Goal: Task Accomplishment & Management: Use online tool/utility

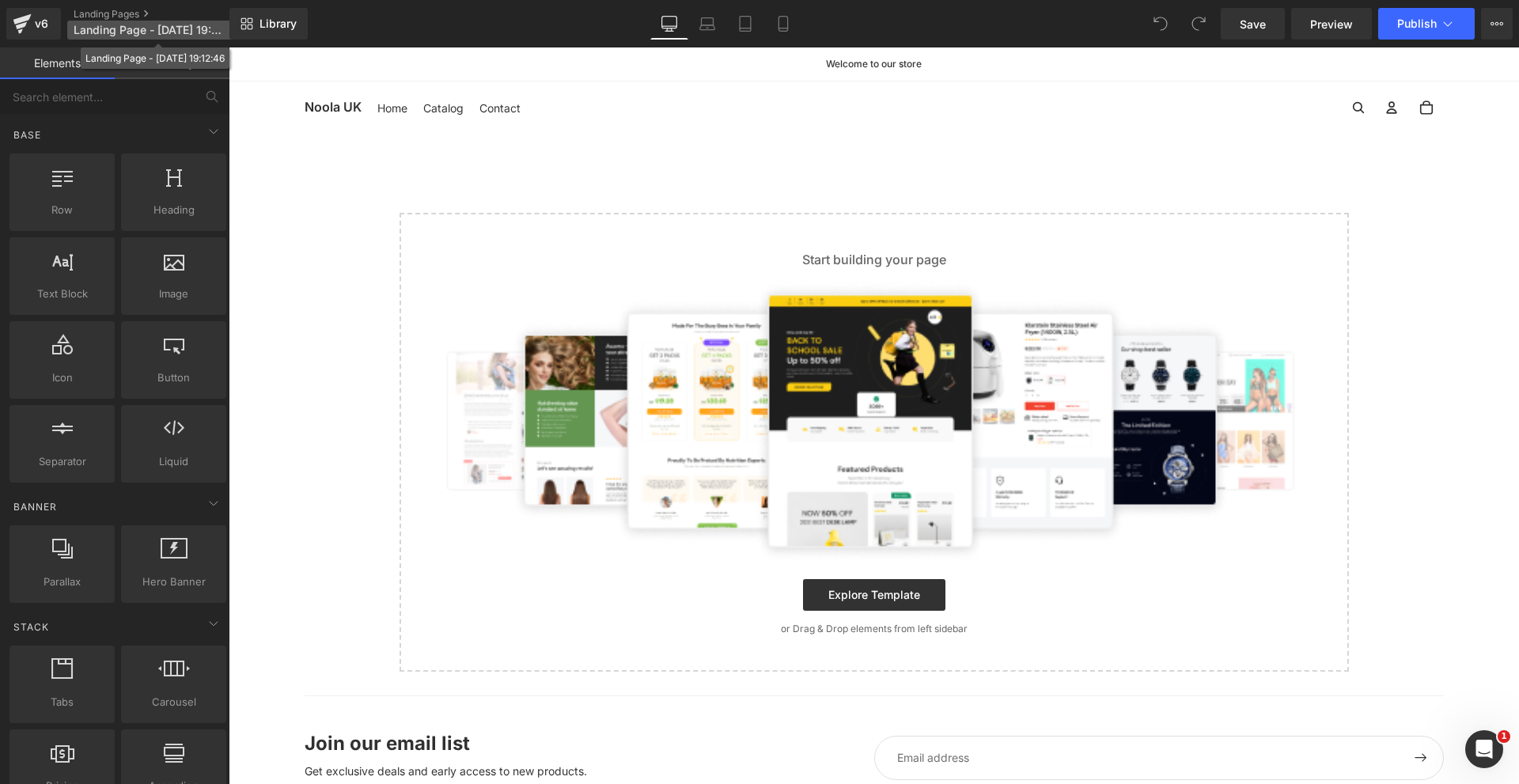
click at [181, 33] on span "Landing Page - Sep 28, 19:12:46" at bounding box center [149, 30] width 152 height 13
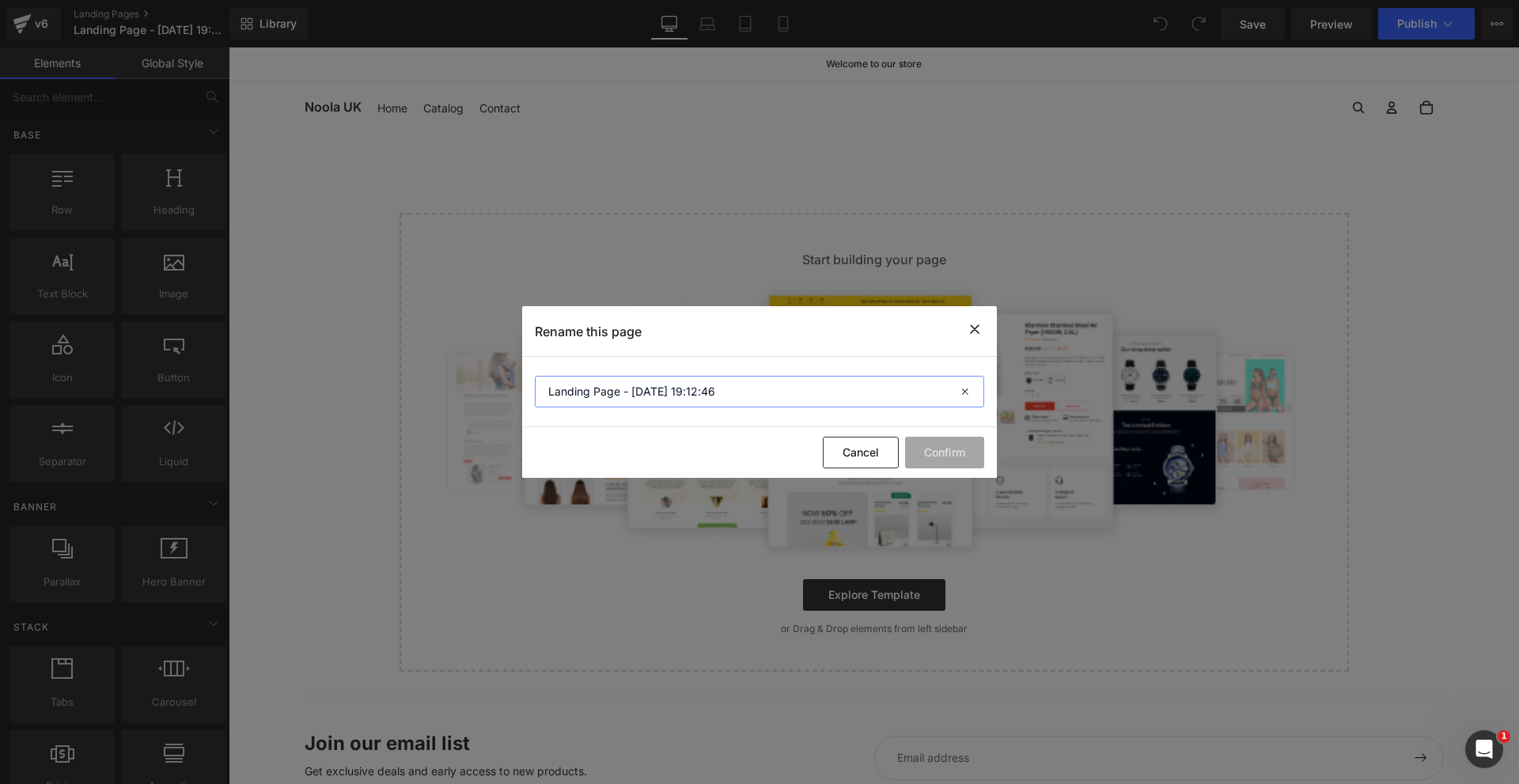
click at [596, 401] on input "Landing Page - Sep 28, 19:12:46" at bounding box center [760, 392] width 450 height 32
type input "Noola UK - Contact Us"
click at [933, 435] on div "Cancel Confirm" at bounding box center [760, 452] width 475 height 51
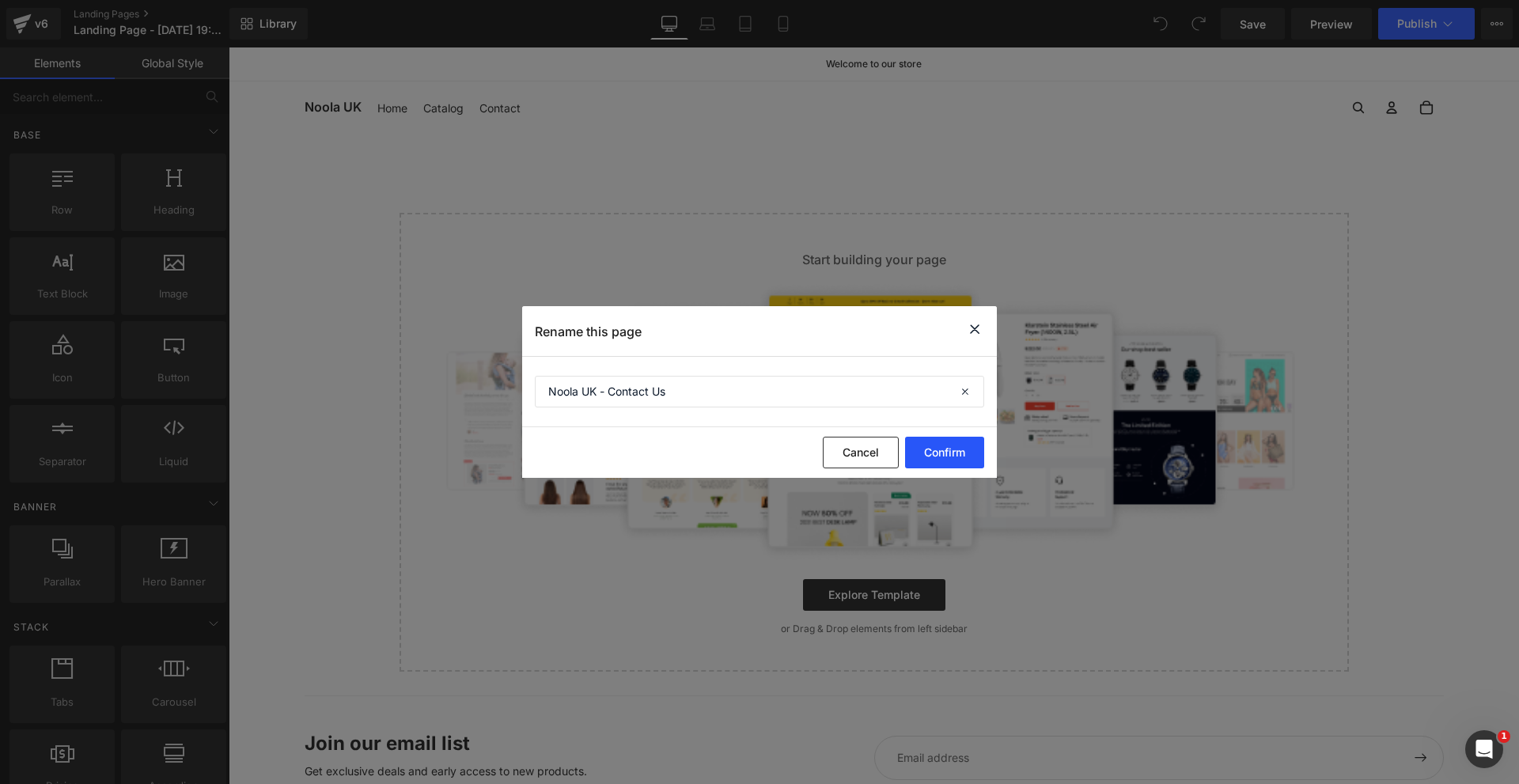
click at [937, 454] on button "Confirm" at bounding box center [945, 453] width 79 height 32
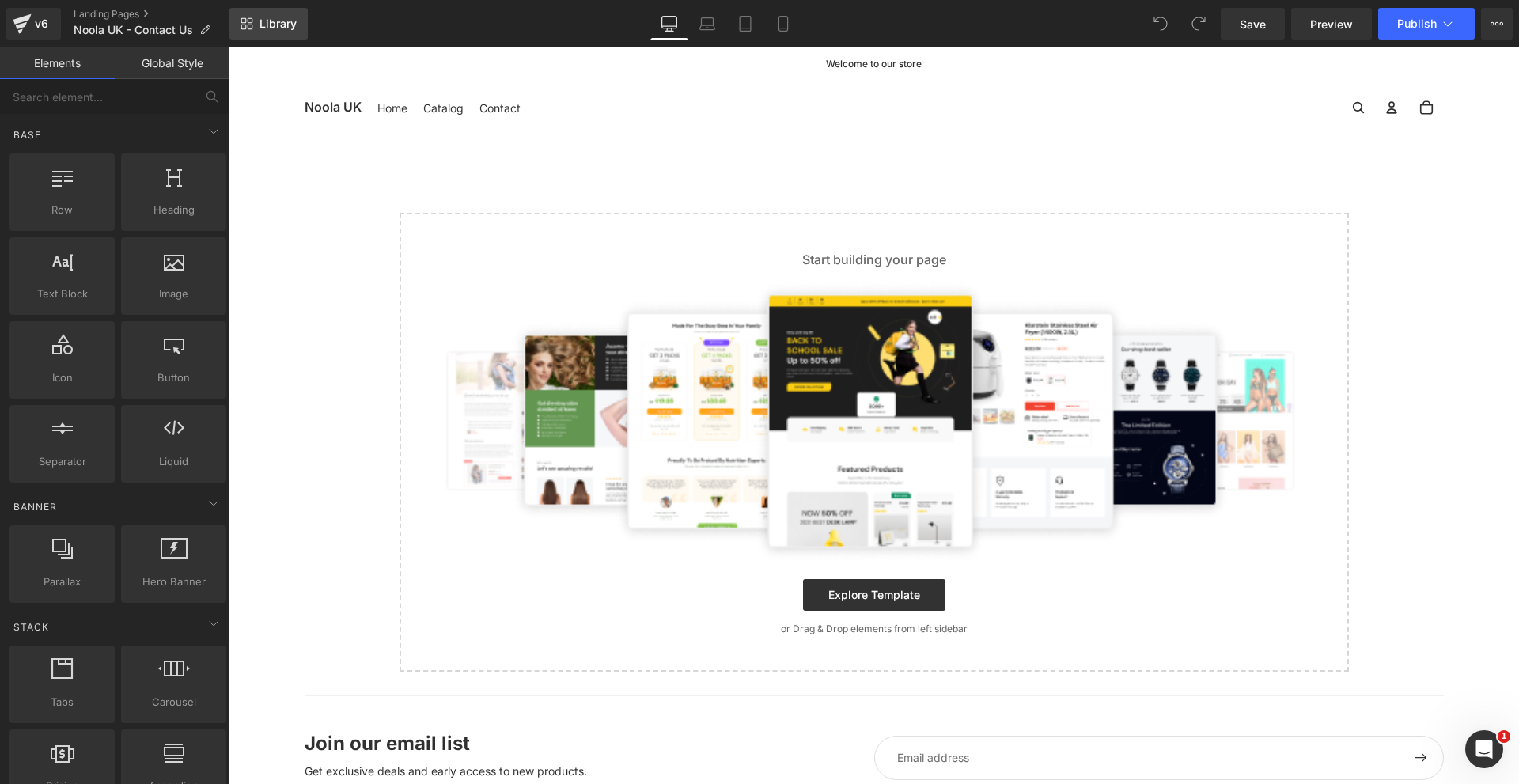
click at [275, 26] on span "Library" at bounding box center [277, 24] width 37 height 14
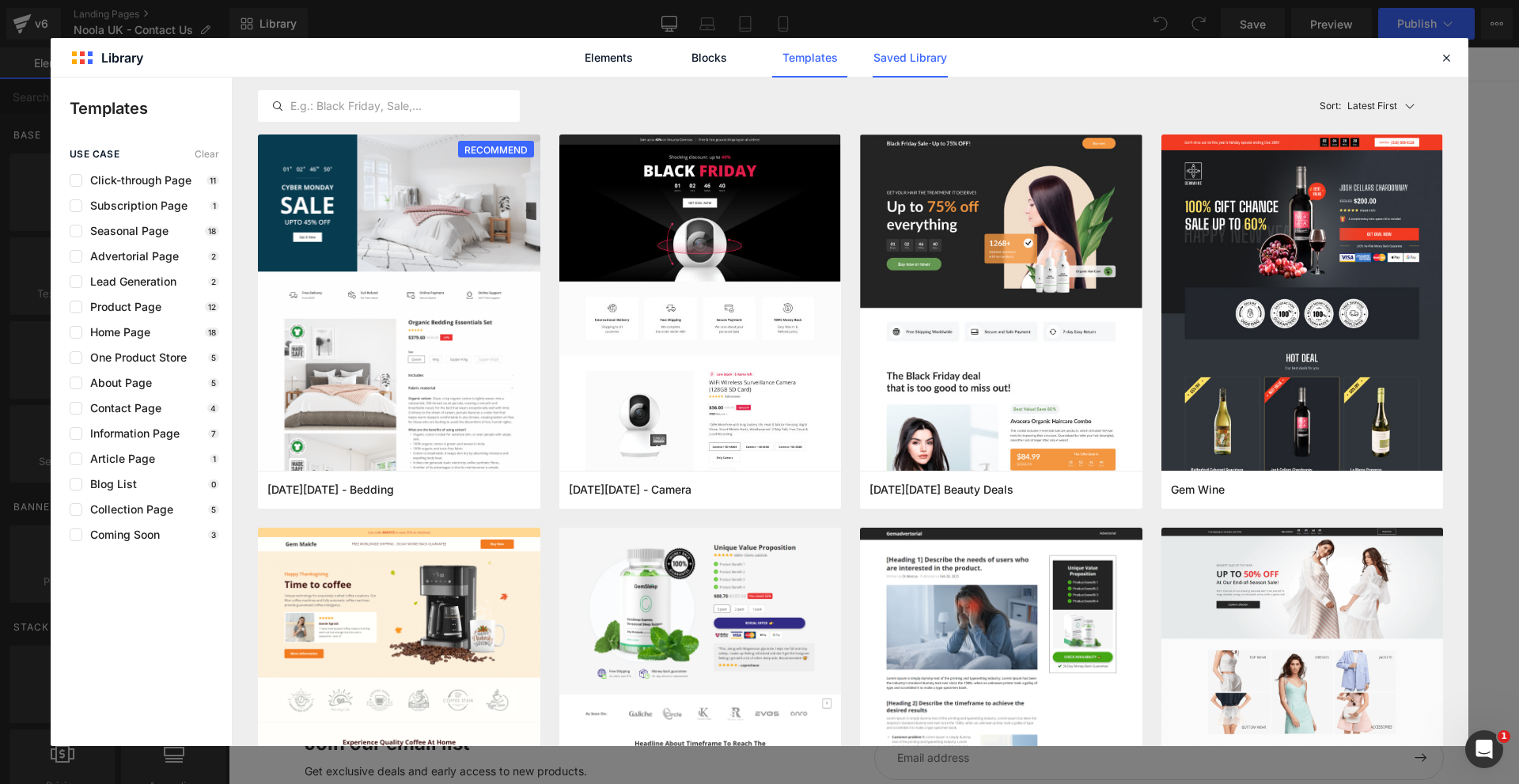
click at [899, 55] on link "Saved Library" at bounding box center [910, 58] width 75 height 40
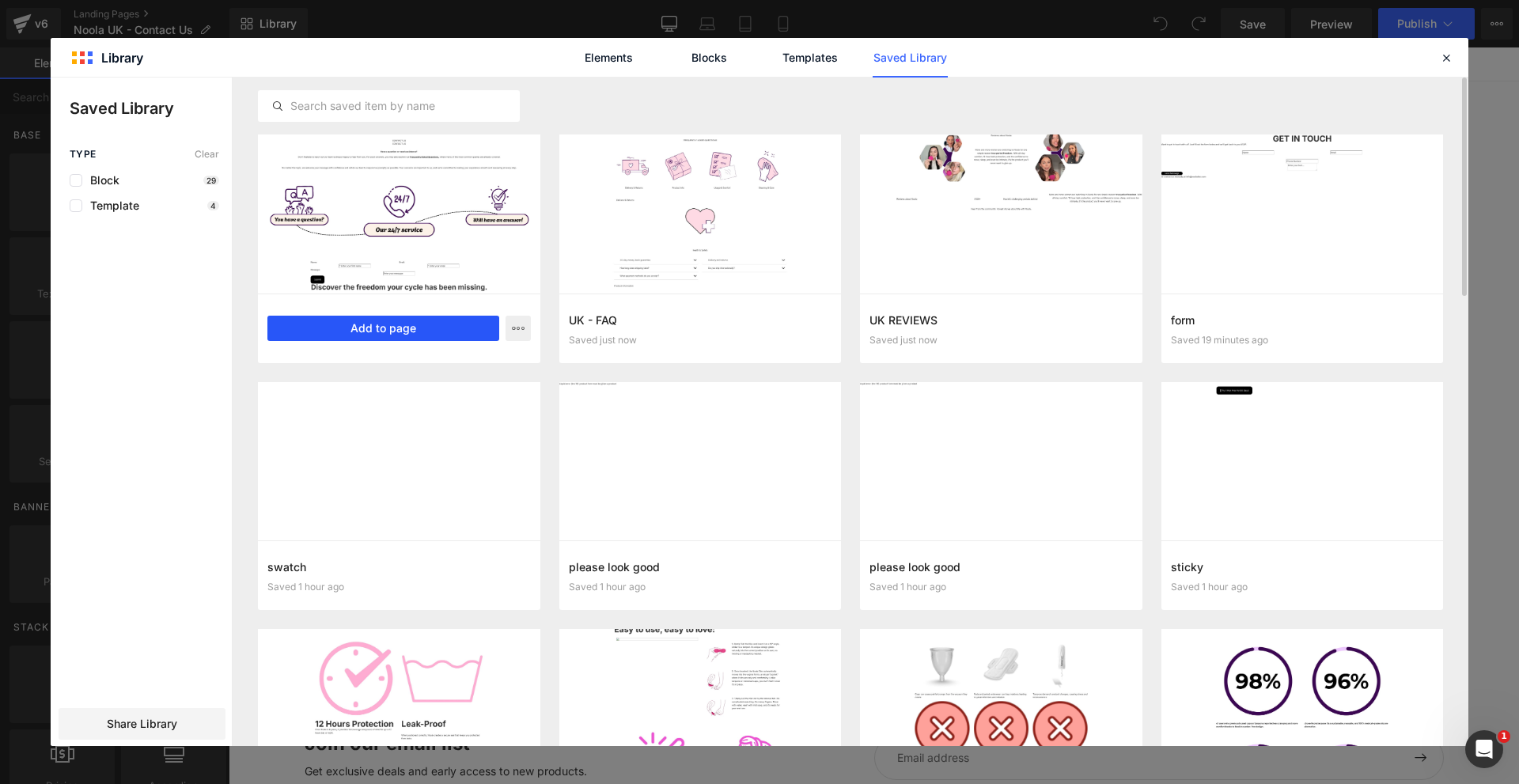
click at [403, 323] on button "Add to page" at bounding box center [382, 328] width 231 height 26
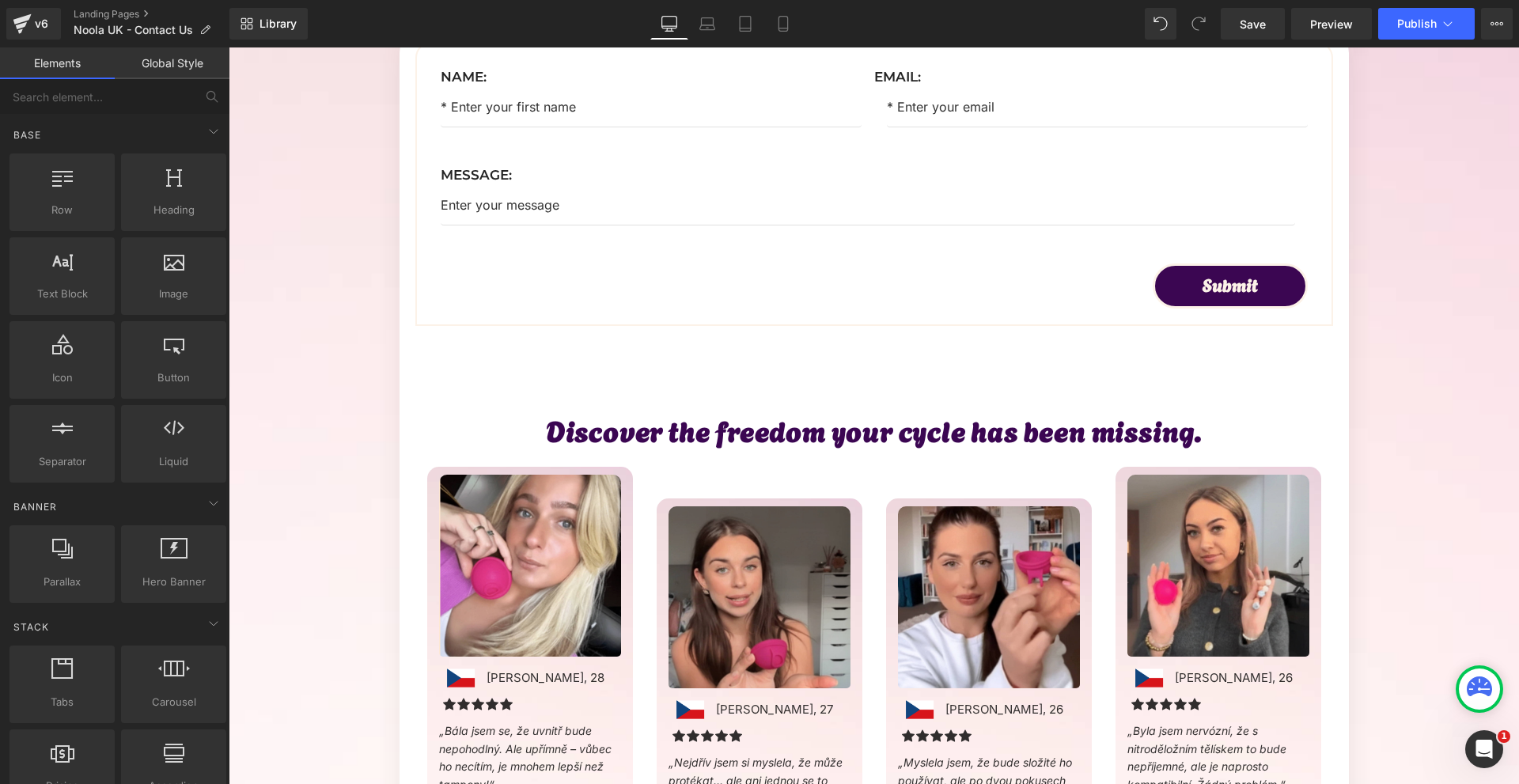
scroll to position [949, 0]
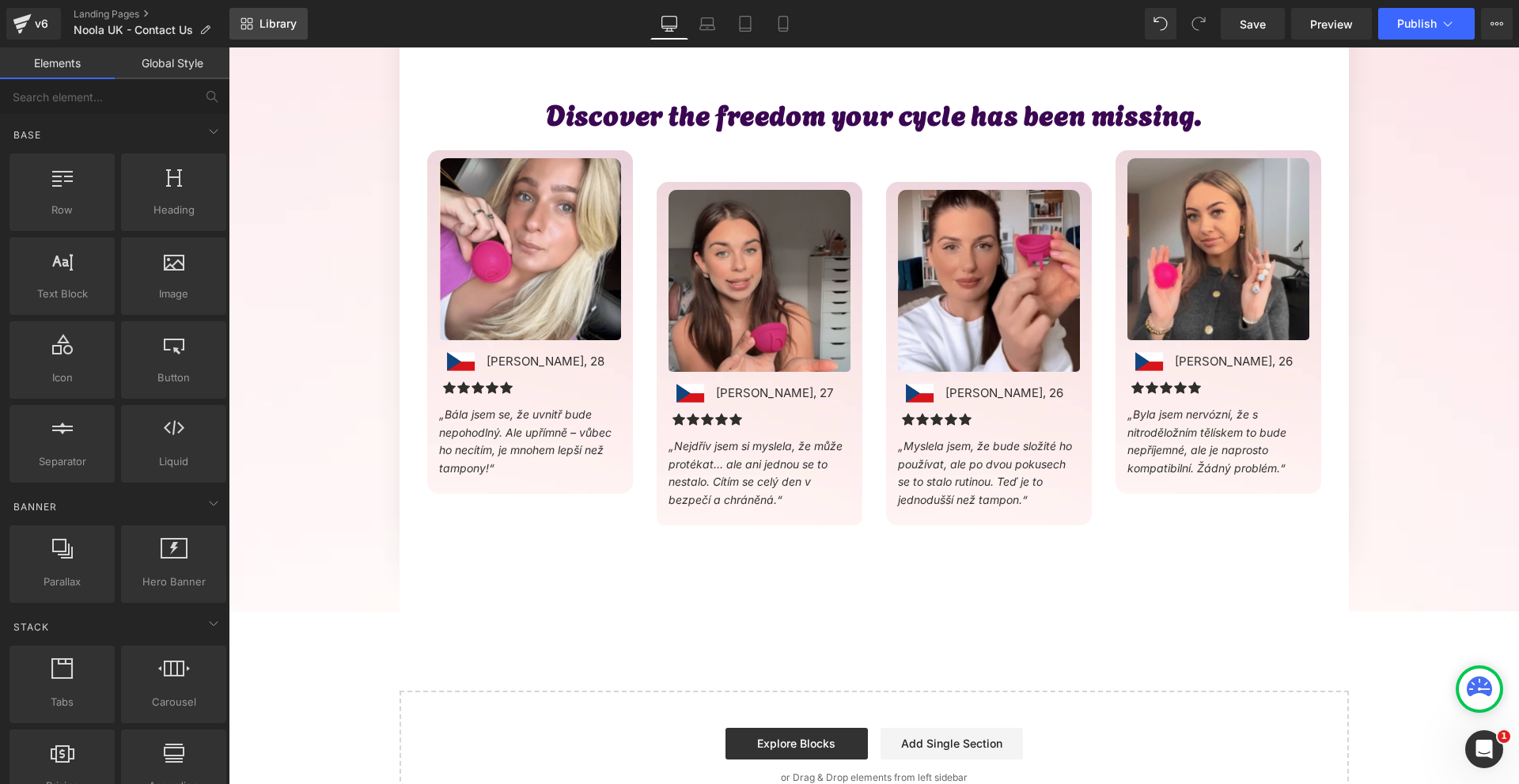
click at [240, 28] on icon at bounding box center [246, 24] width 13 height 13
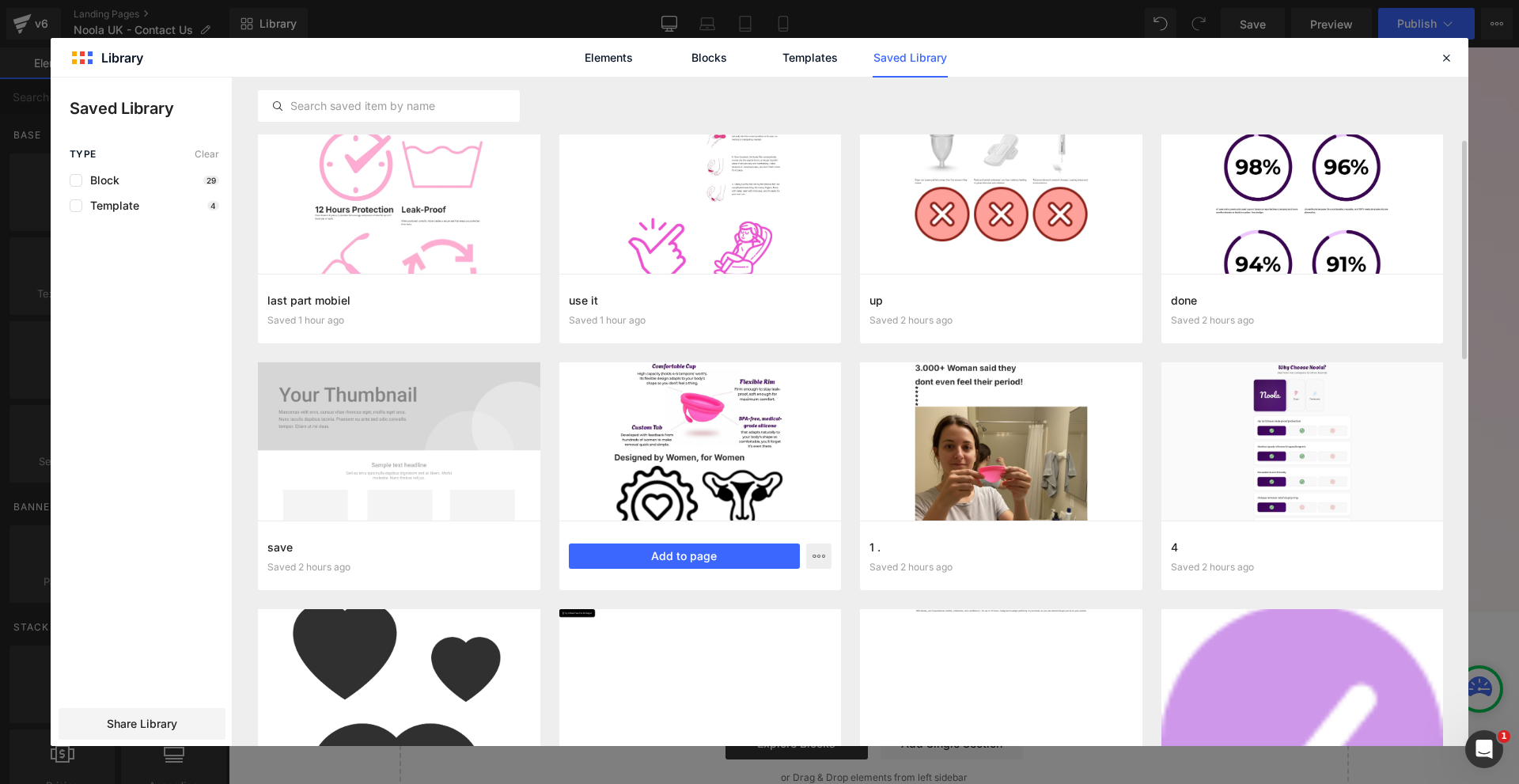
scroll to position [395, 0]
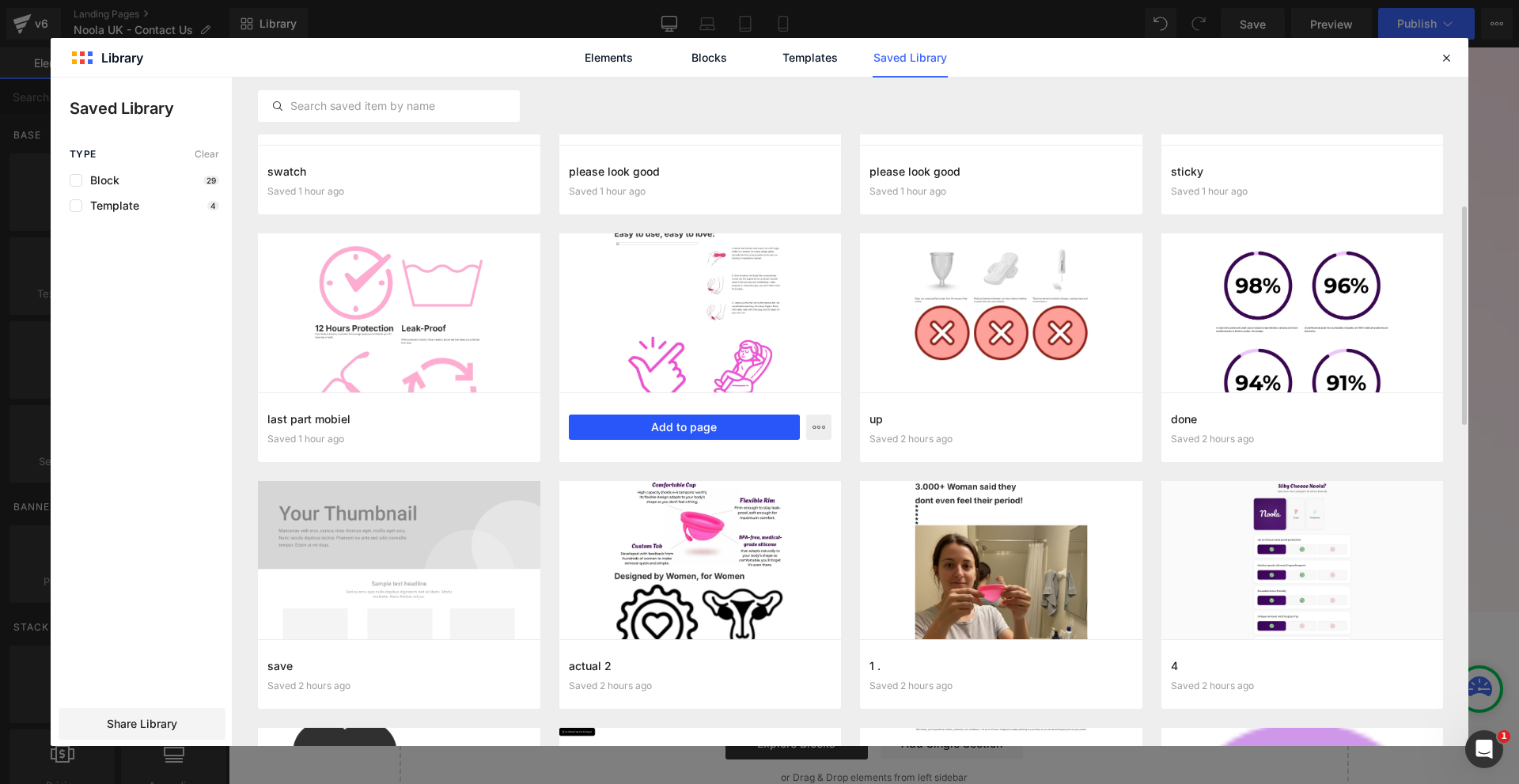
click at [749, 427] on button "Add to page" at bounding box center [684, 428] width 231 height 26
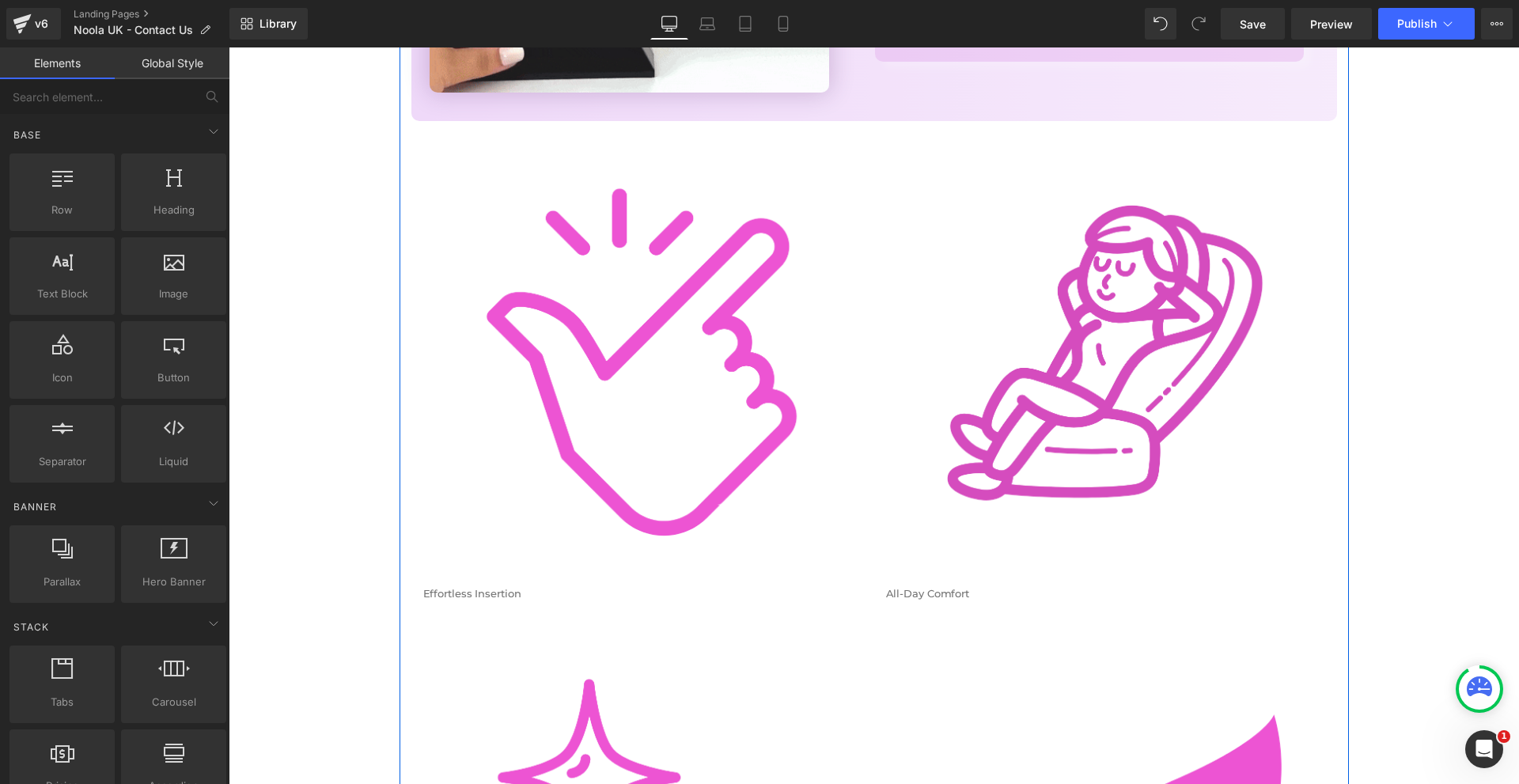
scroll to position [2050, 0]
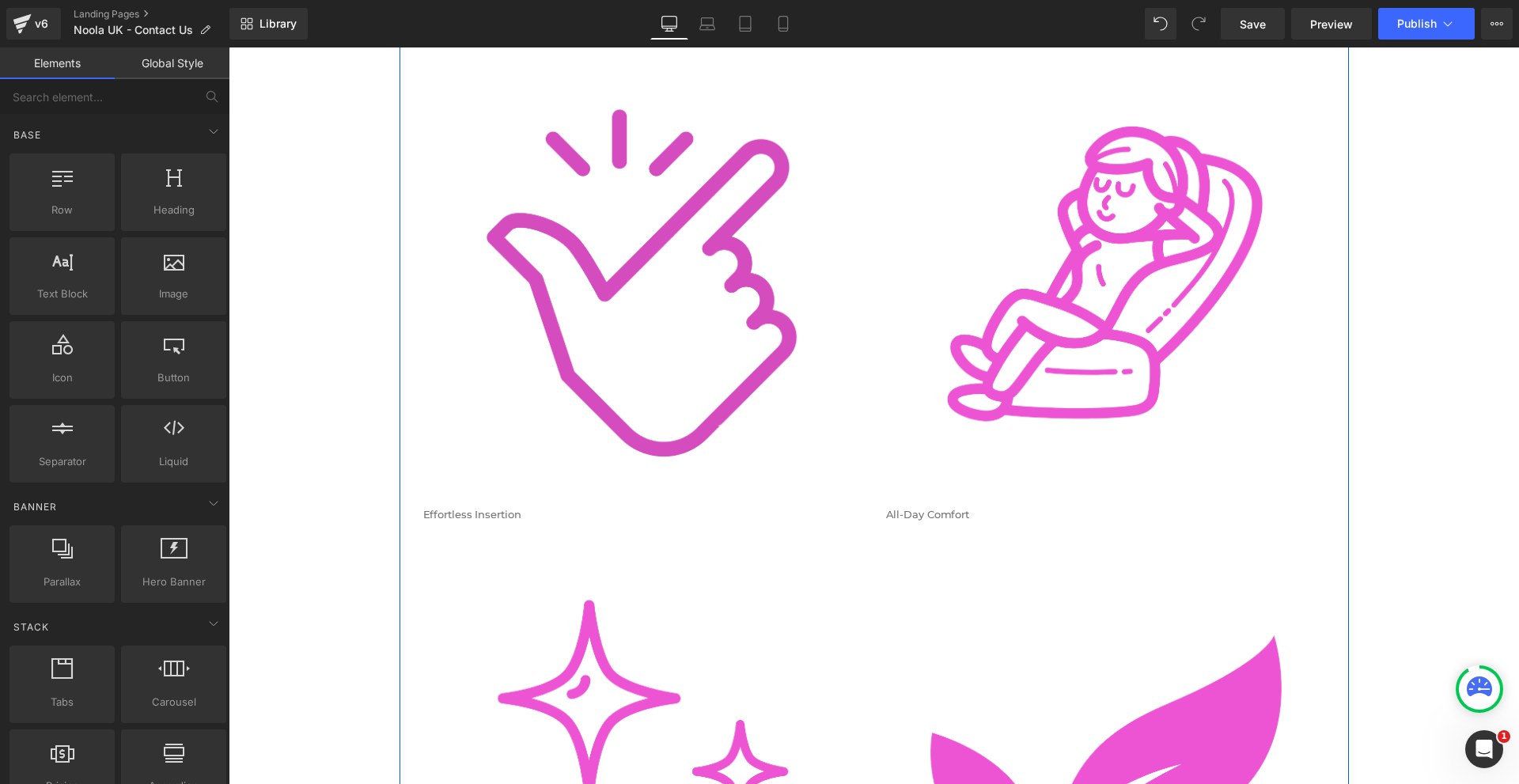
click at [742, 400] on img at bounding box center [642, 285] width 439 height 439
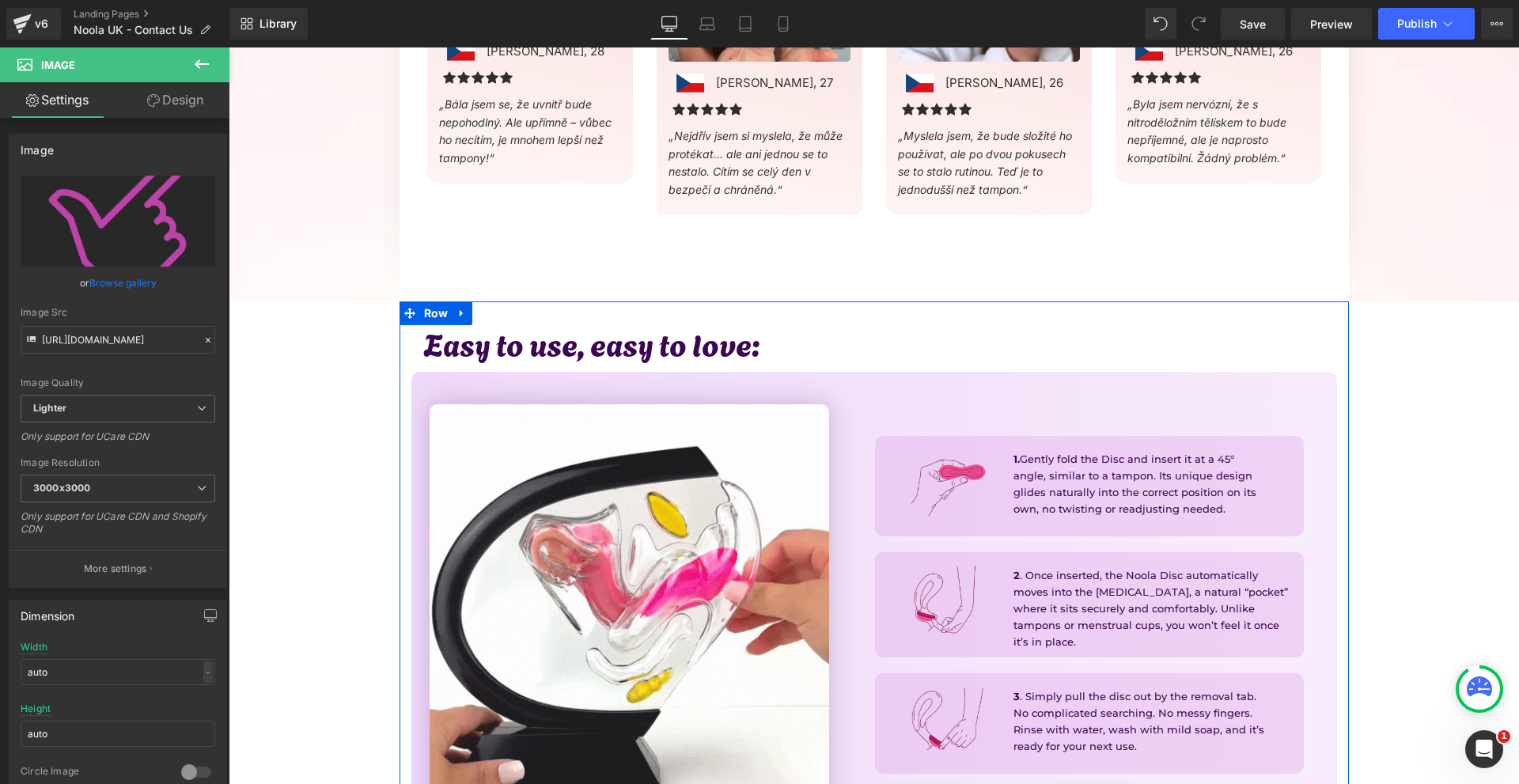
scroll to position [1180, 0]
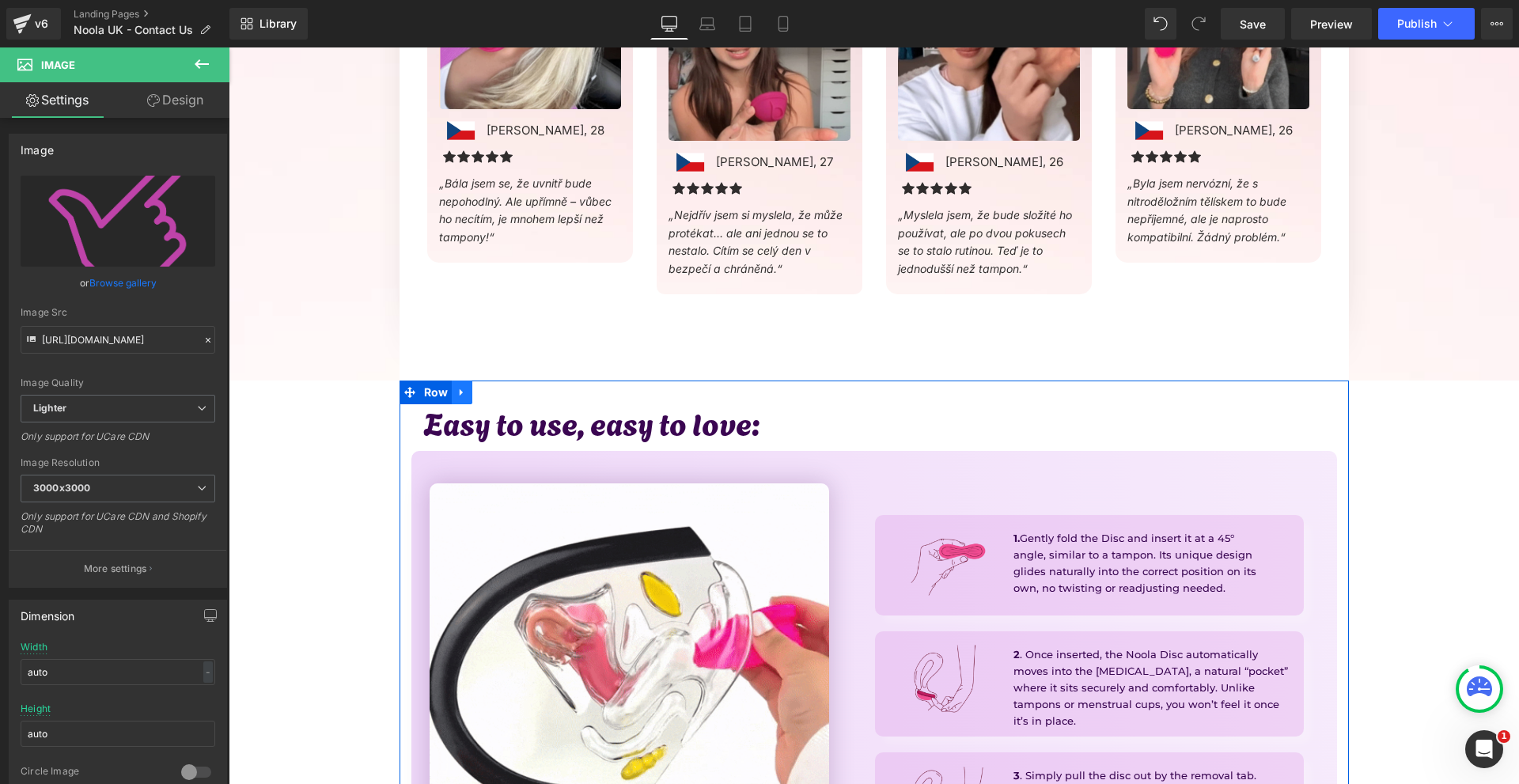
click at [458, 402] on link at bounding box center [462, 392] width 21 height 24
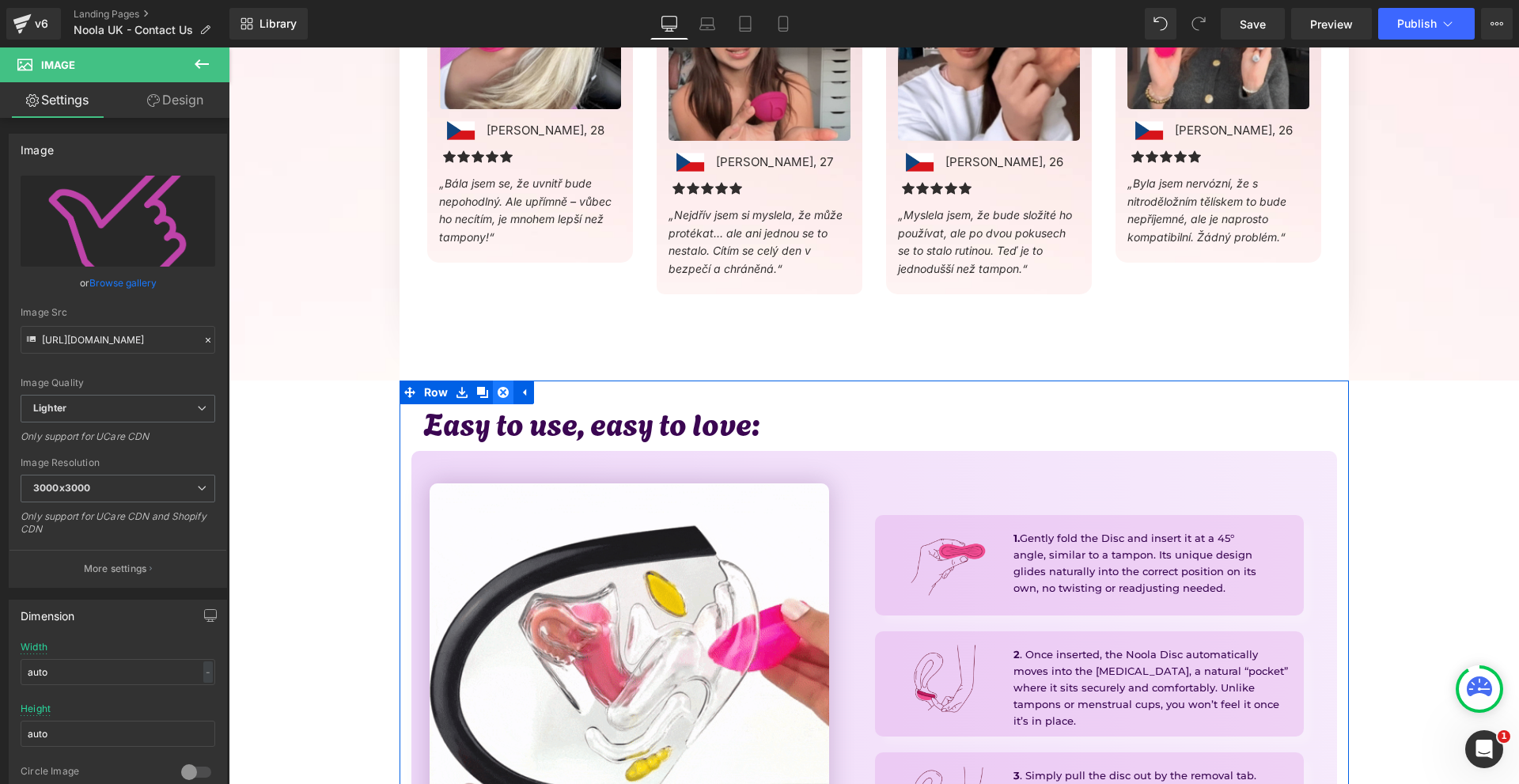
click at [497, 396] on icon at bounding box center [502, 392] width 11 height 11
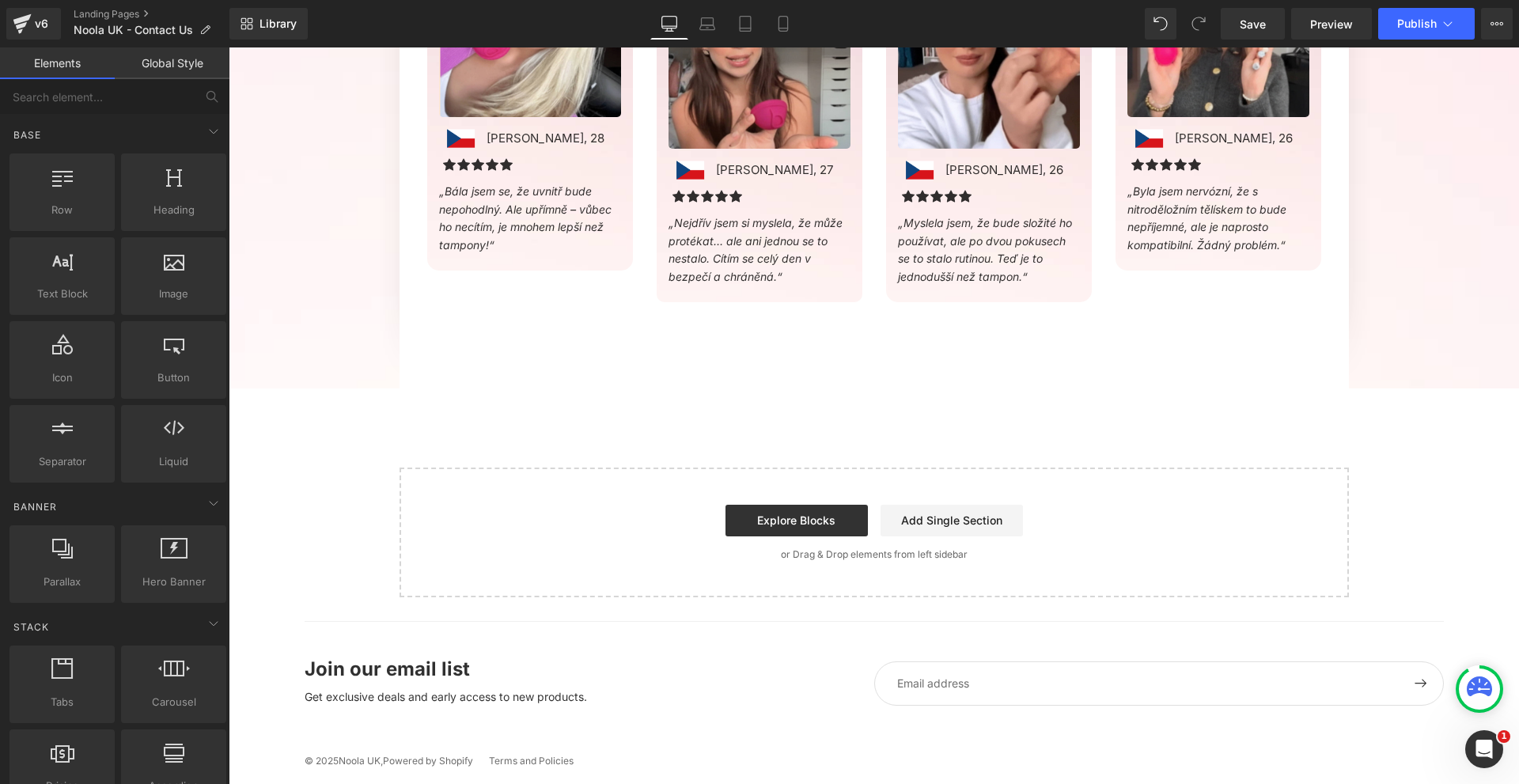
scroll to position [1172, 0]
click at [443, 169] on span "Icon" at bounding box center [448, 167] width 26 height 19
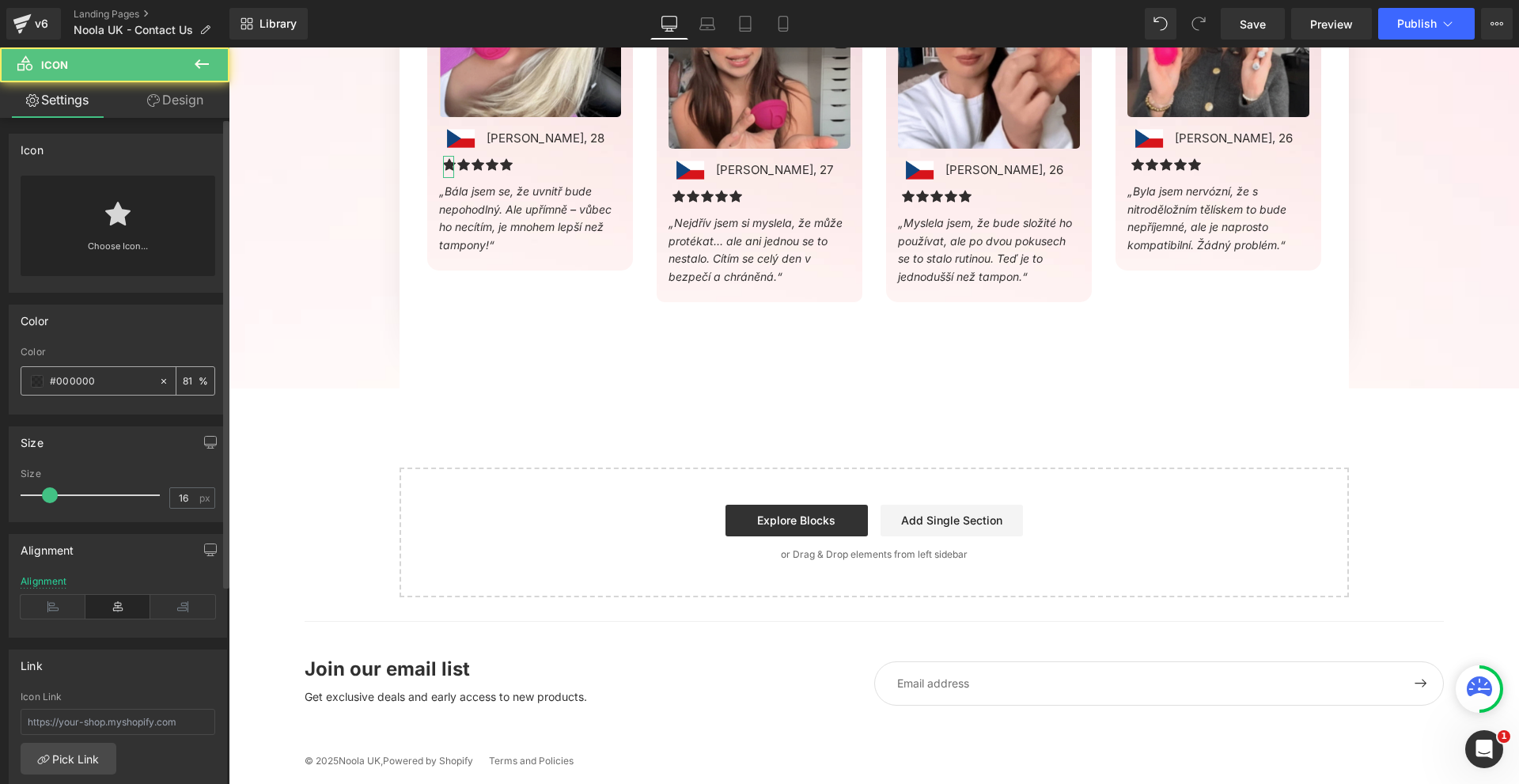
click at [88, 379] on input "#000000" at bounding box center [100, 381] width 101 height 18
drag, startPoint x: 88, startPoint y: 379, endPoint x: 74, endPoint y: 208, distance: 171.6
click at [88, 379] on input "#000000" at bounding box center [100, 381] width 101 height 18
paste input "d64bbf"
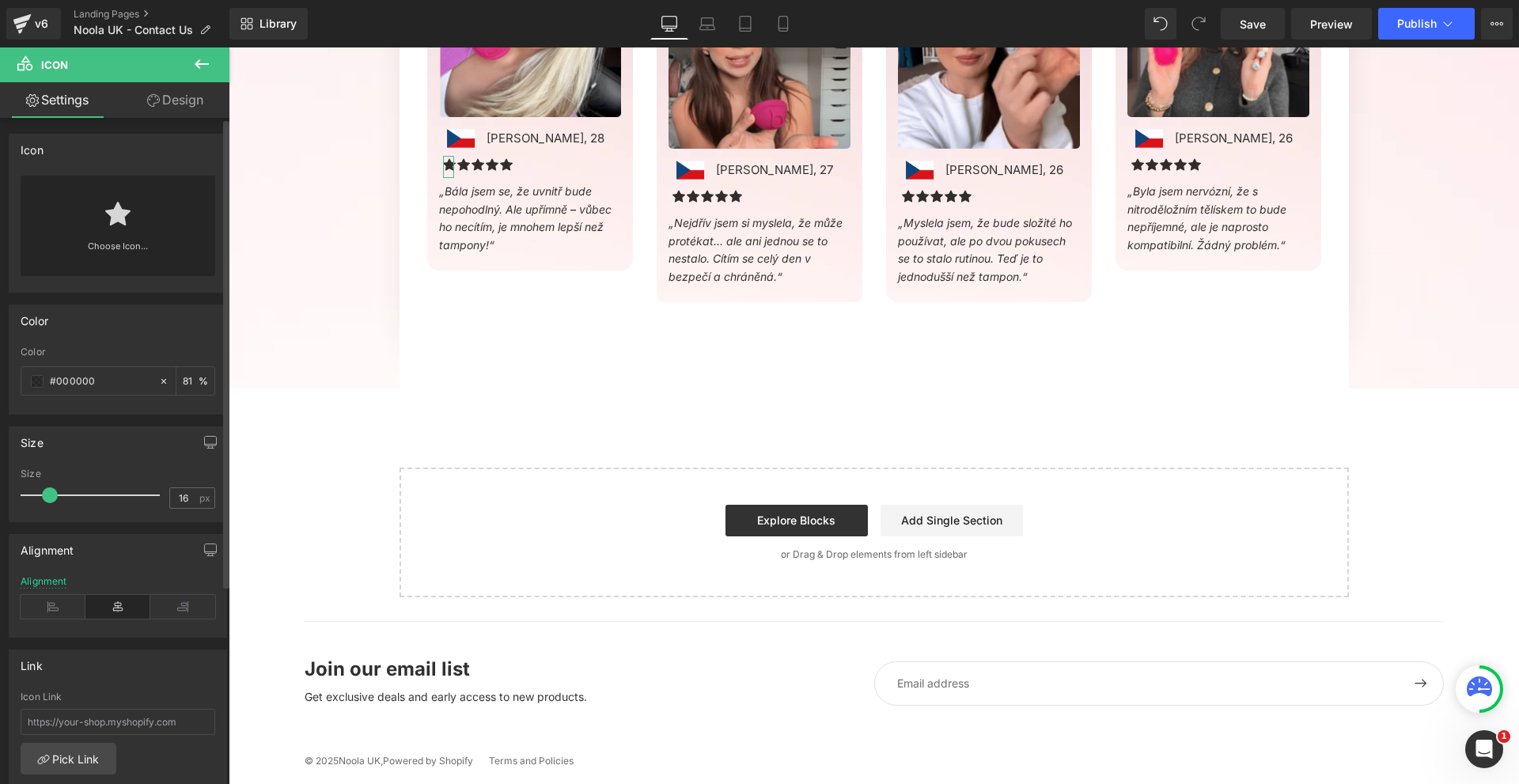
type input "#d64bbf"
type input "100"
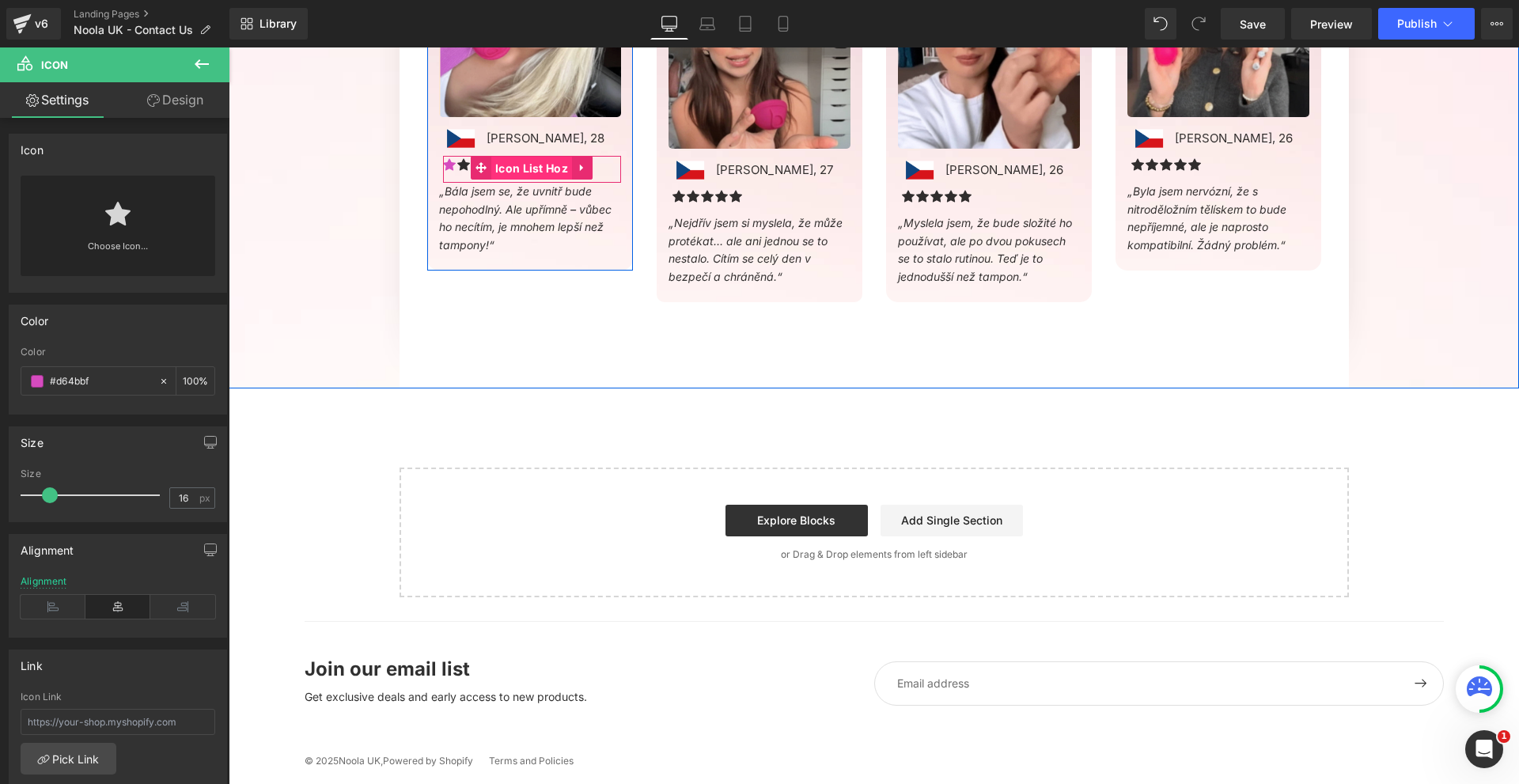
click at [519, 165] on span "Icon List Hoz" at bounding box center [531, 169] width 80 height 24
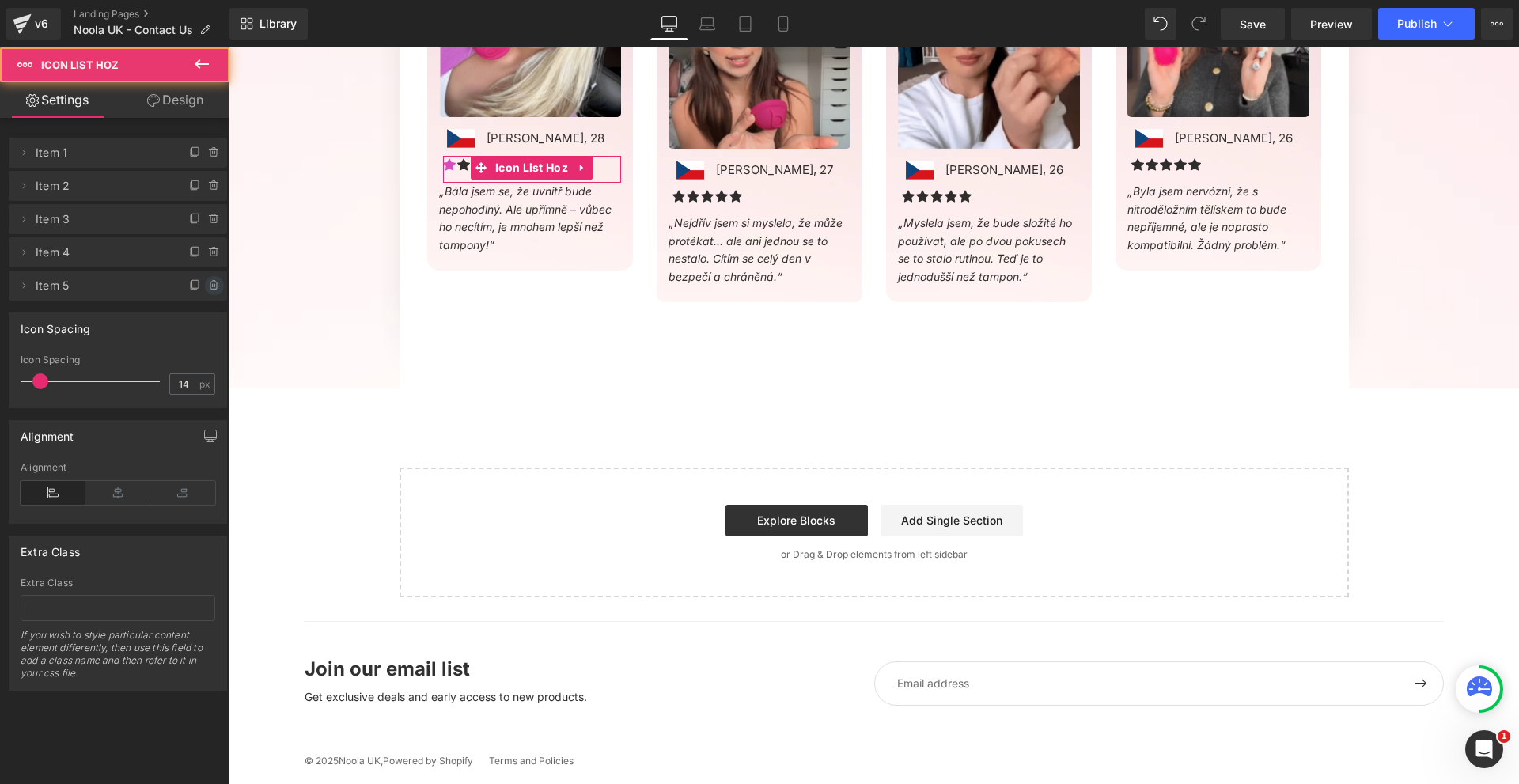
click at [208, 288] on icon at bounding box center [214, 285] width 13 height 13
click at [202, 287] on button "Delete" at bounding box center [202, 286] width 50 height 21
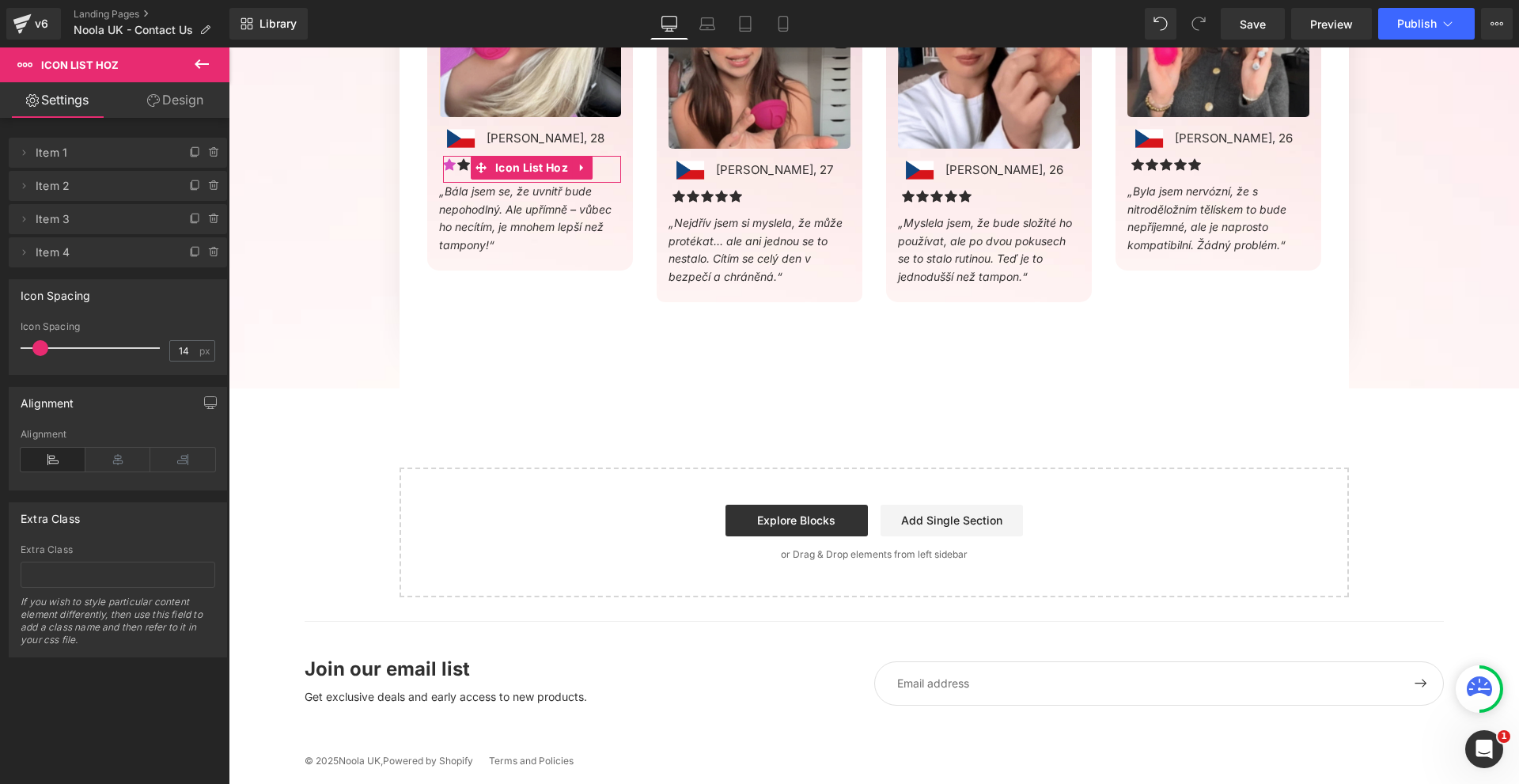
click at [200, 246] on div at bounding box center [206, 246] width 41 height 19
click at [208, 247] on icon at bounding box center [214, 252] width 13 height 13
click at [204, 247] on button "Delete" at bounding box center [202, 253] width 50 height 21
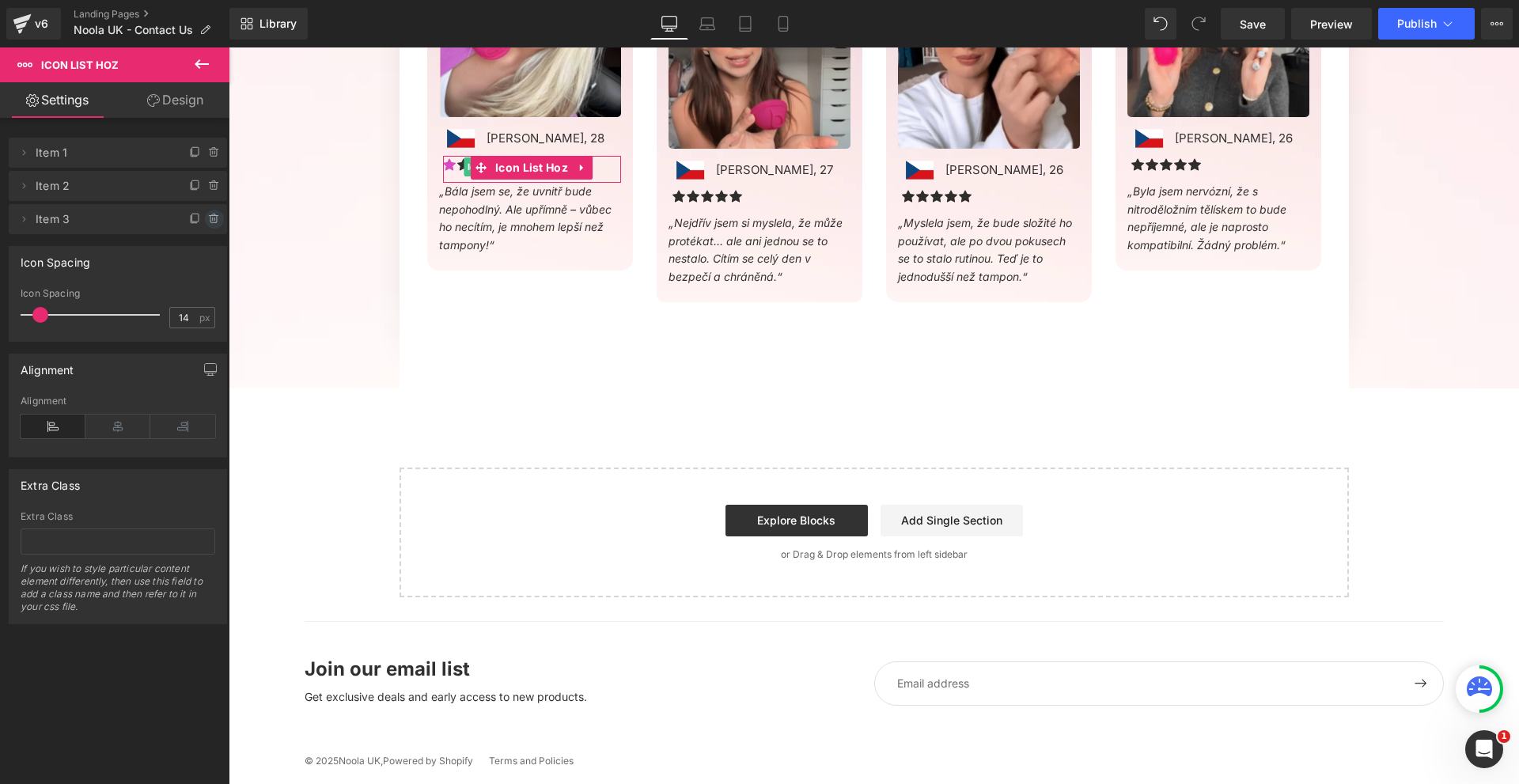
click at [212, 215] on icon at bounding box center [213, 215] width 3 height 2
click at [206, 215] on button "Delete" at bounding box center [198, 219] width 50 height 21
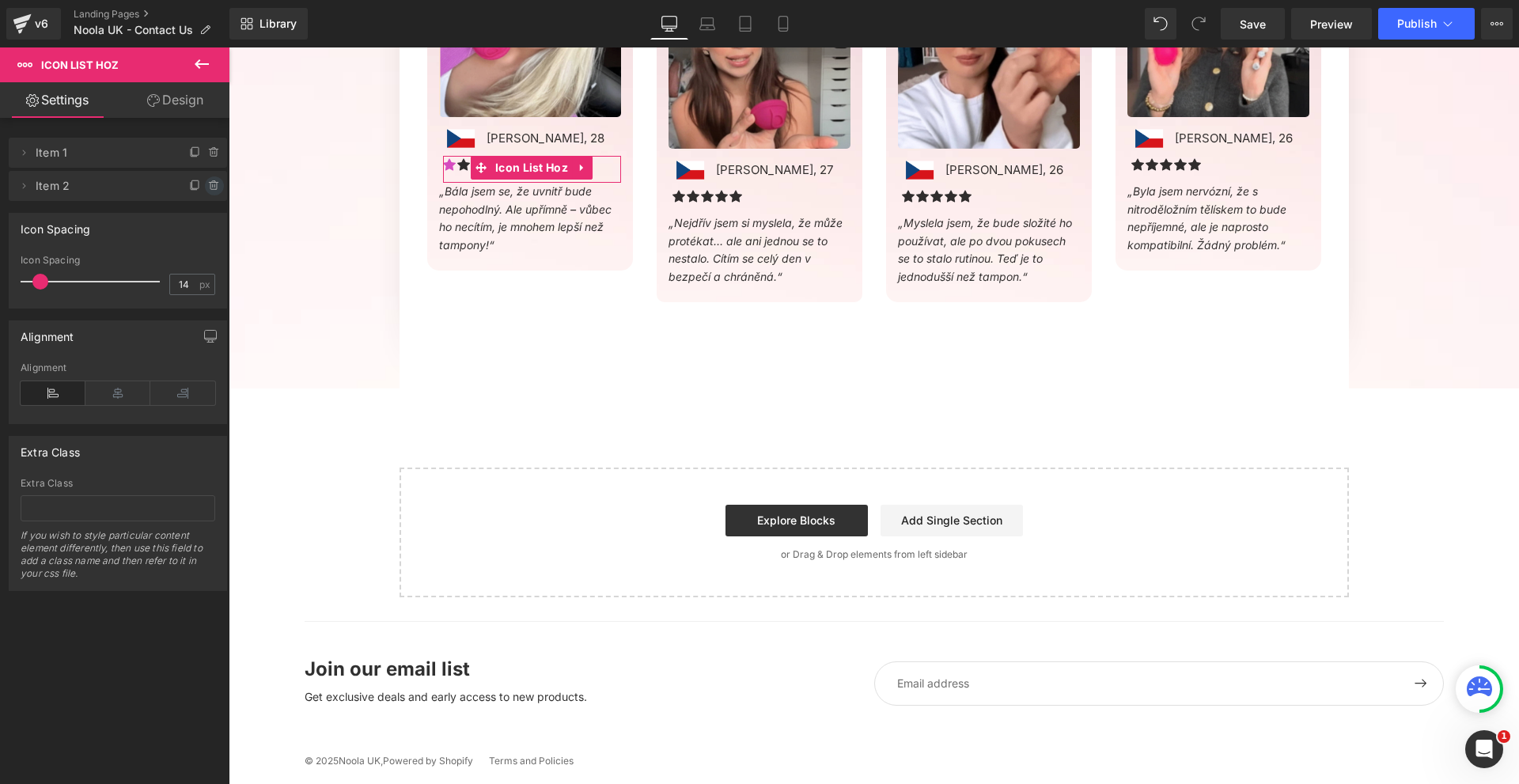
click at [208, 182] on icon at bounding box center [214, 186] width 13 height 13
click at [203, 182] on button "Delete" at bounding box center [198, 187] width 50 height 21
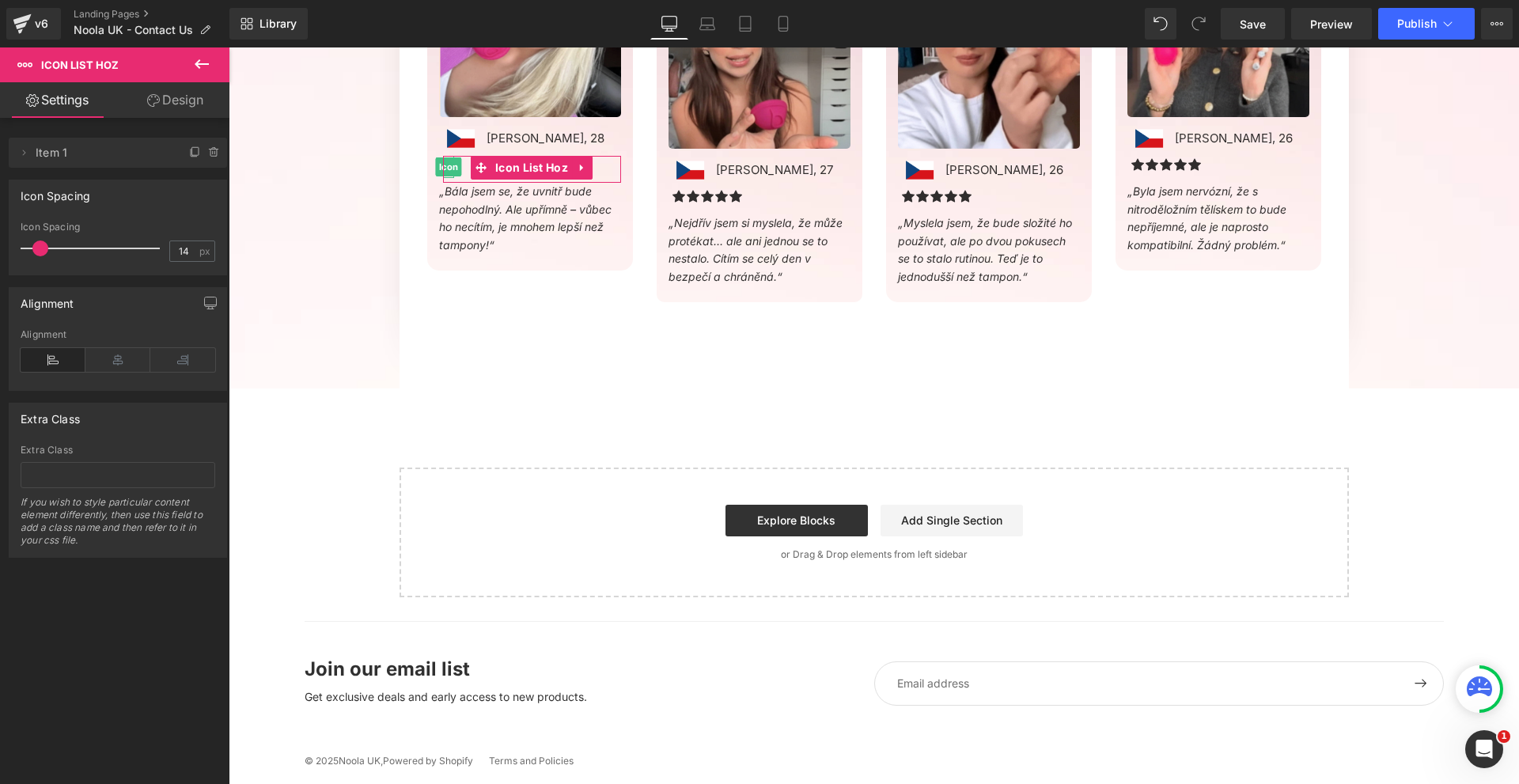
click at [192, 150] on icon at bounding box center [195, 152] width 13 height 13
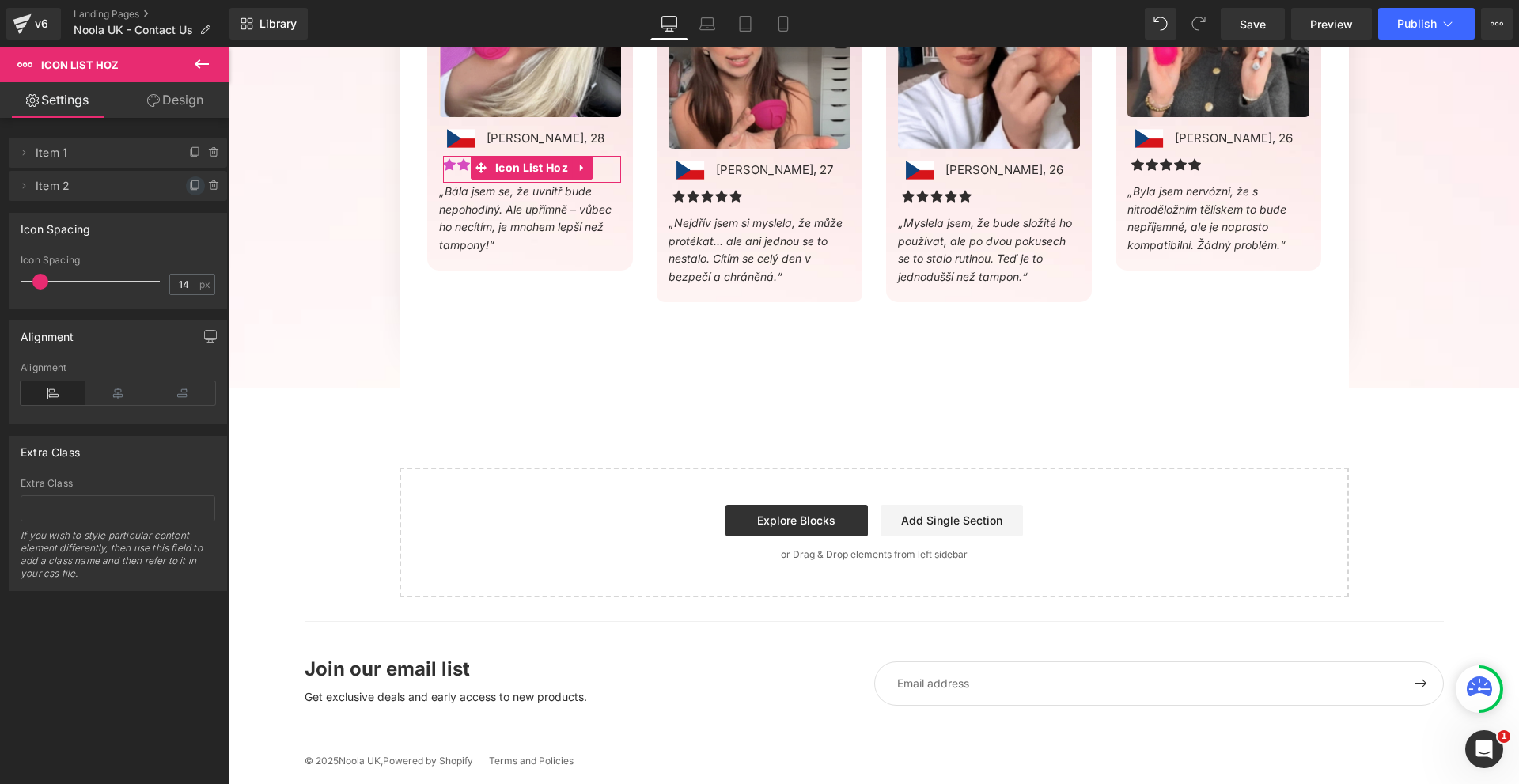
click at [187, 181] on span at bounding box center [195, 186] width 19 height 19
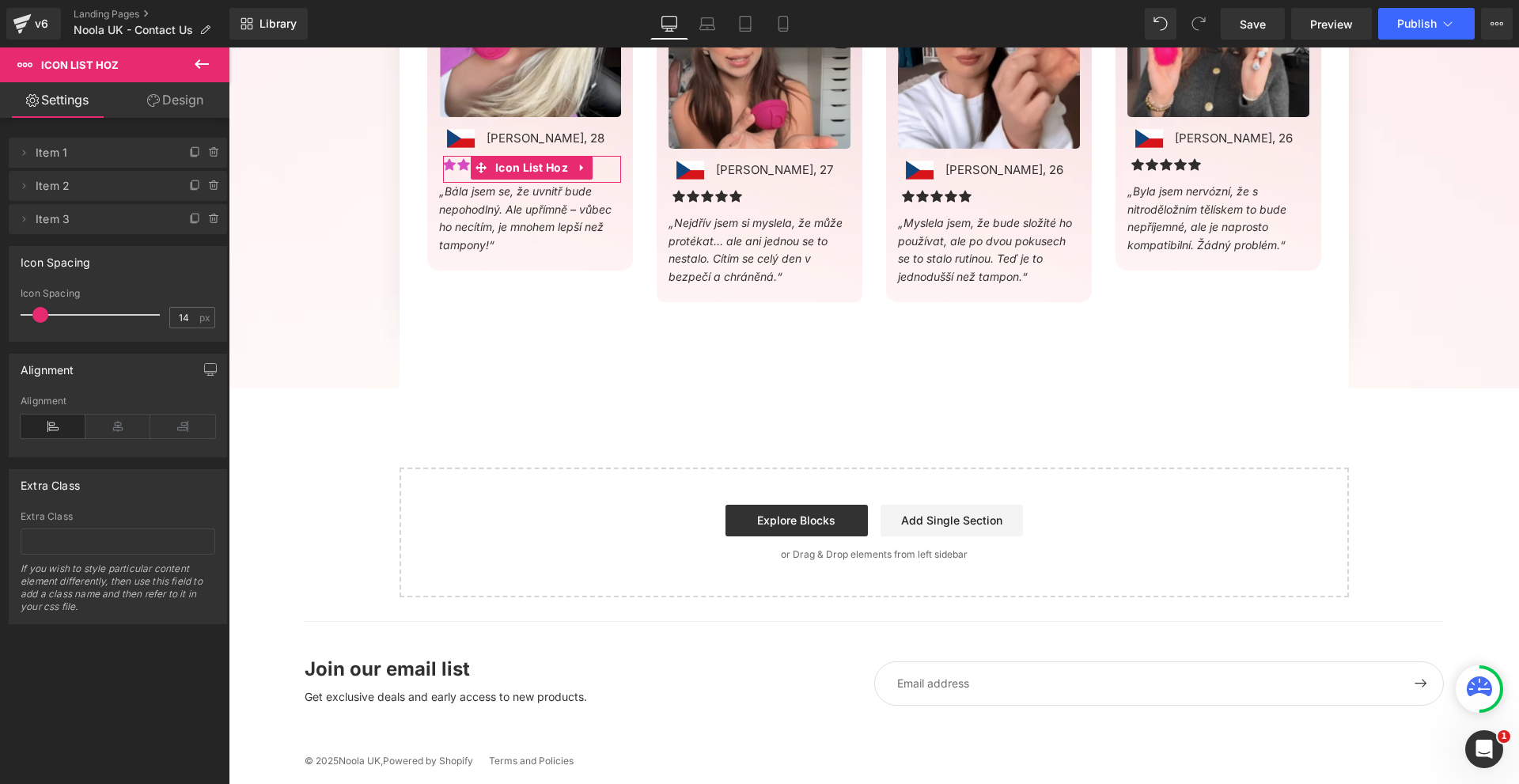
click at [189, 201] on div "Delete Cancel Item 1 Item 1 Delete Cancel Item 2 Item 2 Delete Cancel Item 3 It…" at bounding box center [118, 184] width 218 height 99
click at [189, 216] on icon at bounding box center [195, 218] width 13 height 13
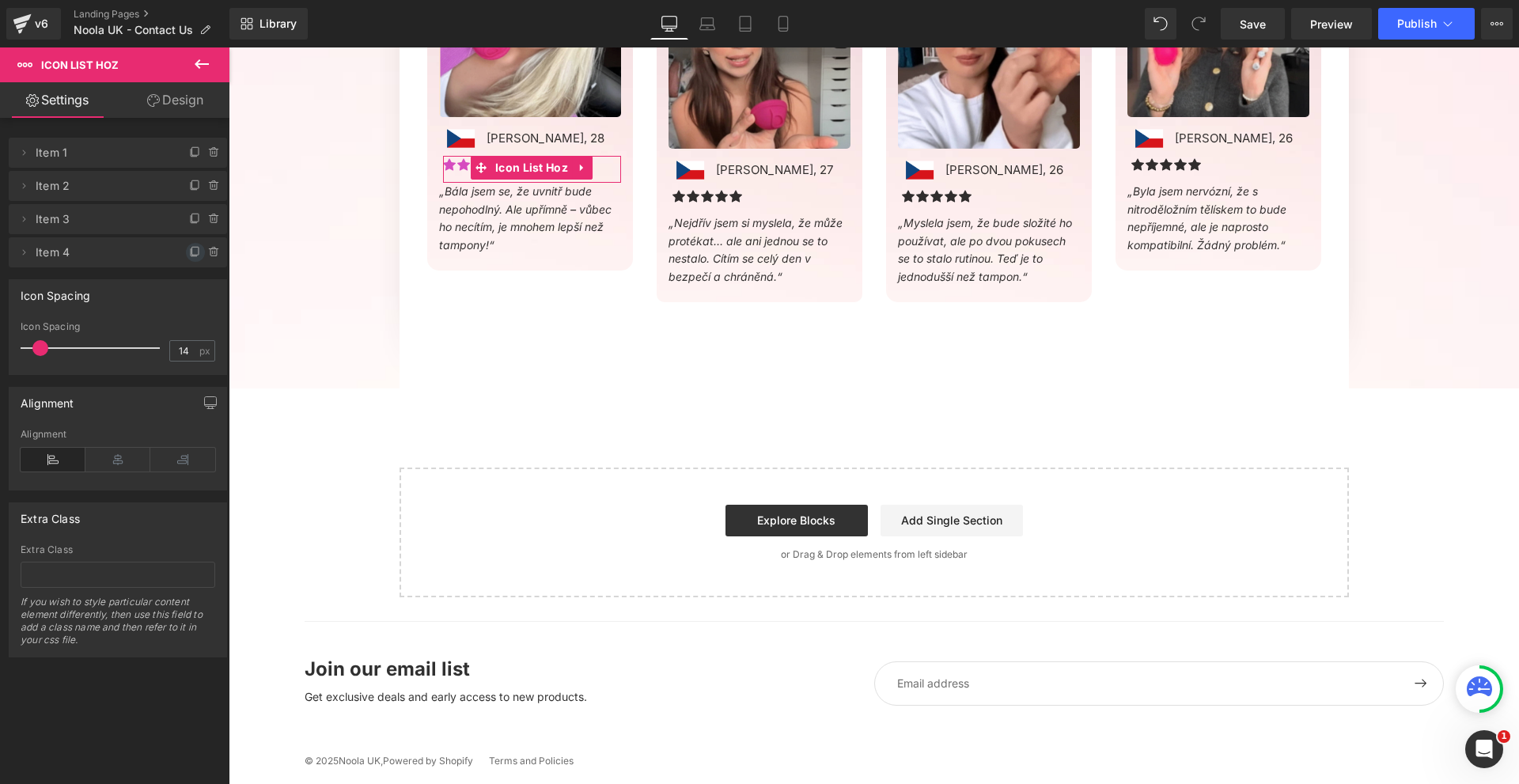
click at [189, 250] on icon at bounding box center [195, 252] width 13 height 13
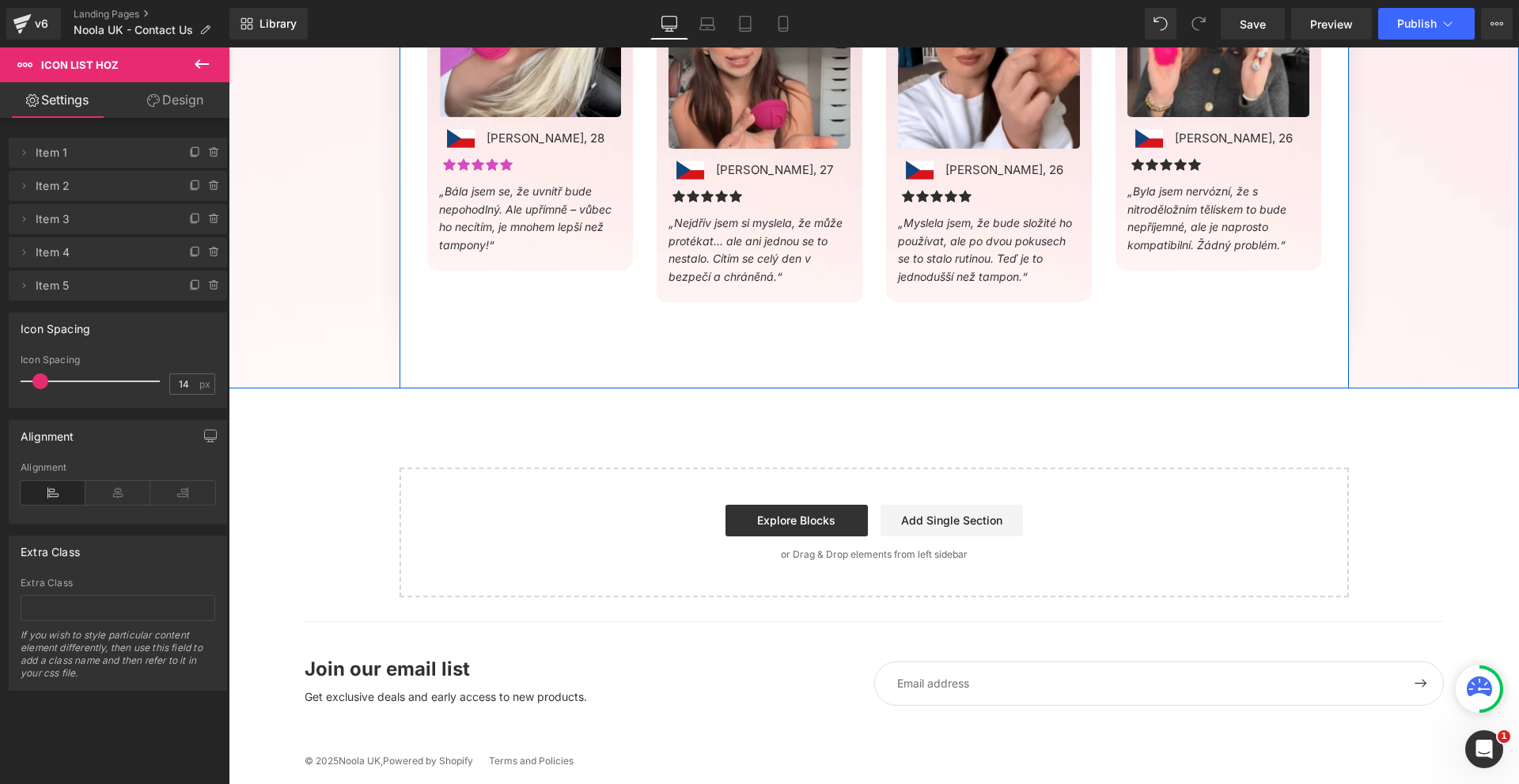
scroll to position [935, 0]
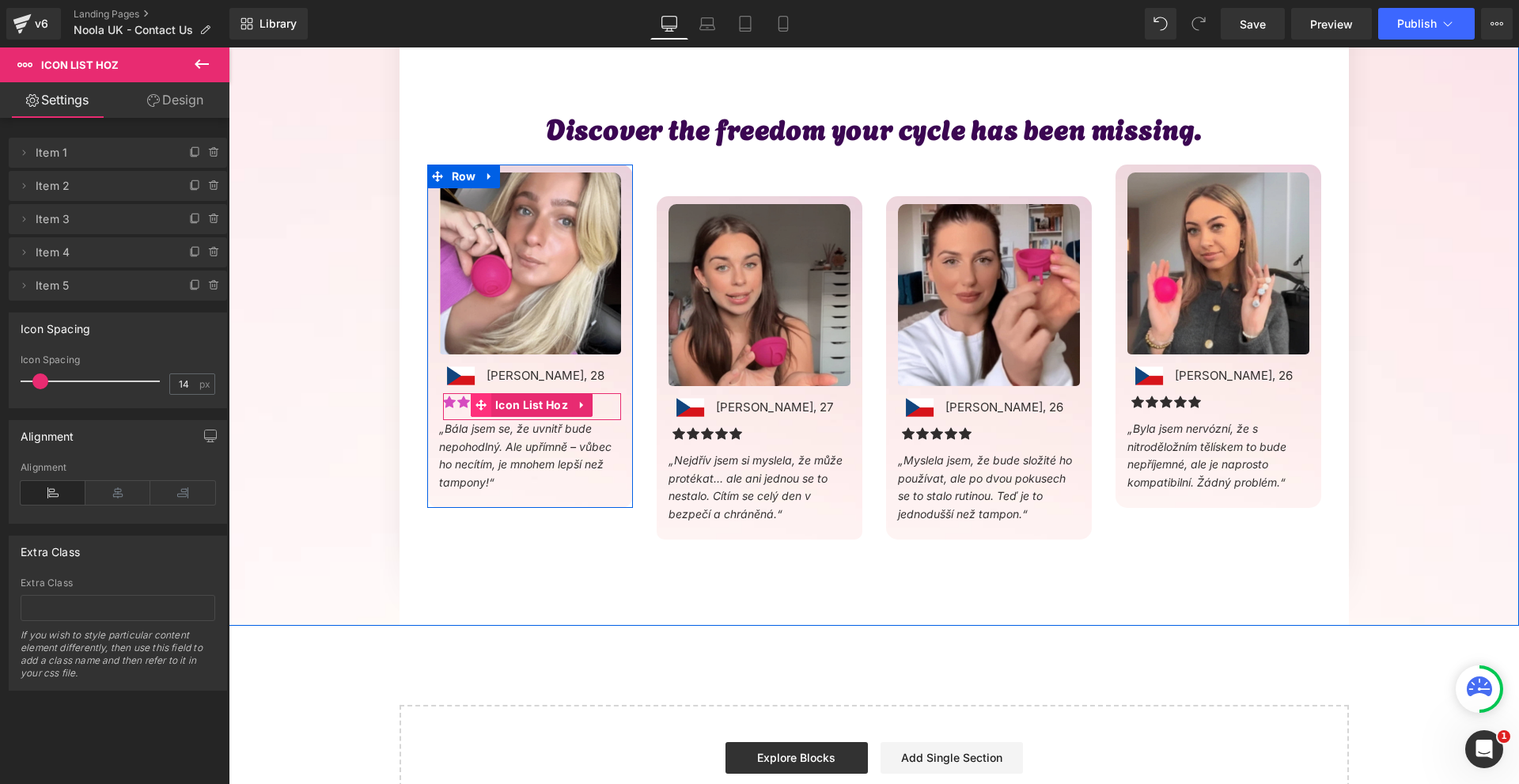
click at [482, 403] on icon at bounding box center [481, 404] width 11 height 11
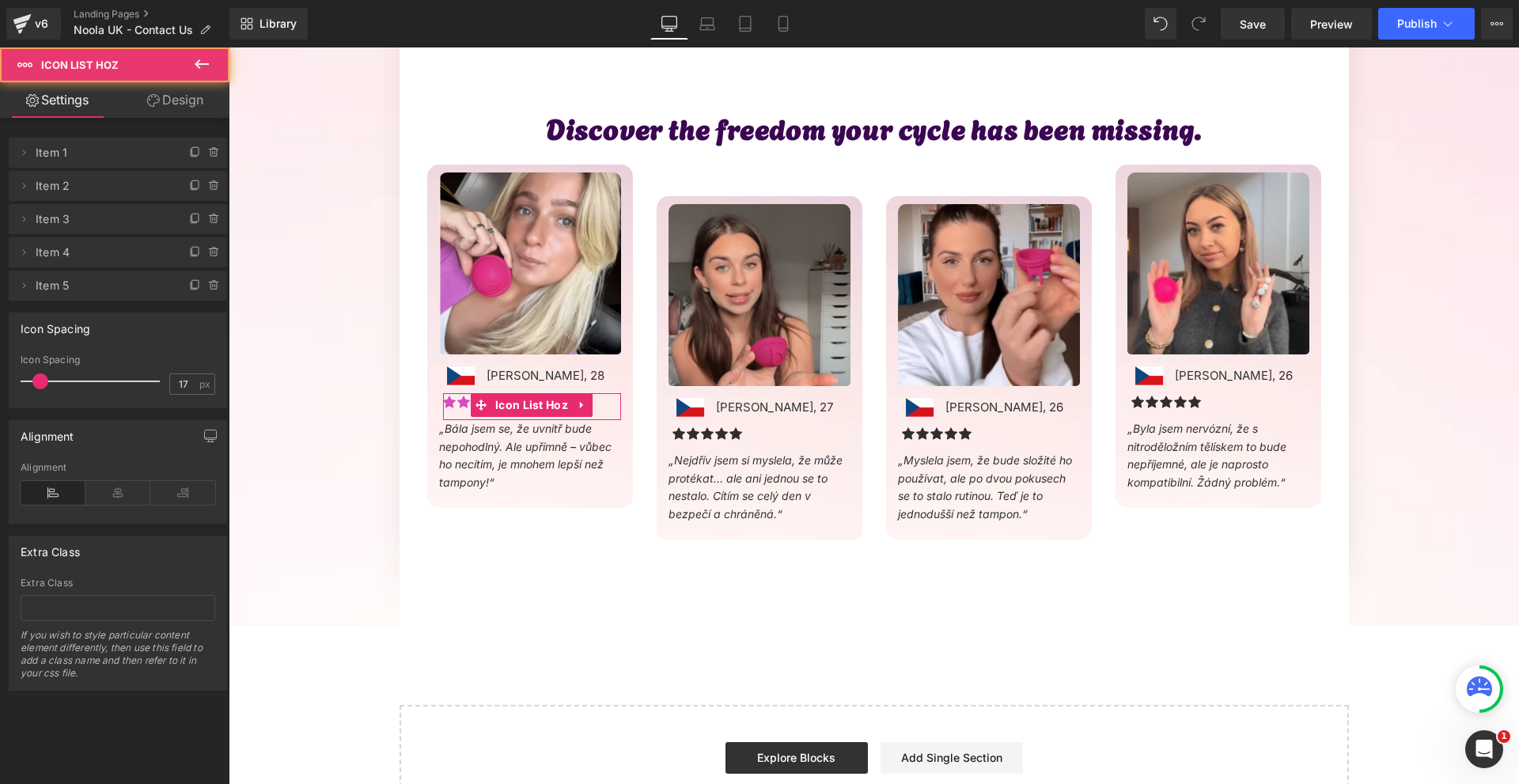
type input "18"
click at [45, 381] on span at bounding box center [41, 381] width 16 height 16
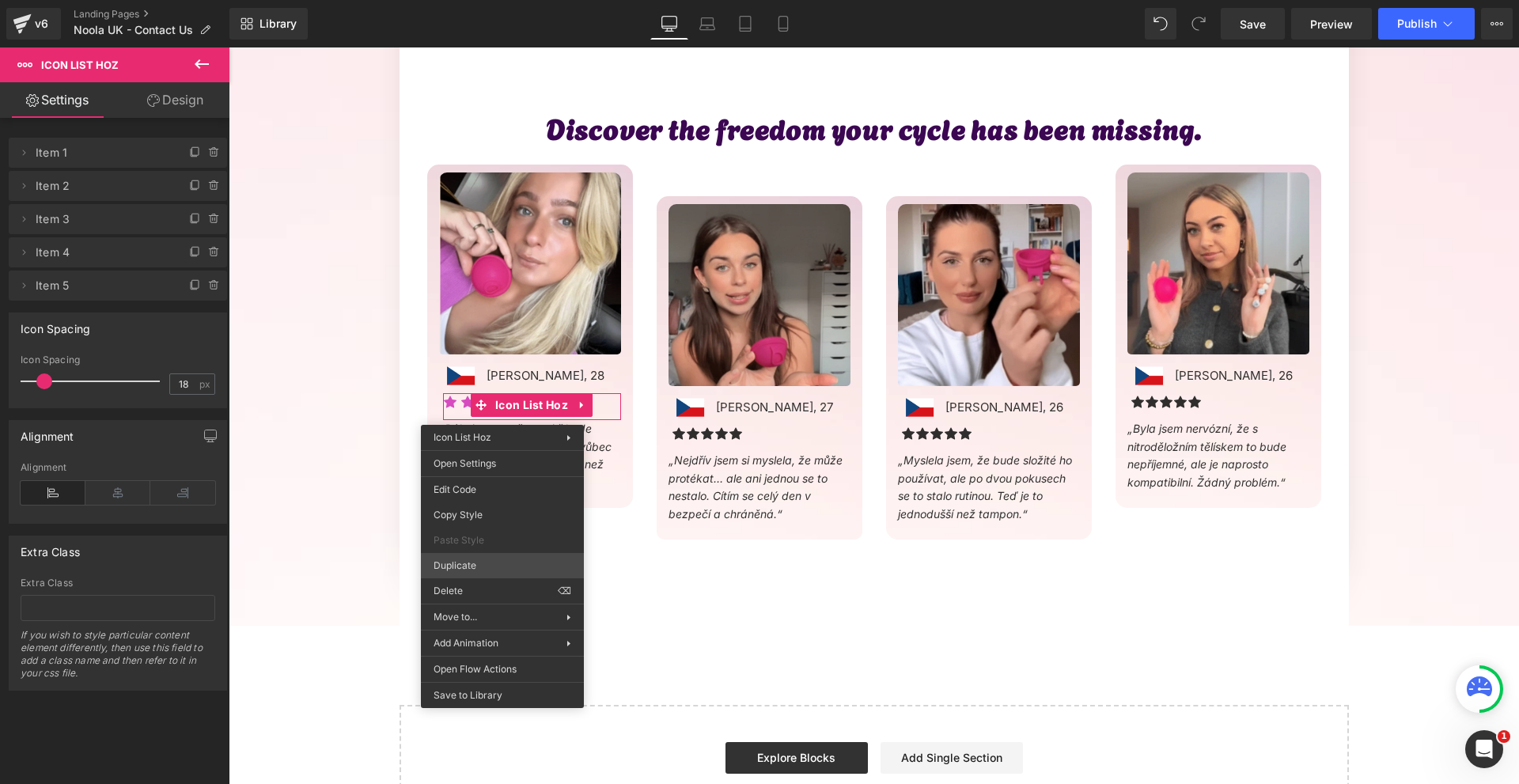
drag, startPoint x: 714, startPoint y: 609, endPoint x: 485, endPoint y: 560, distance: 234.2
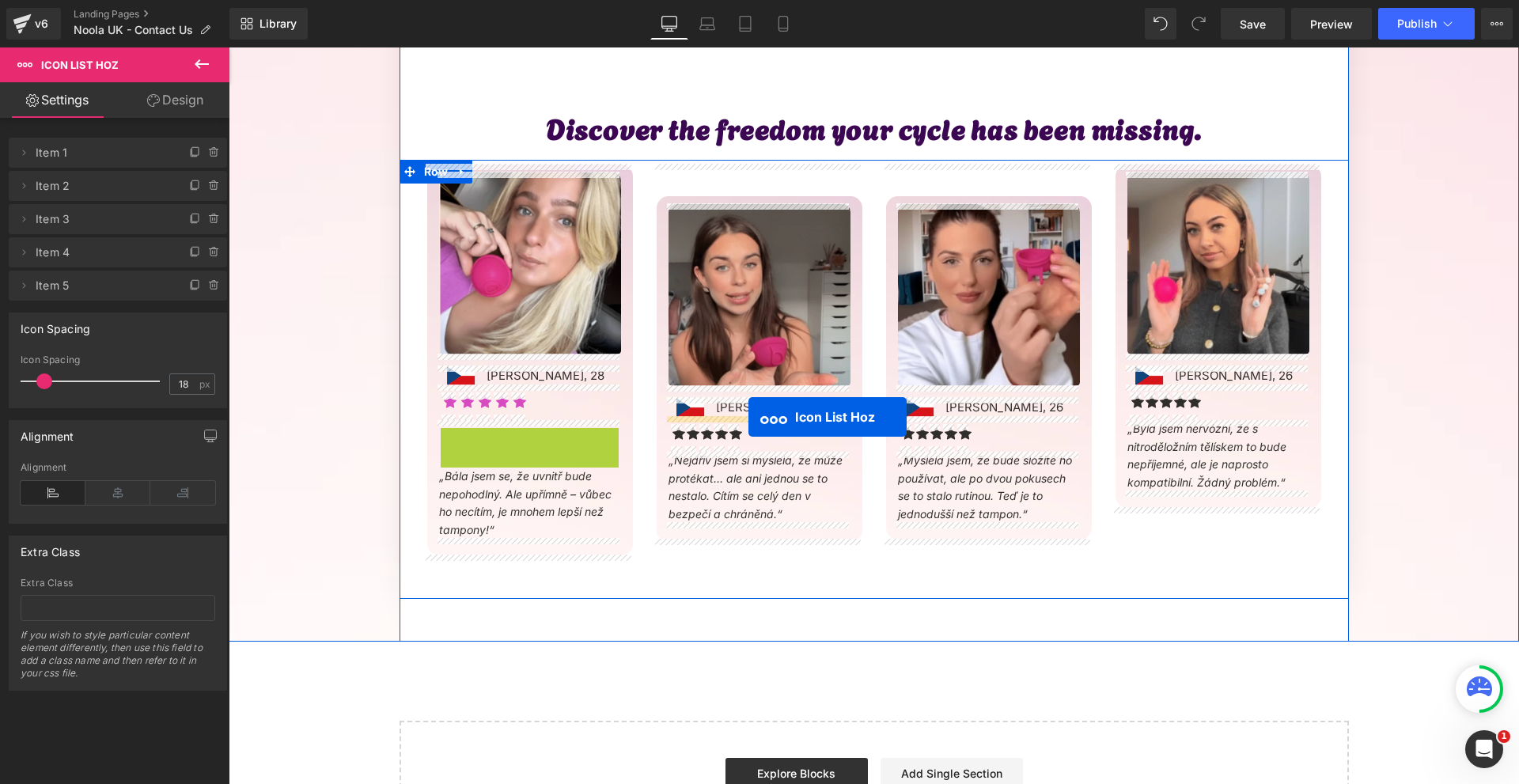
drag, startPoint x: 494, startPoint y: 438, endPoint x: 749, endPoint y: 417, distance: 255.9
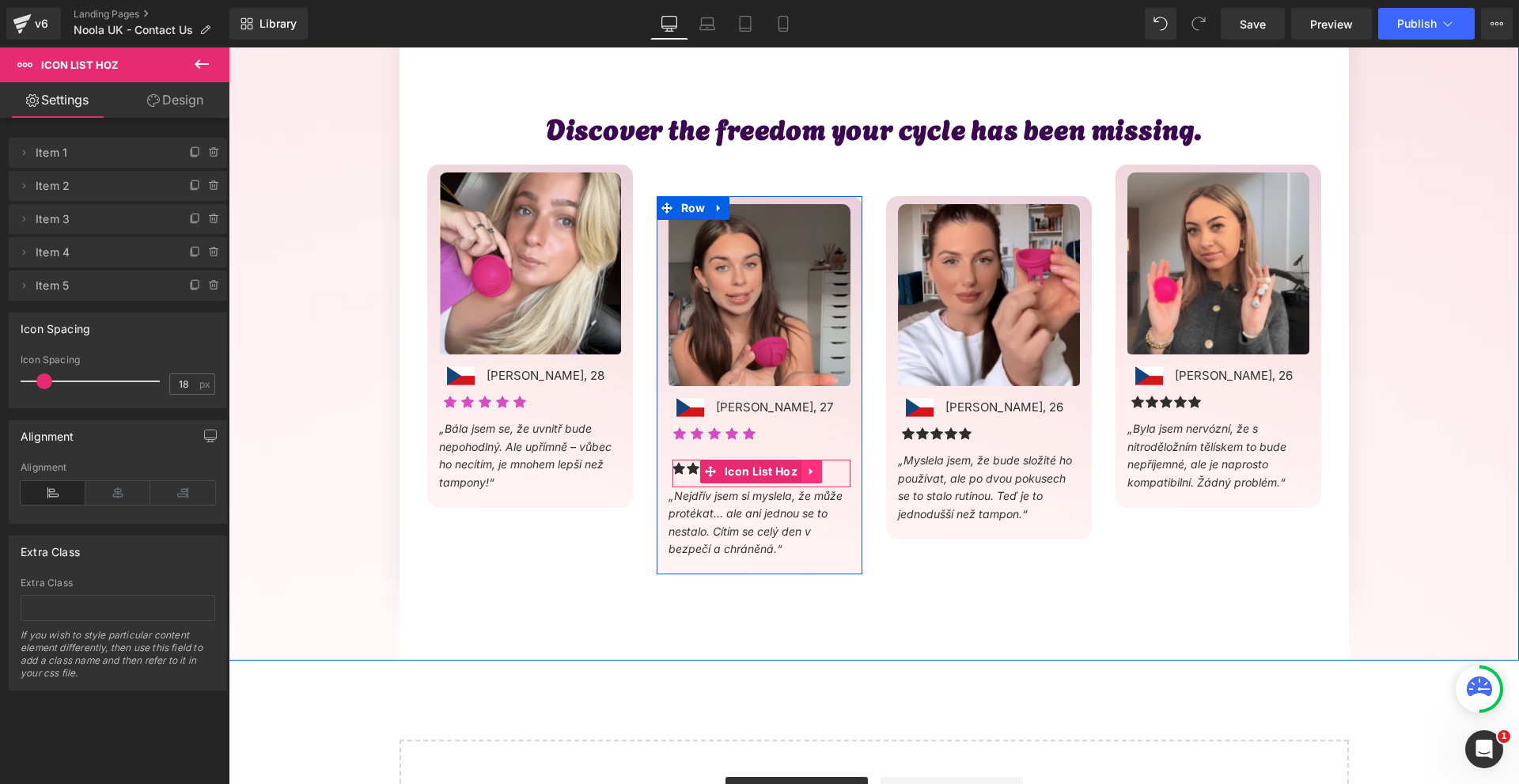
click at [813, 469] on link at bounding box center [811, 471] width 21 height 24
click at [812, 473] on link at bounding box center [822, 471] width 21 height 24
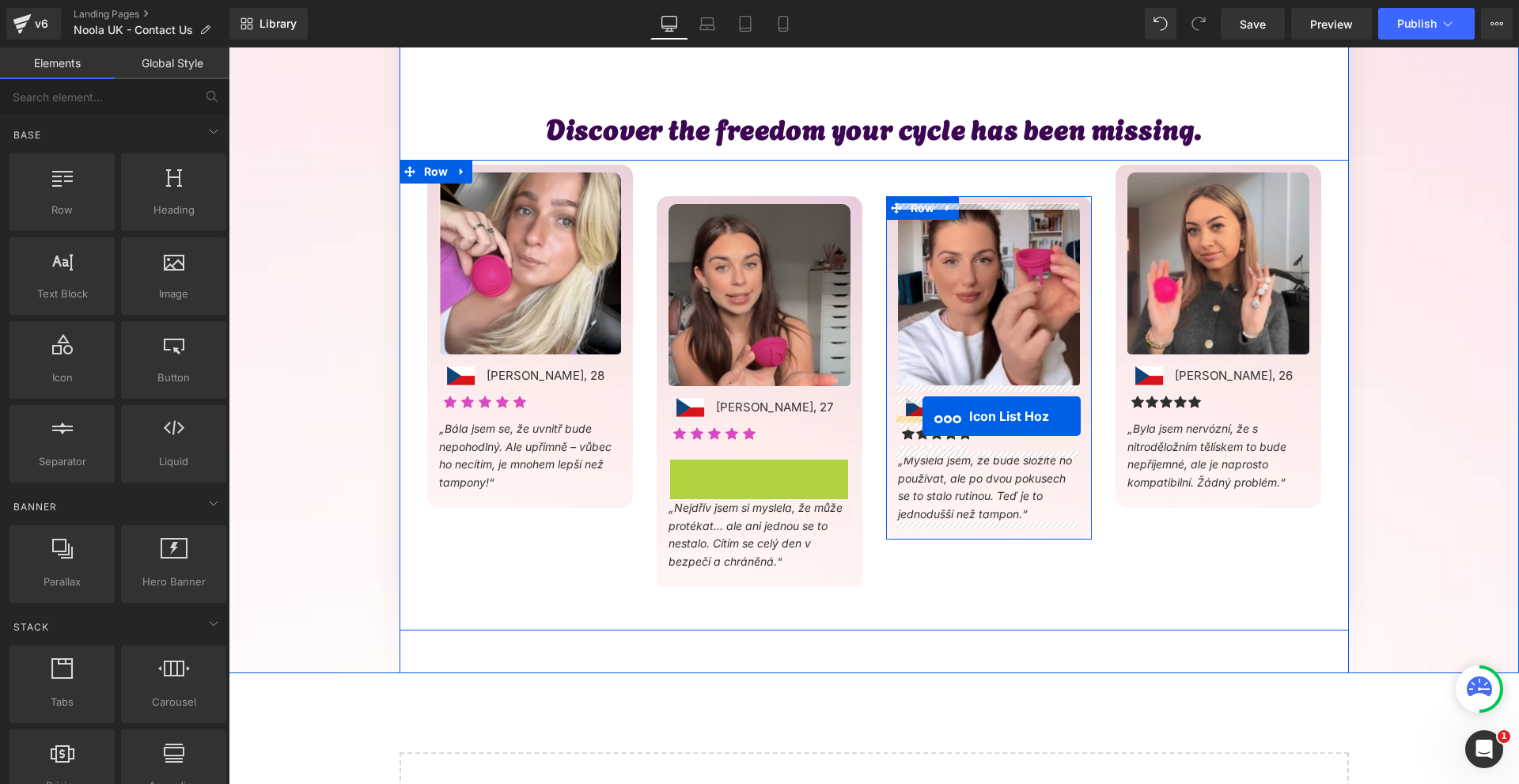
drag, startPoint x: 717, startPoint y: 469, endPoint x: 922, endPoint y: 416, distance: 211.7
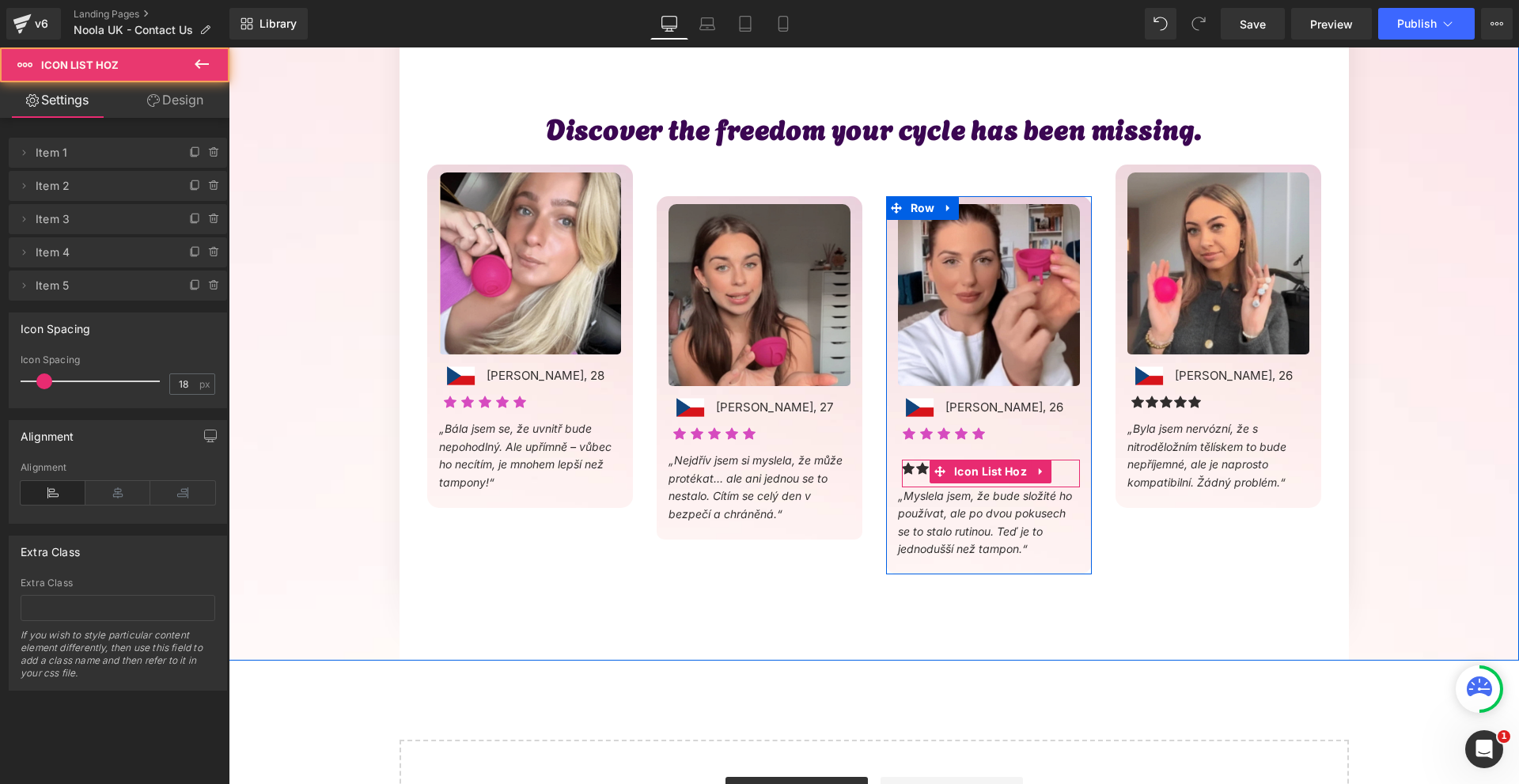
click at [1032, 473] on link at bounding box center [1040, 471] width 21 height 24
click at [1046, 473] on icon at bounding box center [1050, 470] width 11 height 11
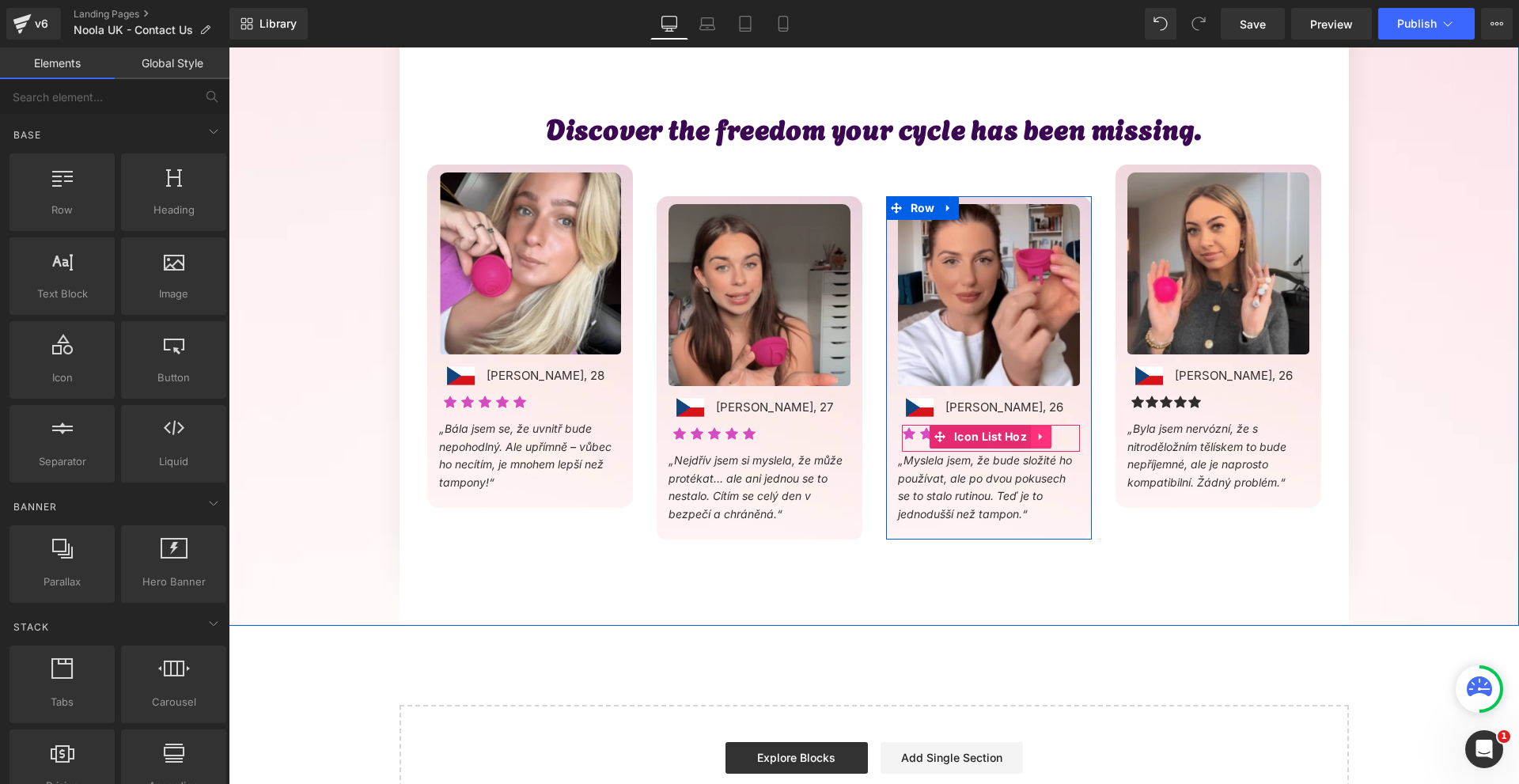
click at [1036, 442] on icon at bounding box center [1040, 437] width 11 height 12
click at [1023, 443] on link at bounding box center [1031, 437] width 21 height 24
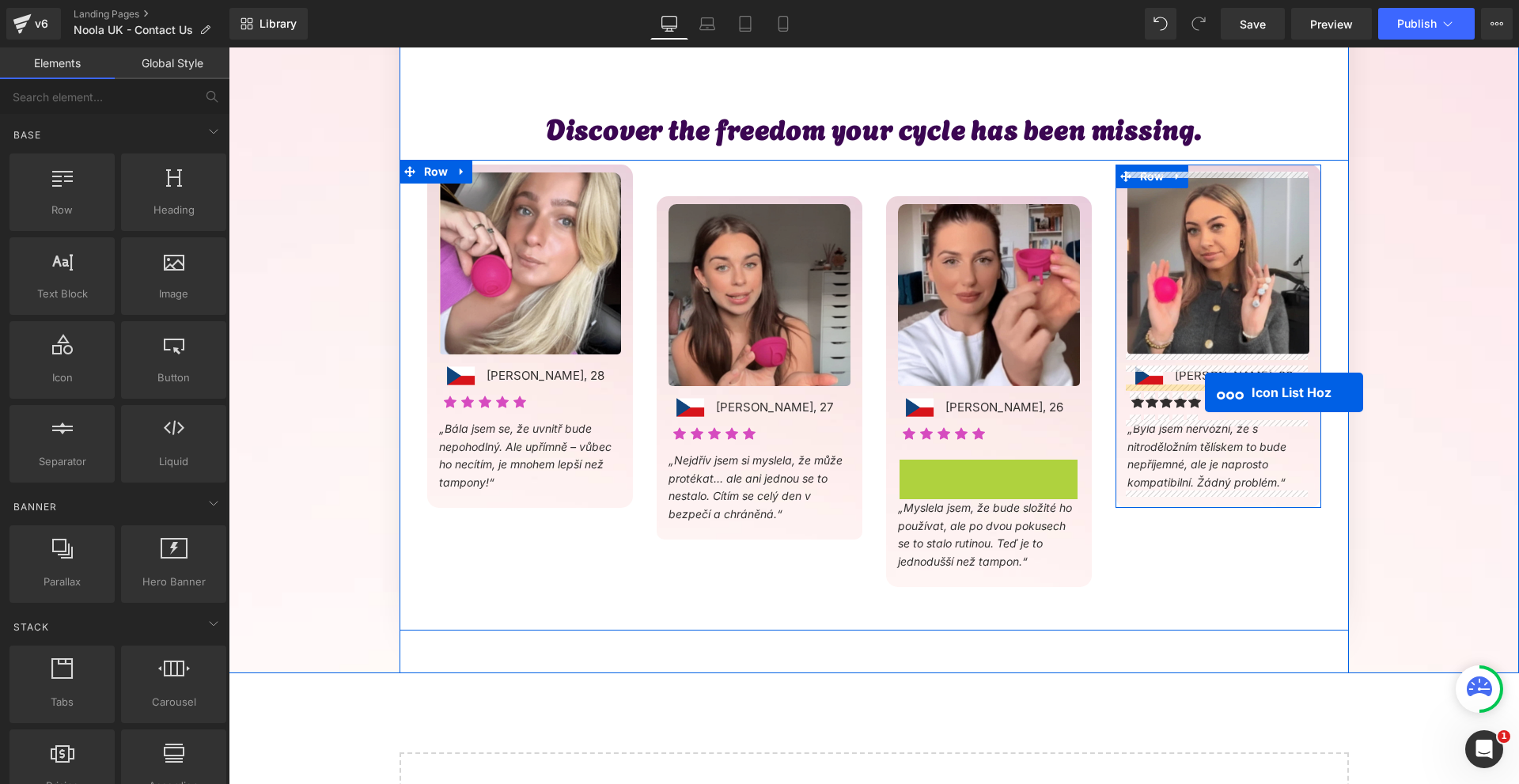
drag, startPoint x: 952, startPoint y: 471, endPoint x: 1205, endPoint y: 392, distance: 265.0
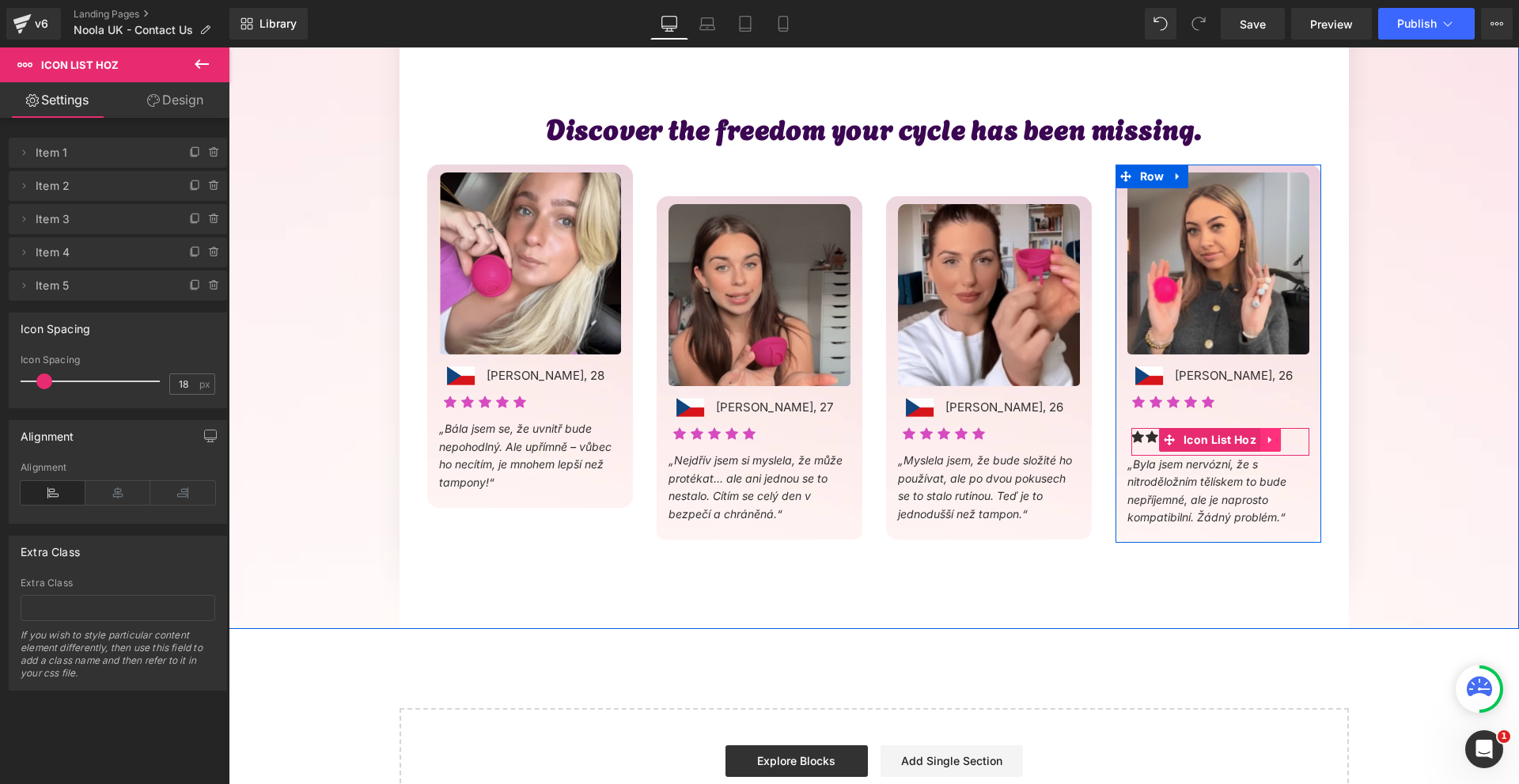
click at [1268, 437] on icon at bounding box center [1269, 440] width 3 height 7
click at [1276, 438] on icon at bounding box center [1281, 439] width 11 height 11
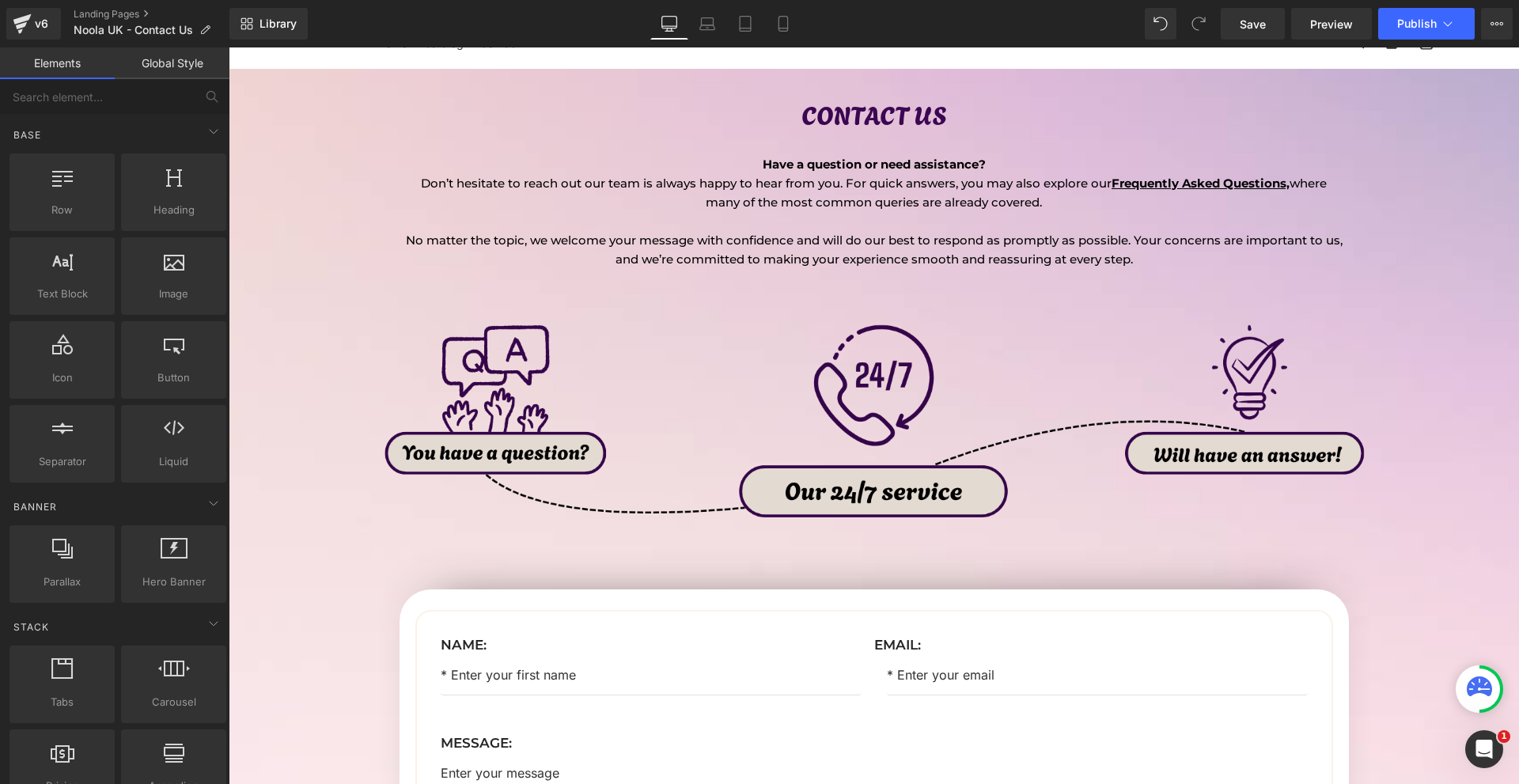
scroll to position [0, 0]
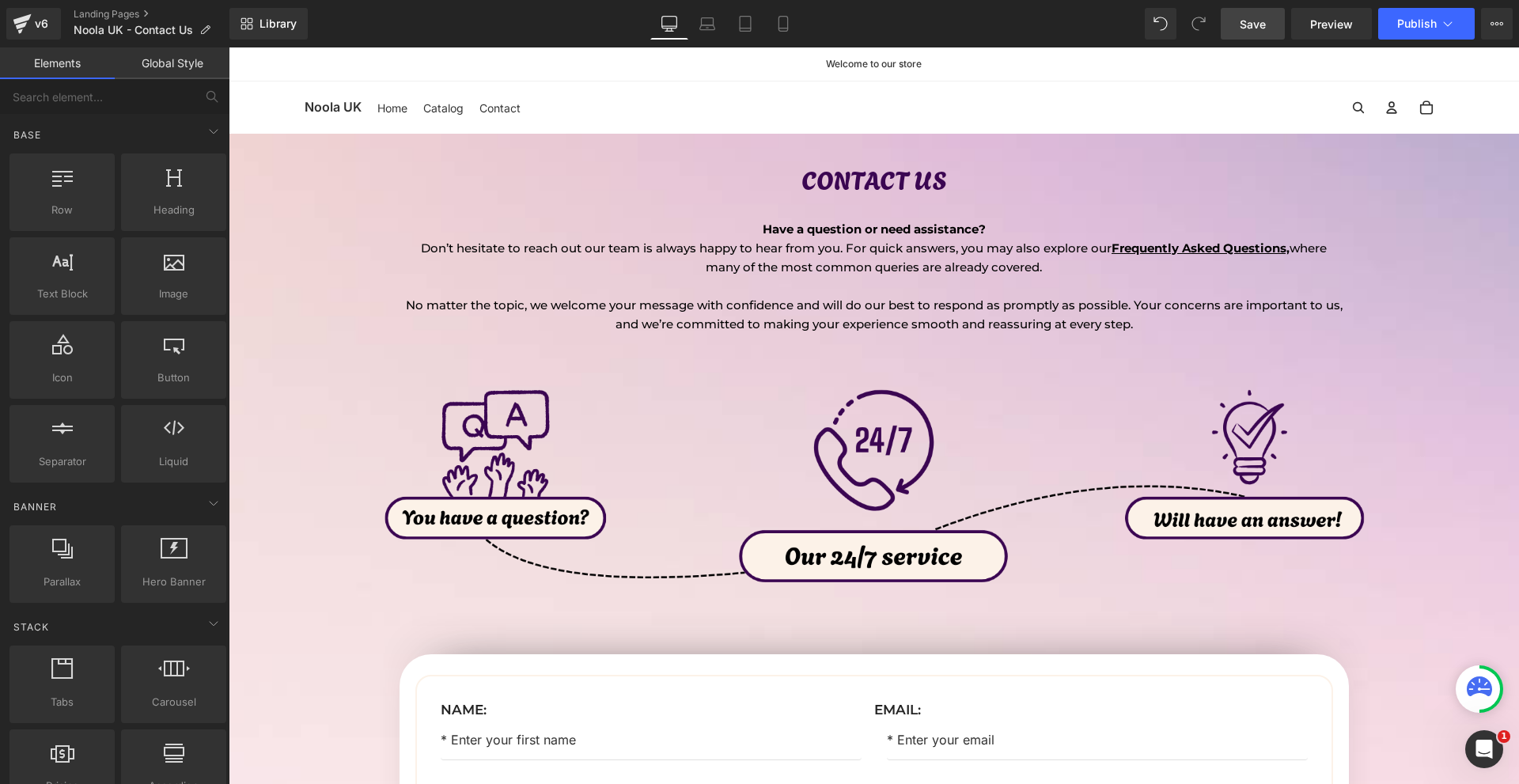
click at [1234, 26] on link "Save" at bounding box center [1253, 24] width 65 height 32
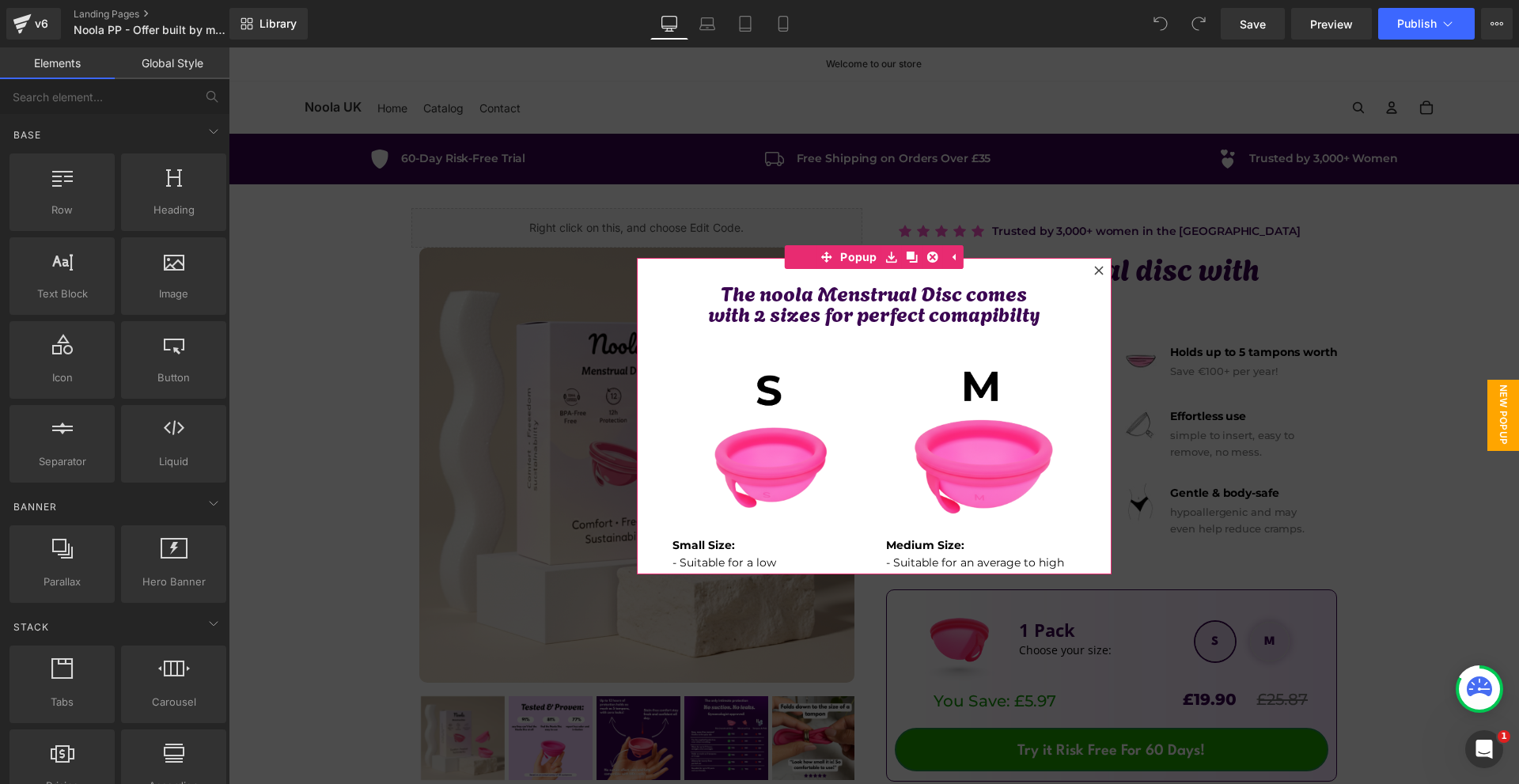
click at [1094, 266] on icon at bounding box center [1099, 271] width 10 height 10
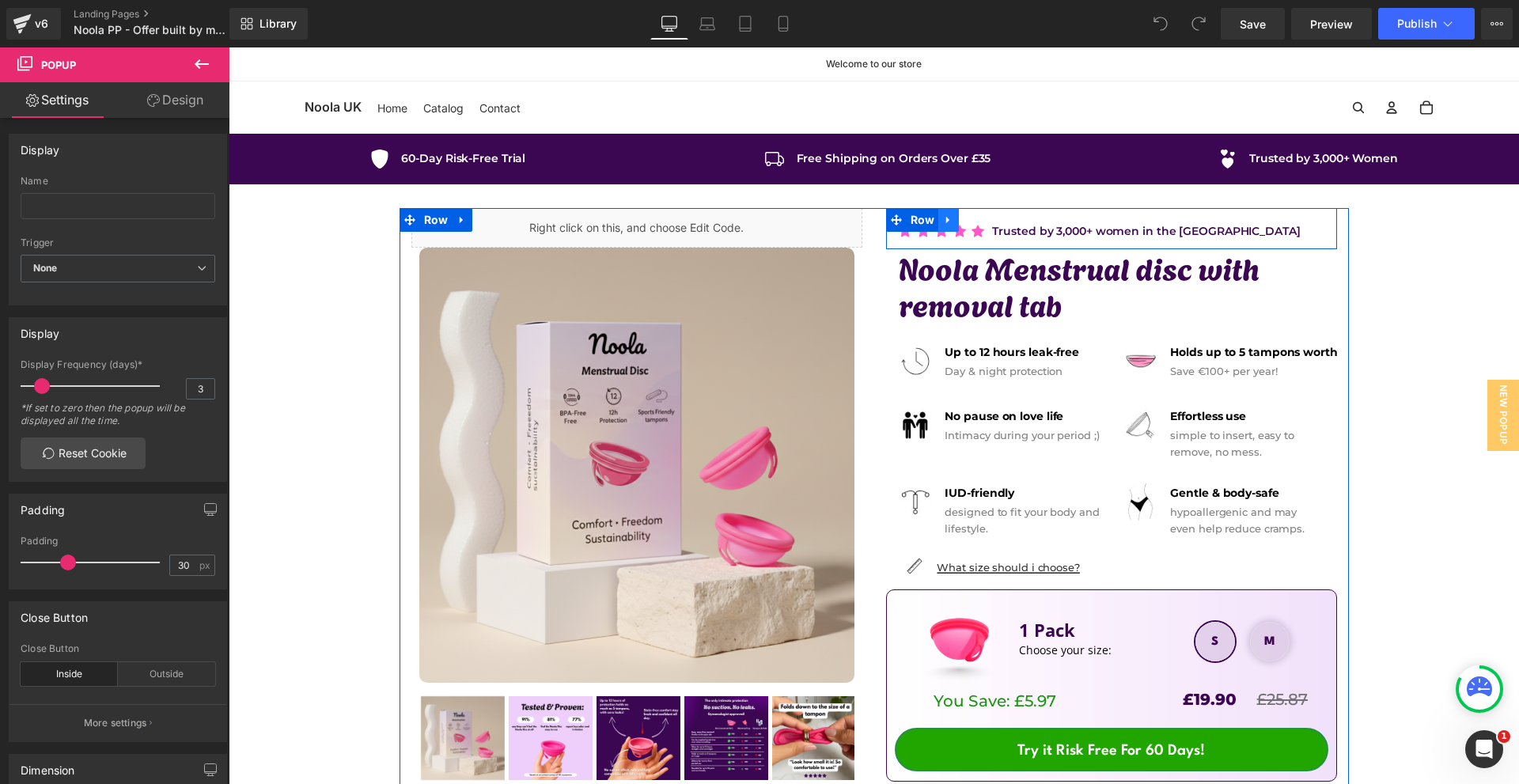
click at [944, 214] on icon at bounding box center [948, 219] width 11 height 12
click at [946, 227] on link at bounding box center [948, 220] width 21 height 24
click at [952, 220] on link at bounding box center [948, 220] width 21 height 24
click at [945, 224] on icon at bounding box center [948, 219] width 11 height 11
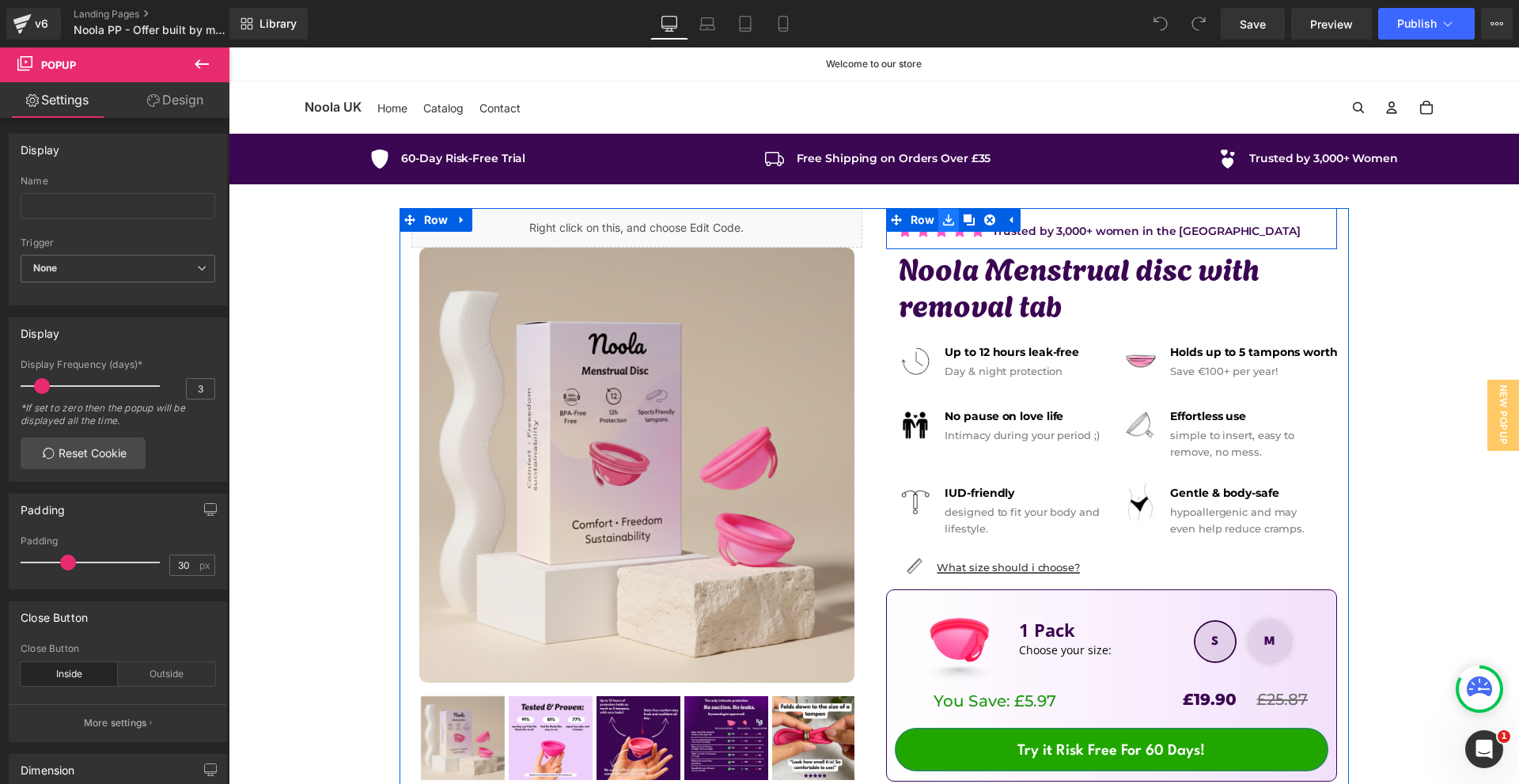
click at [945, 224] on icon at bounding box center [948, 219] width 11 height 11
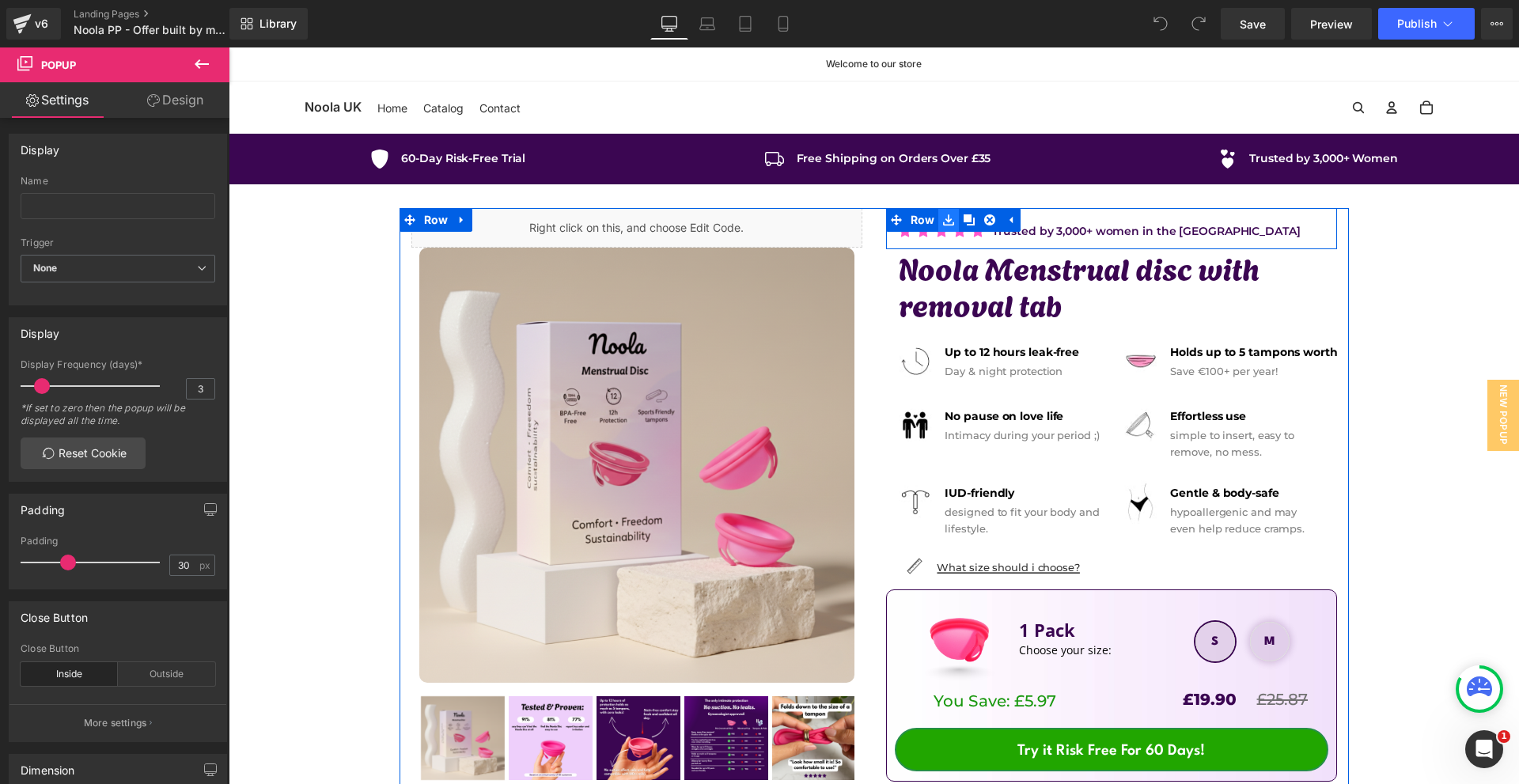
click at [945, 224] on icon at bounding box center [948, 219] width 11 height 11
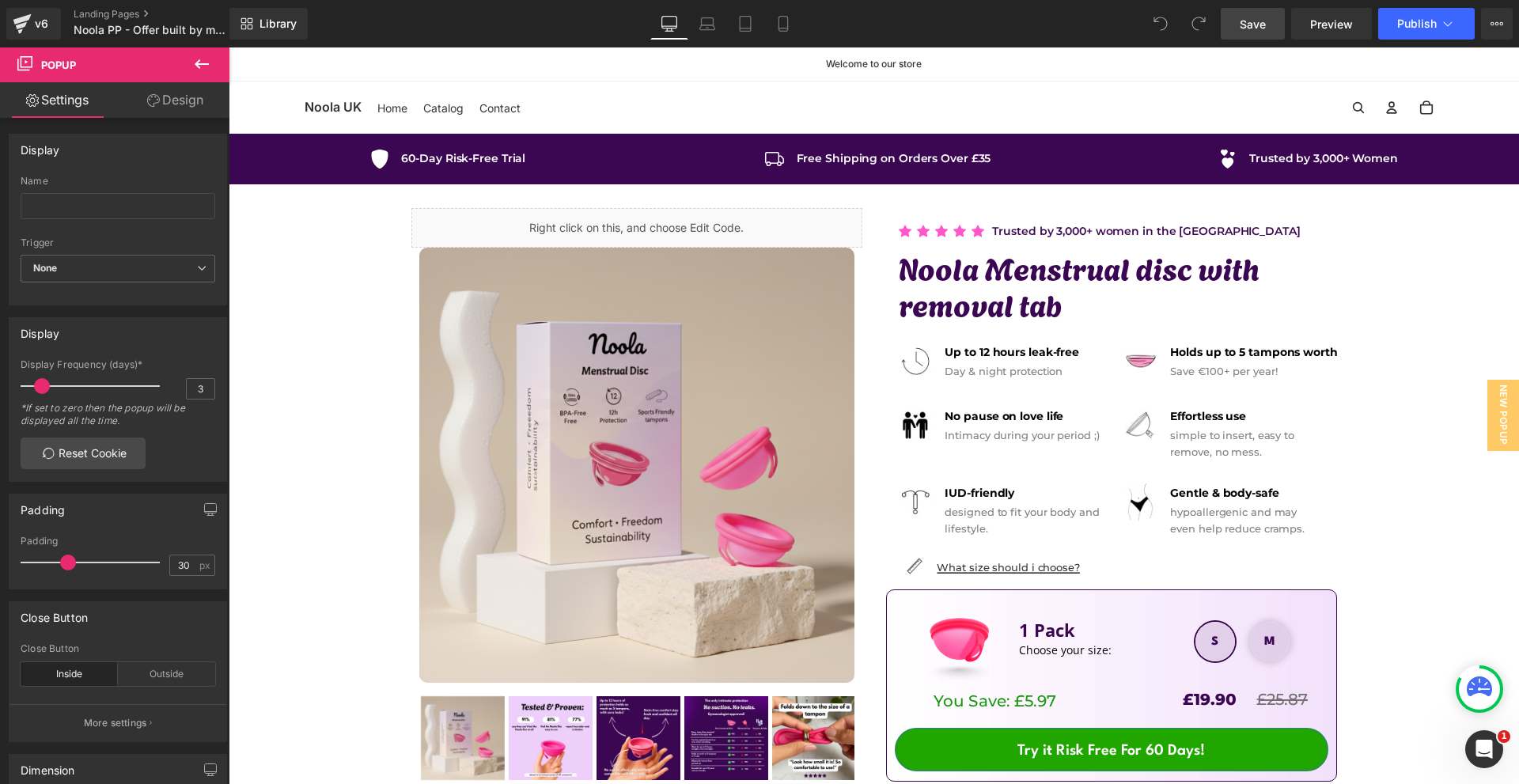
click at [1276, 22] on link "Save" at bounding box center [1253, 24] width 65 height 32
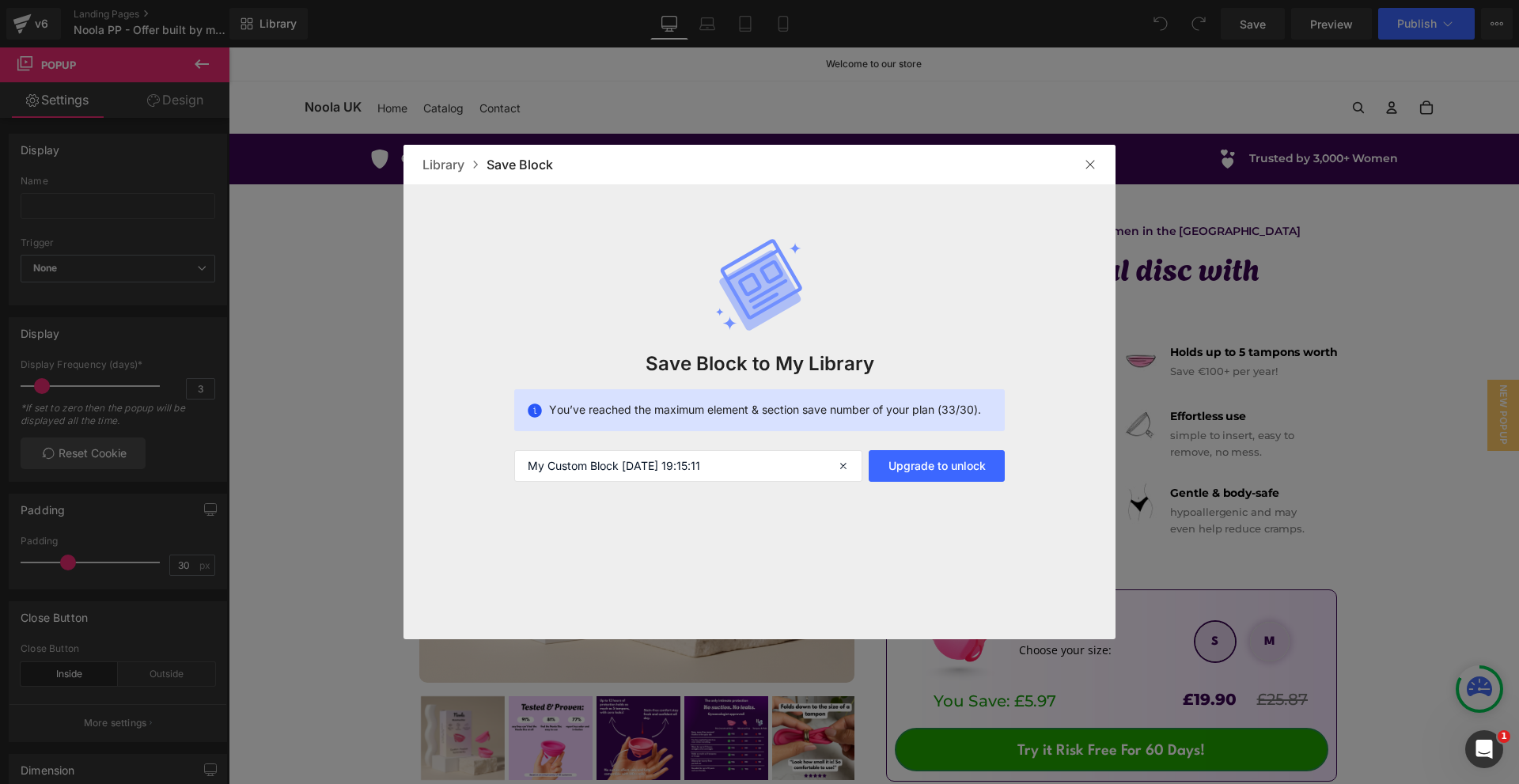
click at [1099, 161] on div at bounding box center [1090, 165] width 26 height 26
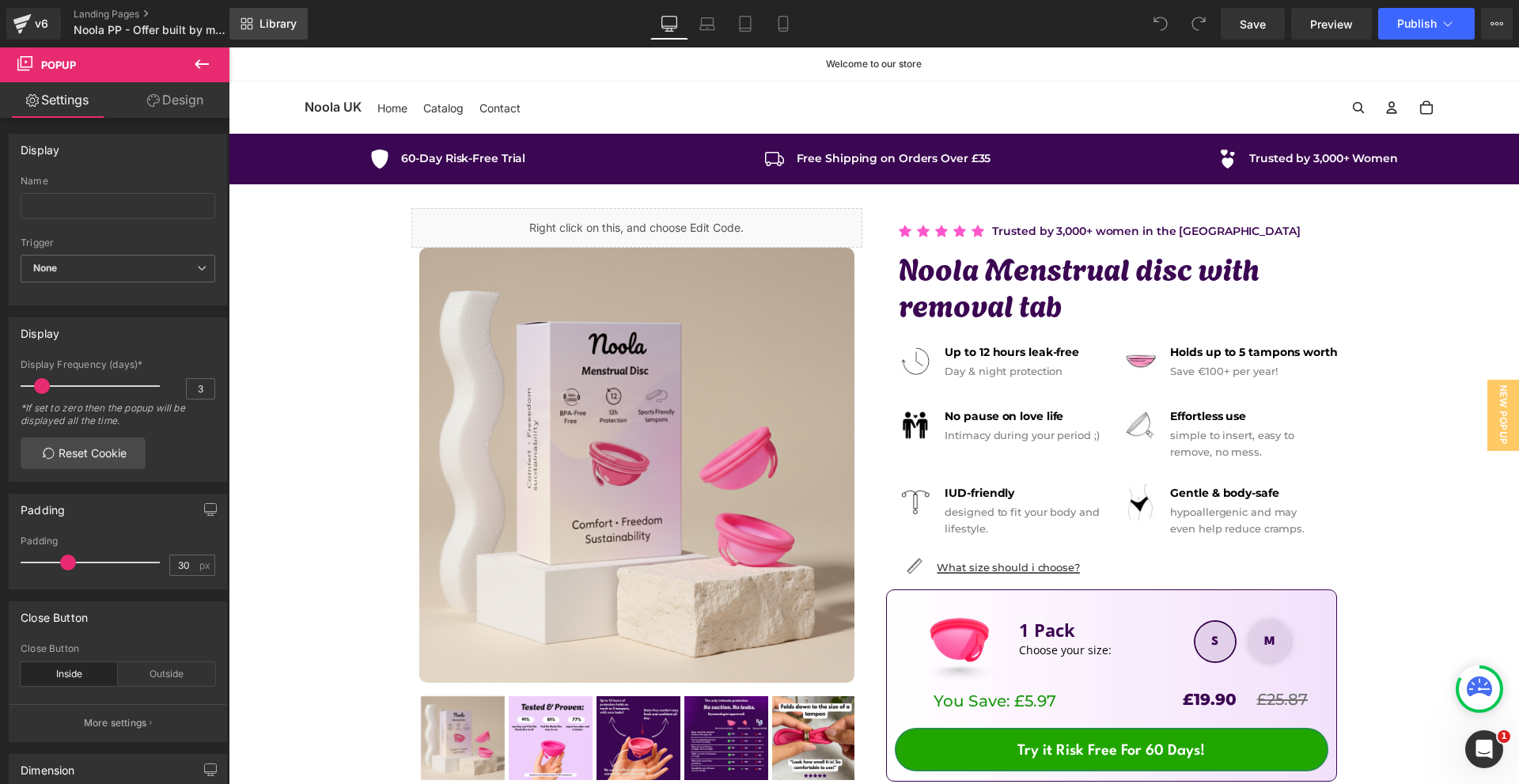
click at [255, 29] on link "Library" at bounding box center [268, 24] width 78 height 32
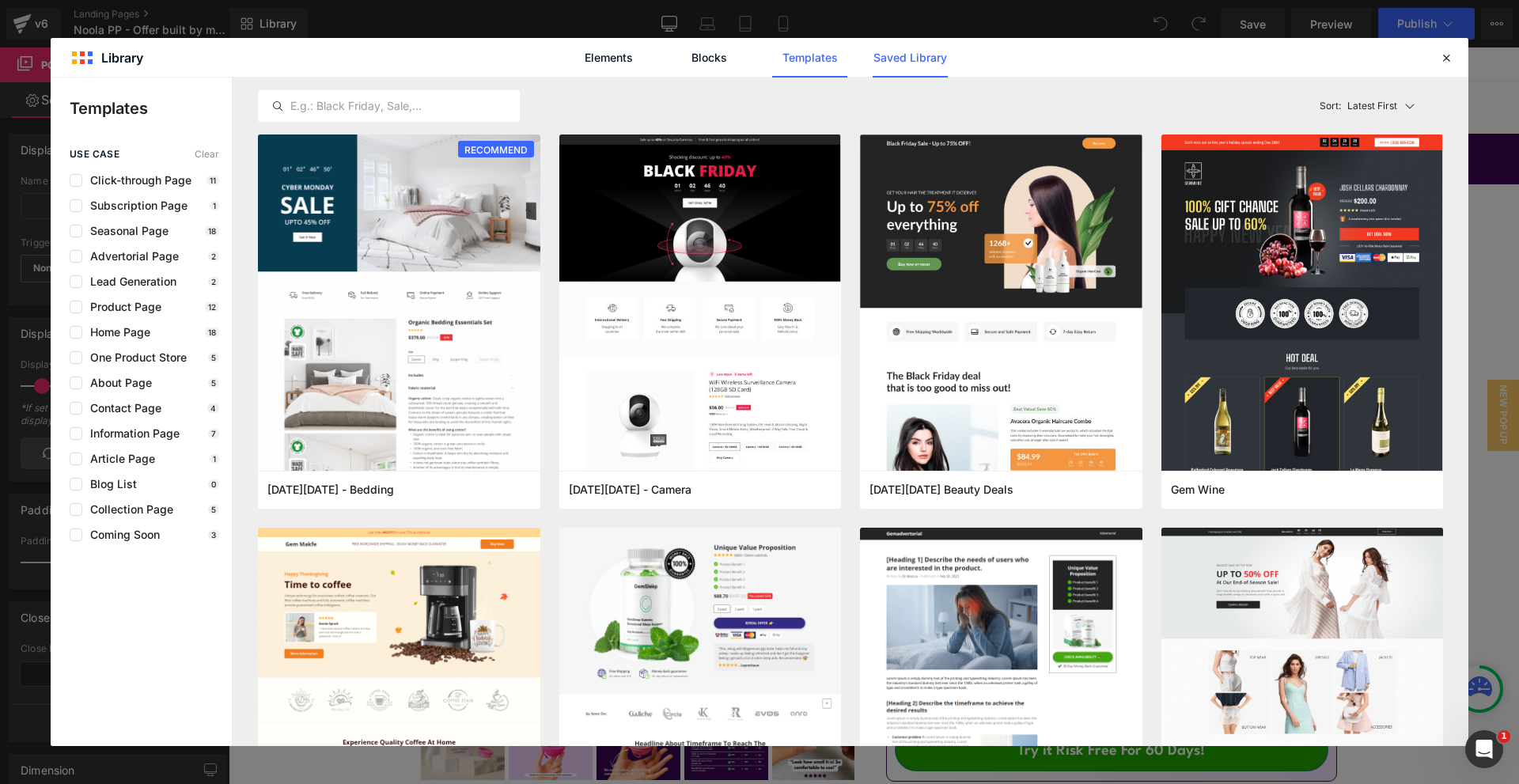
click at [899, 72] on link "Saved Library" at bounding box center [910, 58] width 75 height 40
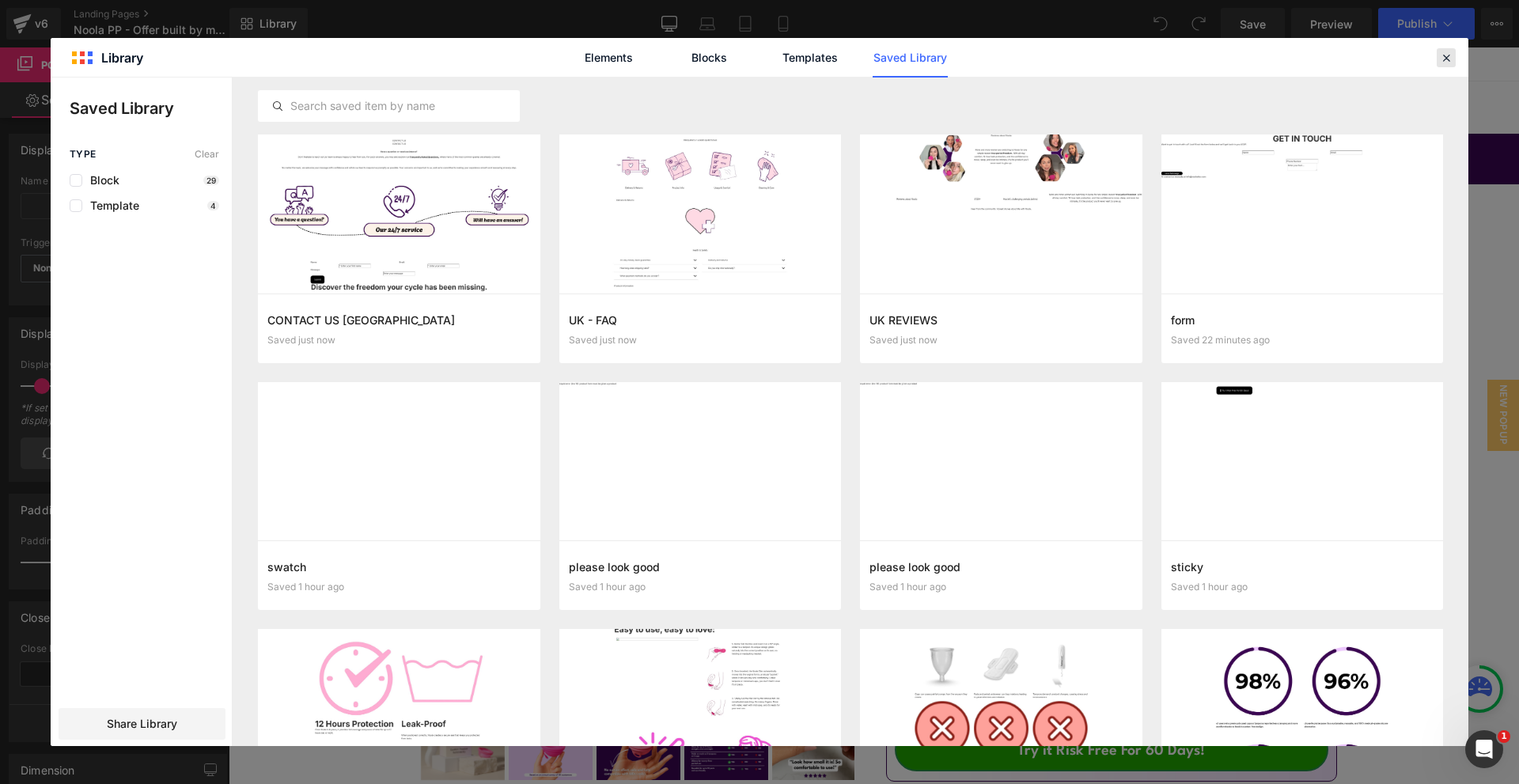
click at [1437, 60] on div at bounding box center [1446, 58] width 19 height 19
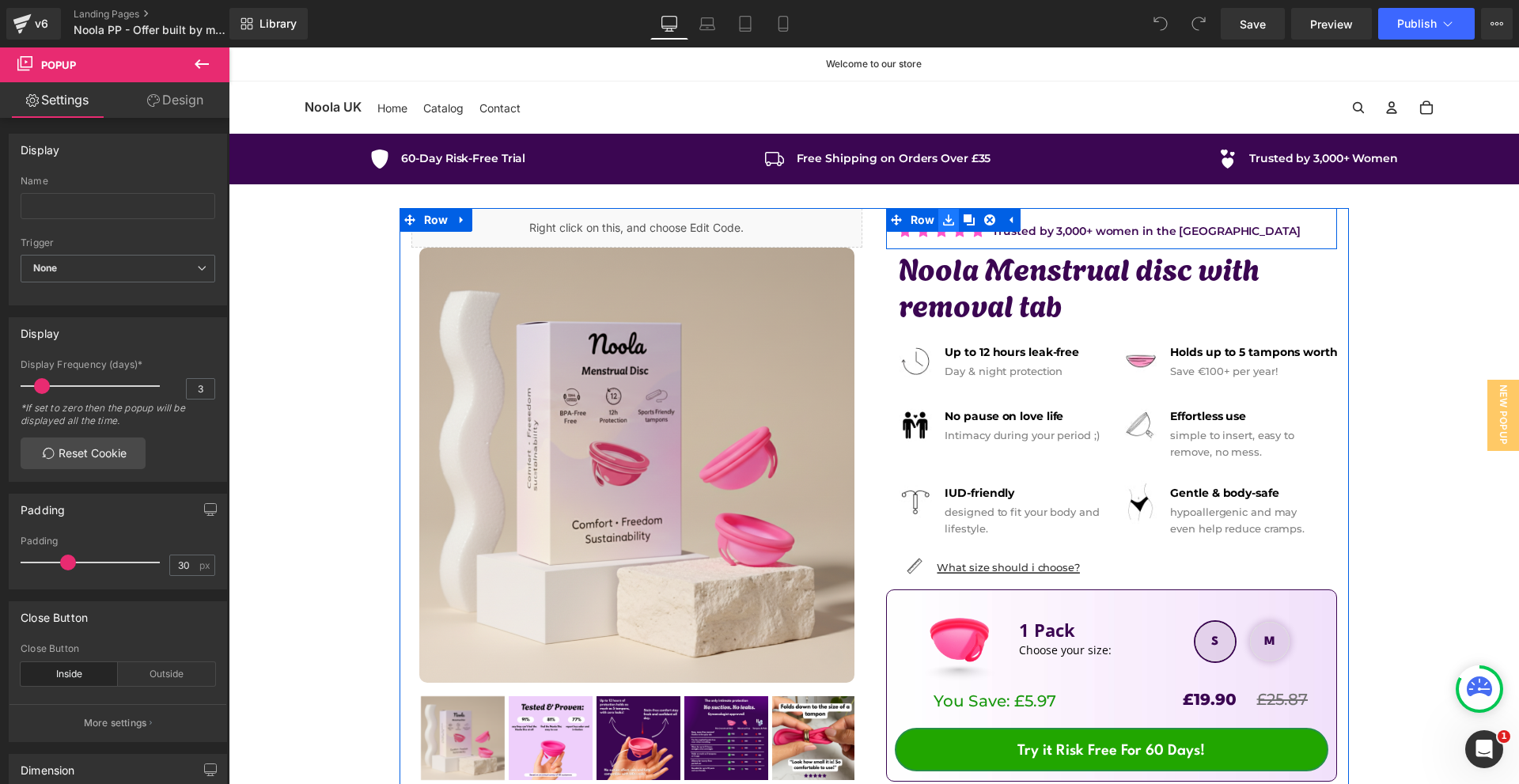
click at [945, 224] on icon at bounding box center [948, 219] width 11 height 11
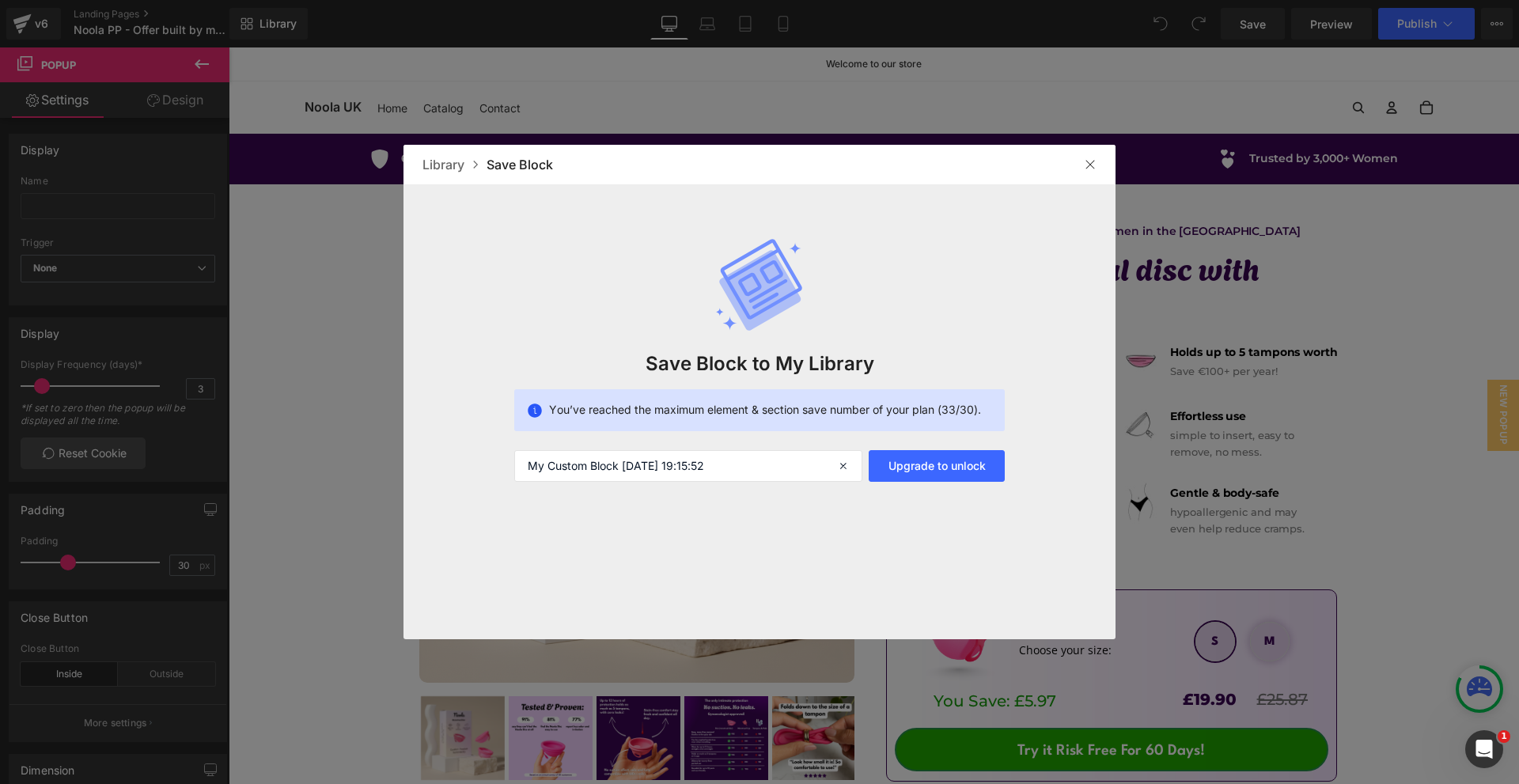
click at [1089, 173] on div at bounding box center [1090, 165] width 26 height 26
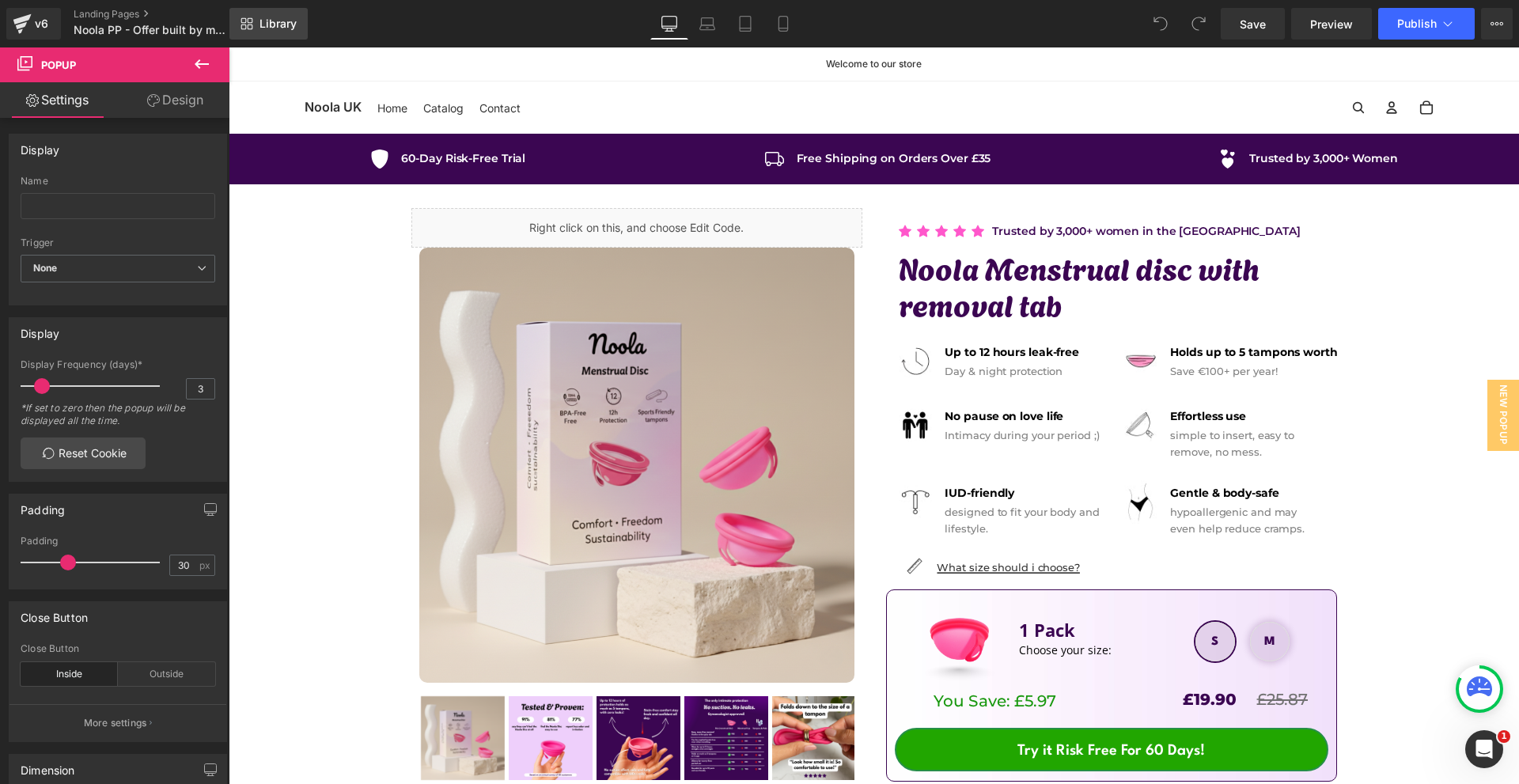
click at [255, 30] on link "Library" at bounding box center [268, 24] width 78 height 32
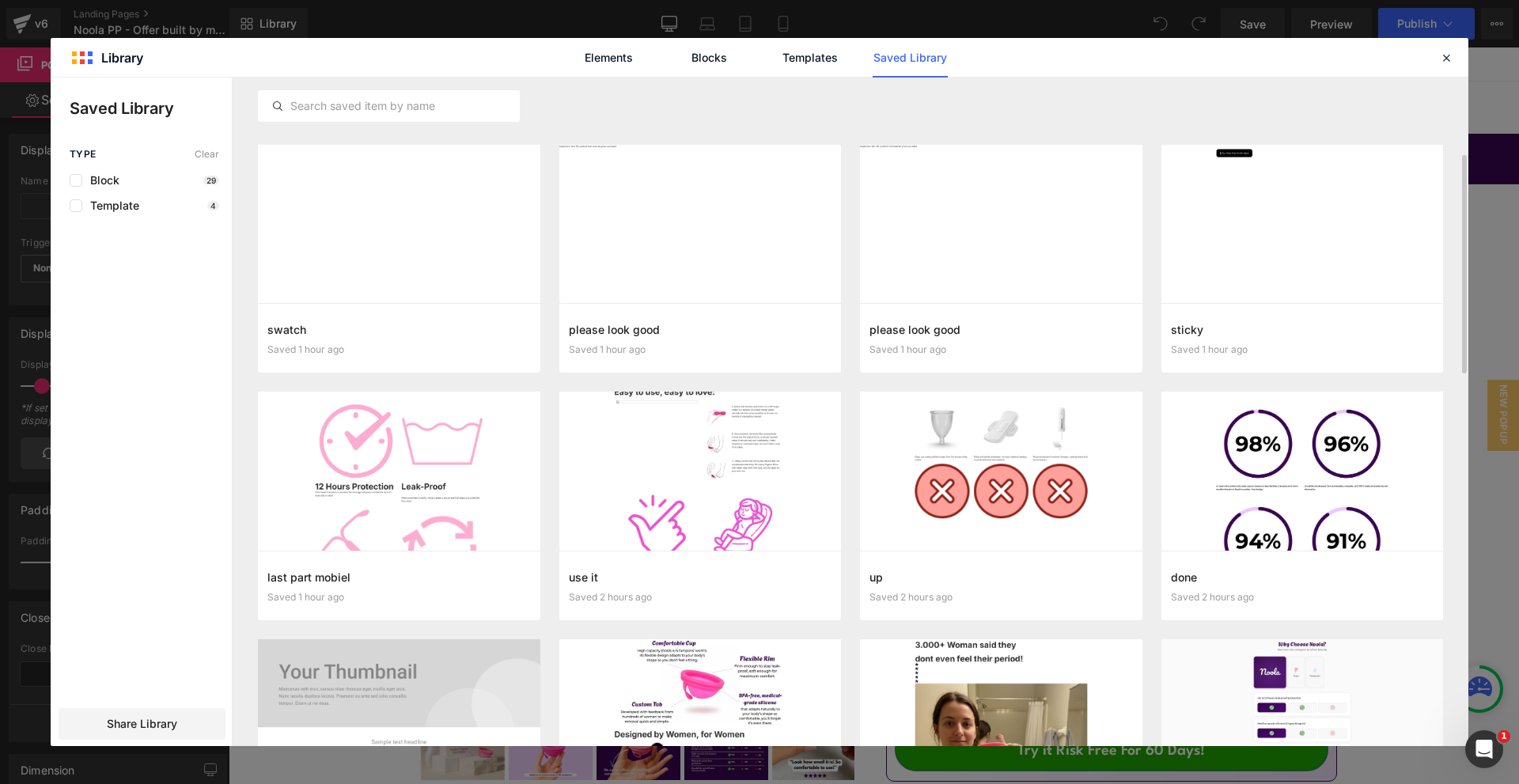
scroll to position [435, 0]
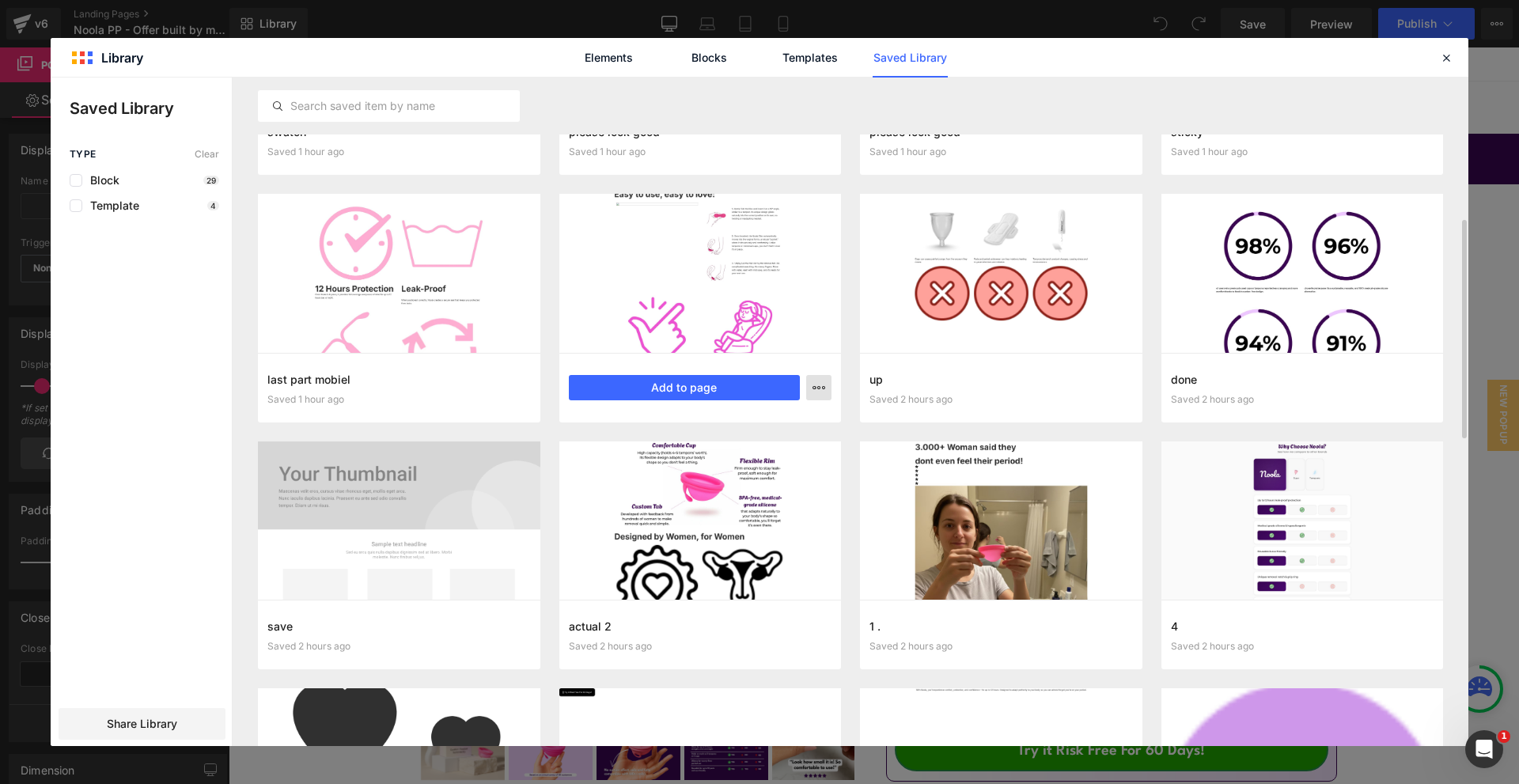
click at [819, 386] on icon "button" at bounding box center [818, 387] width 13 height 13
click at [720, 447] on div "Delete" at bounding box center [742, 456] width 181 height 33
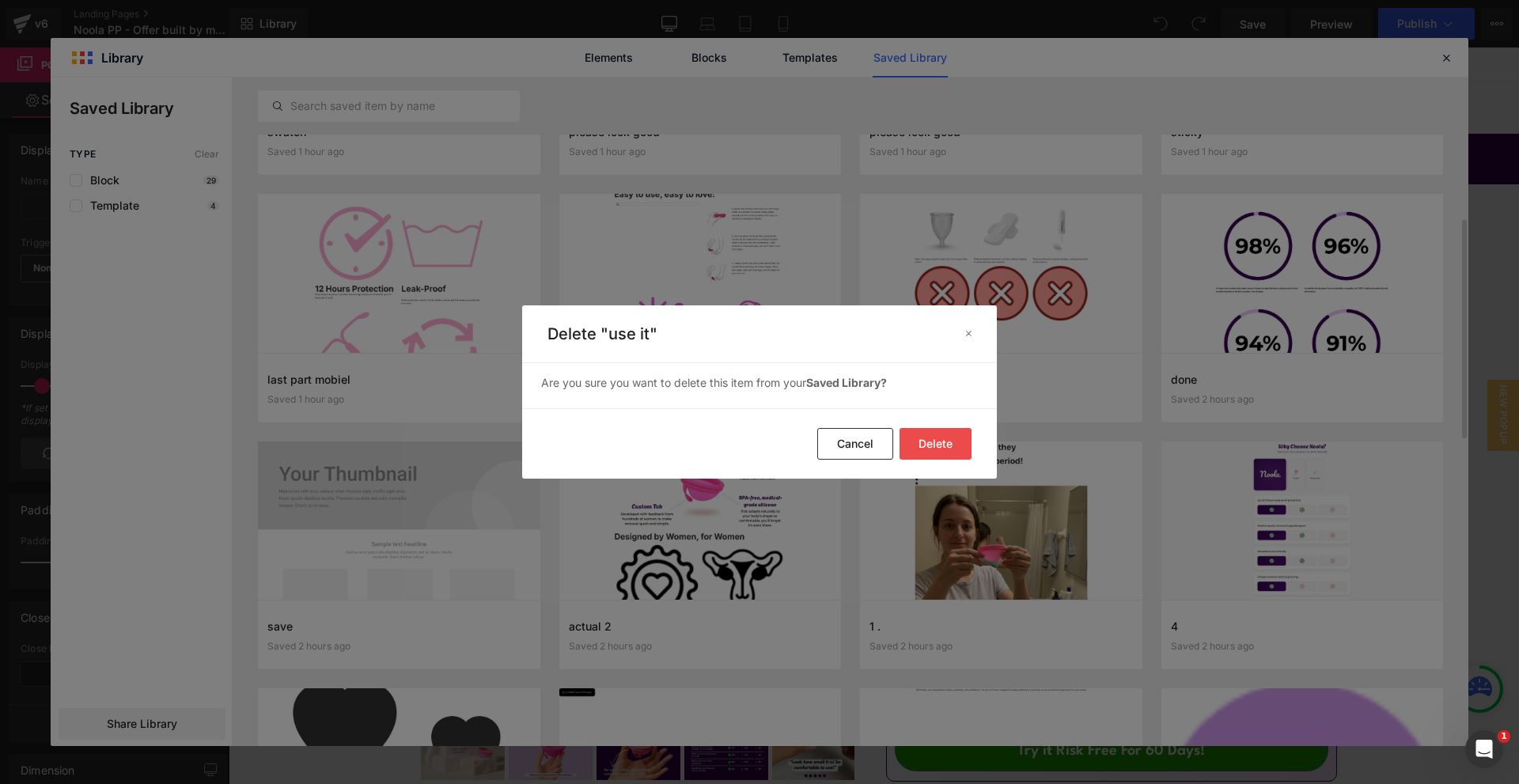
click at [941, 438] on button "Delete" at bounding box center [935, 444] width 72 height 32
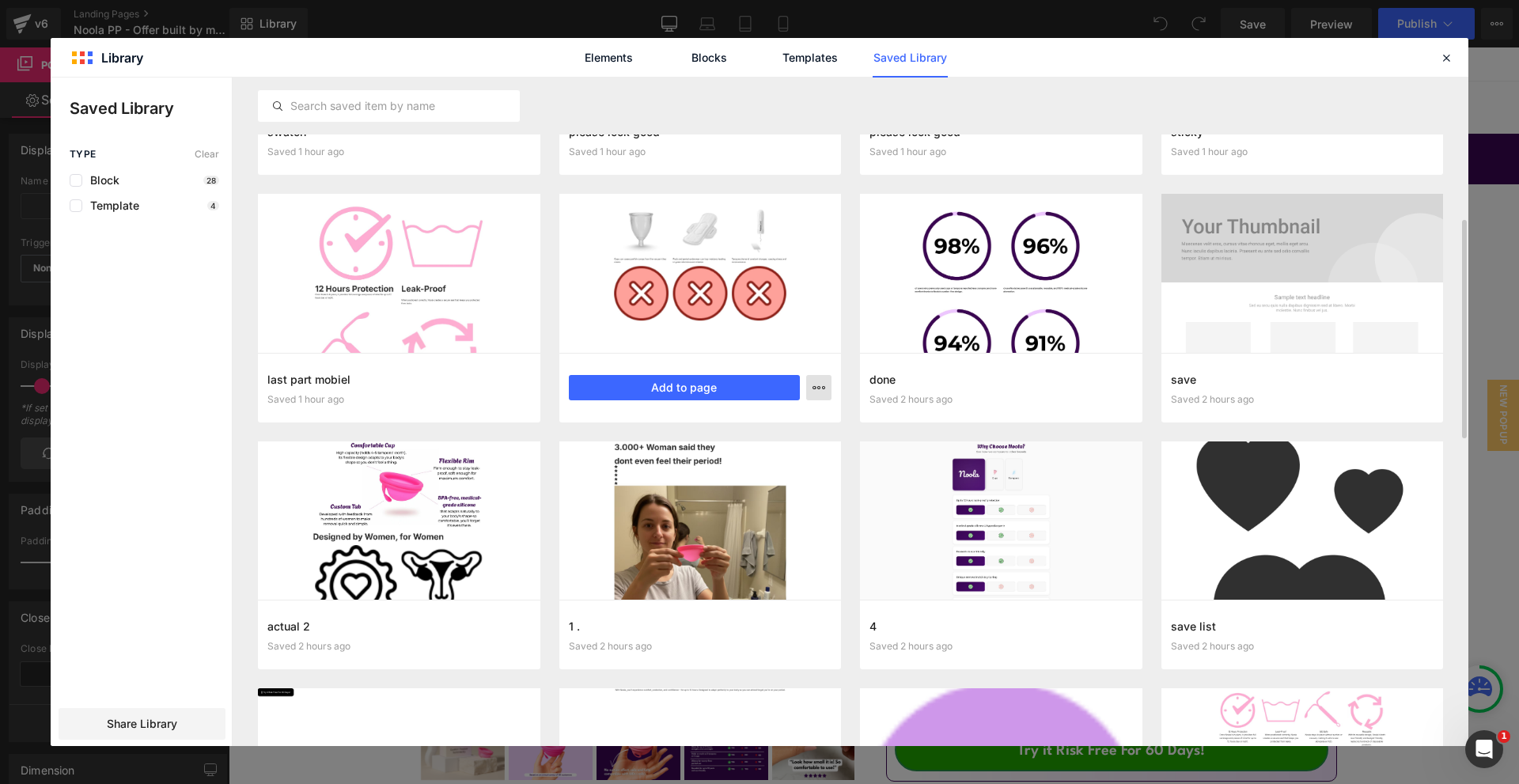
click at [817, 391] on icon "button" at bounding box center [818, 387] width 13 height 13
click at [750, 453] on div "Delete" at bounding box center [742, 456] width 181 height 33
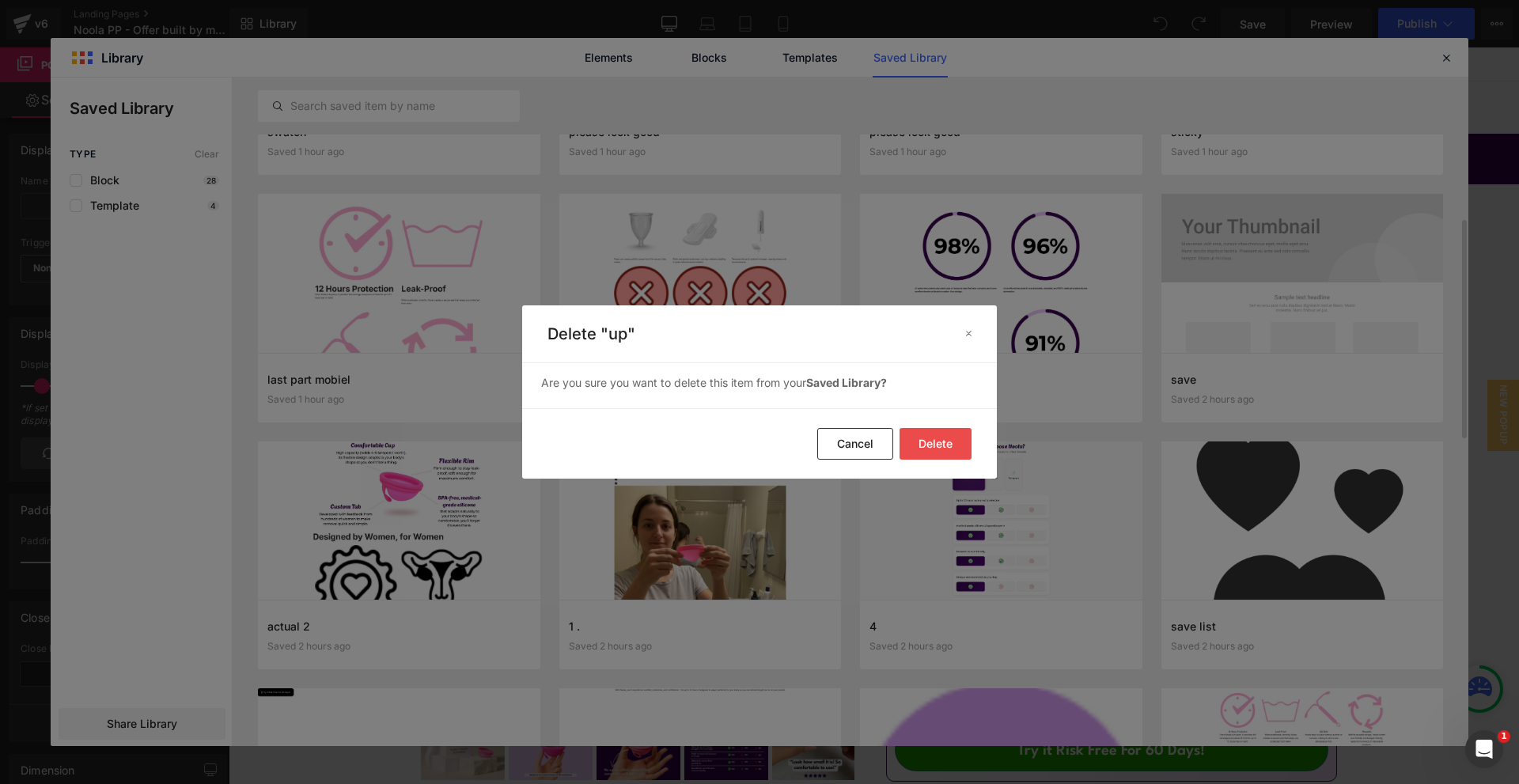
click at [924, 452] on button "Delete" at bounding box center [935, 444] width 72 height 32
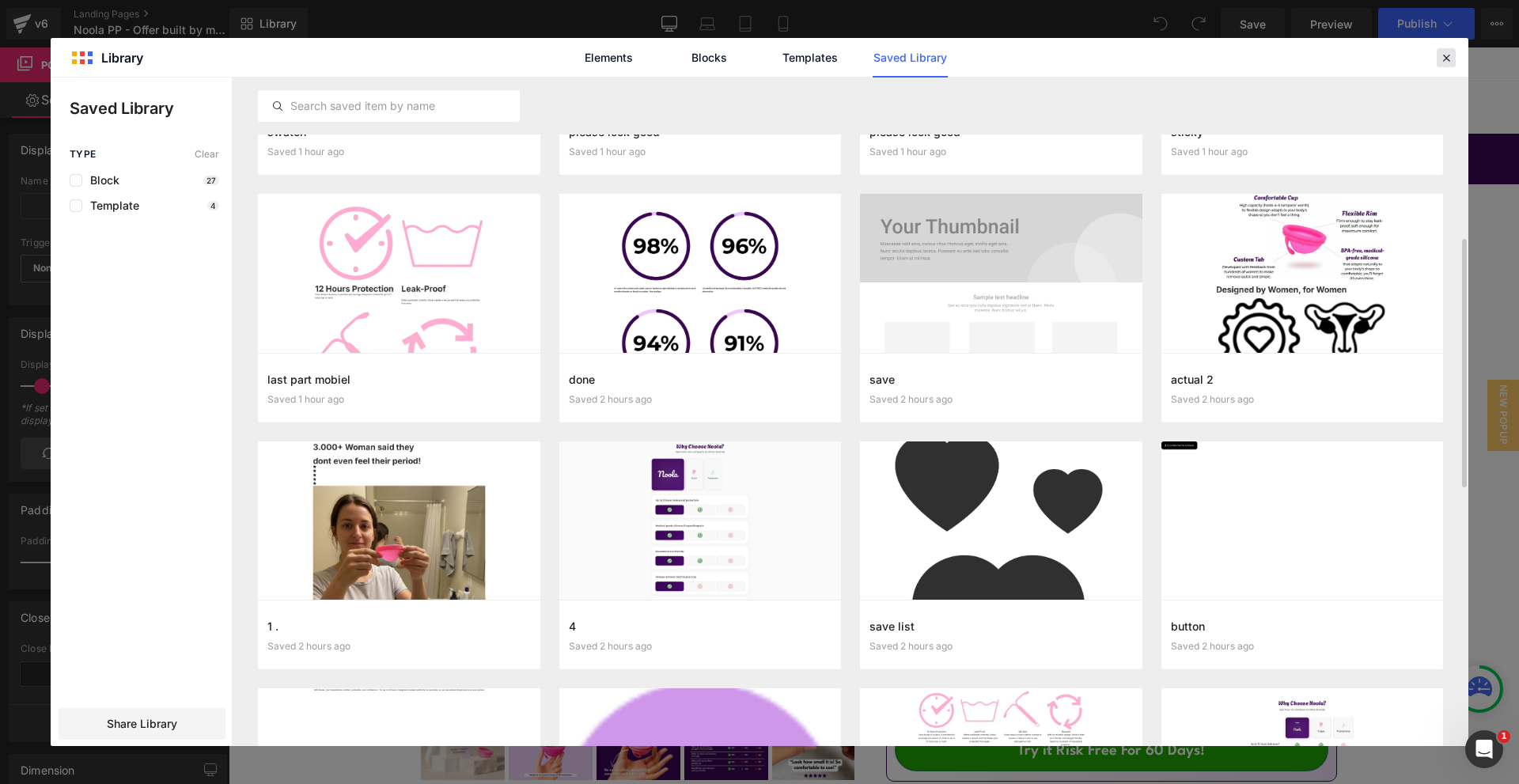
click at [1448, 63] on icon at bounding box center [1447, 58] width 14 height 14
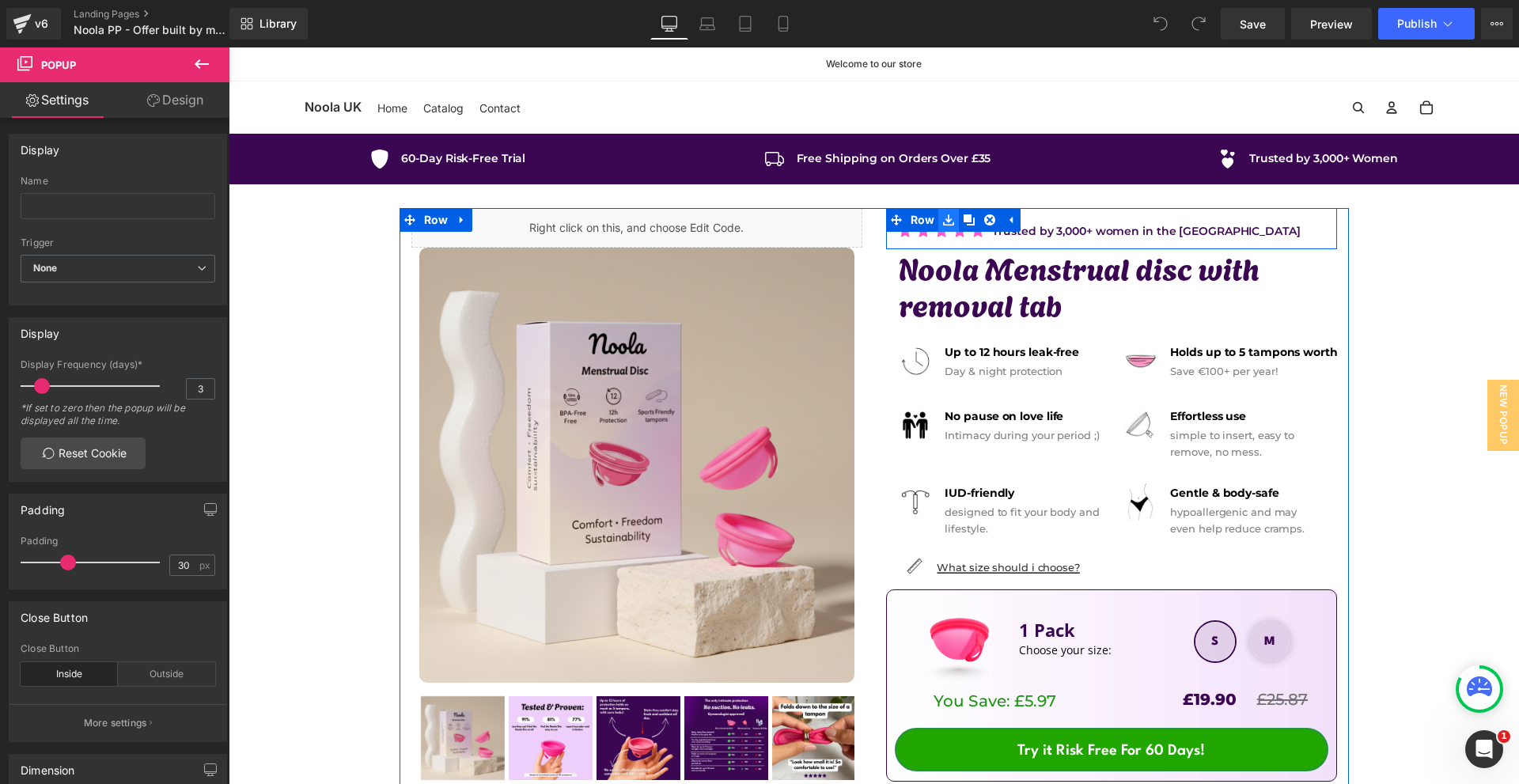
click at [948, 220] on icon at bounding box center [948, 219] width 11 height 12
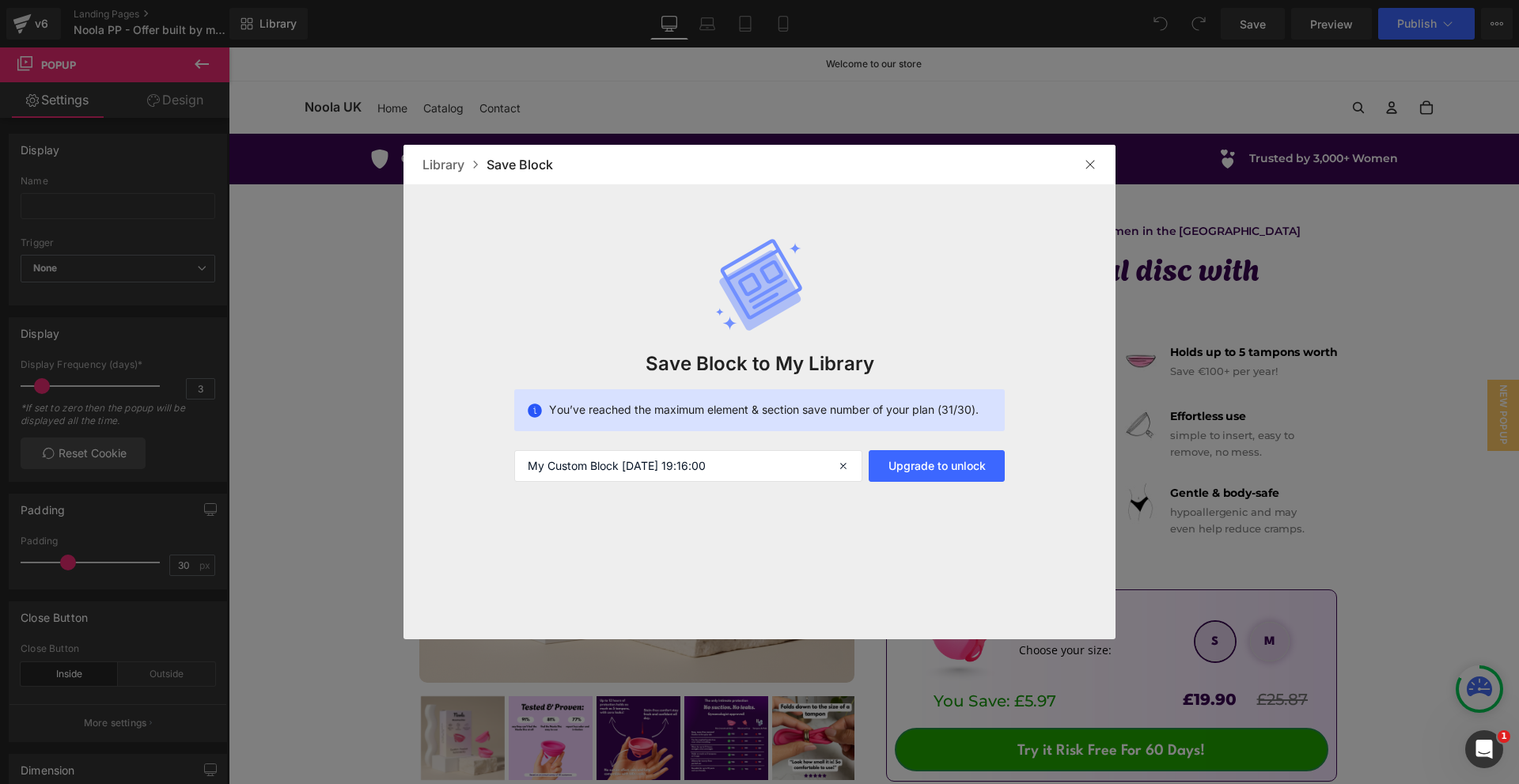
click at [1092, 169] on img at bounding box center [1090, 164] width 13 height 13
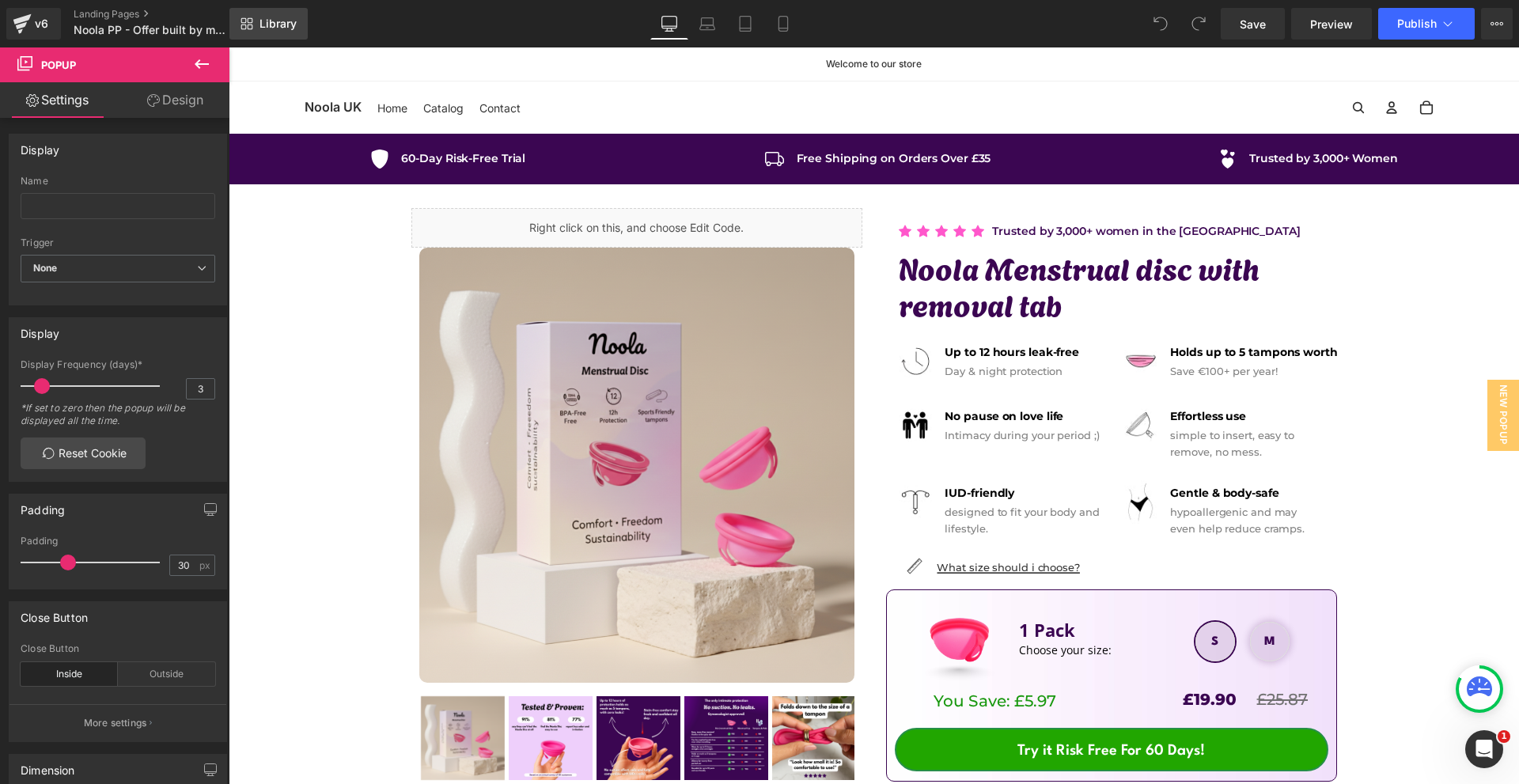
click at [283, 25] on span "Library" at bounding box center [277, 24] width 37 height 14
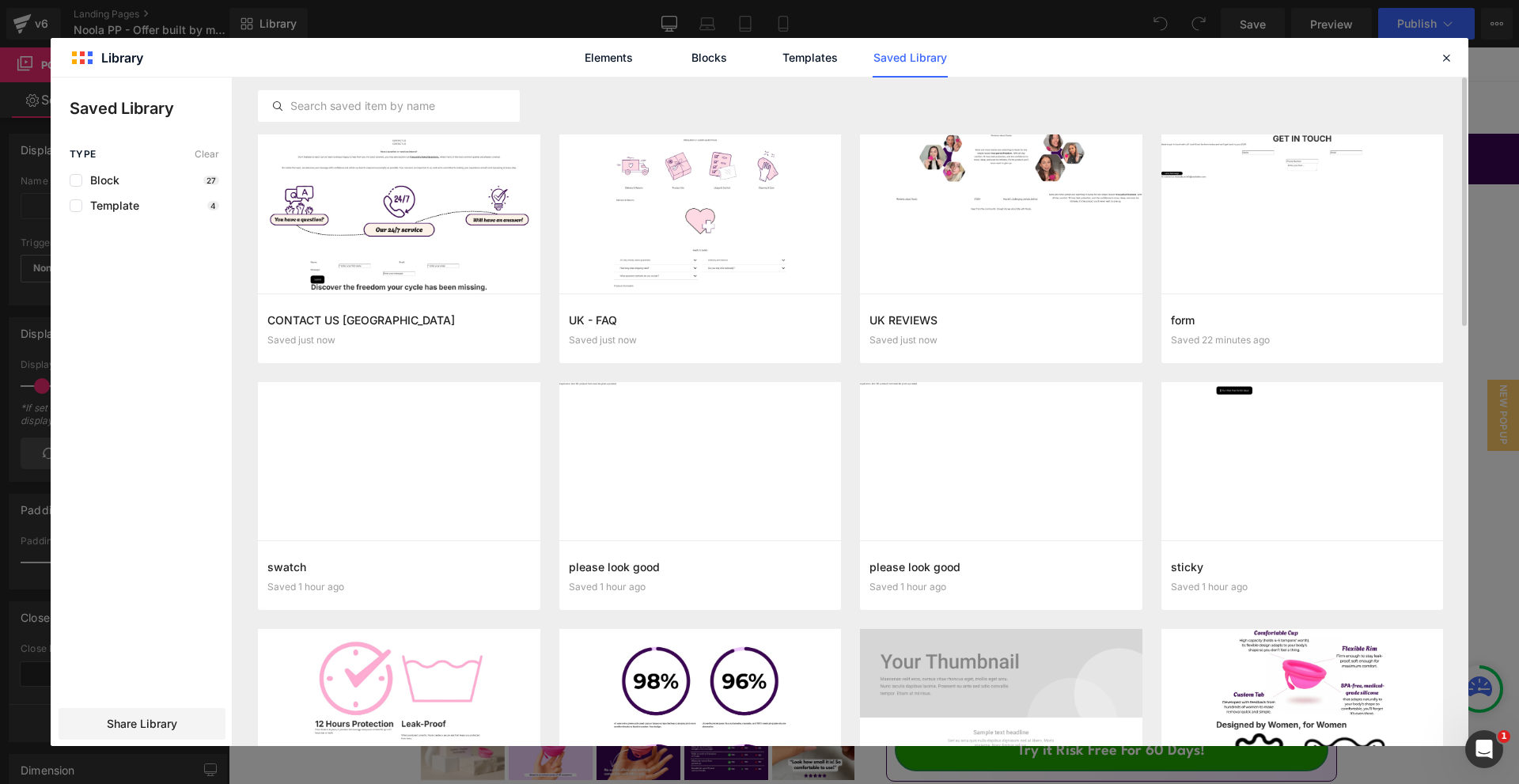
scroll to position [197, 0]
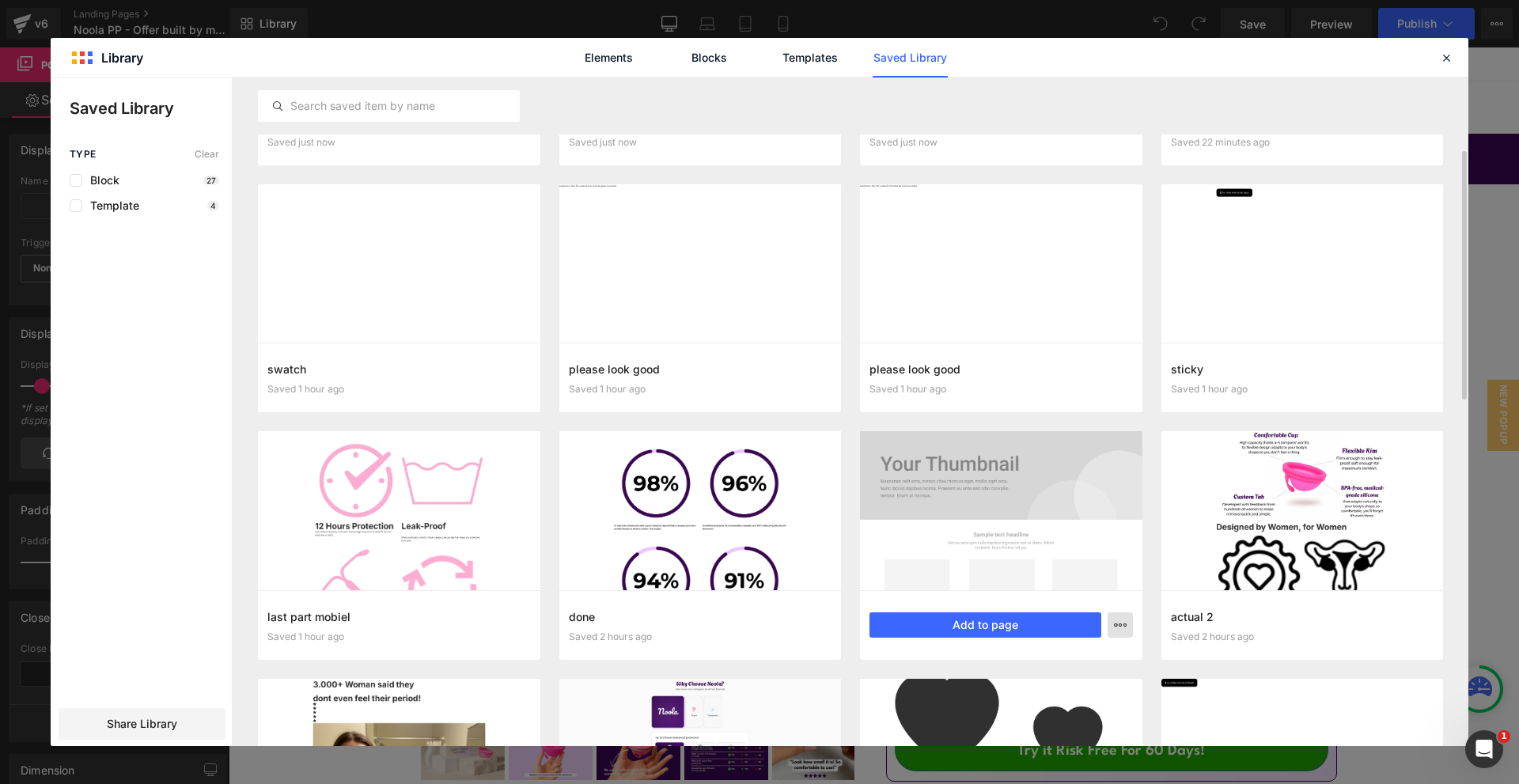
click at [1117, 622] on icon "button" at bounding box center [1120, 624] width 13 height 13
click at [1037, 691] on div "Delete" at bounding box center [1042, 693] width 181 height 33
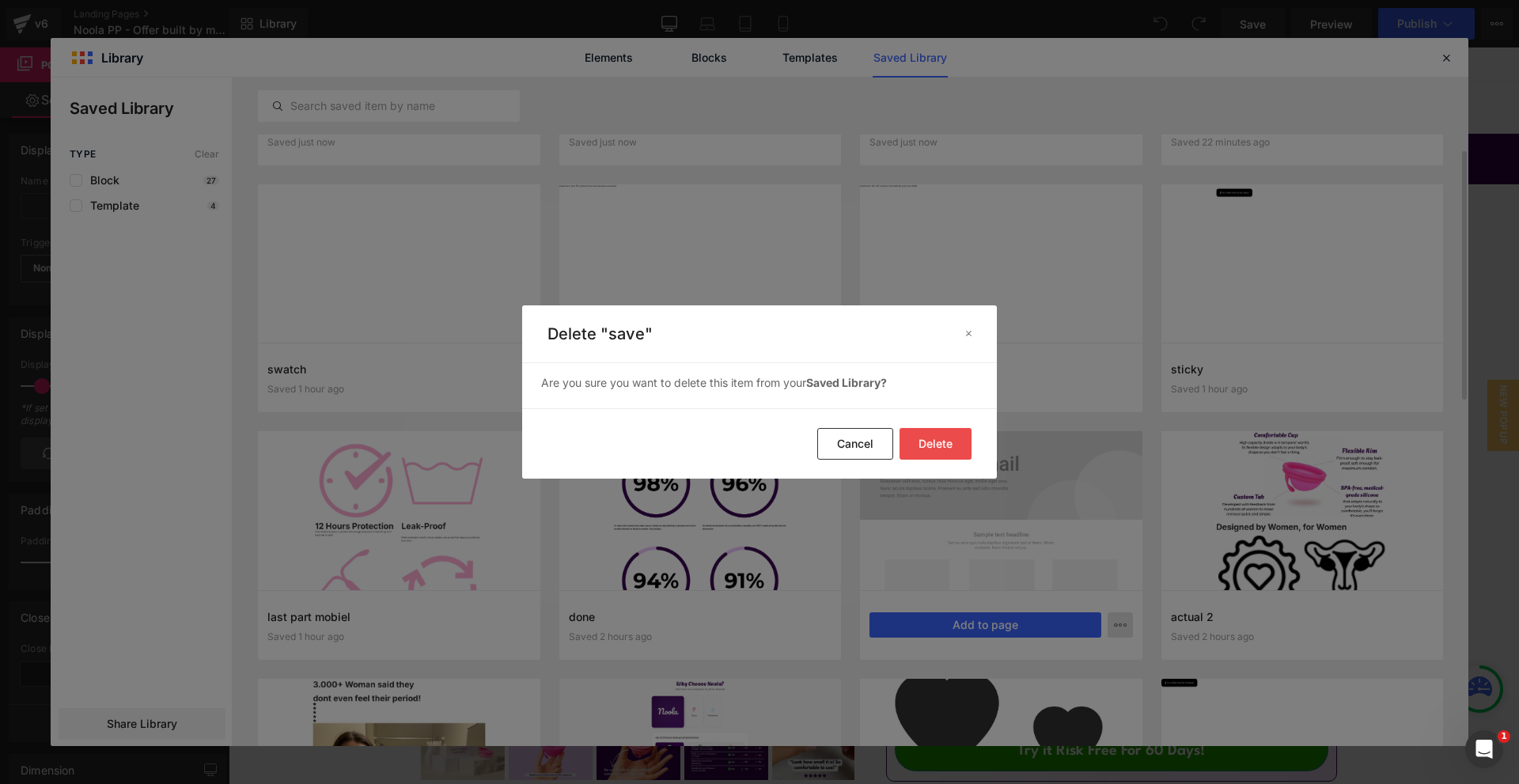
click at [939, 449] on button "Delete" at bounding box center [935, 444] width 72 height 32
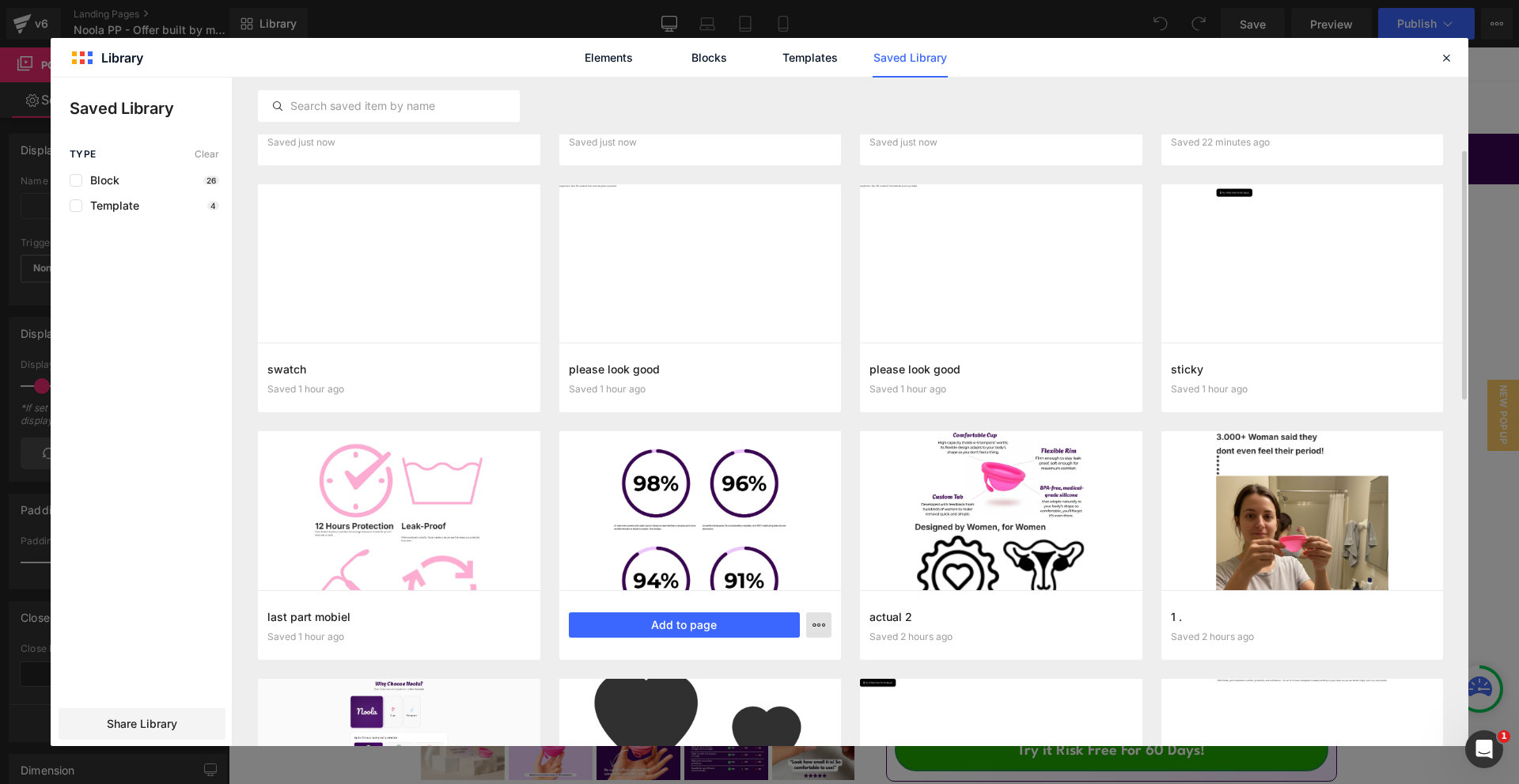
click at [818, 625] on icon "button" at bounding box center [818, 624] width 13 height 13
click at [695, 696] on p "Delete" at bounding box center [699, 694] width 33 height 14
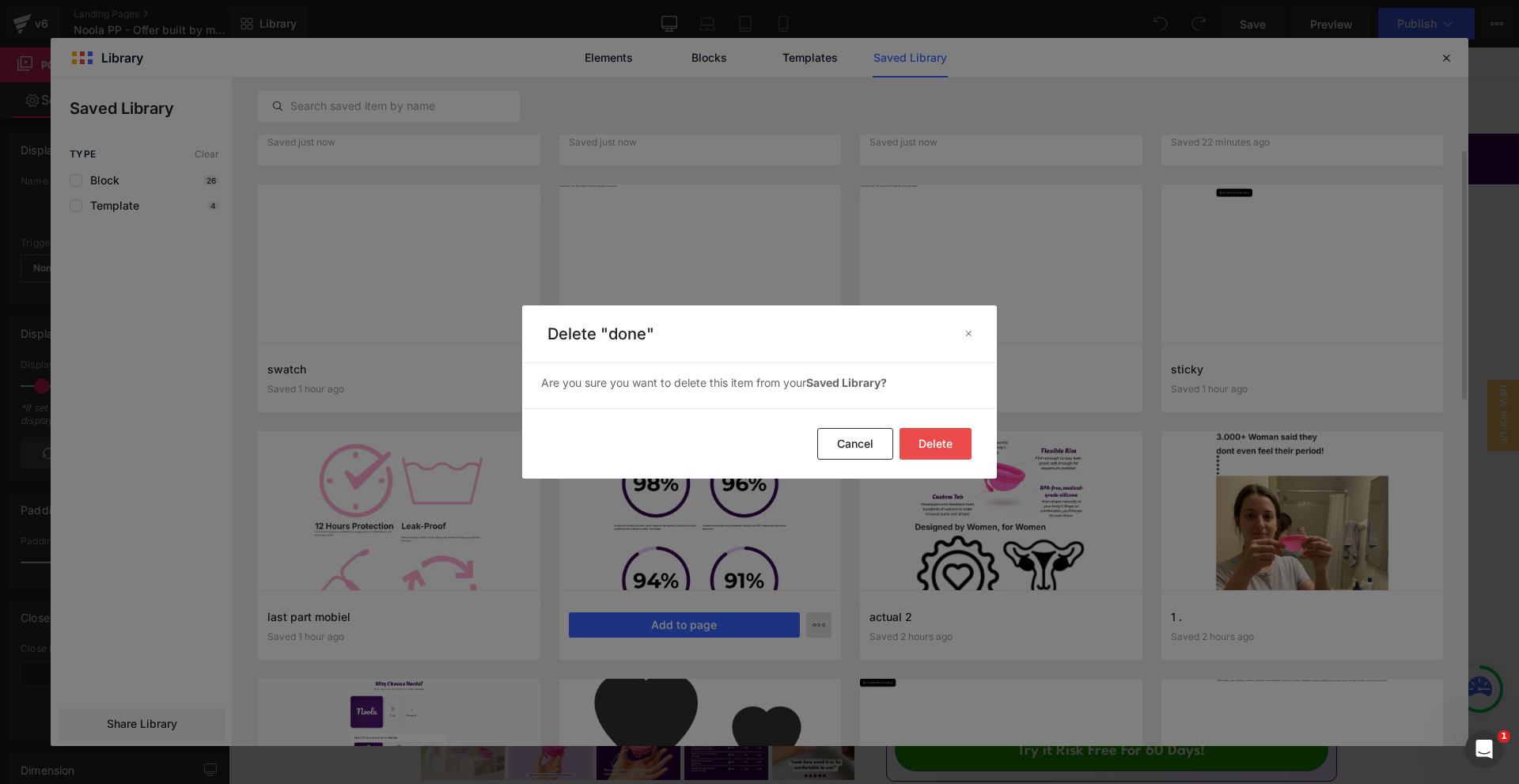
click at [939, 427] on footer "Delete Cancel" at bounding box center [760, 443] width 475 height 70
click at [937, 439] on button "Delete" at bounding box center [935, 444] width 72 height 32
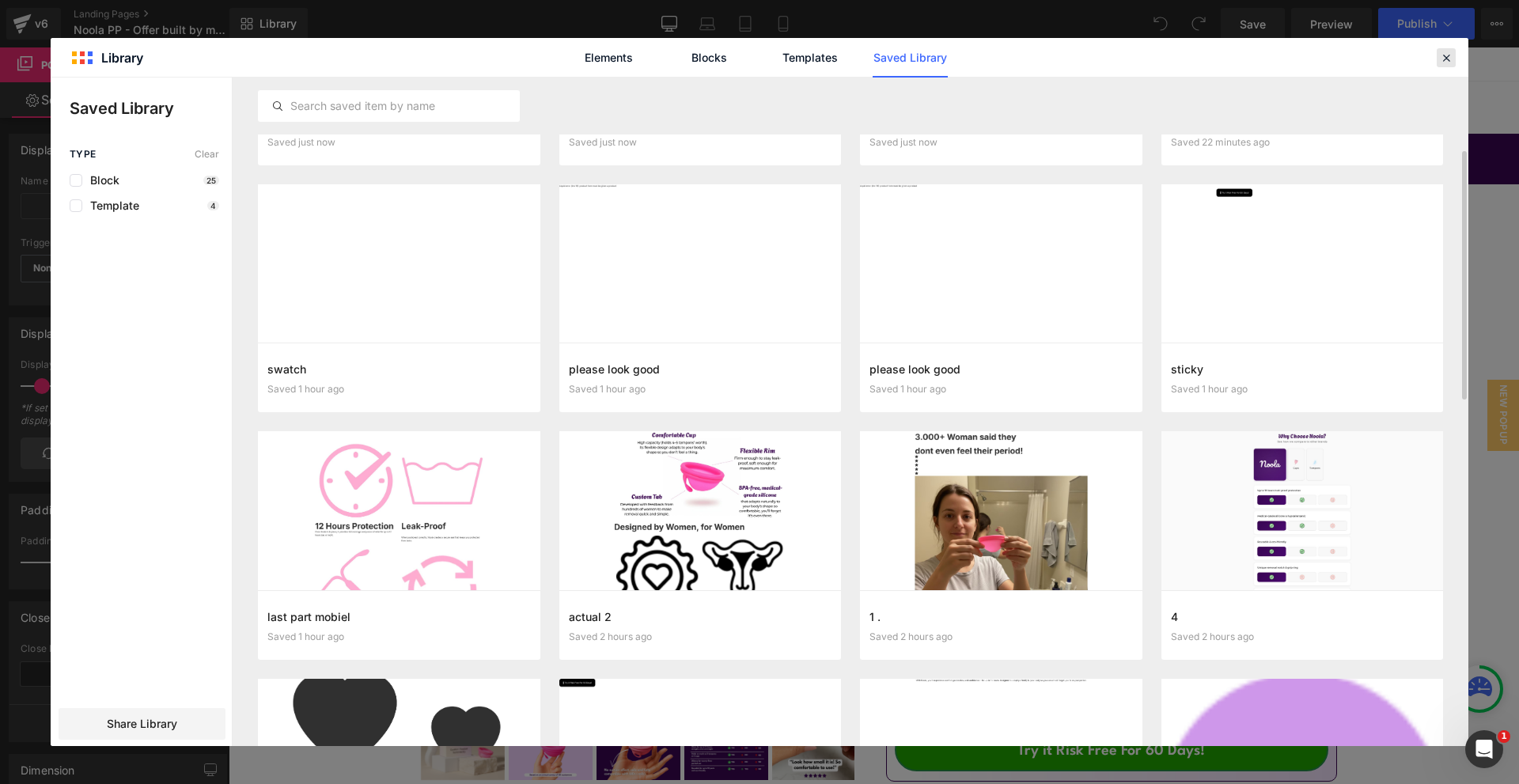
click at [1440, 66] on div at bounding box center [1446, 58] width 19 height 19
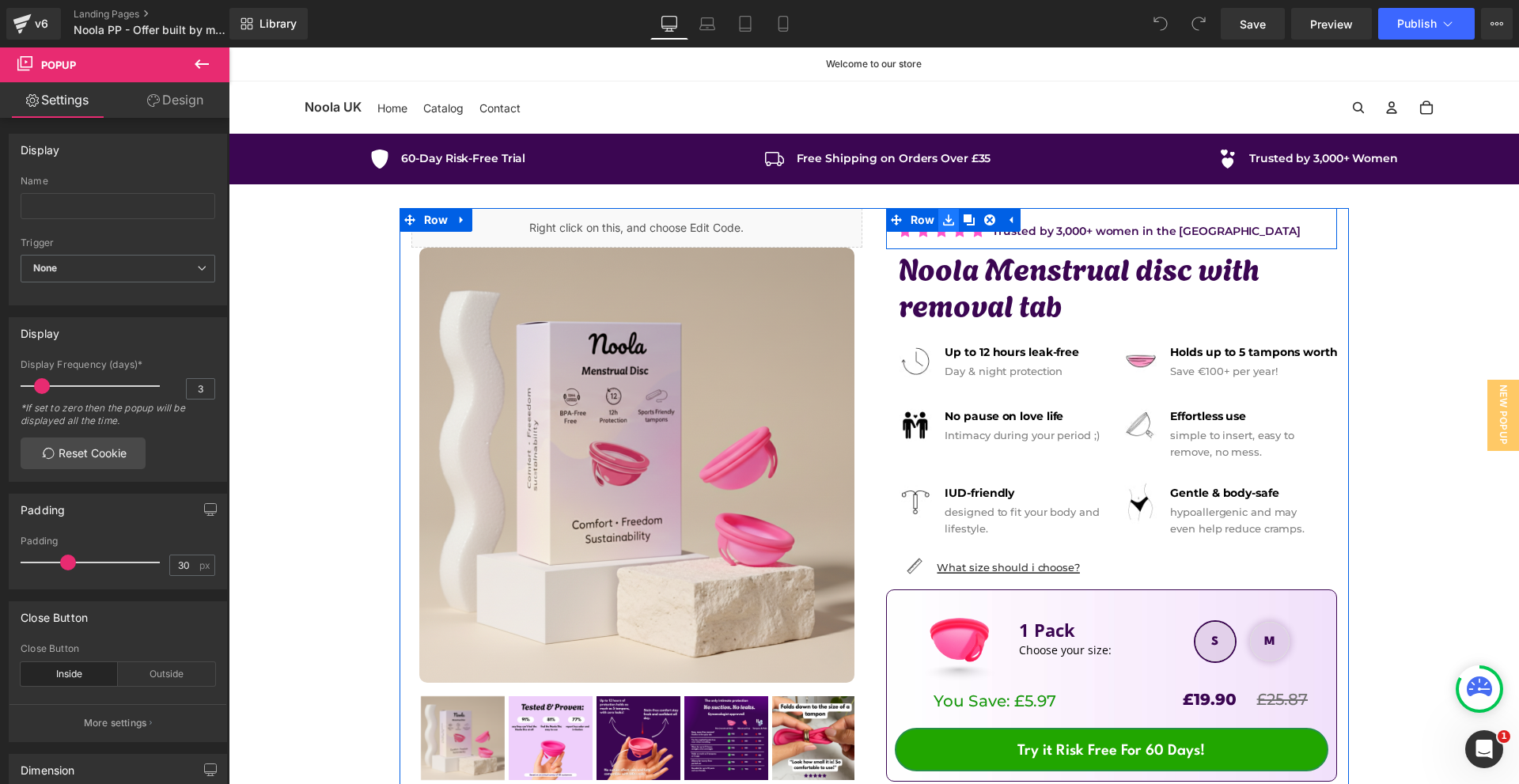
click at [949, 224] on icon at bounding box center [948, 219] width 11 height 11
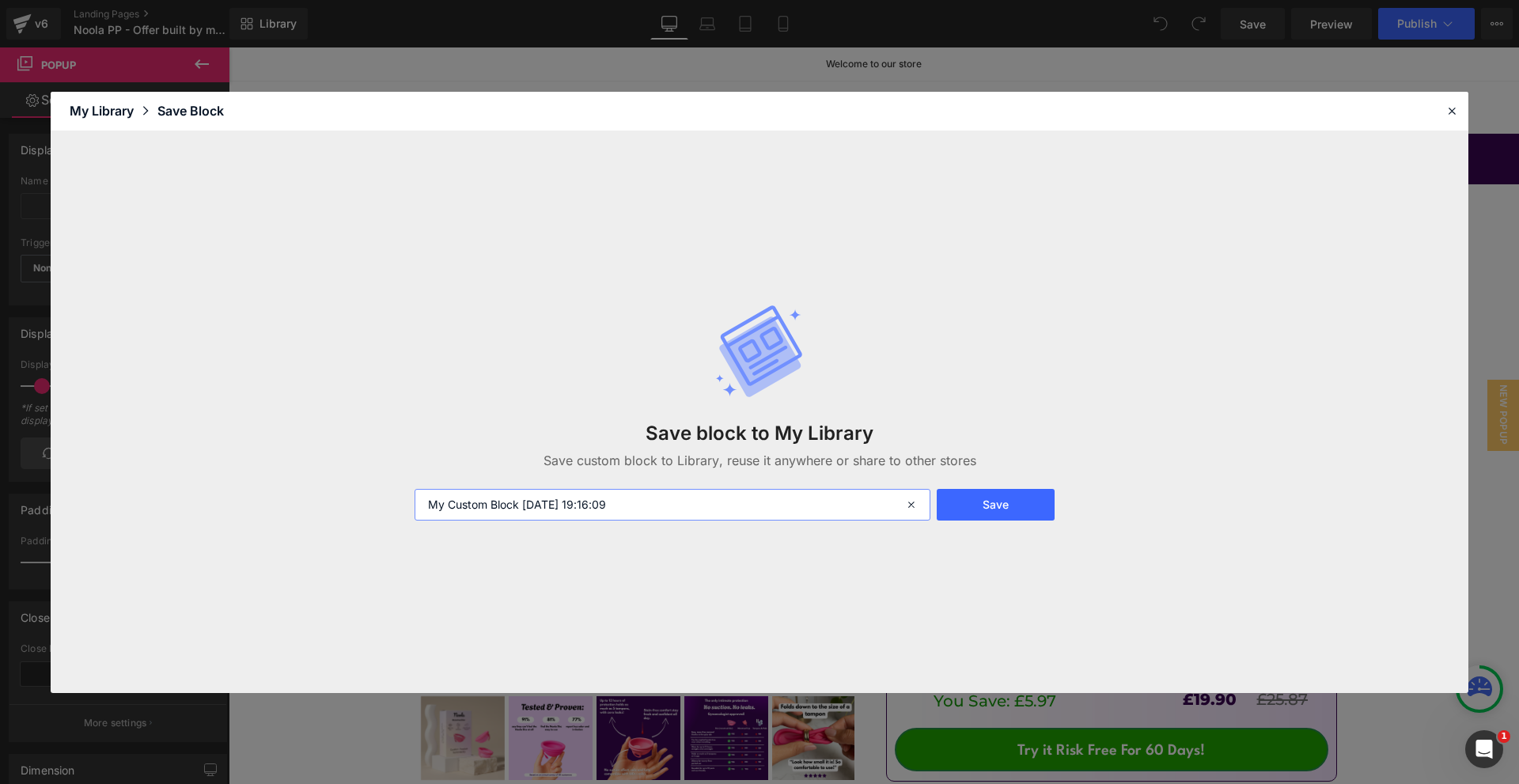
click at [775, 510] on input "My Custom Block [DATE] 19:16:09" at bounding box center [673, 504] width 516 height 32
click at [773, 510] on input "My Custom Block [DATE] 19:16:09" at bounding box center [673, 504] width 516 height 32
type input "UK reviews"
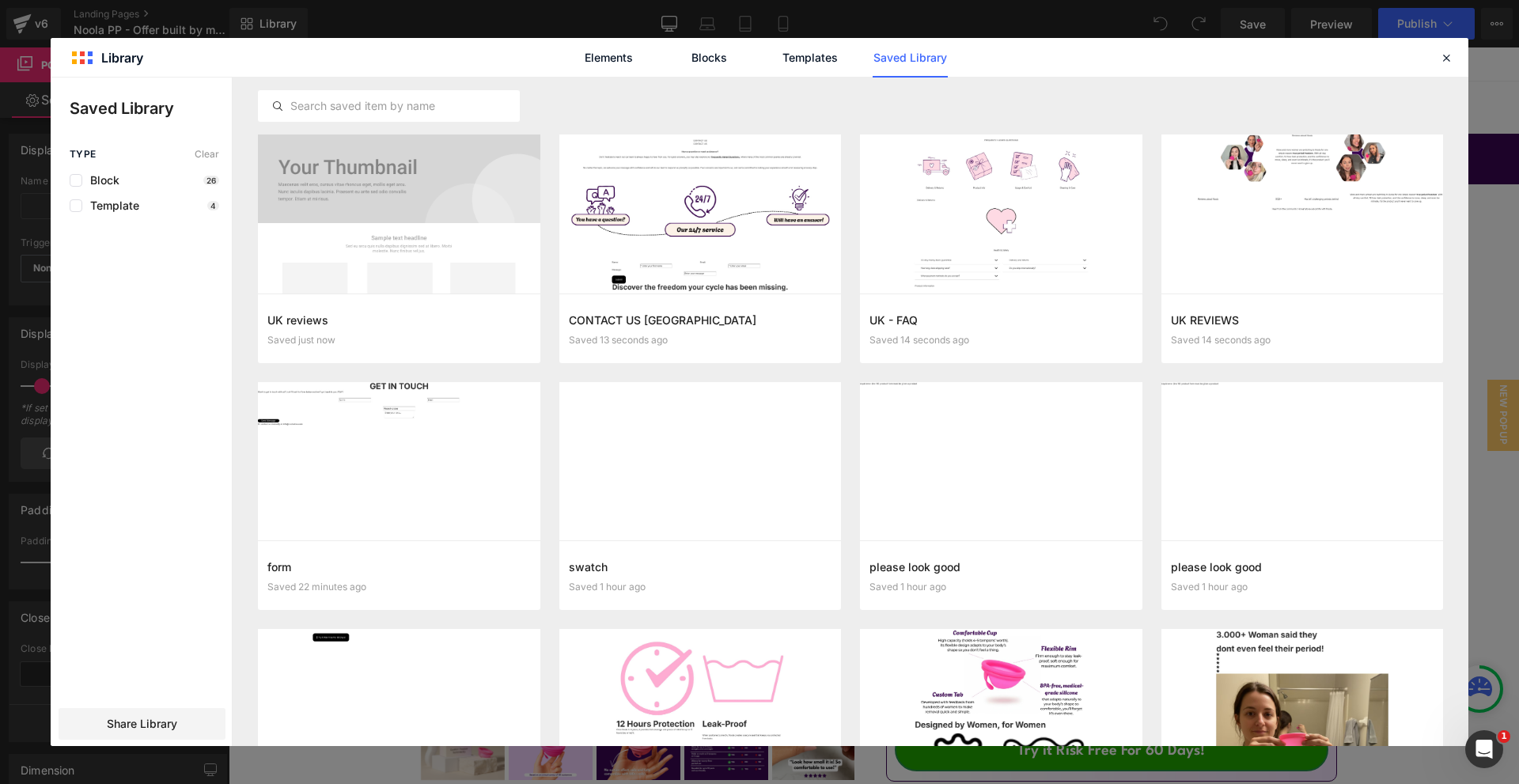
click at [1455, 62] on div "Elements Blocks Templates Saved Library" at bounding box center [760, 57] width 1418 height 39
drag, startPoint x: 1450, startPoint y: 60, endPoint x: 968, endPoint y: 1, distance: 485.6
click at [1450, 60] on icon at bounding box center [1447, 58] width 14 height 14
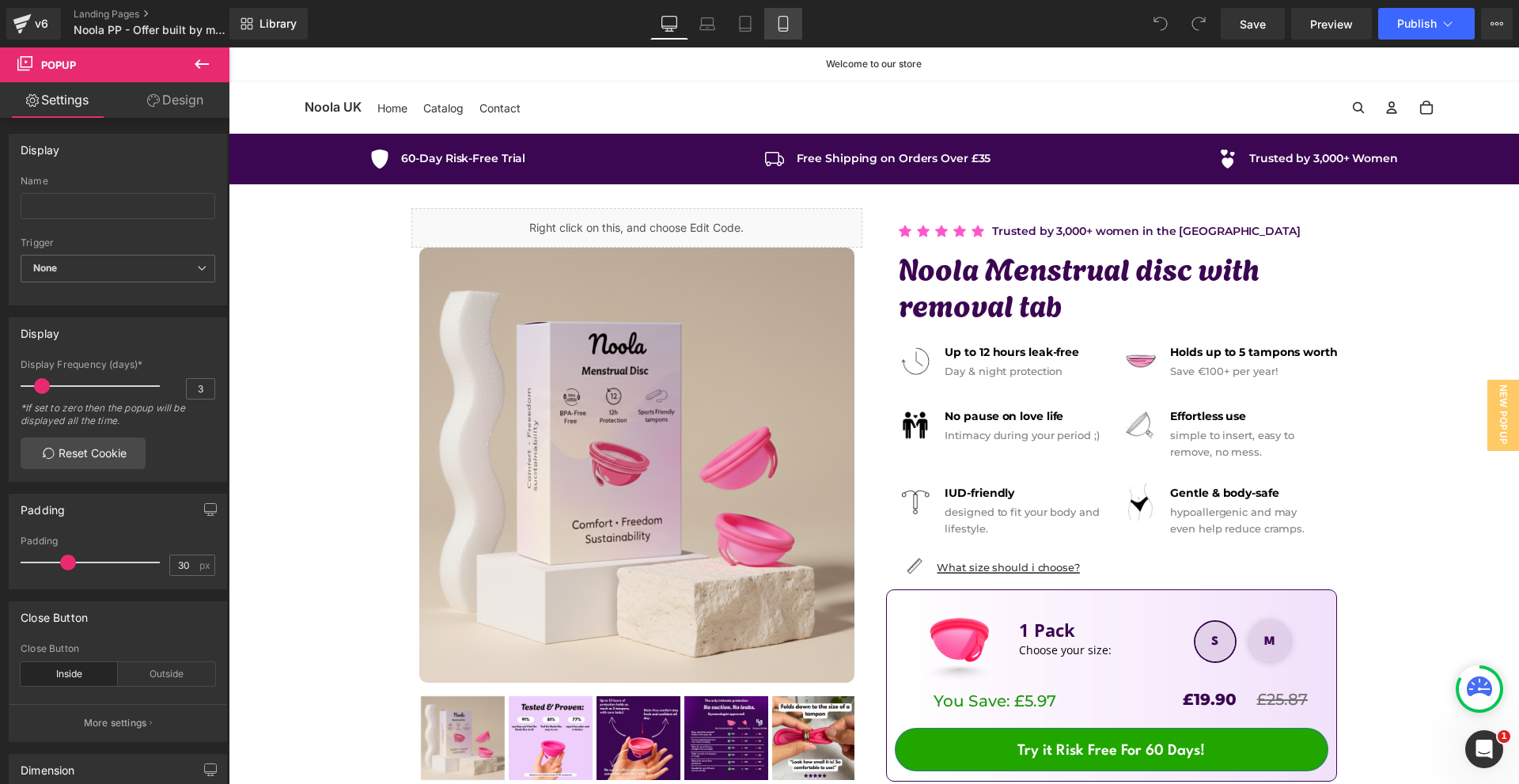
click at [775, 23] on icon at bounding box center [783, 24] width 16 height 16
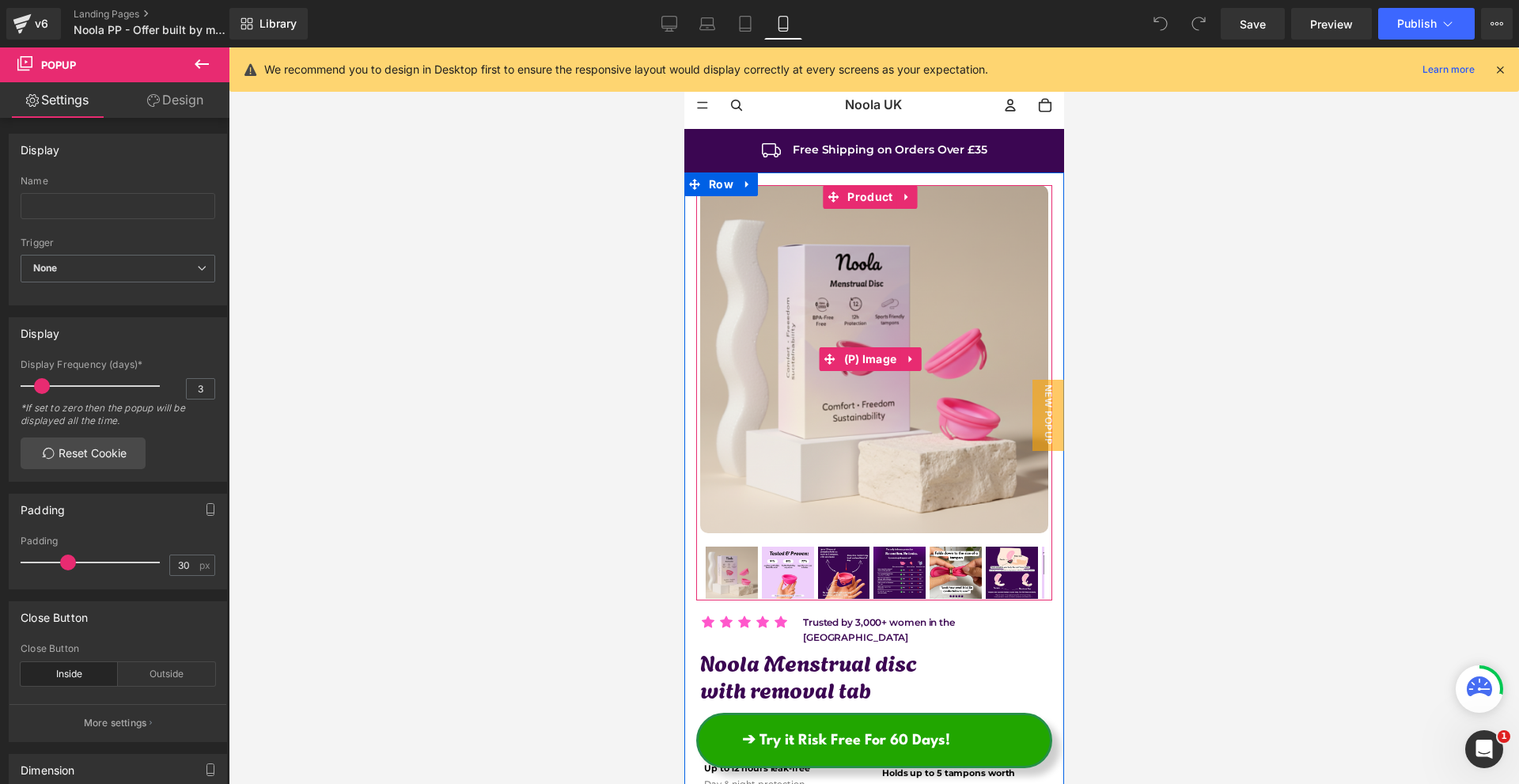
scroll to position [317, 0]
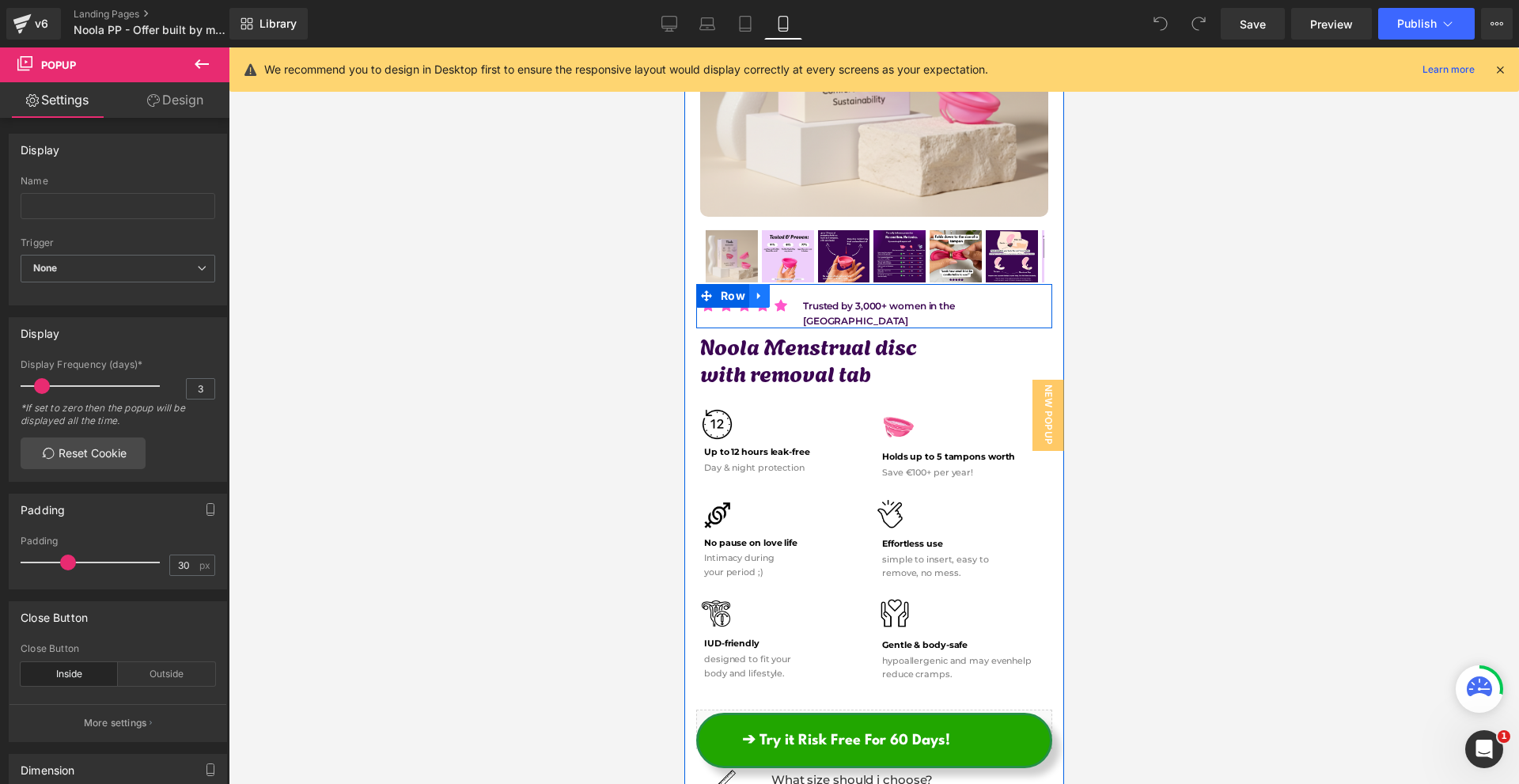
click at [750, 288] on link at bounding box center [759, 296] width 21 height 24
click at [756, 290] on icon at bounding box center [759, 295] width 11 height 11
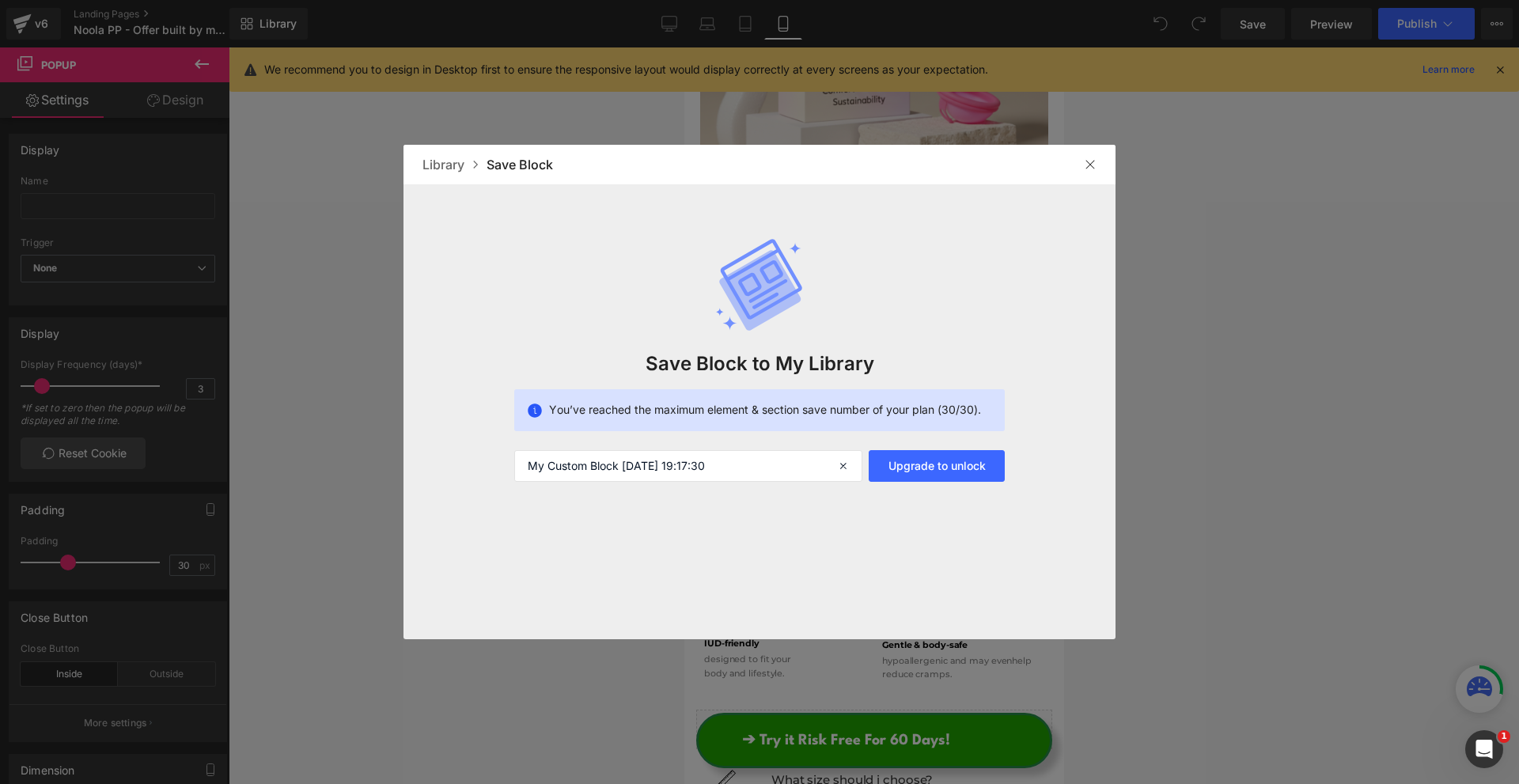
drag, startPoint x: 1083, startPoint y: 158, endPoint x: 286, endPoint y: 107, distance: 798.6
click at [1083, 158] on div at bounding box center [1090, 165] width 26 height 26
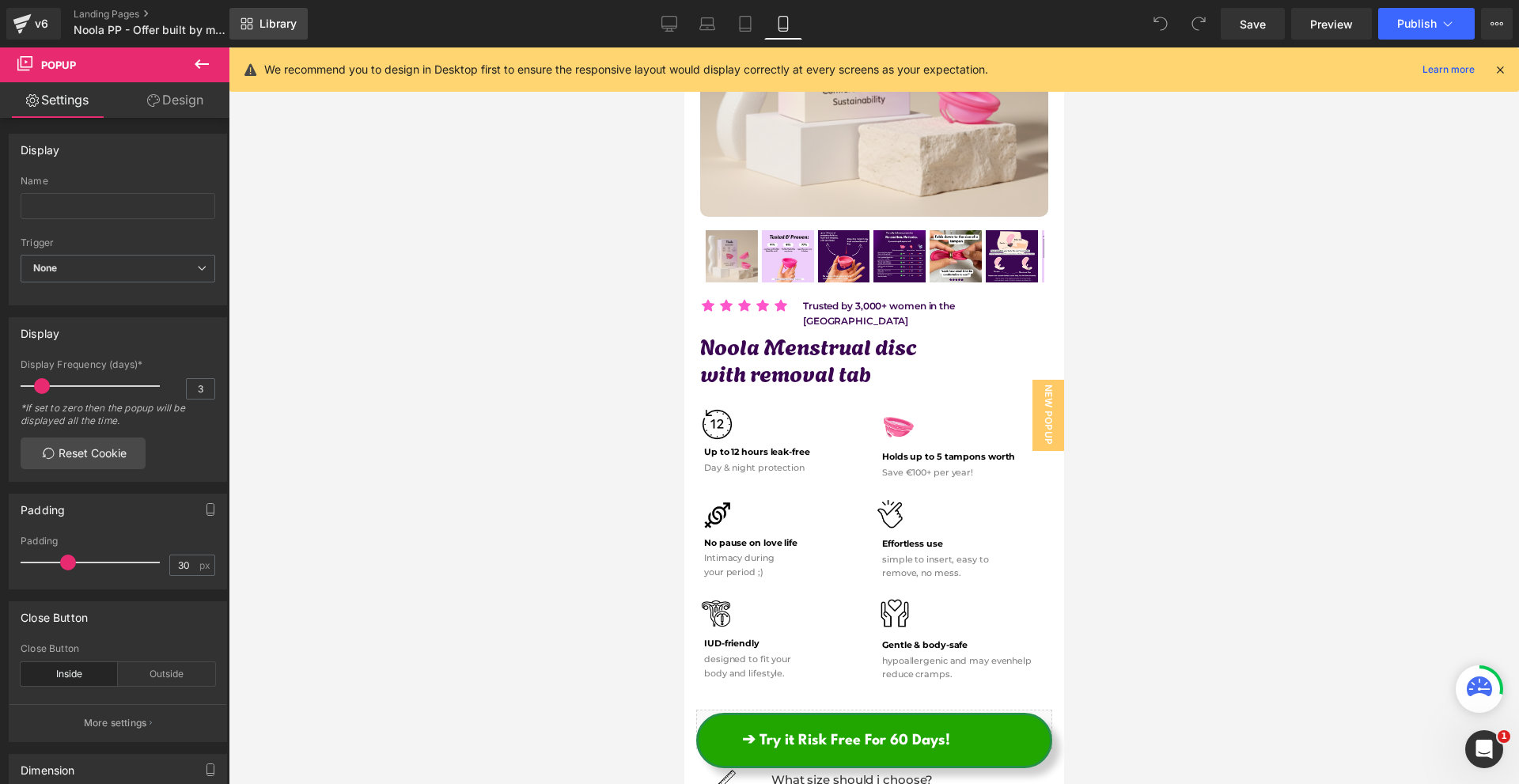
click at [247, 22] on icon at bounding box center [250, 21] width 6 height 6
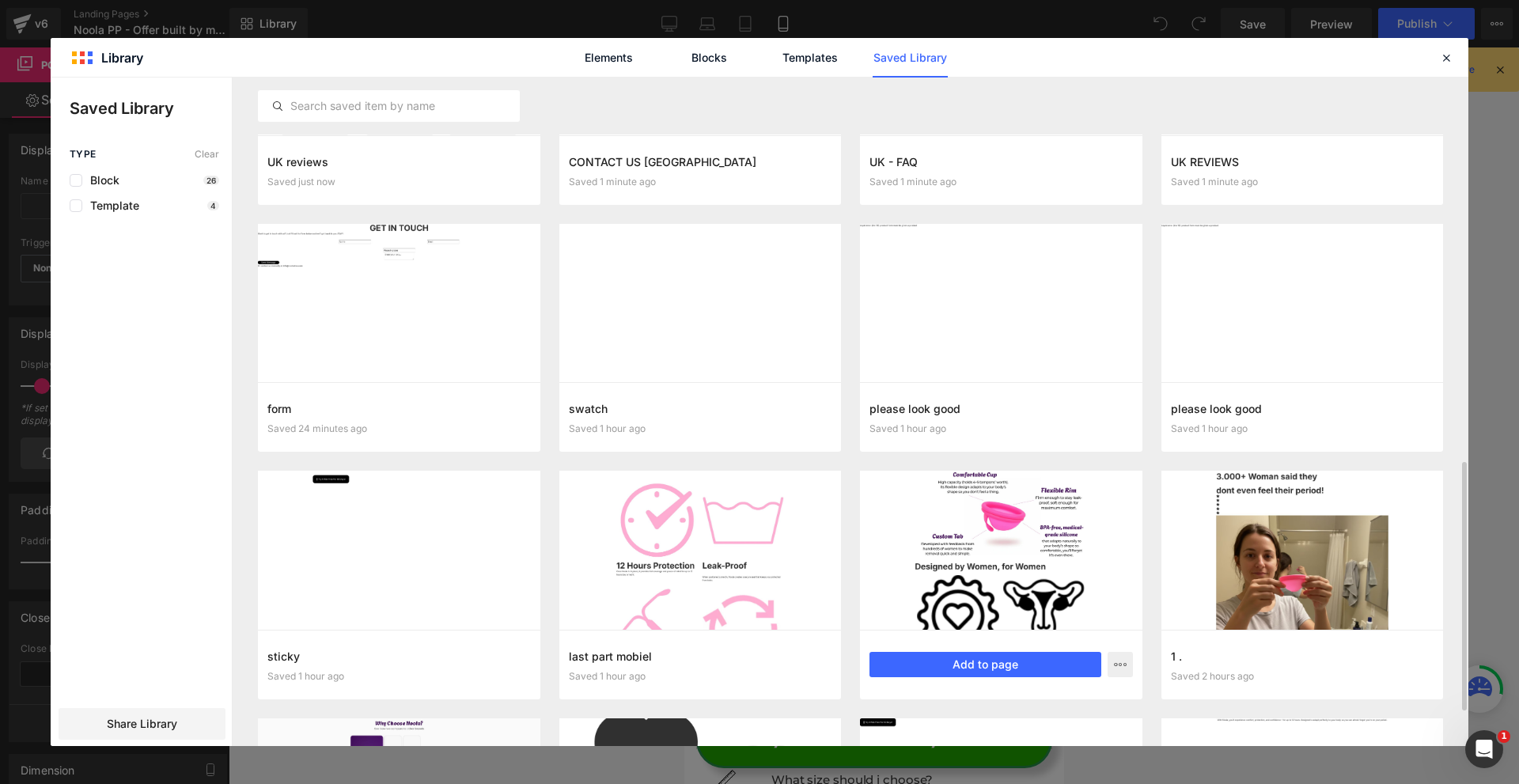
scroll to position [395, 0]
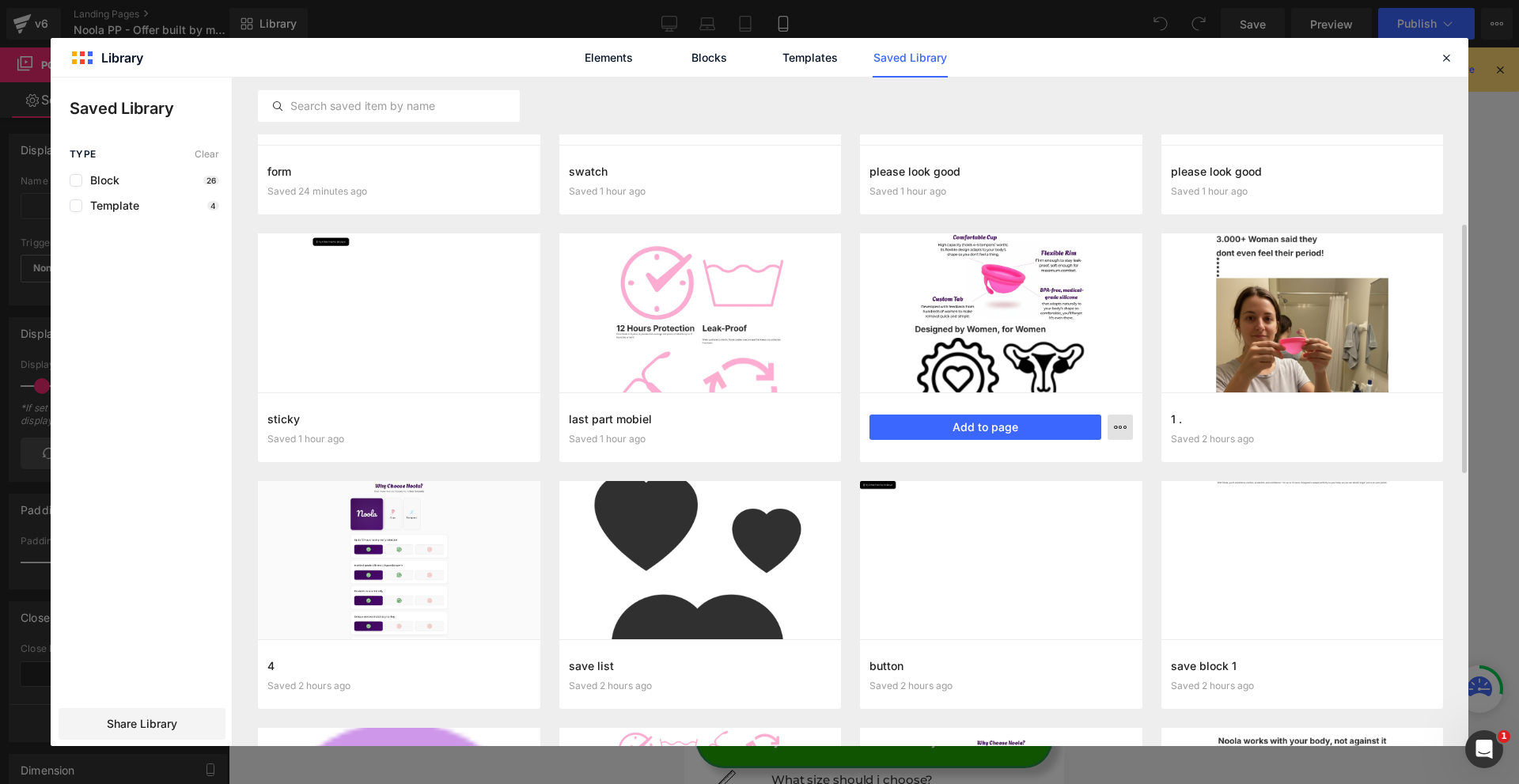
click at [1124, 431] on icon "button" at bounding box center [1120, 427] width 13 height 13
click at [1033, 499] on div "Delete" at bounding box center [1042, 495] width 181 height 33
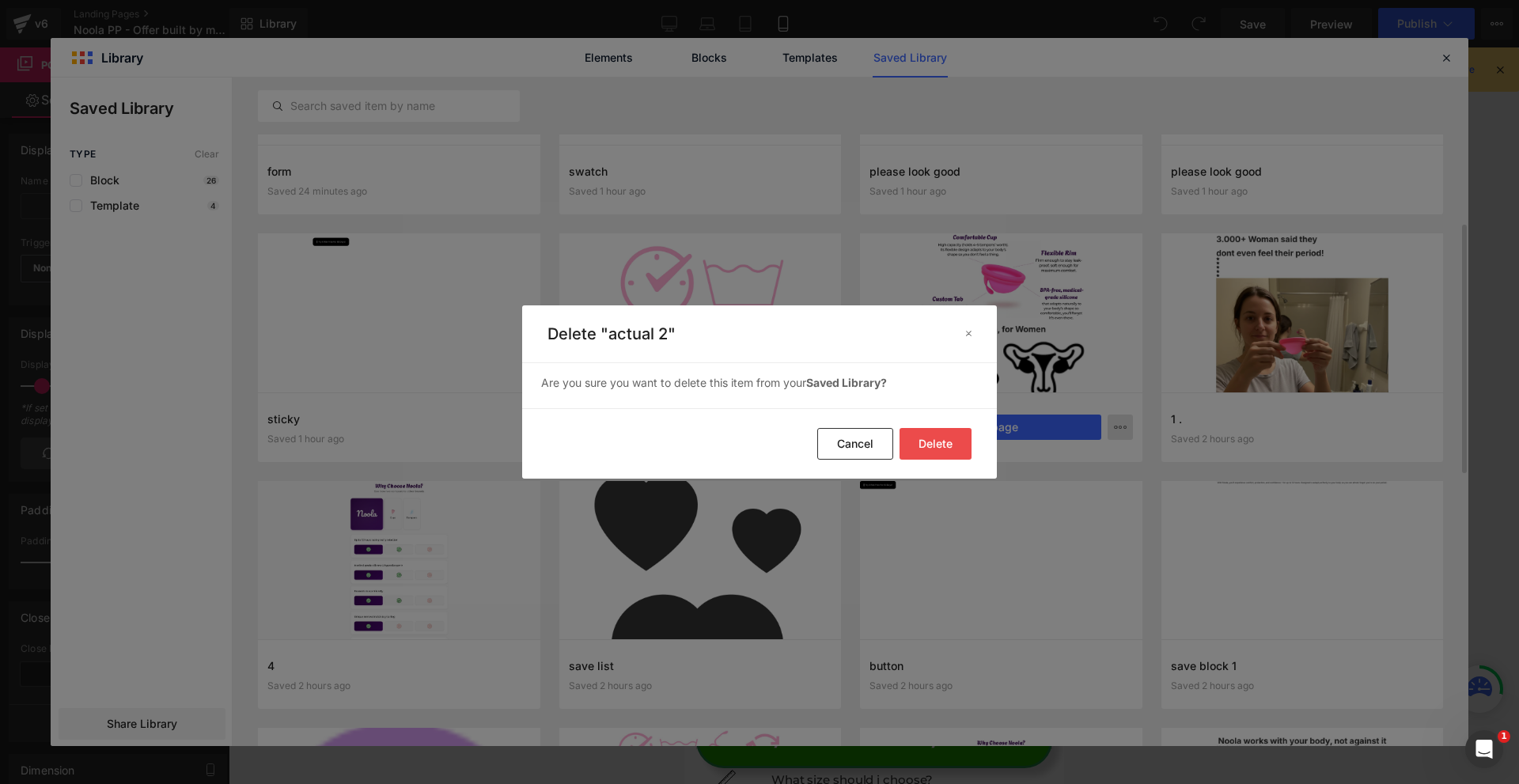
click at [932, 445] on button "Delete" at bounding box center [935, 444] width 72 height 32
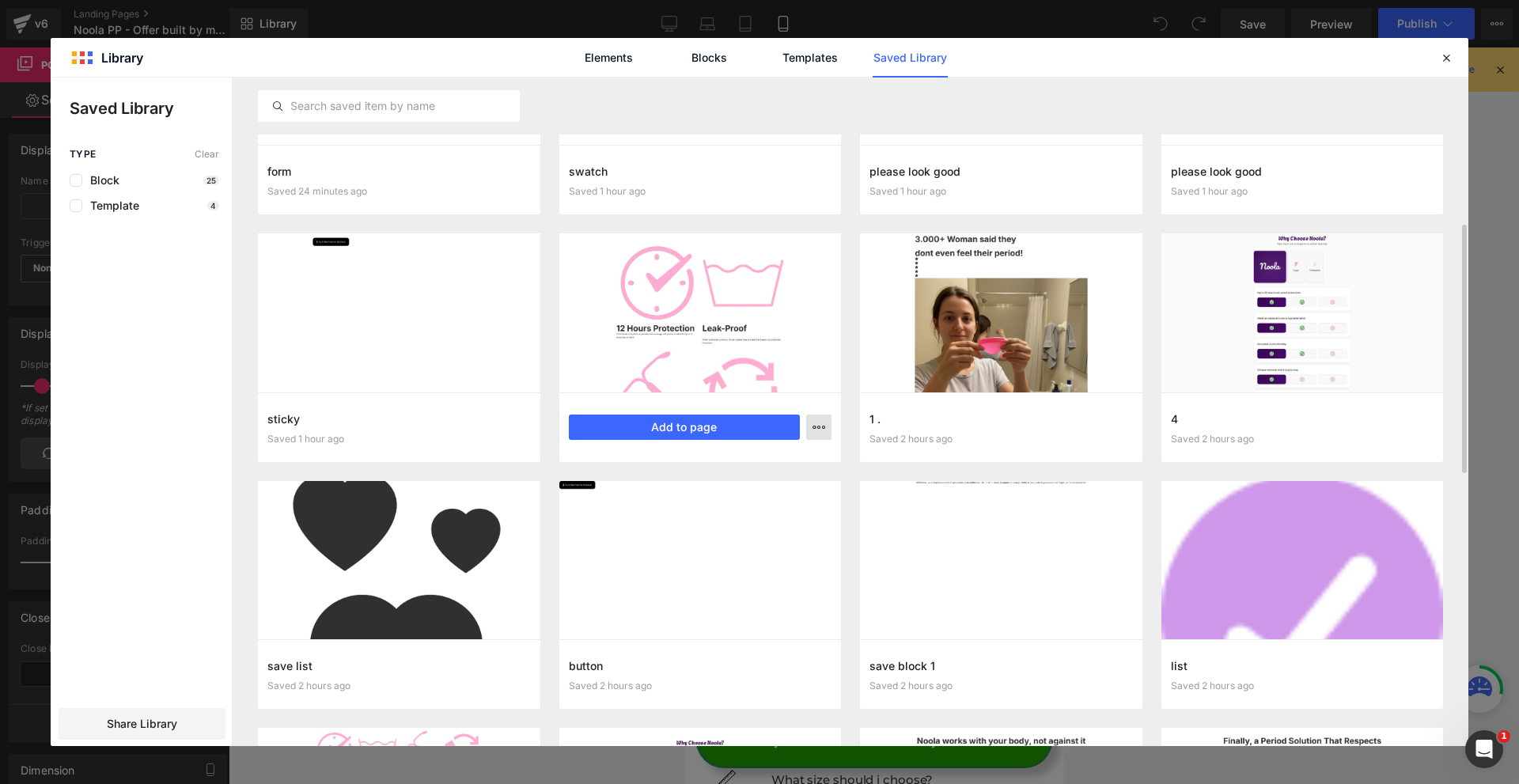
click at [823, 433] on icon "button" at bounding box center [818, 427] width 13 height 13
click at [757, 499] on div "Delete" at bounding box center [742, 495] width 181 height 33
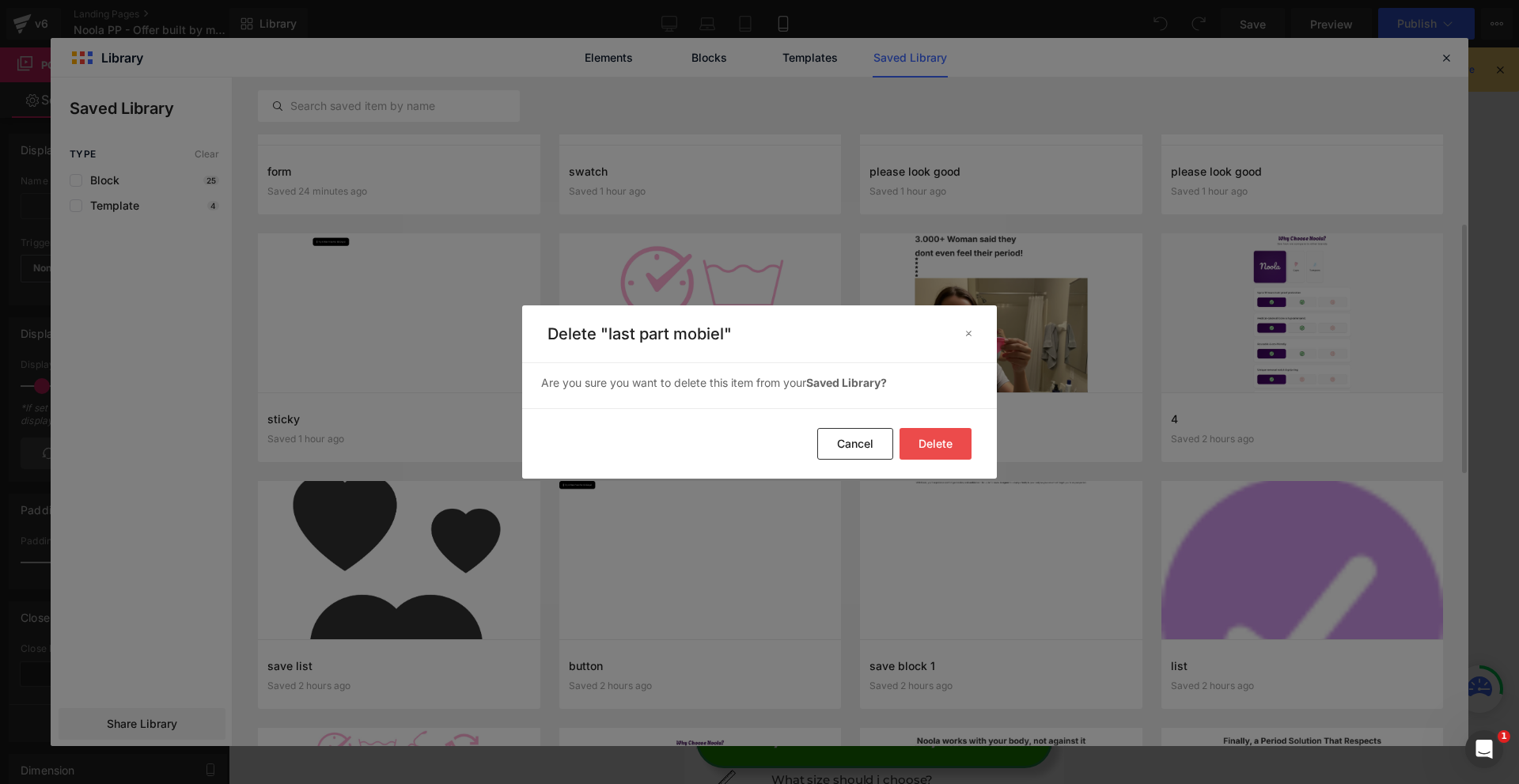
click at [945, 440] on button "Delete" at bounding box center [935, 444] width 72 height 32
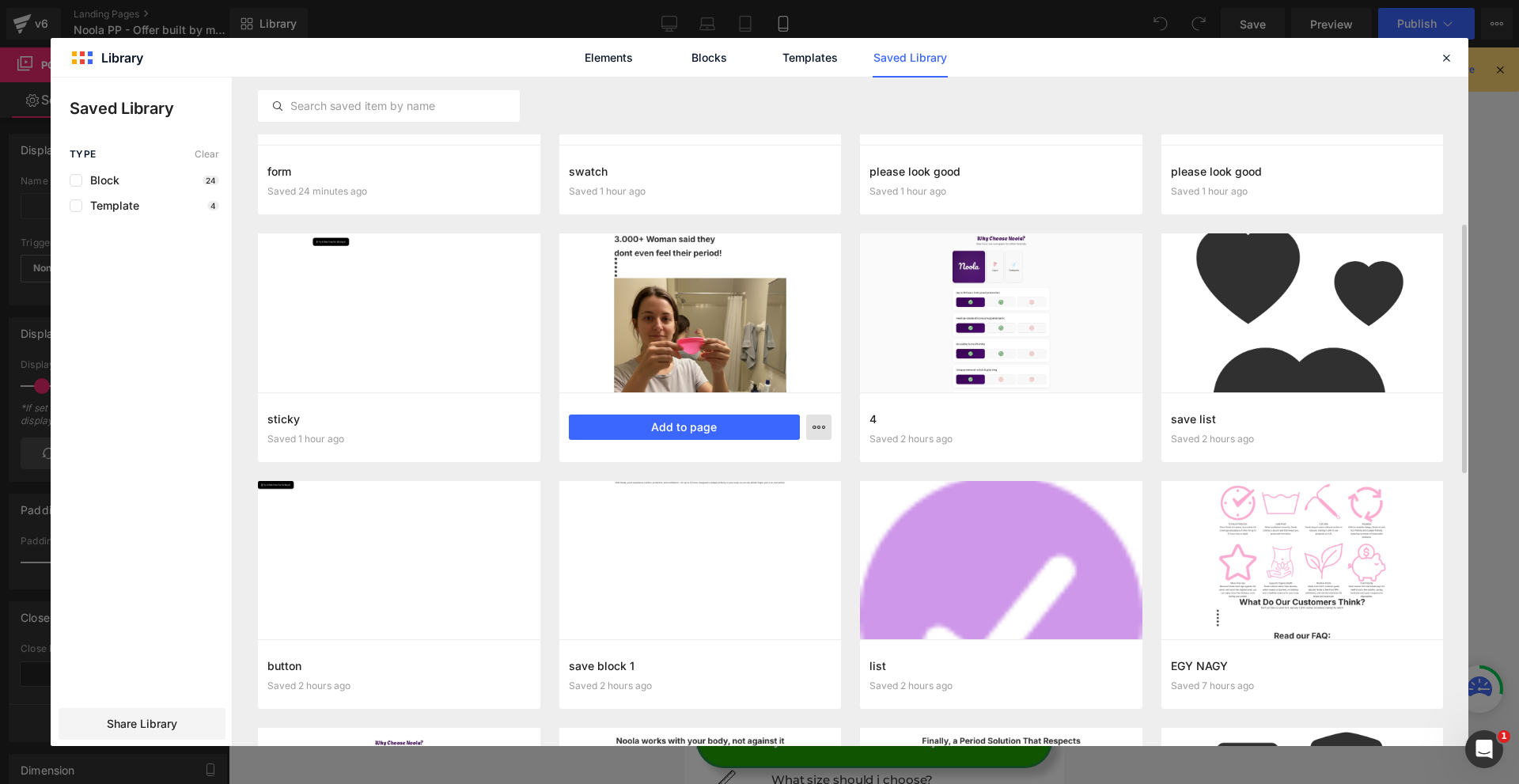
click at [816, 431] on icon "button" at bounding box center [818, 427] width 13 height 13
click at [772, 489] on div "Delete" at bounding box center [742, 495] width 181 height 33
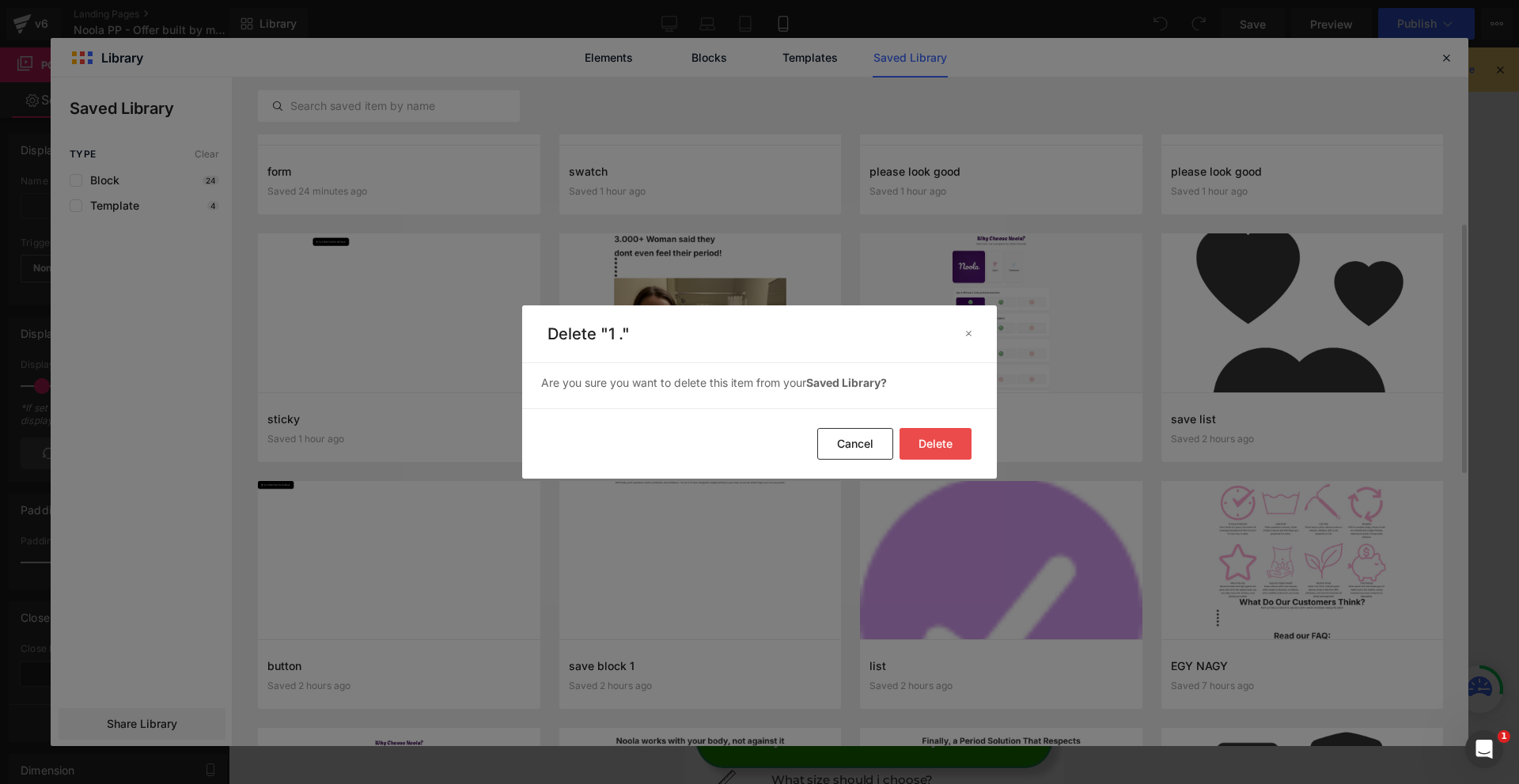
drag, startPoint x: 921, startPoint y: 440, endPoint x: 948, endPoint y: 408, distance: 41.9
click at [921, 440] on button "Delete" at bounding box center [935, 444] width 72 height 32
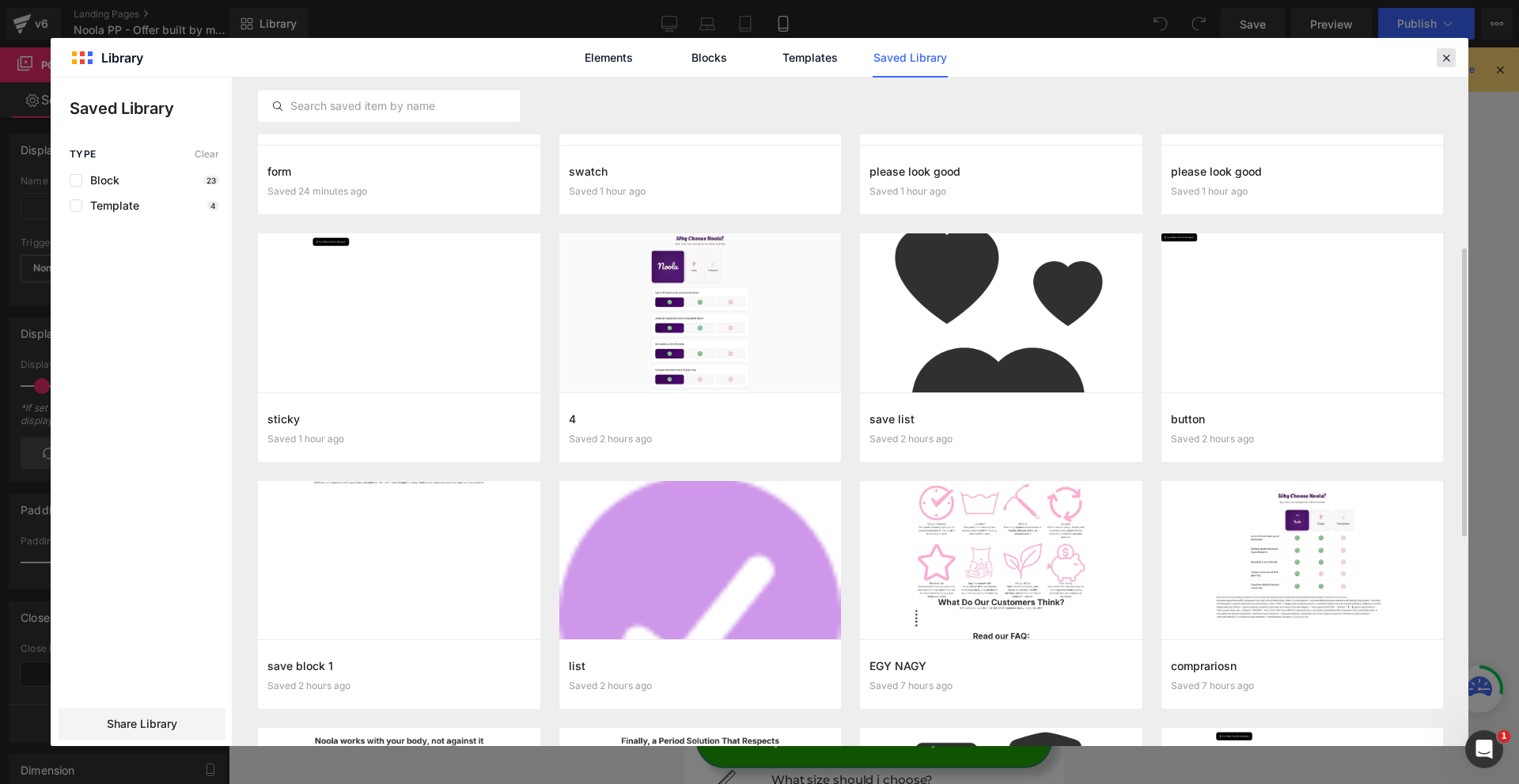
click at [1437, 62] on header "Library Elements Blocks Templates Saved Library" at bounding box center [760, 58] width 1418 height 40
click at [1441, 62] on icon at bounding box center [1447, 58] width 14 height 14
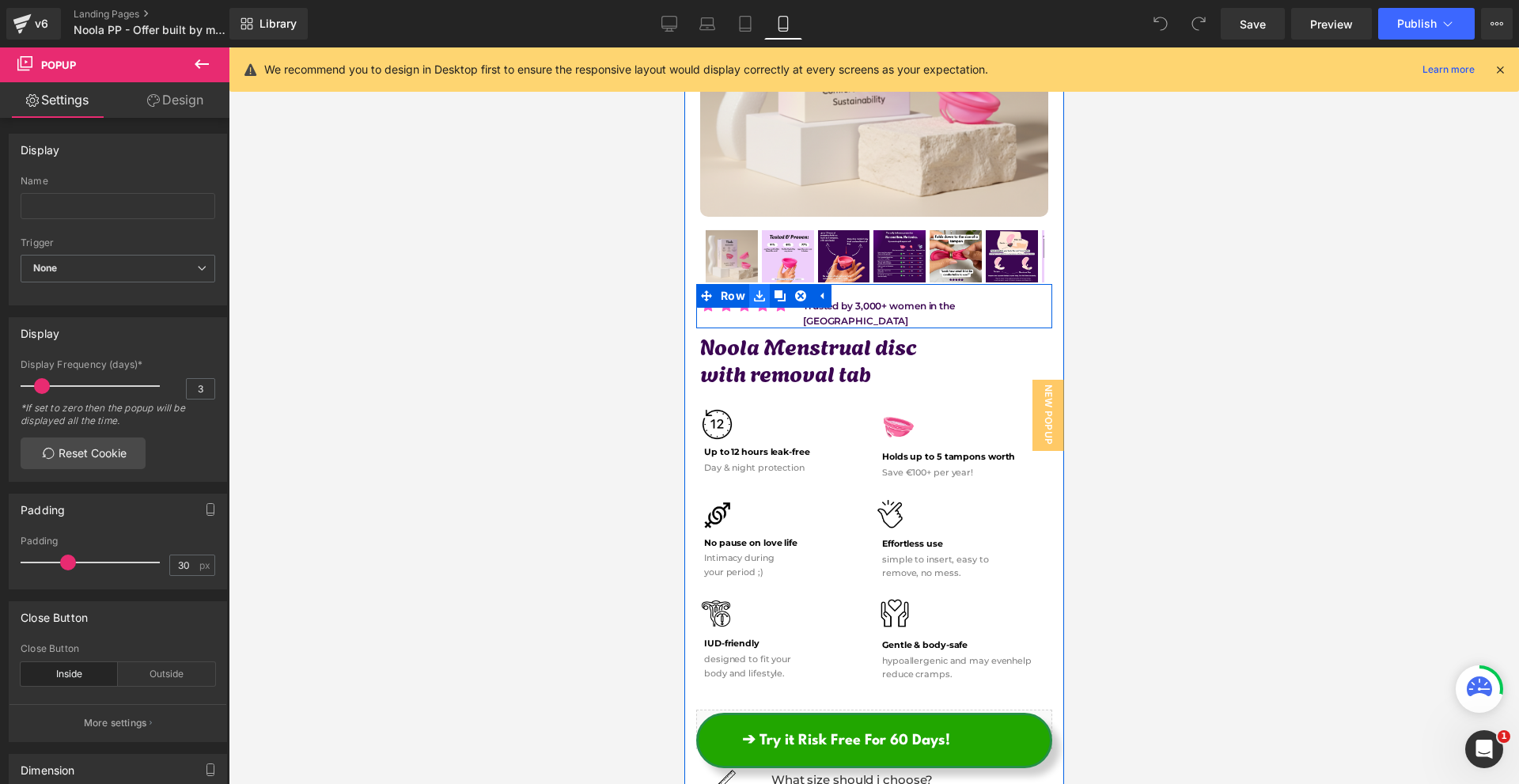
click at [756, 290] on icon at bounding box center [759, 296] width 11 height 12
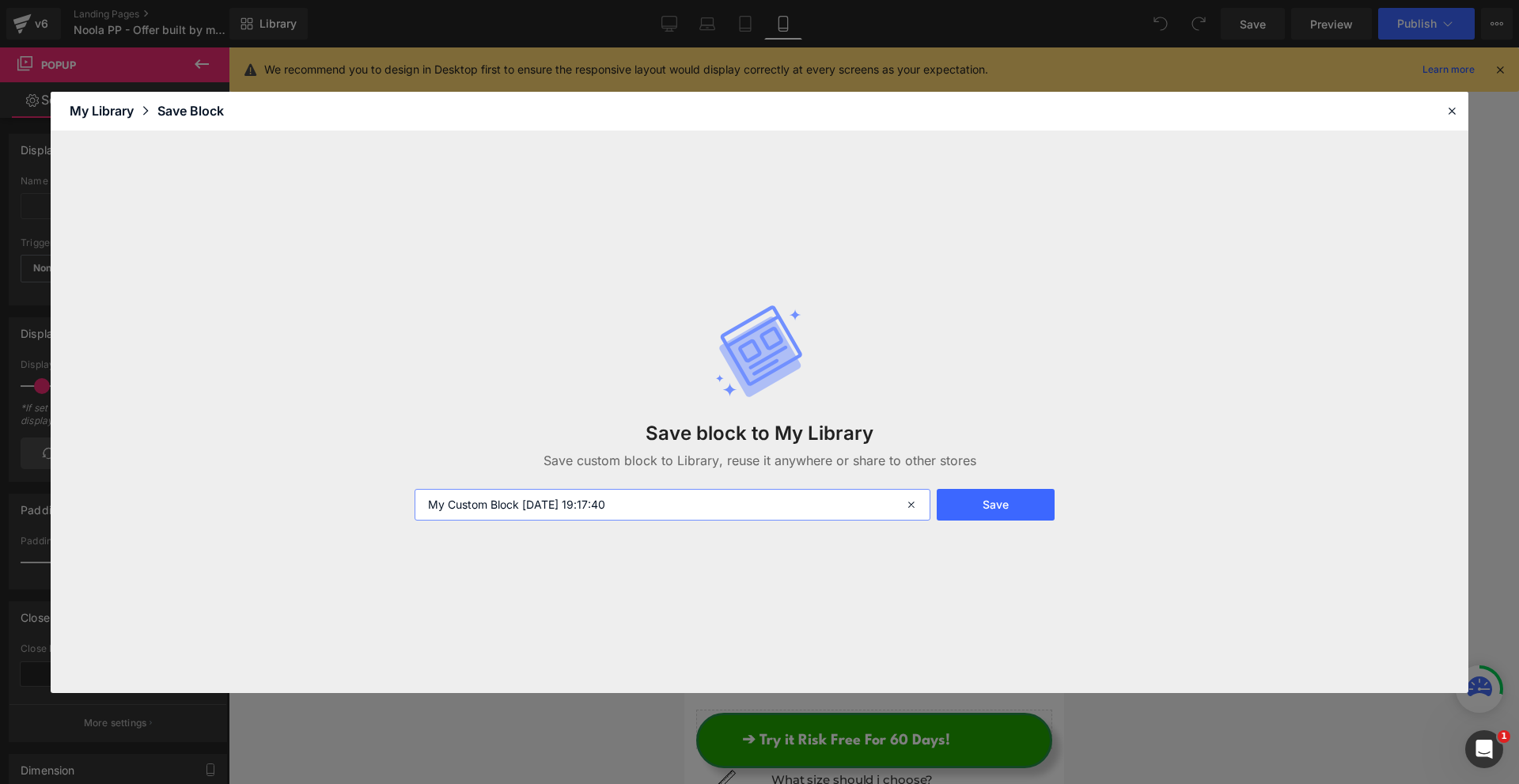
click at [728, 491] on input "My Custom Block [DATE] 19:17:40" at bounding box center [673, 504] width 516 height 32
type input "mobile trust"
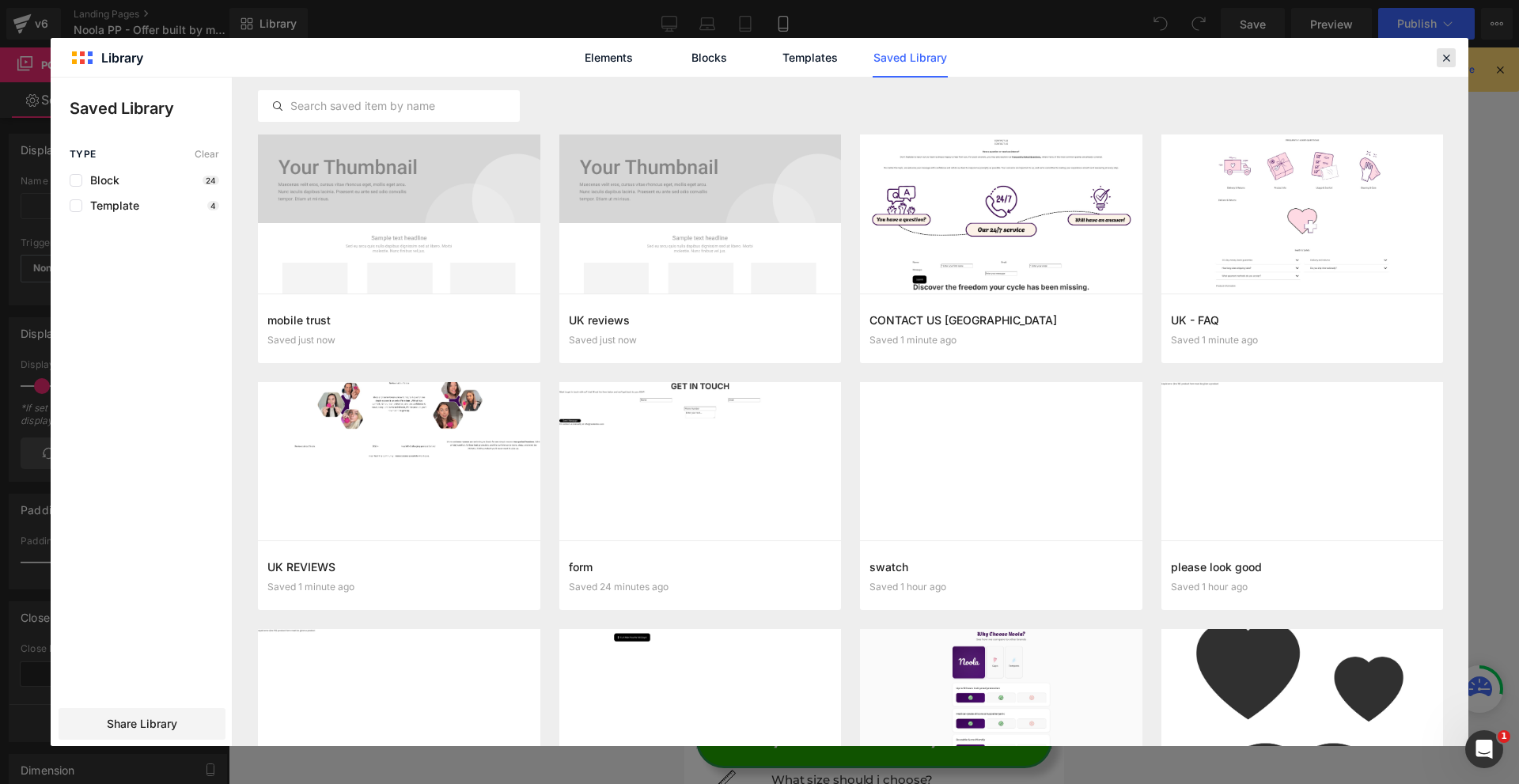
click at [1438, 56] on div at bounding box center [1446, 58] width 19 height 19
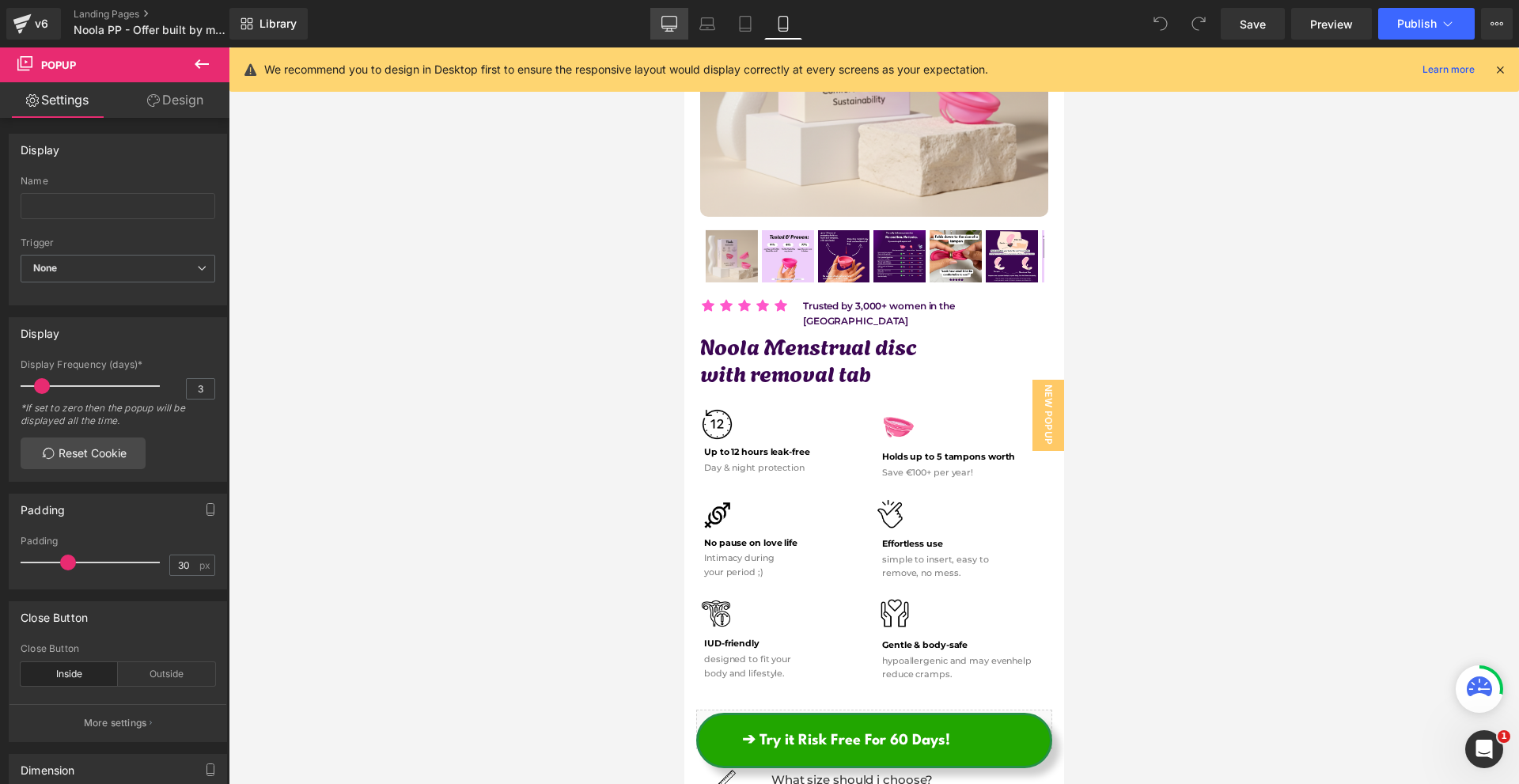
click at [672, 28] on icon at bounding box center [669, 23] width 15 height 12
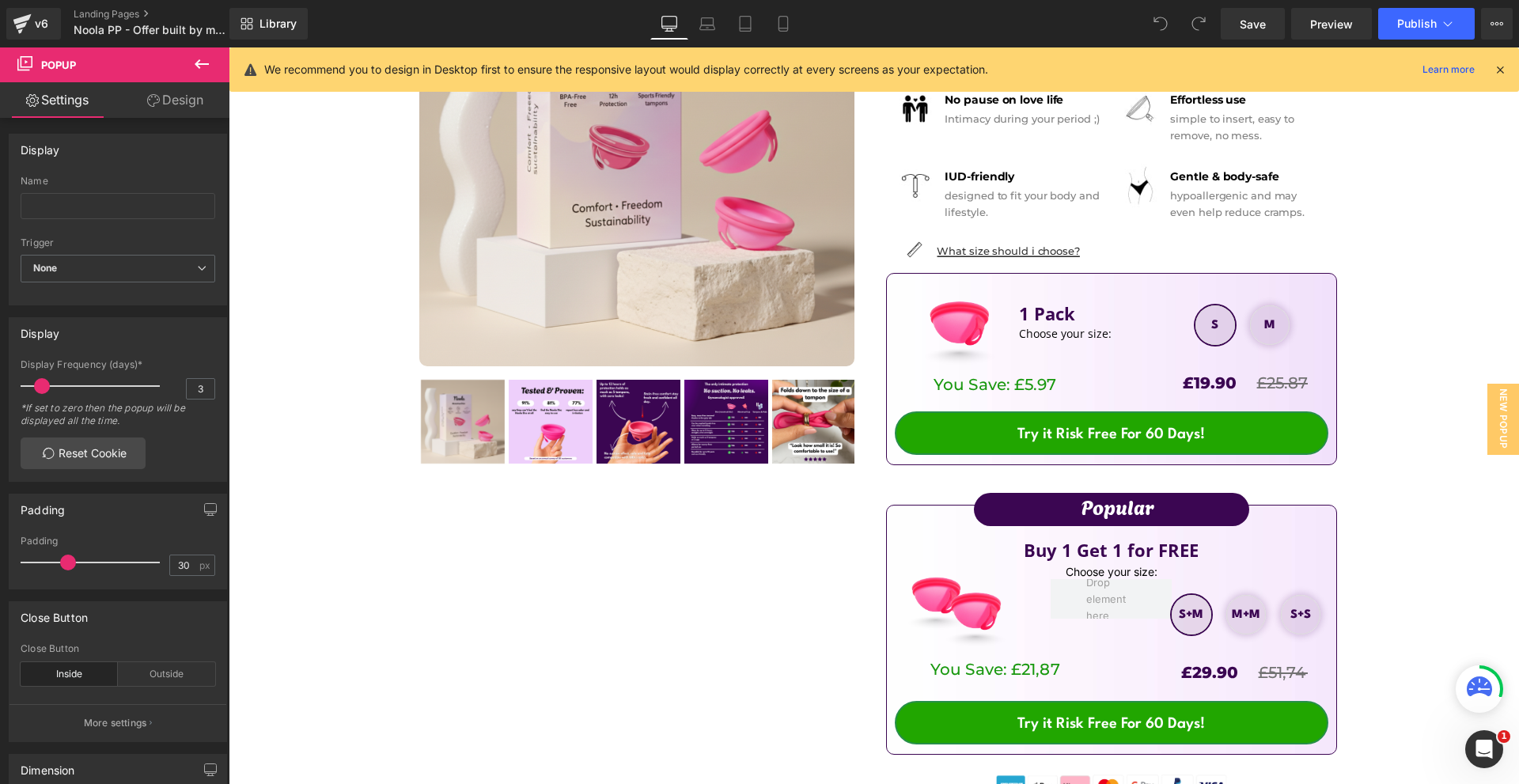
scroll to position [0, 0]
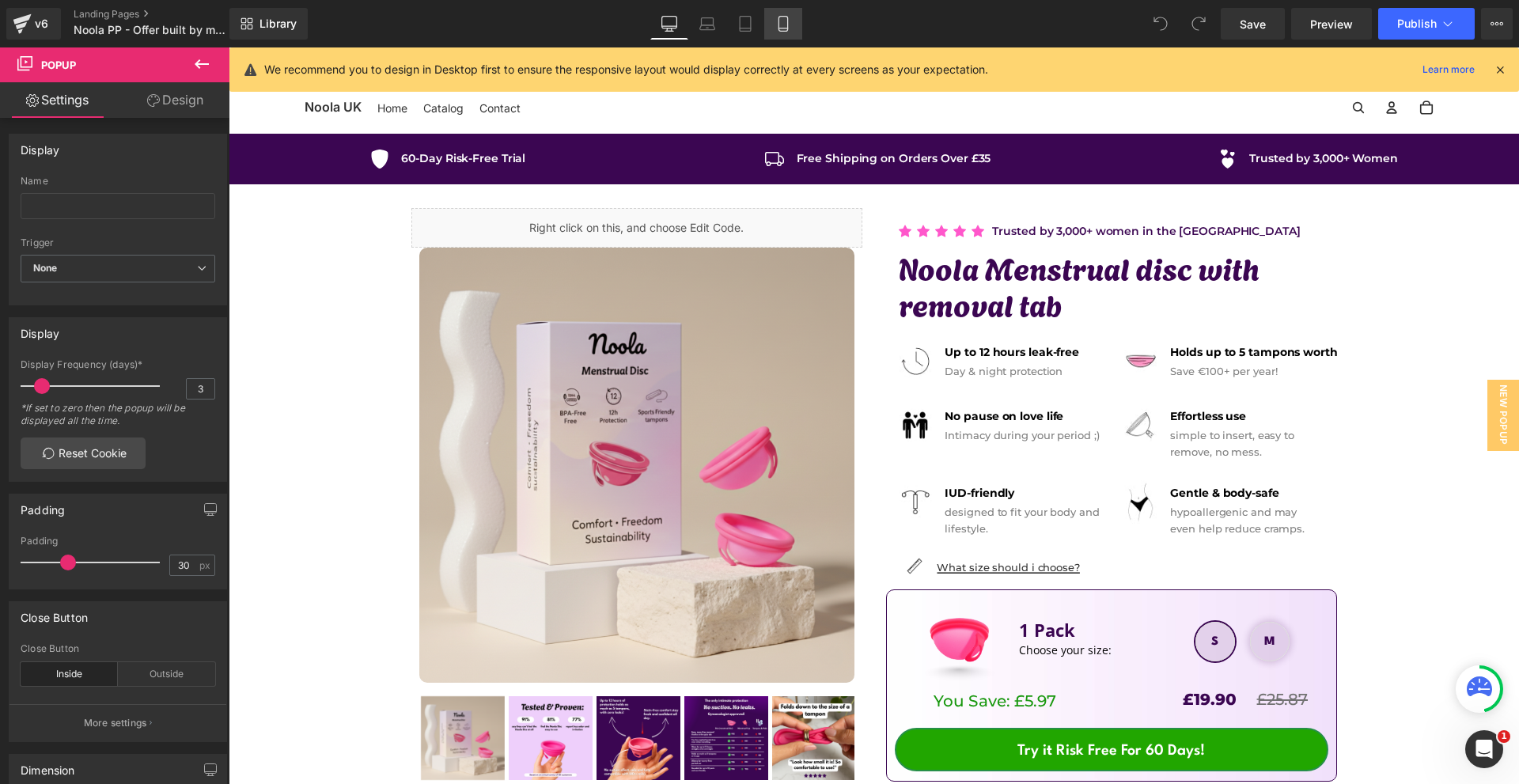
click at [786, 29] on icon at bounding box center [783, 24] width 16 height 16
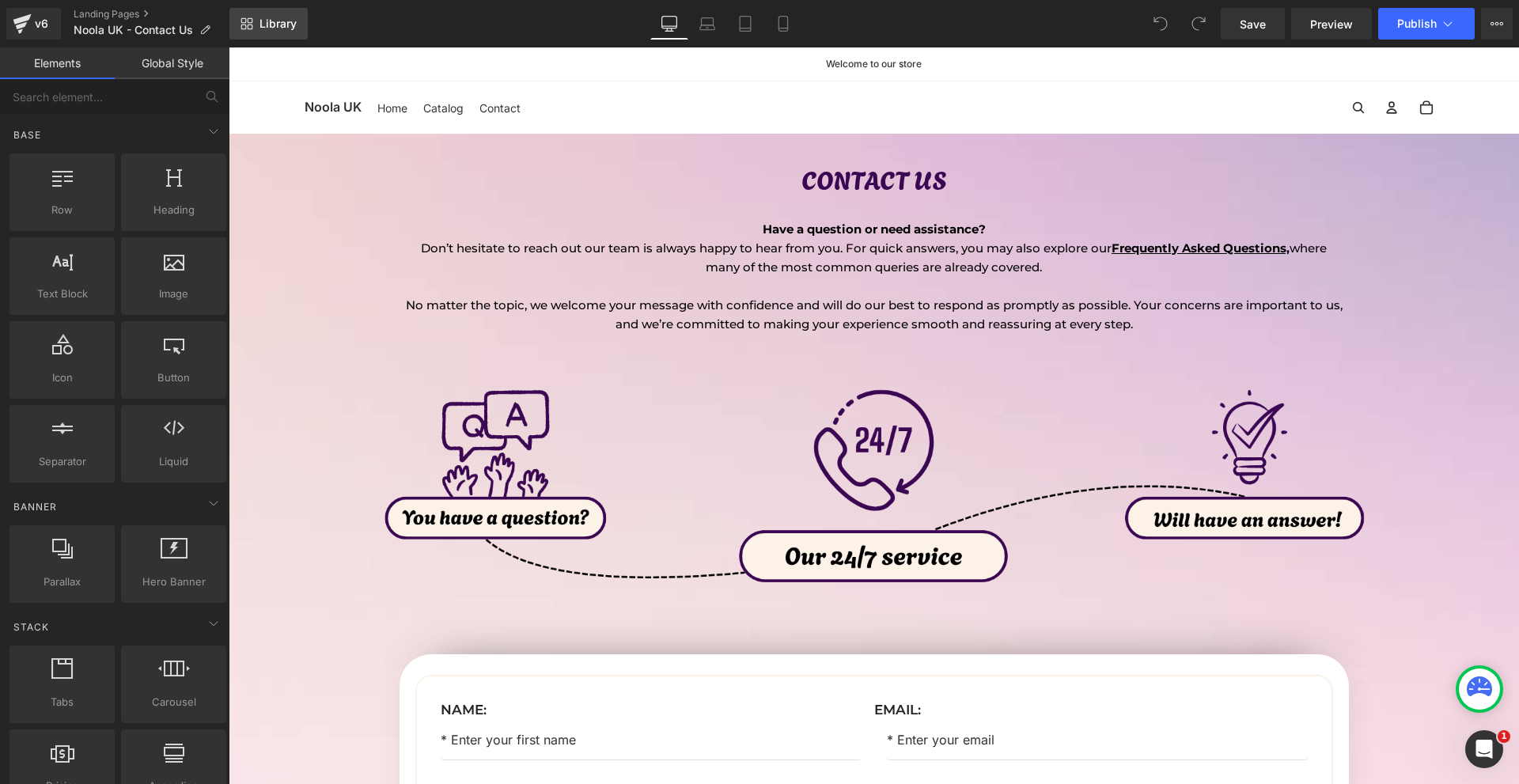
drag, startPoint x: 297, startPoint y: 32, endPoint x: 172, endPoint y: 0, distance: 129.0
click at [297, 32] on link "Library" at bounding box center [268, 24] width 78 height 32
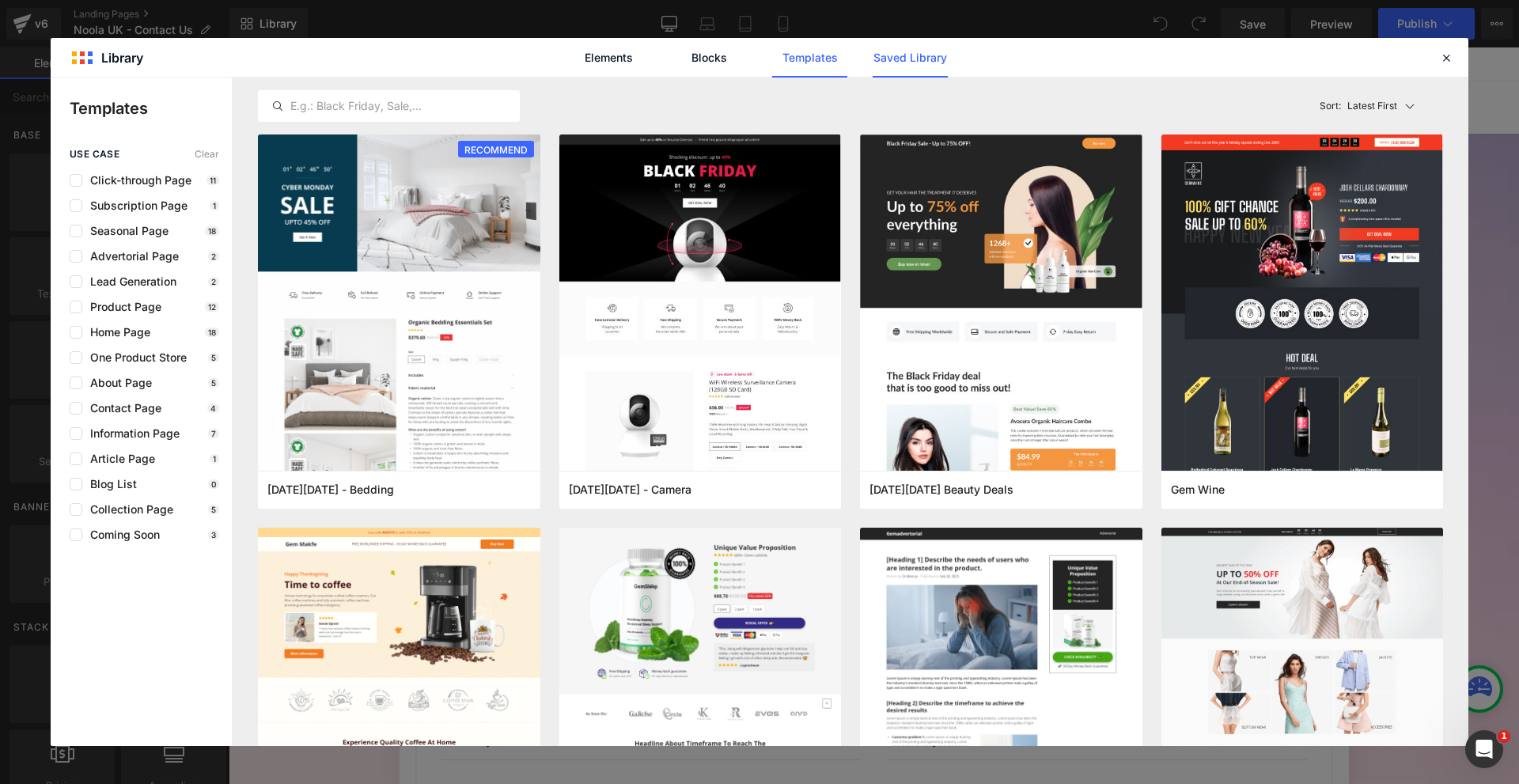
click at [946, 59] on link "Saved Library" at bounding box center [910, 58] width 75 height 40
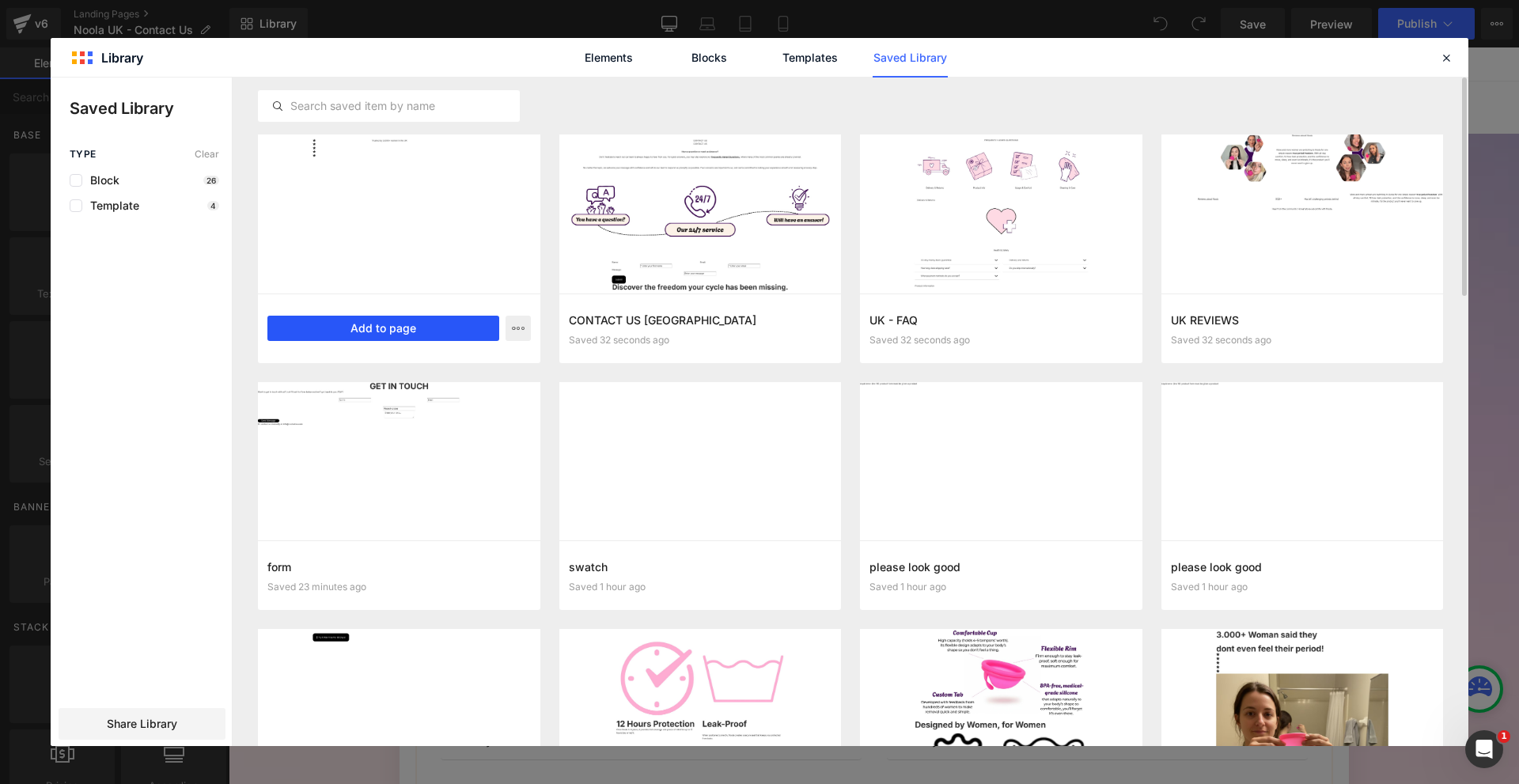
click at [414, 331] on button "Add to page" at bounding box center [382, 328] width 231 height 26
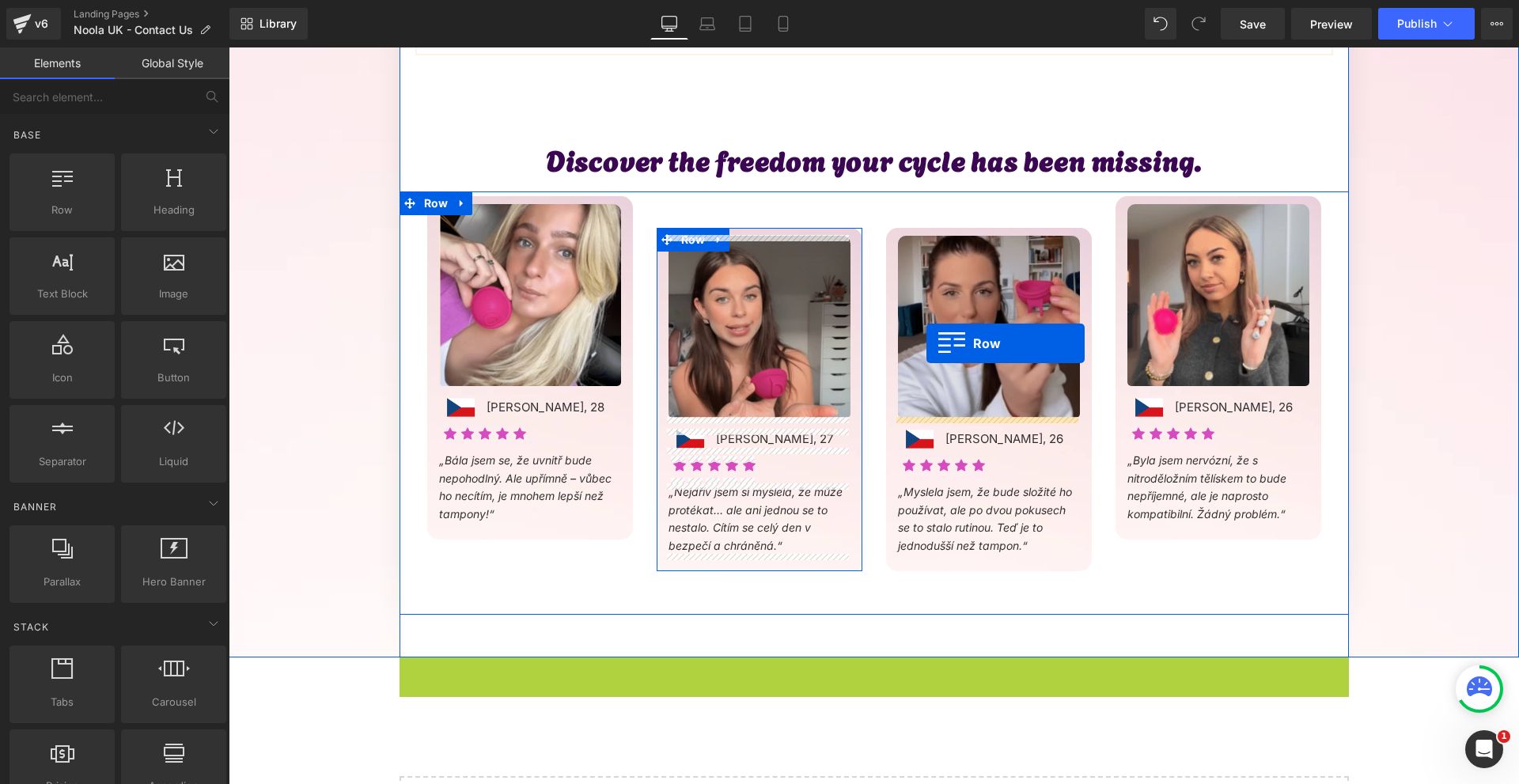
scroll to position [666, 0]
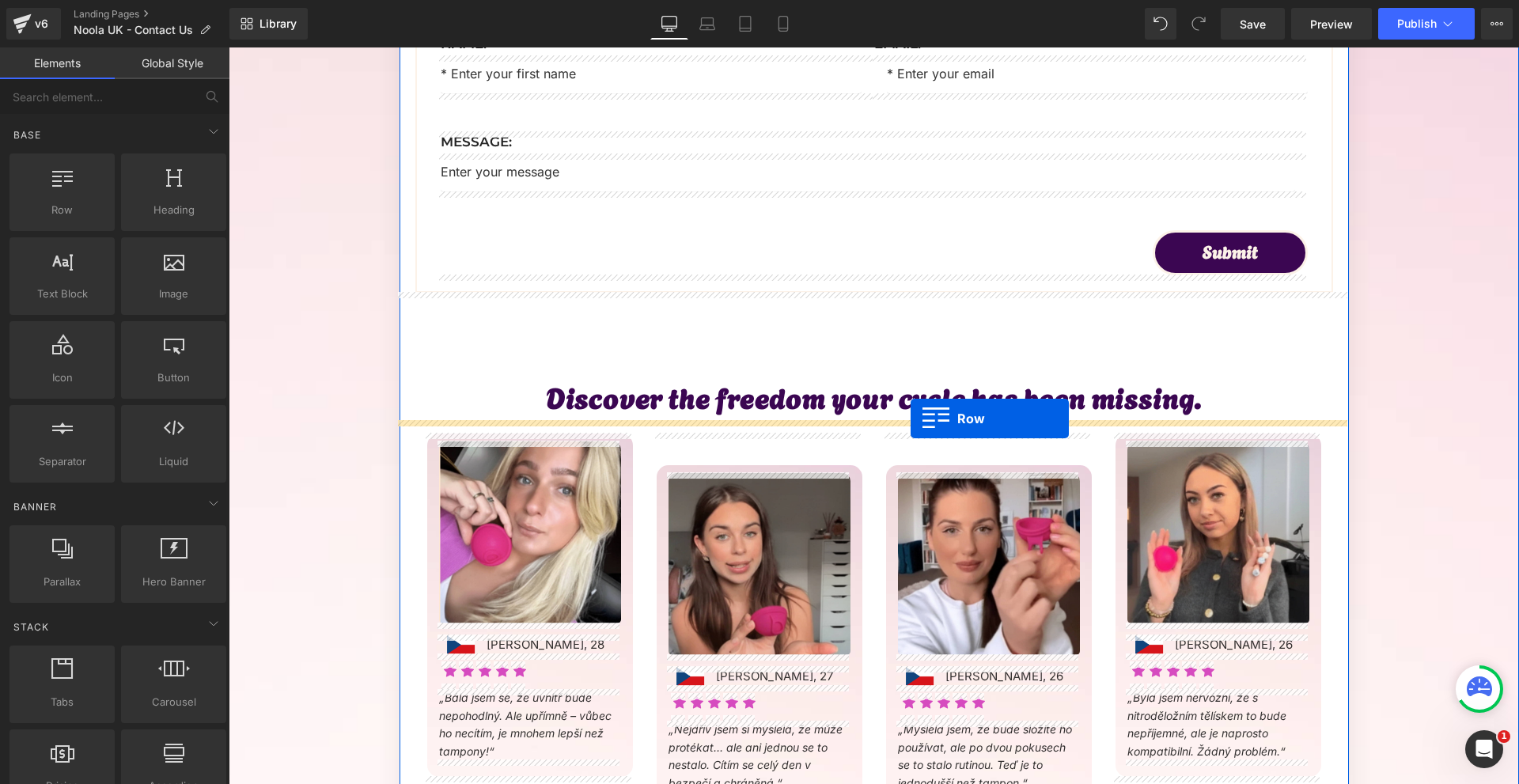
drag, startPoint x: 435, startPoint y: 355, endPoint x: 910, endPoint y: 419, distance: 479.3
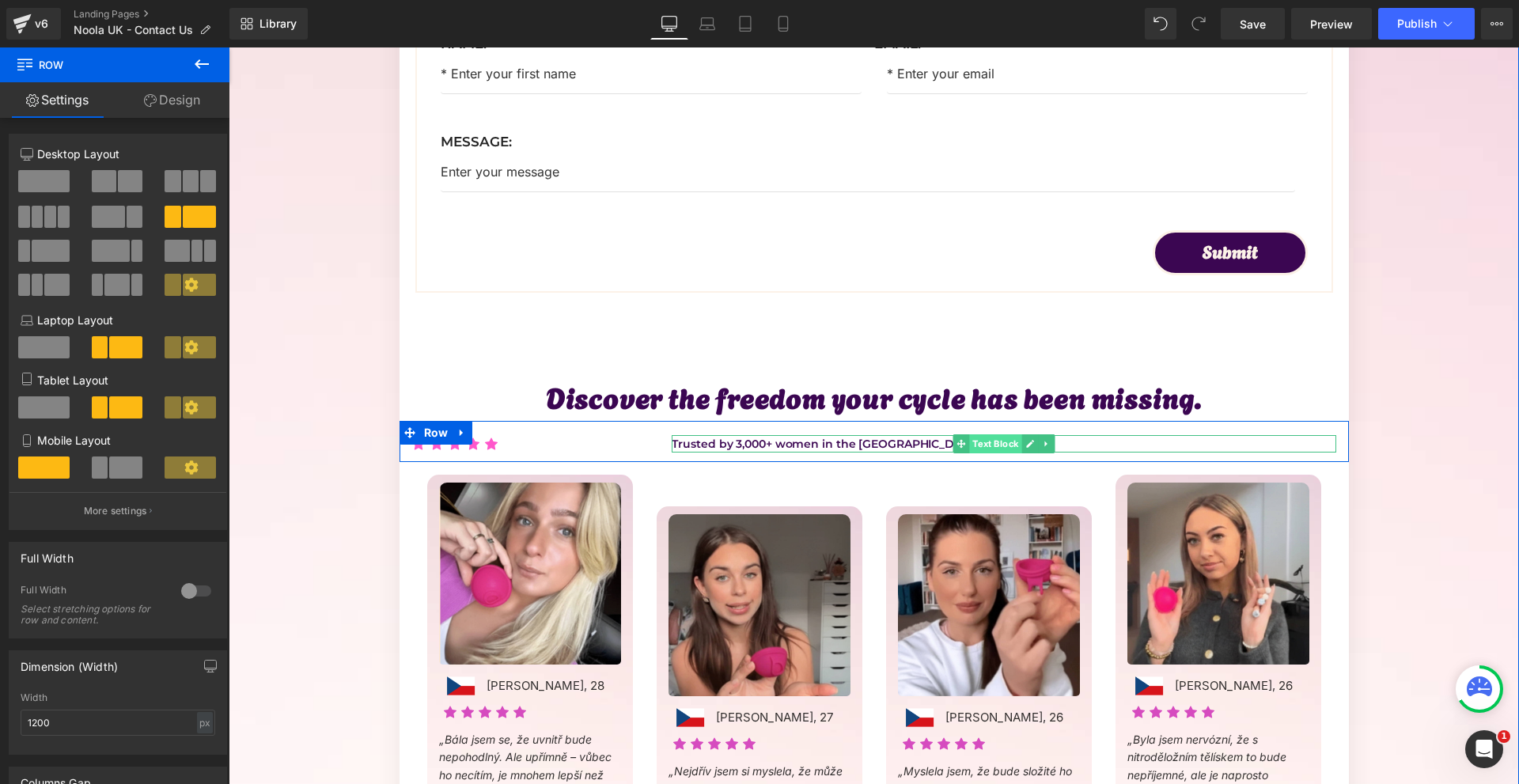
click at [970, 445] on span "Text Block" at bounding box center [996, 443] width 53 height 19
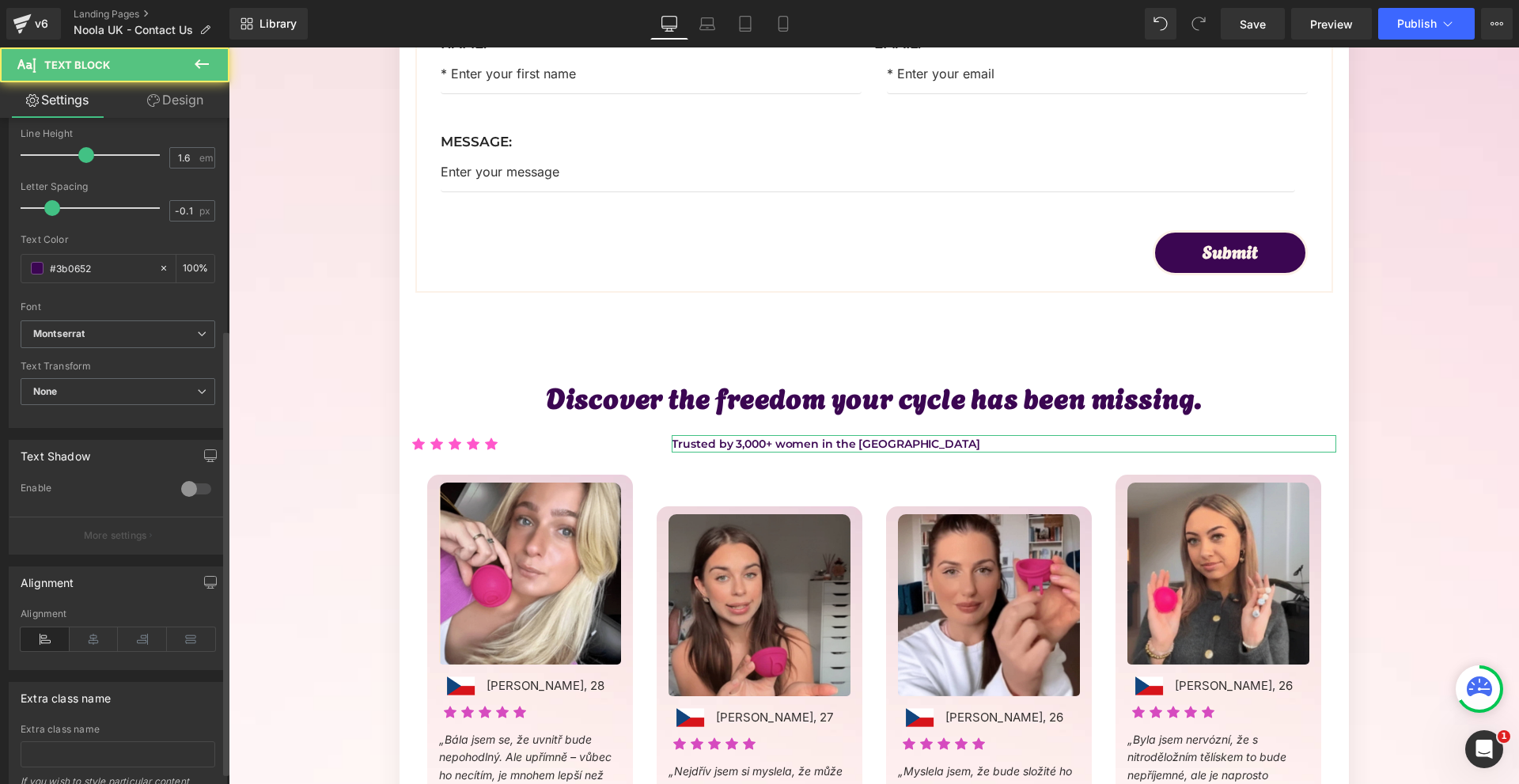
scroll to position [317, 0]
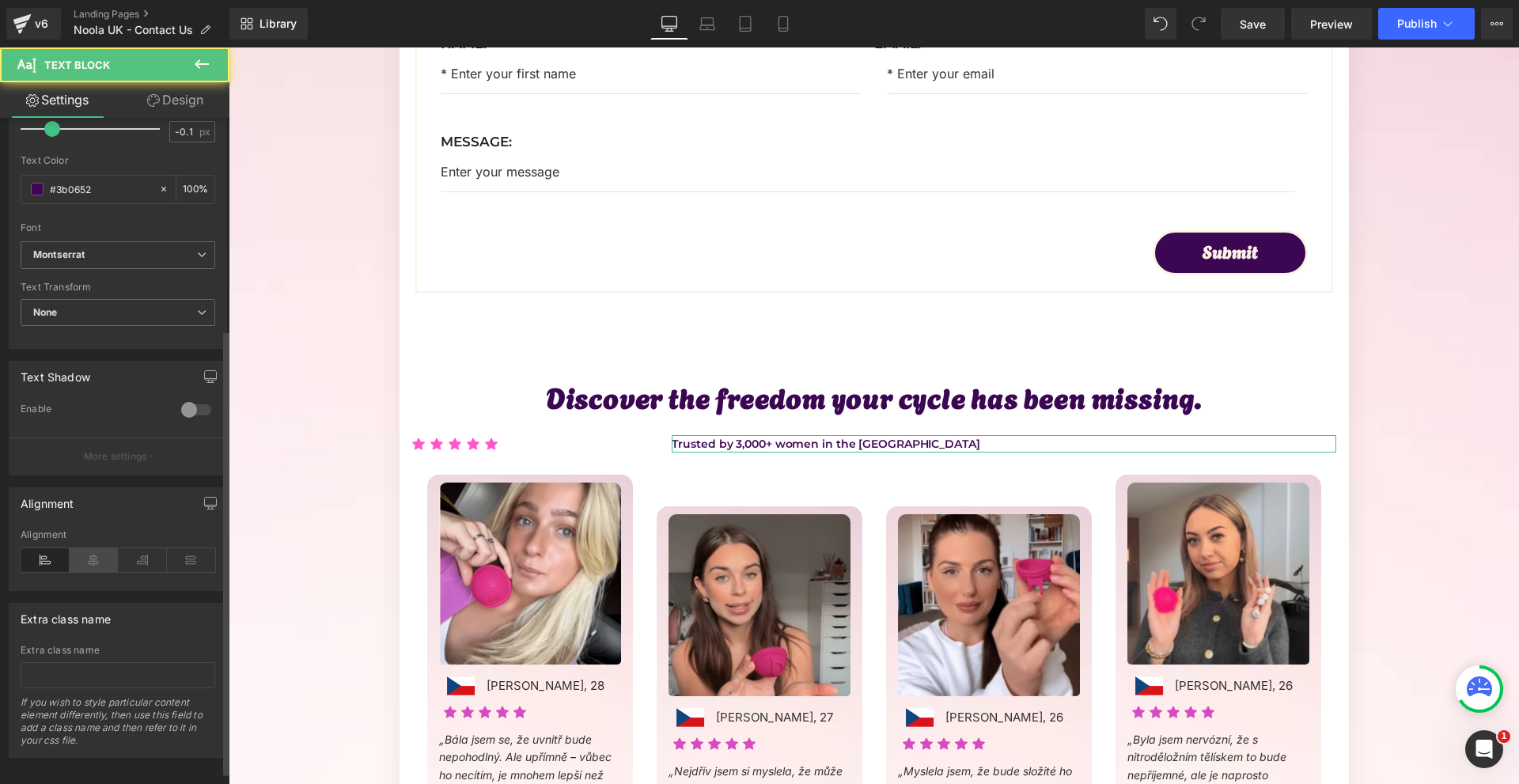
click at [108, 548] on icon at bounding box center [93, 560] width 49 height 24
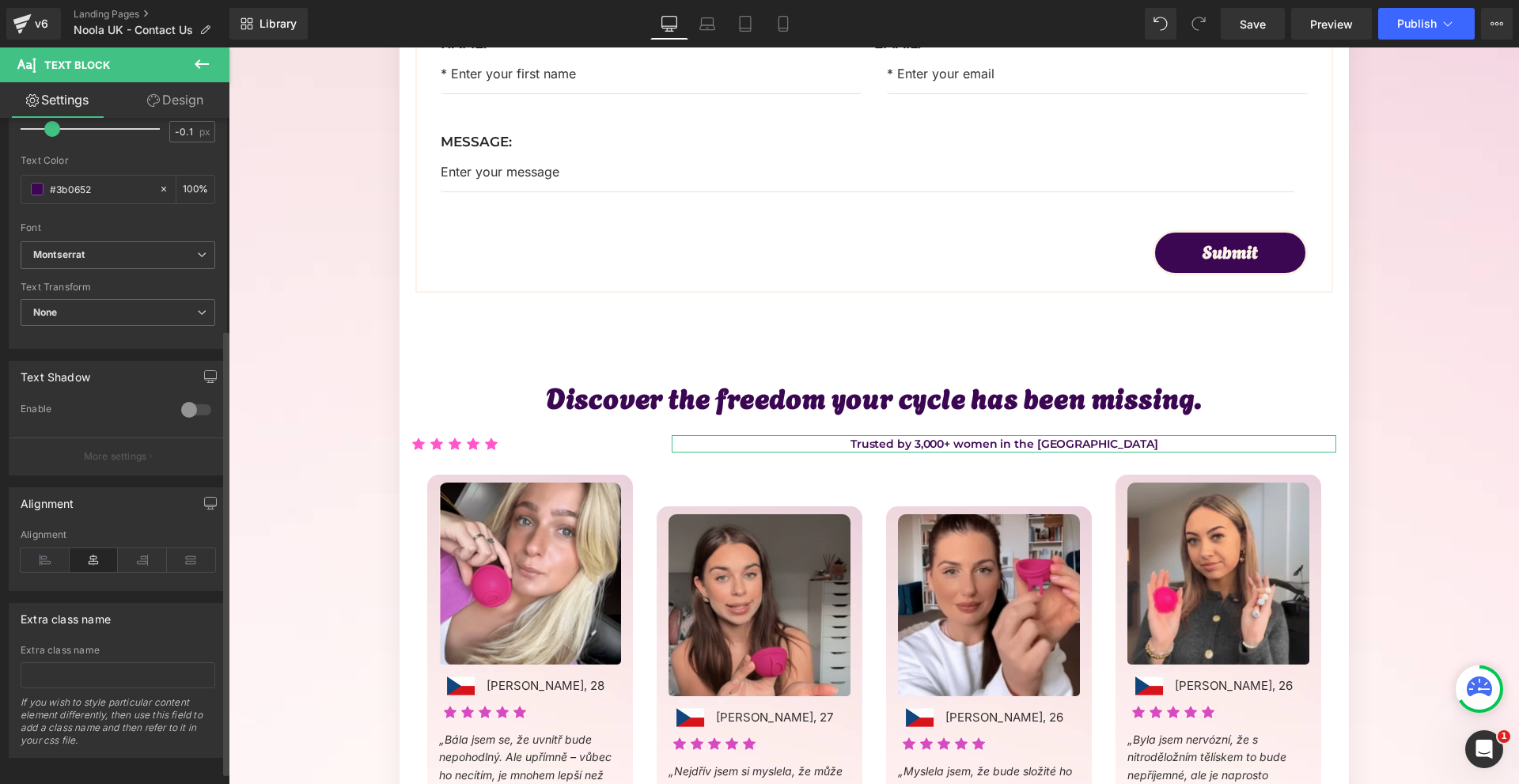
click at [106, 555] on icon at bounding box center [93, 560] width 49 height 24
click at [189, 83] on link "Design" at bounding box center [176, 100] width 115 height 36
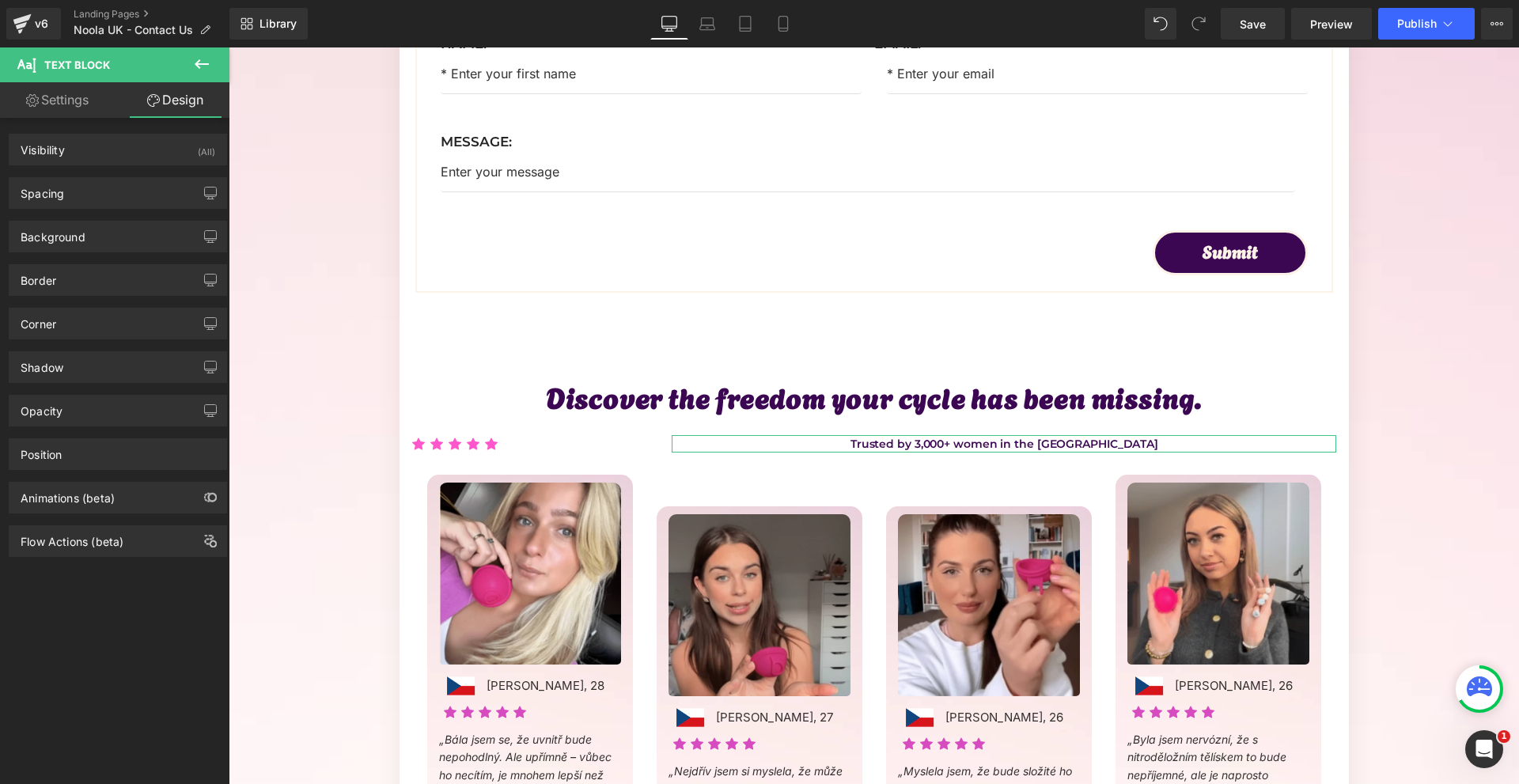
click at [88, 170] on div "Spacing Margin 0 0 0 -70 Padding 0 0 0 0 Setup Global Style" at bounding box center [118, 188] width 236 height 44
click at [83, 181] on div "Spacing" at bounding box center [118, 193] width 216 height 30
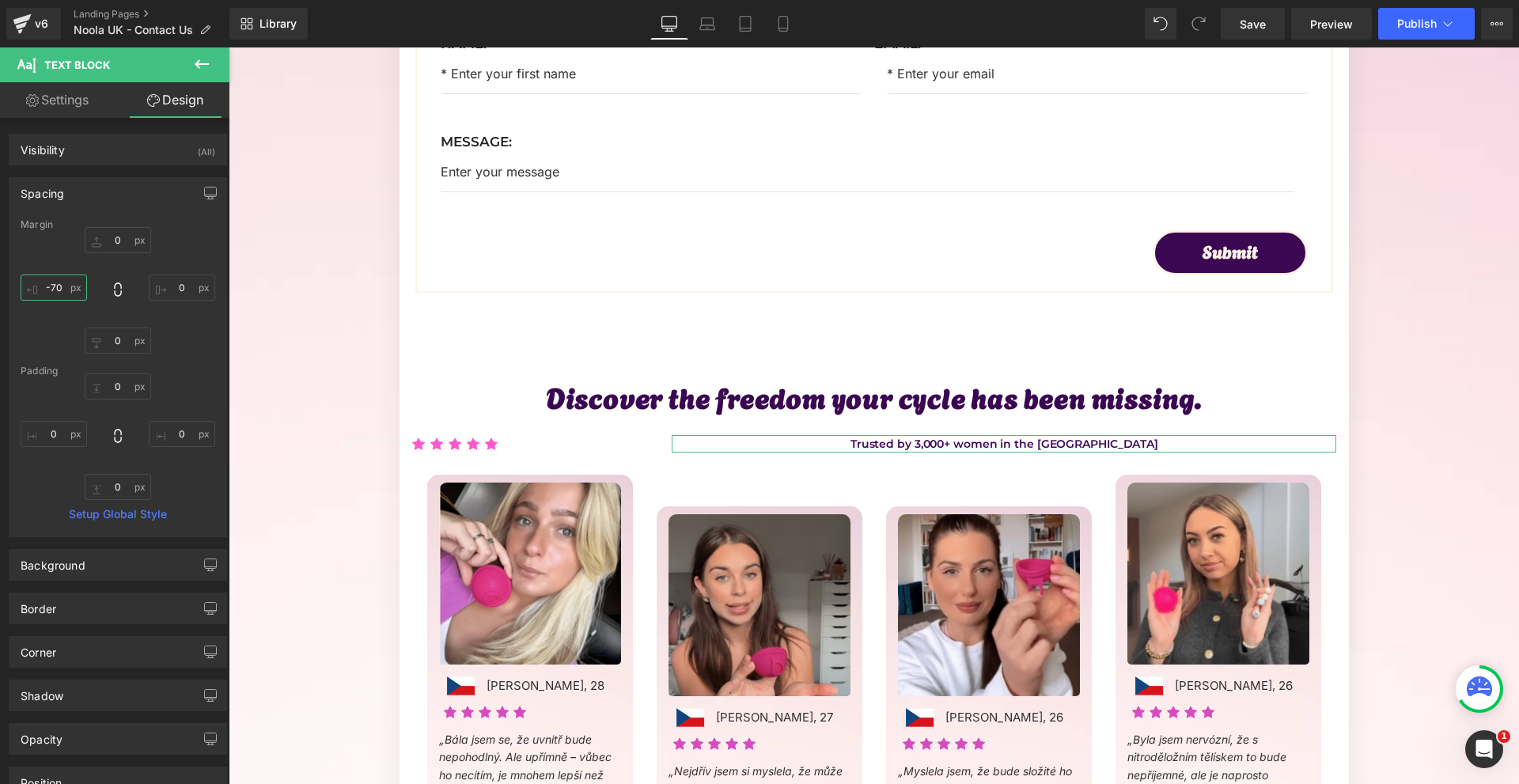
click at [64, 297] on input "-70" at bounding box center [54, 288] width 67 height 26
type input "0"
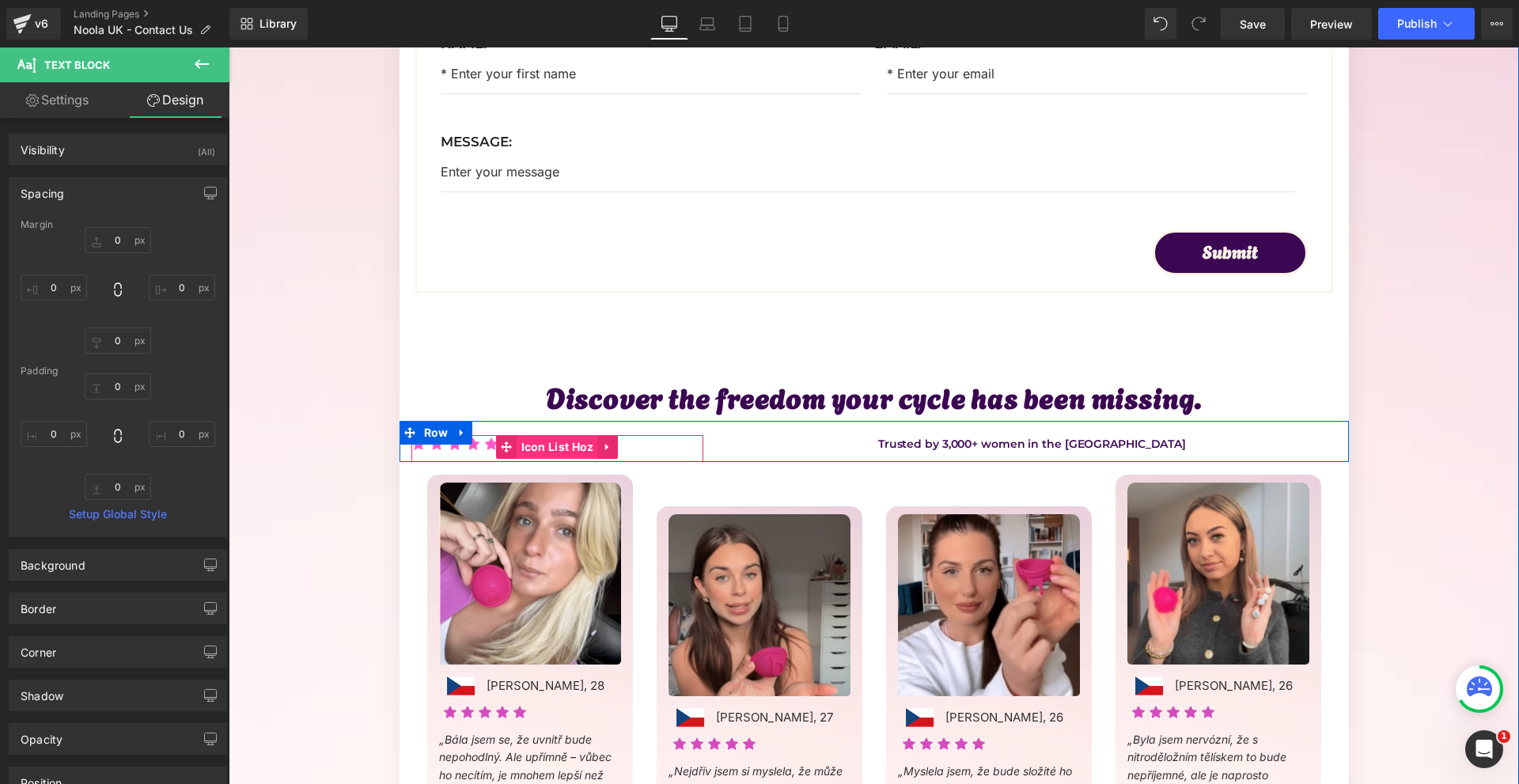
click at [547, 440] on span "Icon List Hoz" at bounding box center [557, 447] width 80 height 24
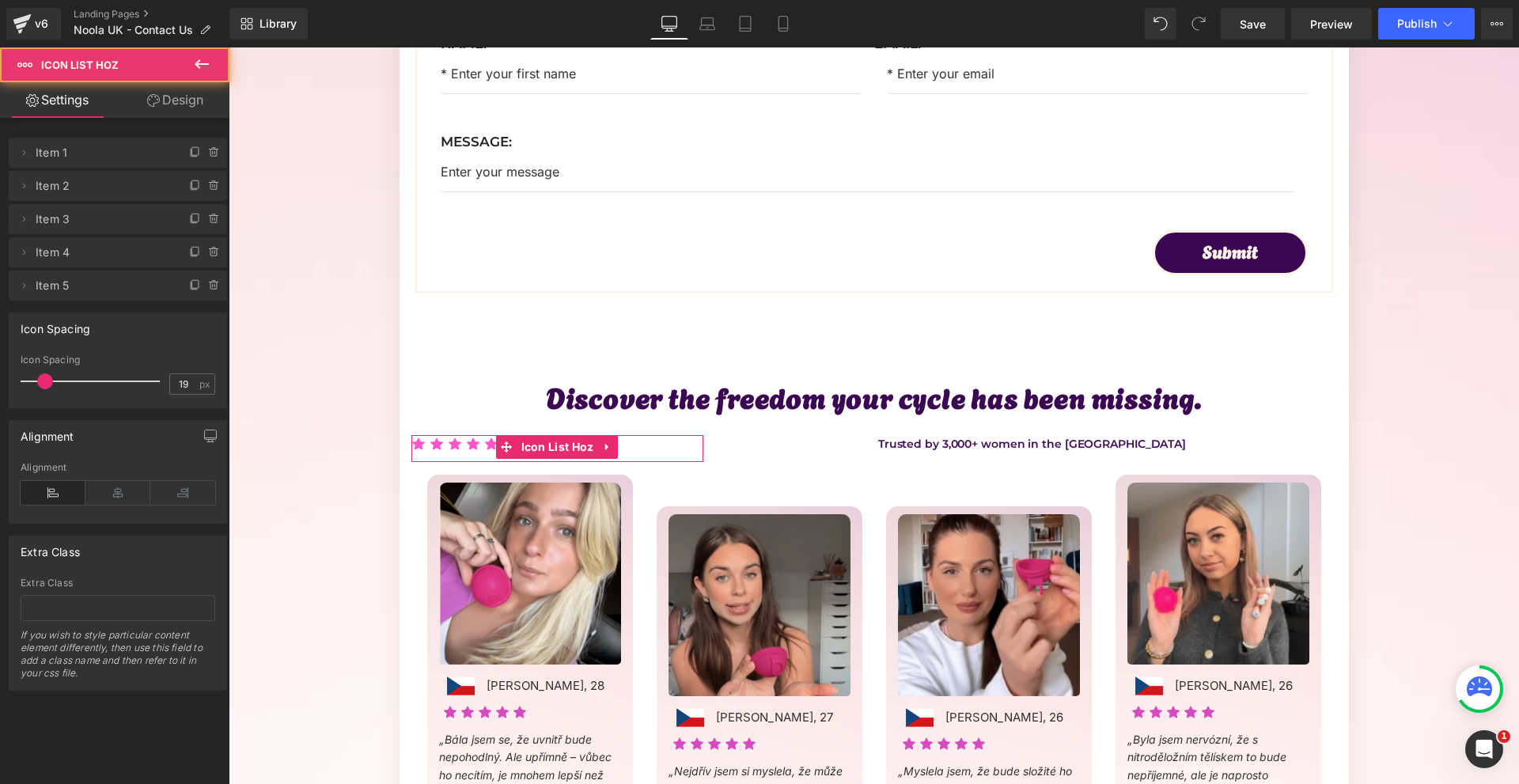
click at [162, 101] on link "Design" at bounding box center [176, 100] width 115 height 36
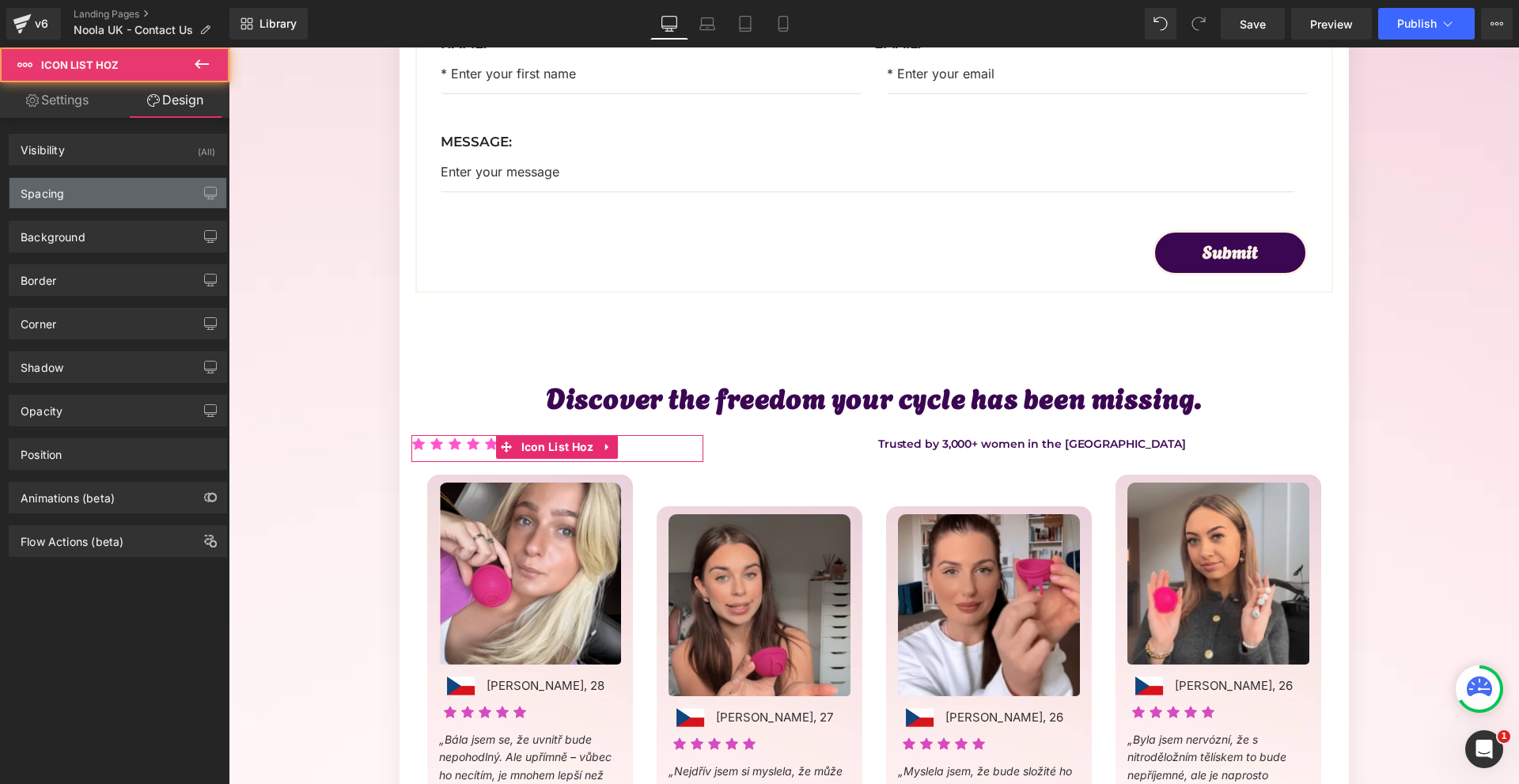
click at [93, 196] on div "Spacing" at bounding box center [118, 193] width 216 height 30
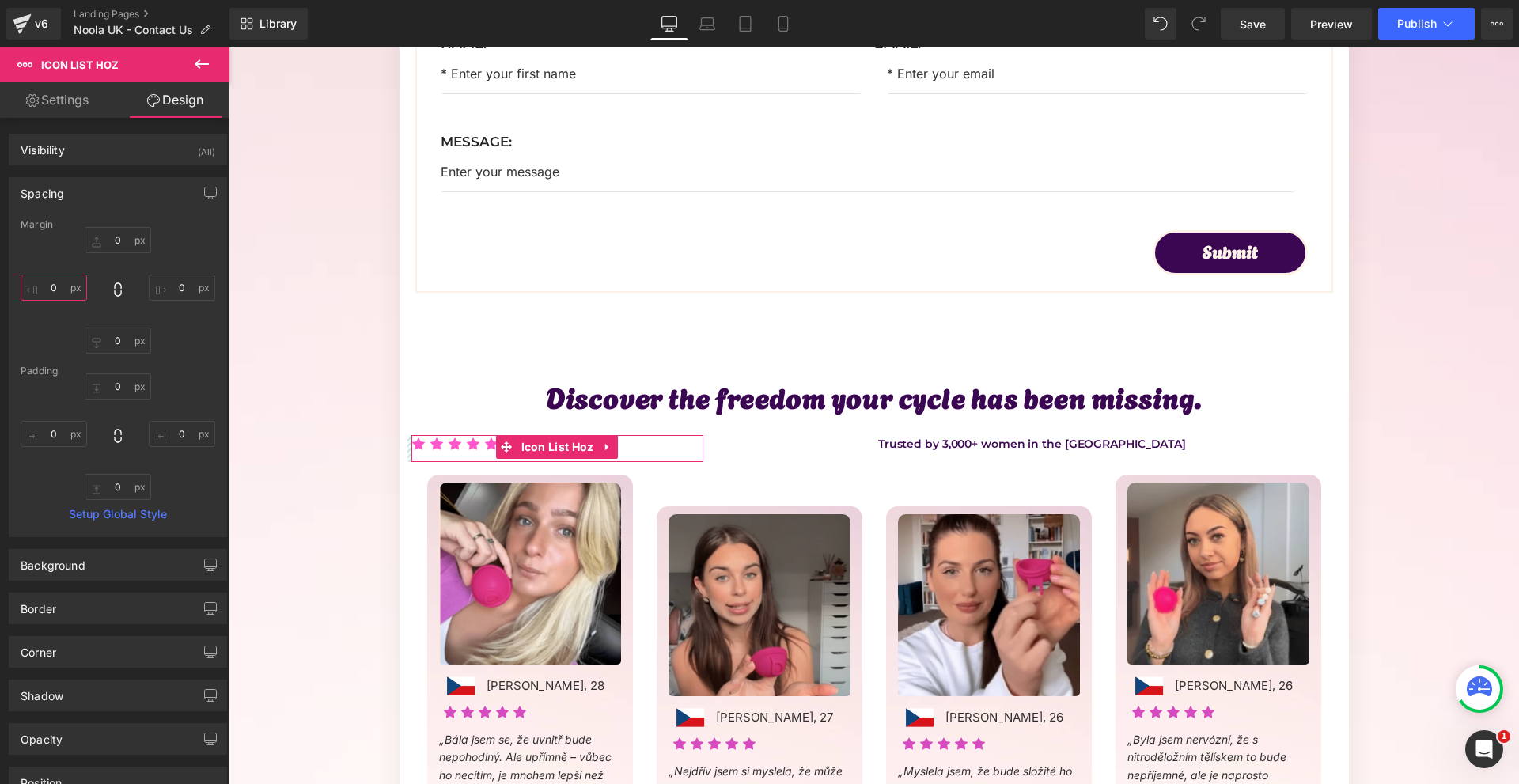
click at [65, 290] on input "text" at bounding box center [54, 288] width 67 height 26
click at [175, 286] on input "text" at bounding box center [182, 288] width 67 height 26
type input "-100"
click at [74, 286] on input "text" at bounding box center [54, 288] width 67 height 26
type input "100"
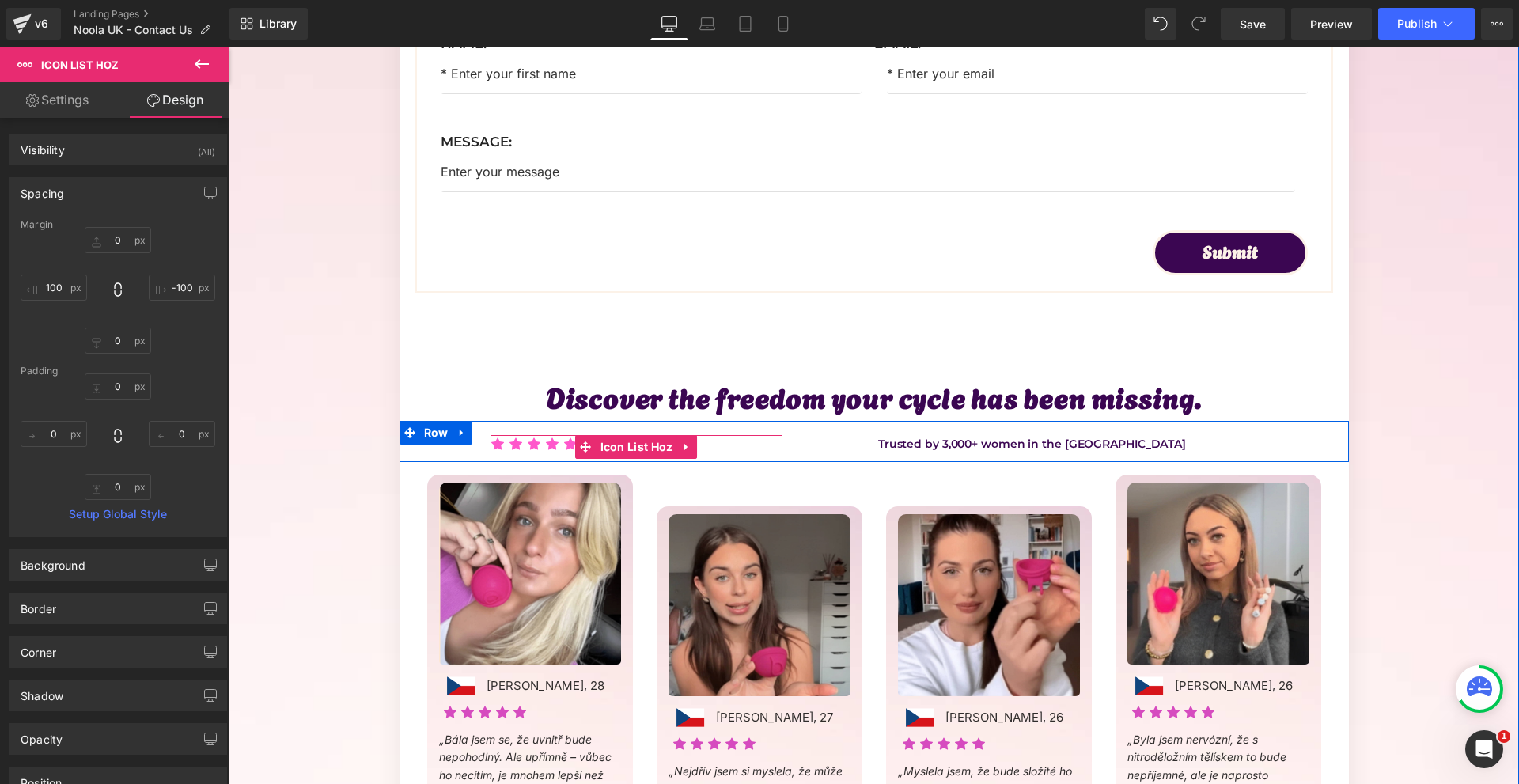
click at [612, 449] on span "Icon List Hoz" at bounding box center [636, 447] width 80 height 24
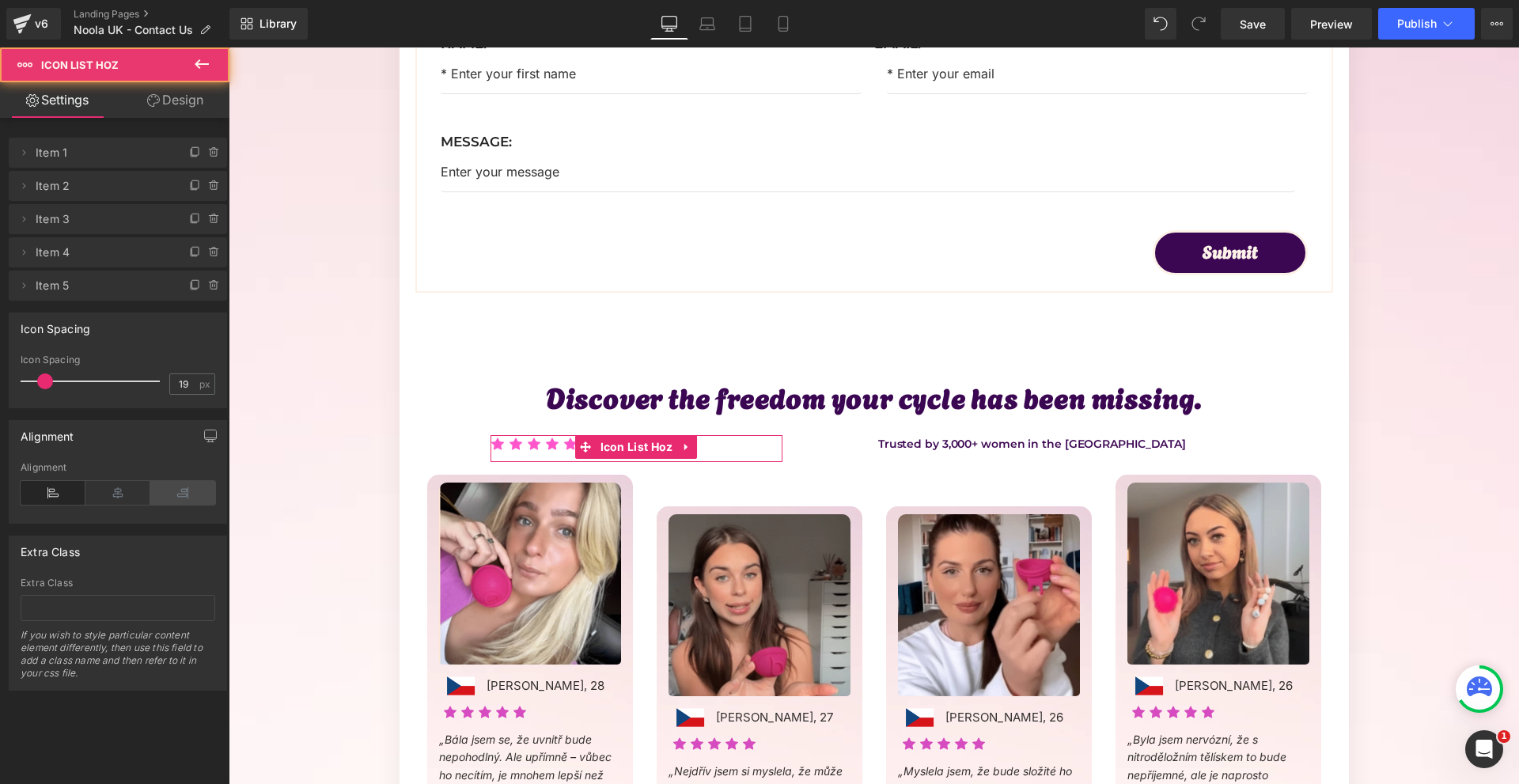
click at [171, 486] on icon at bounding box center [182, 493] width 65 height 24
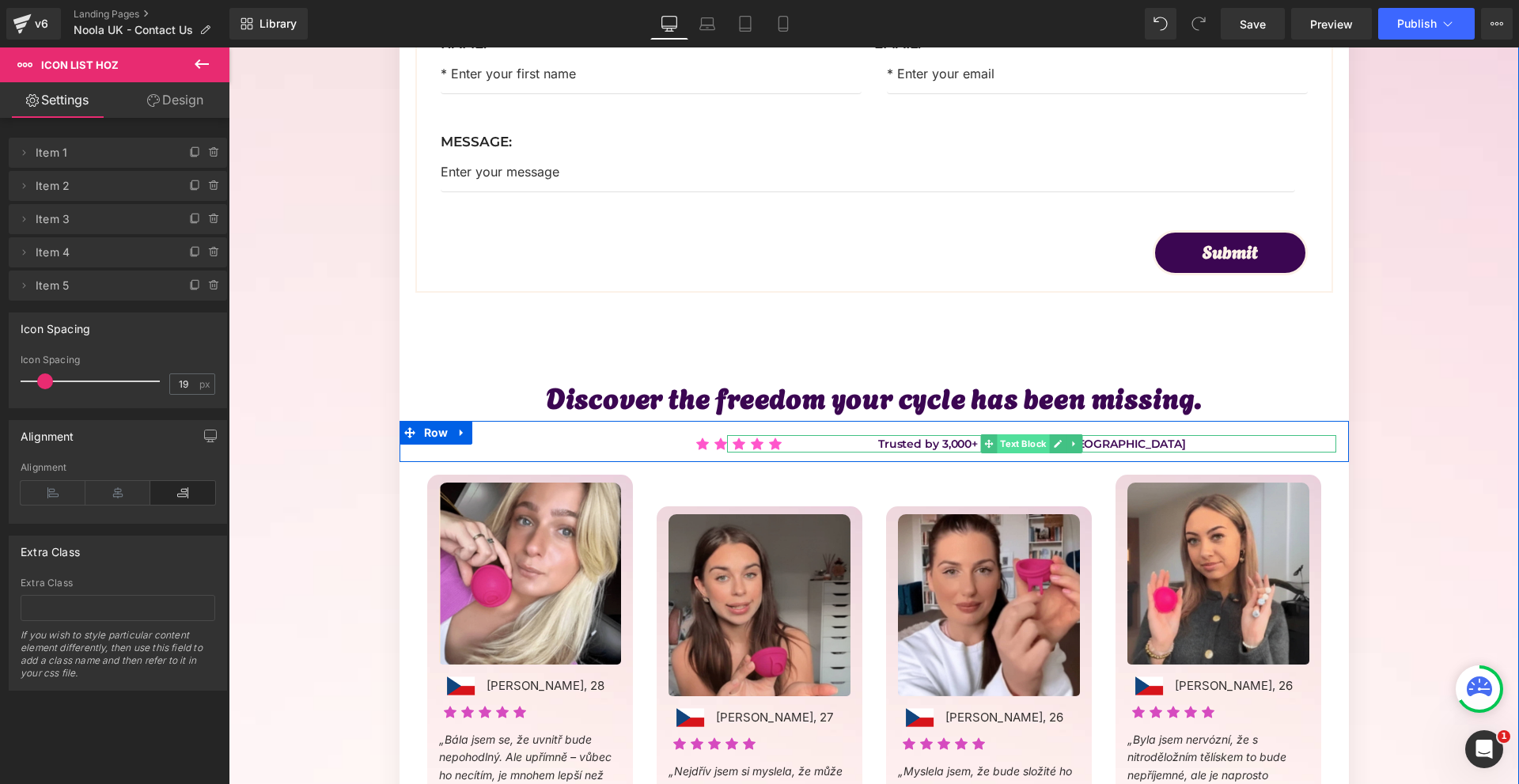
click at [1028, 450] on span "Text Block" at bounding box center [1024, 443] width 53 height 19
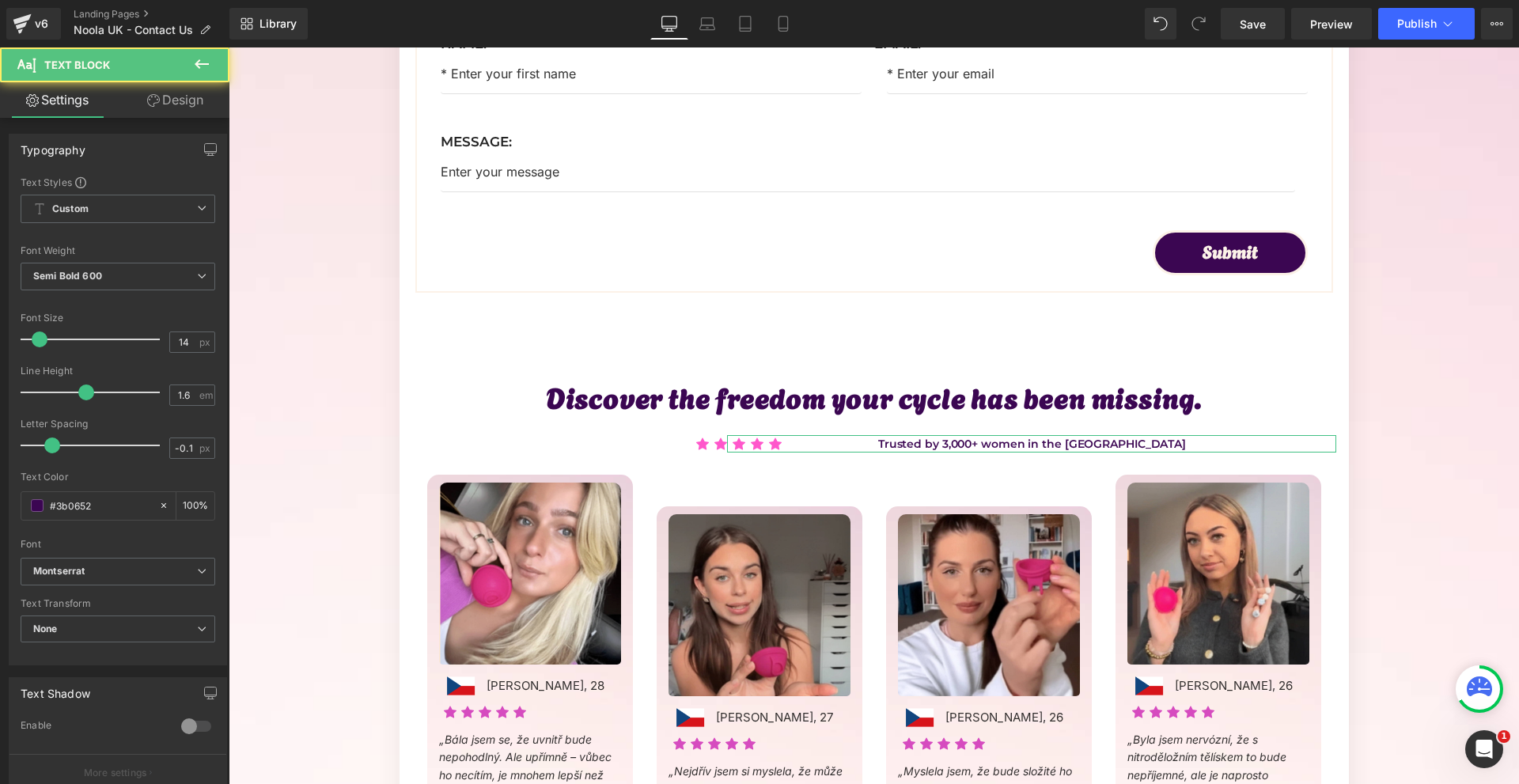
click at [192, 97] on link "Design" at bounding box center [176, 100] width 115 height 36
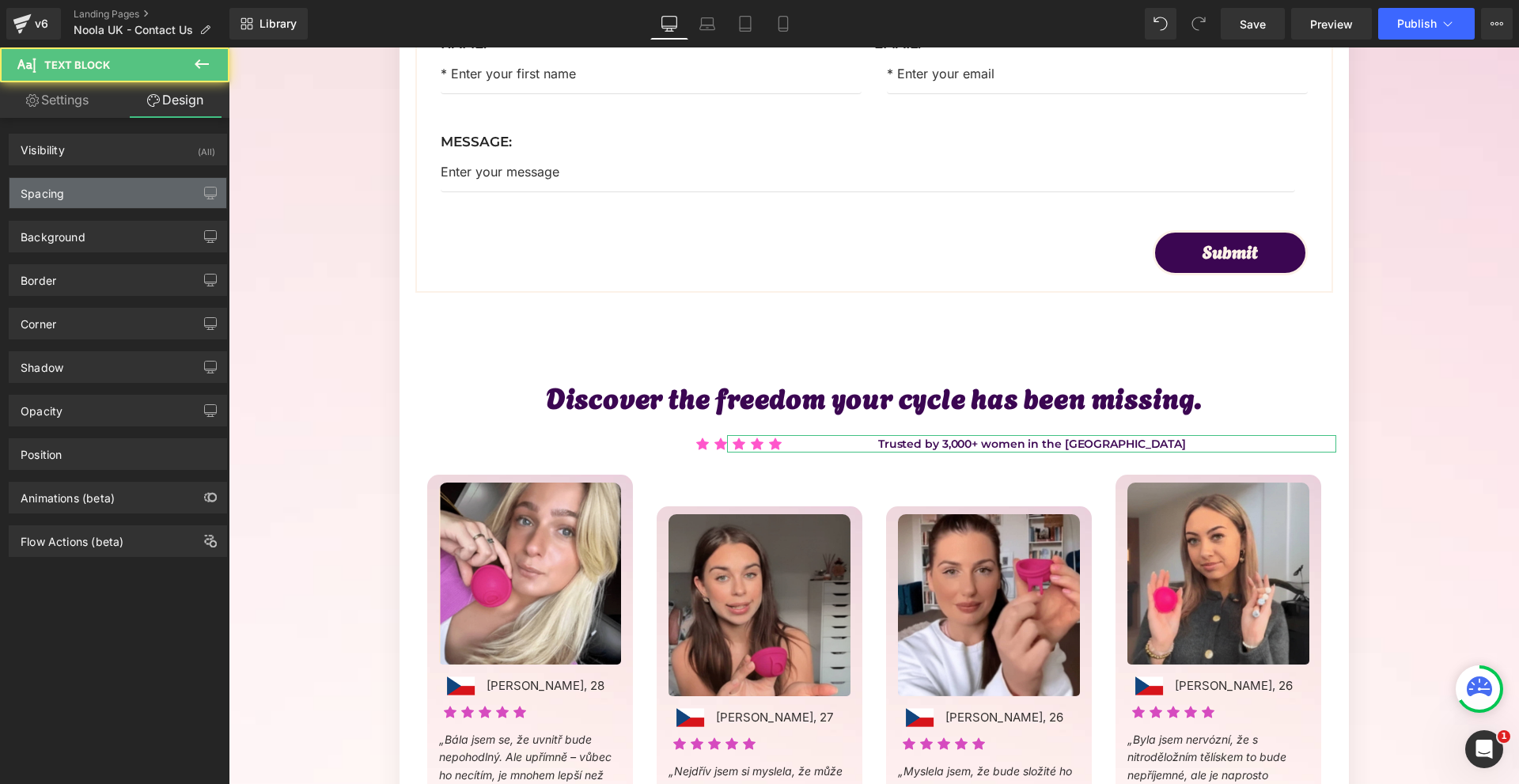
click at [91, 193] on div "Spacing" at bounding box center [118, 193] width 216 height 30
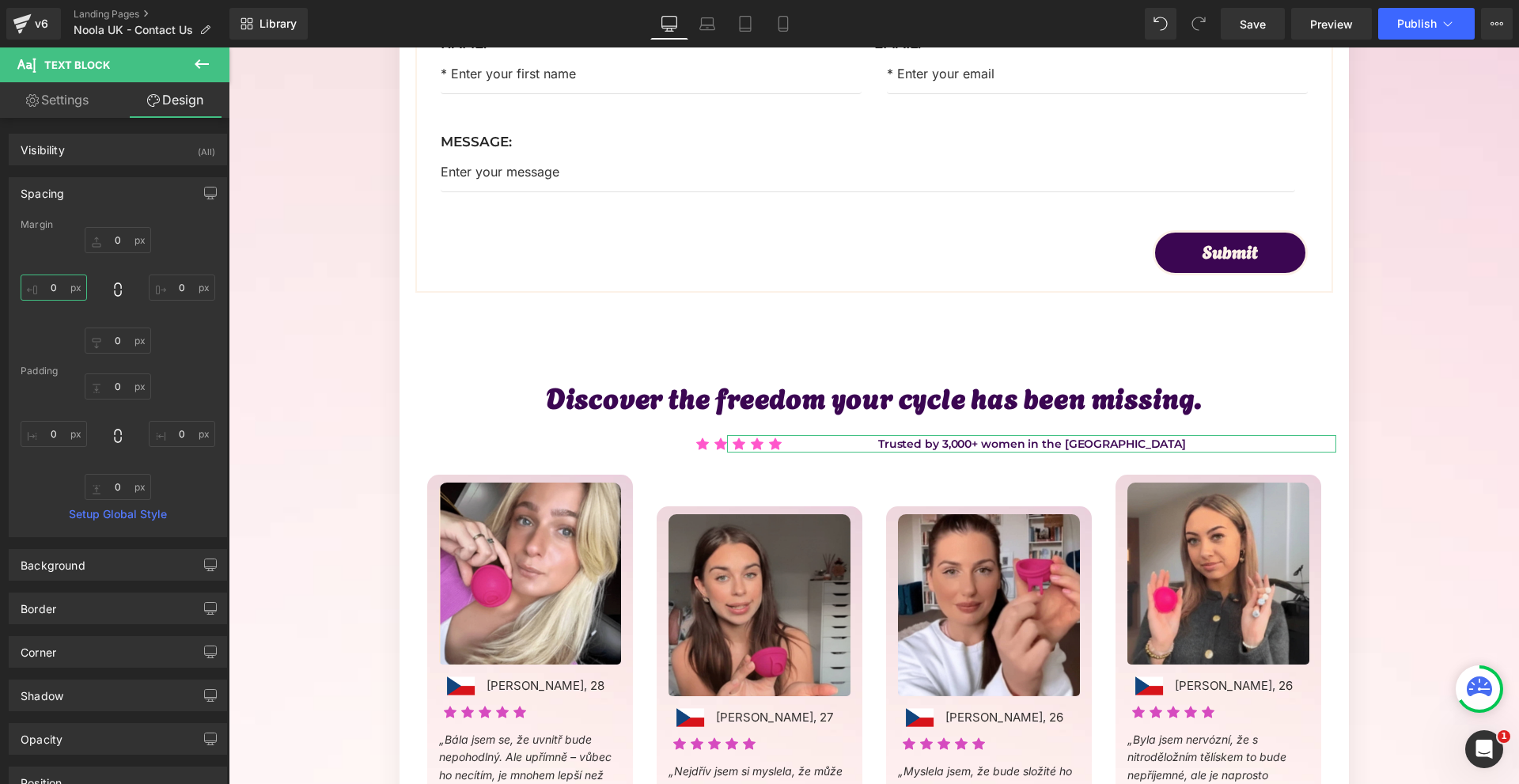
click at [66, 295] on input "0" at bounding box center [54, 288] width 67 height 26
type input "-230"
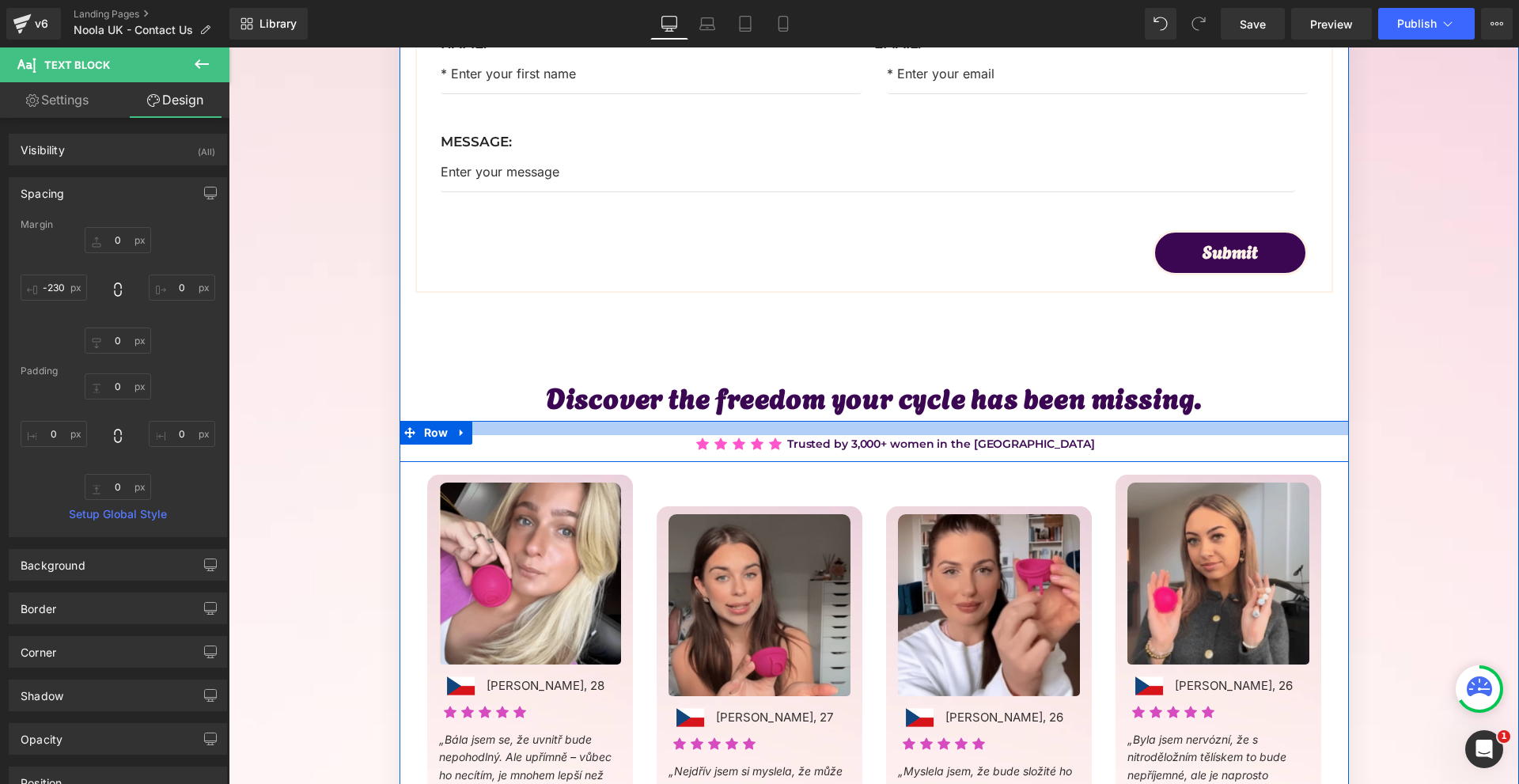
click at [729, 433] on div at bounding box center [874, 428] width 949 height 14
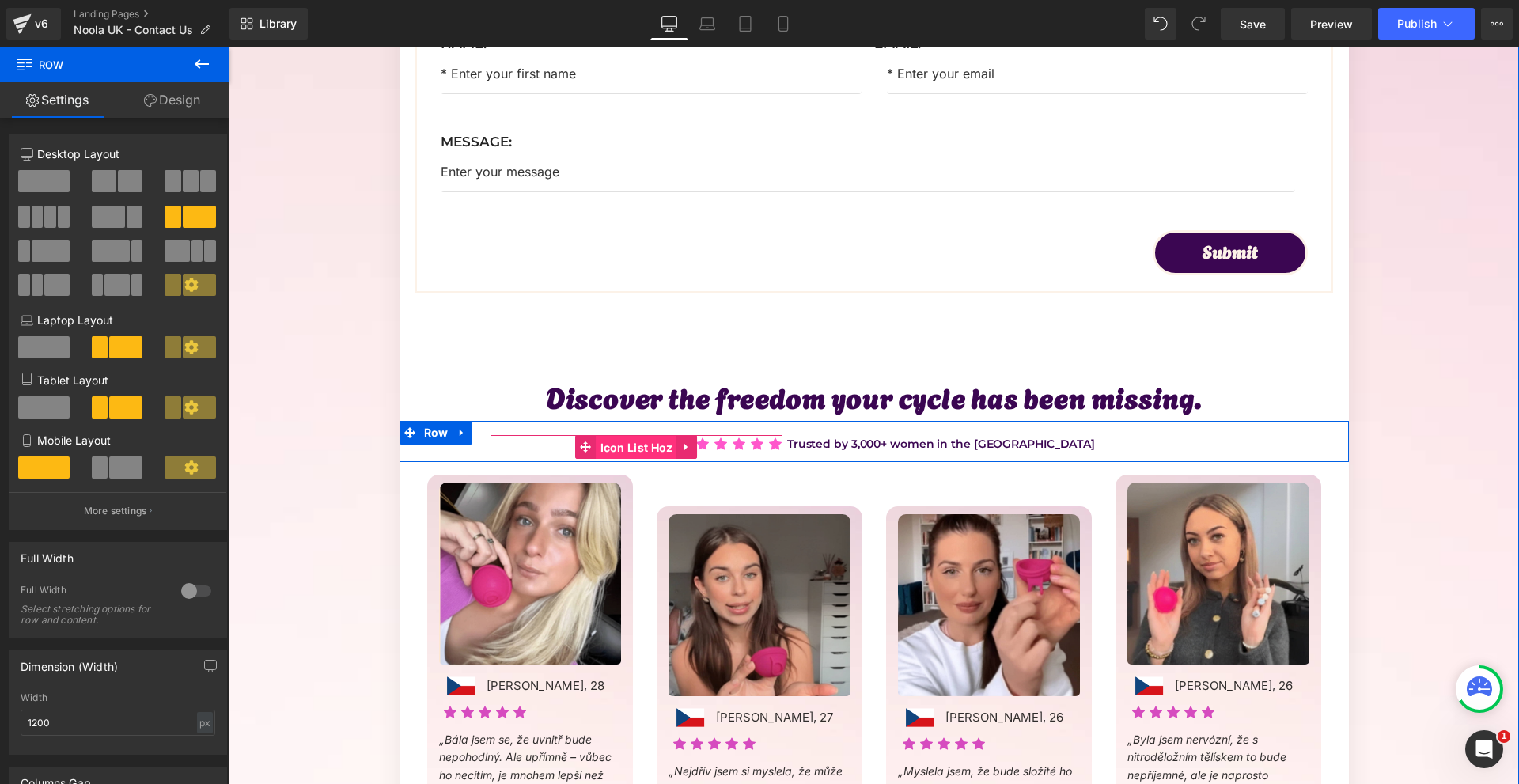
click at [647, 455] on span "Icon List Hoz" at bounding box center [636, 448] width 80 height 24
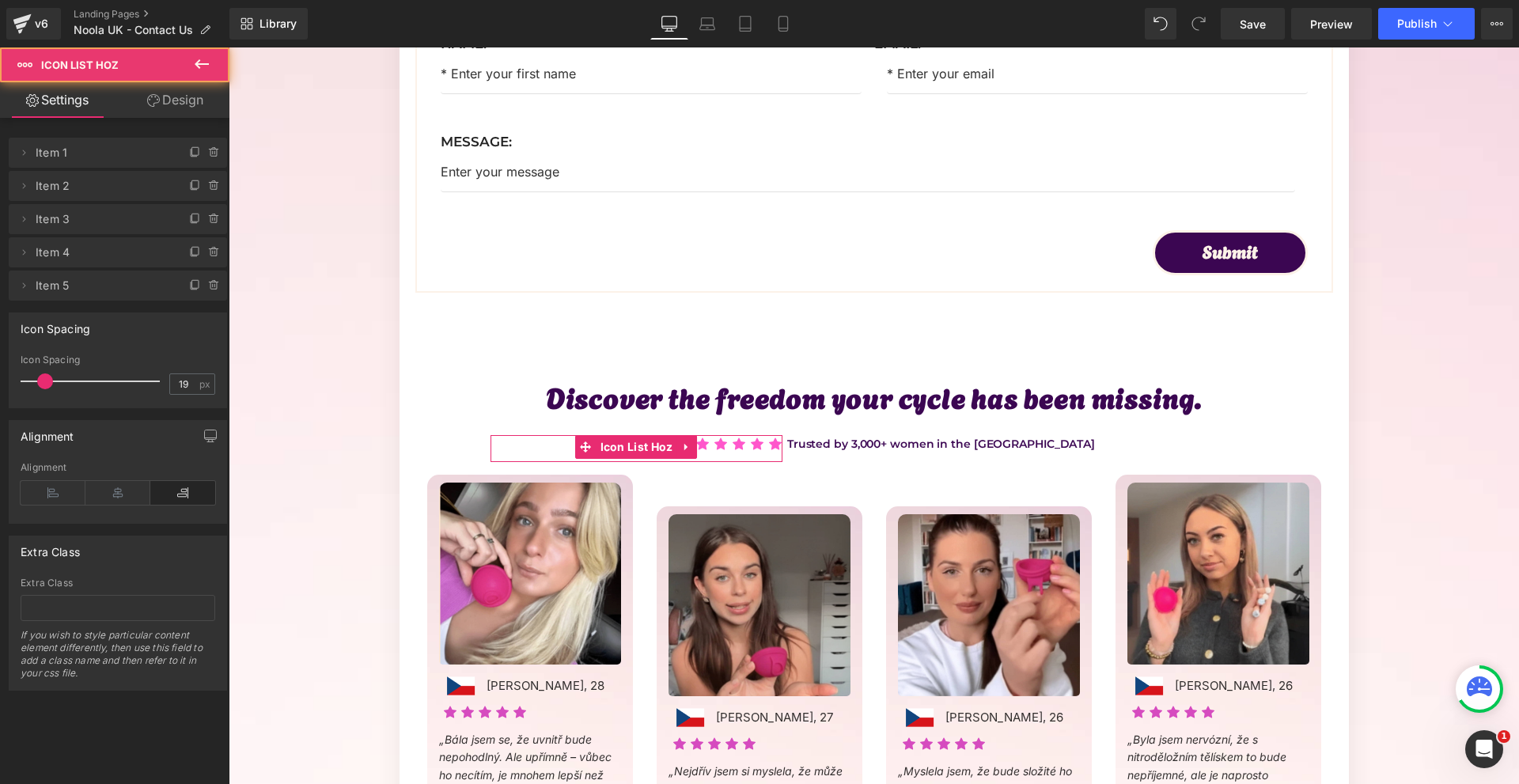
click at [154, 107] on link "Design" at bounding box center [176, 100] width 115 height 36
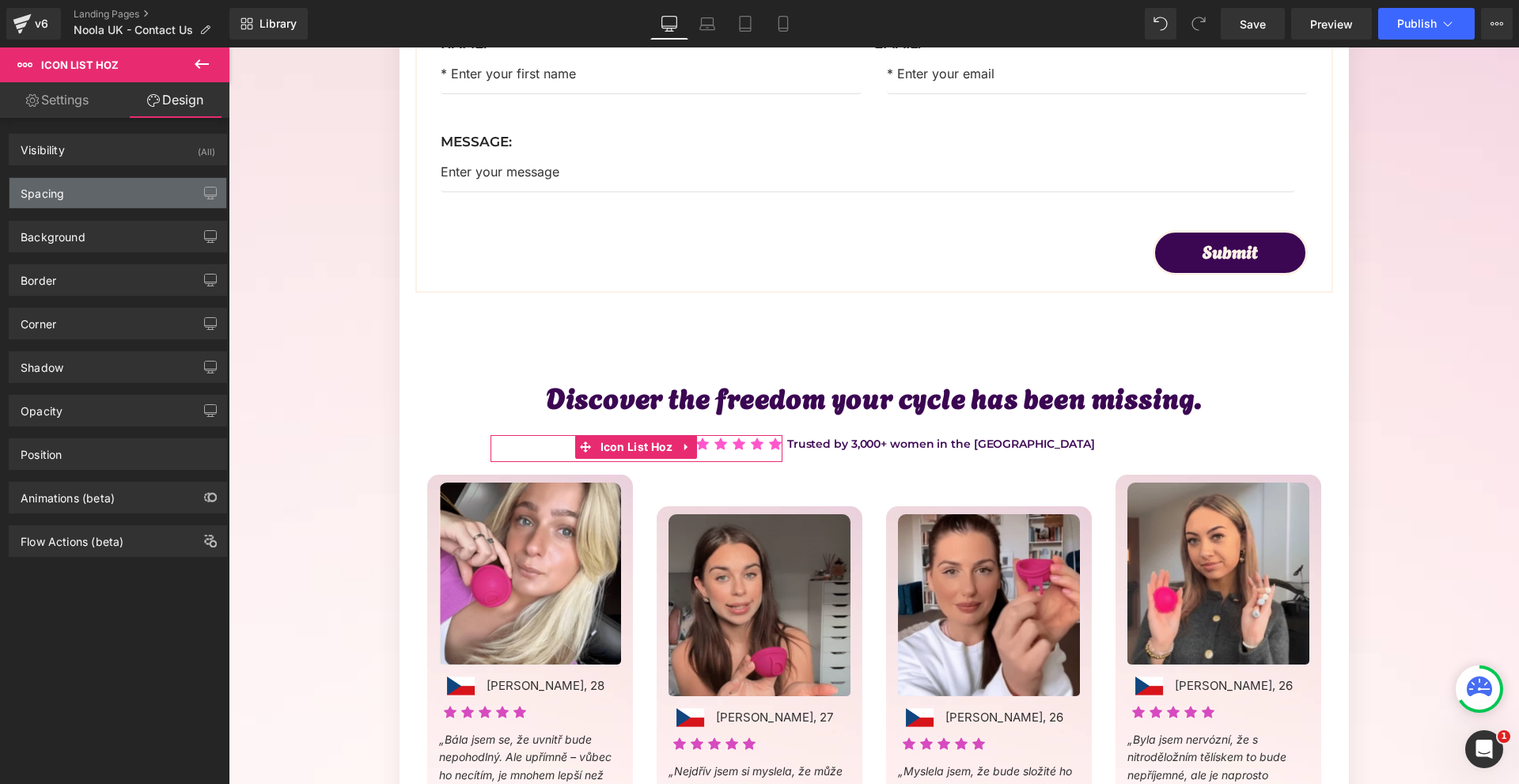
click at [72, 199] on div "Spacing" at bounding box center [118, 193] width 216 height 30
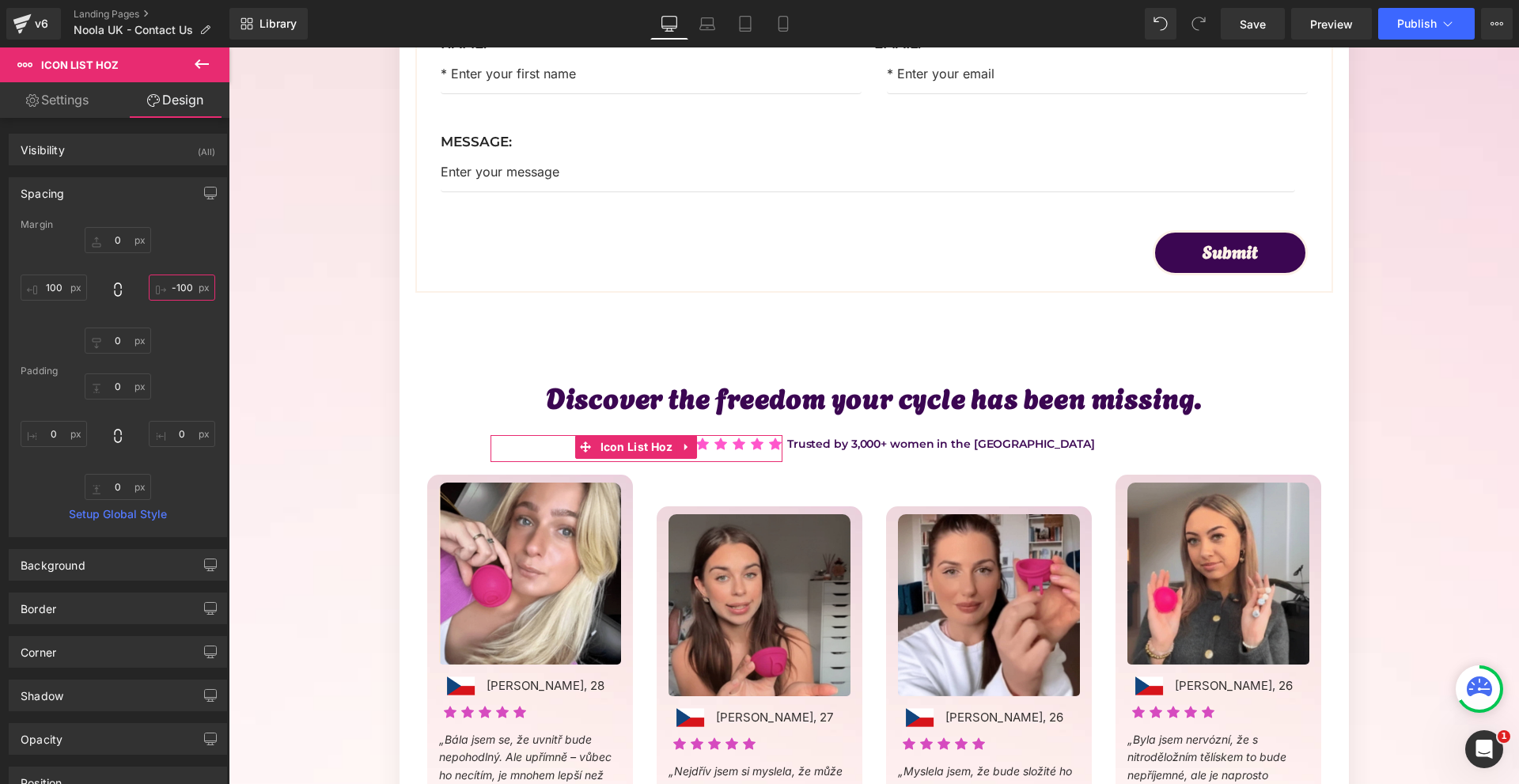
click at [186, 277] on input "-100" at bounding box center [182, 288] width 67 height 26
type input "-160"
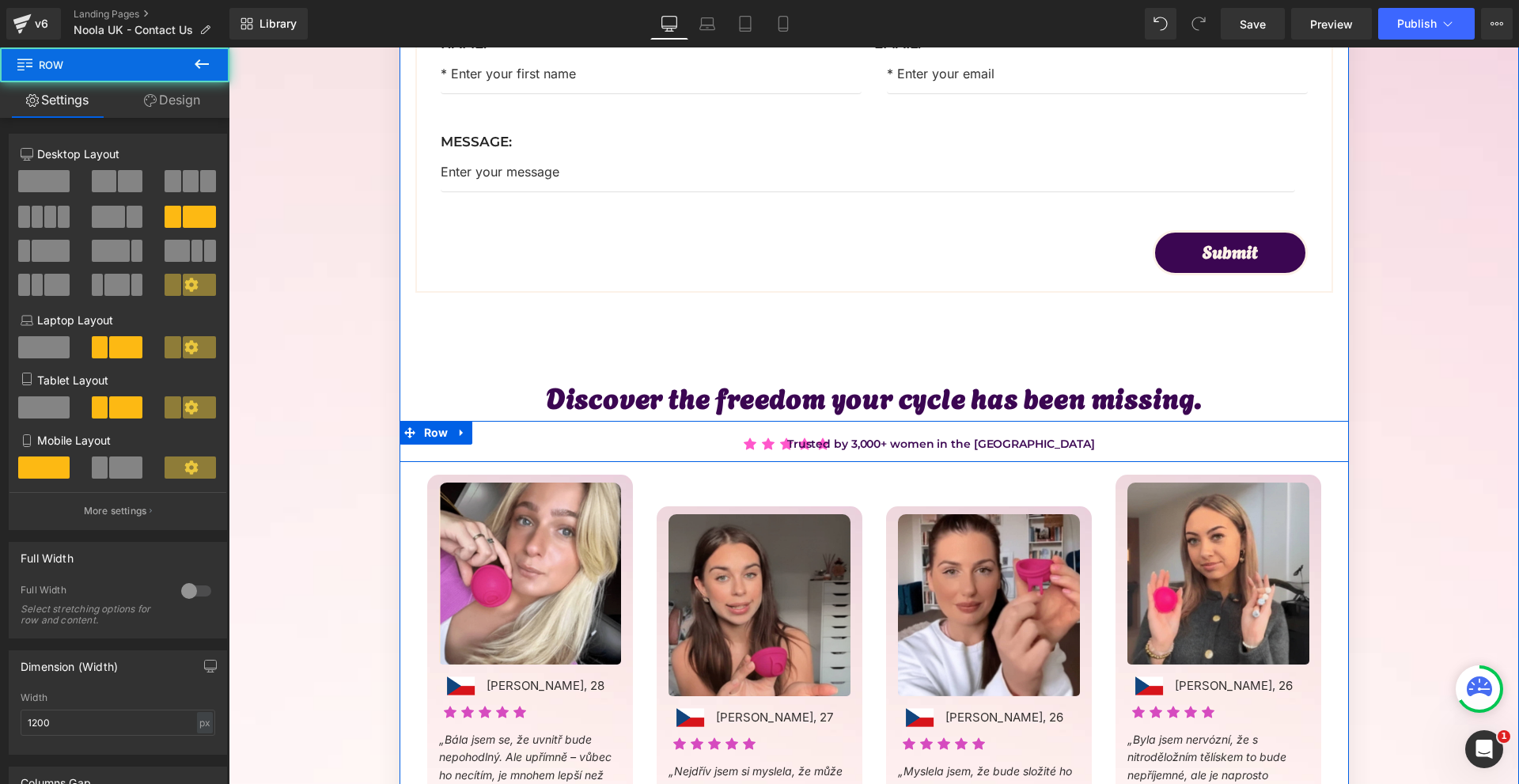
click at [1338, 444] on div "Trusted by 3,000+ women in the UK Text Block" at bounding box center [1032, 444] width 633 height 18
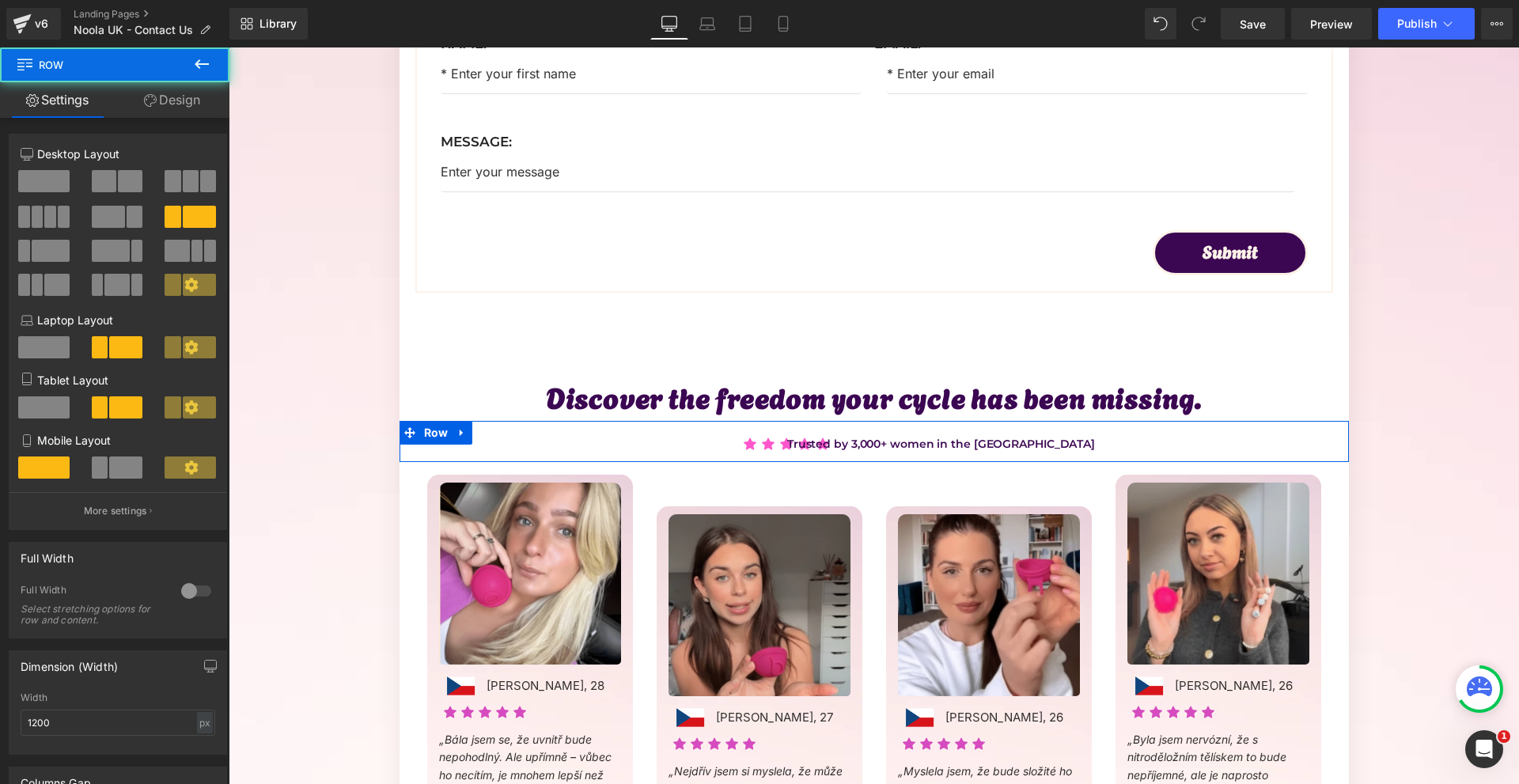
click at [172, 83] on link "Design" at bounding box center [173, 100] width 115 height 36
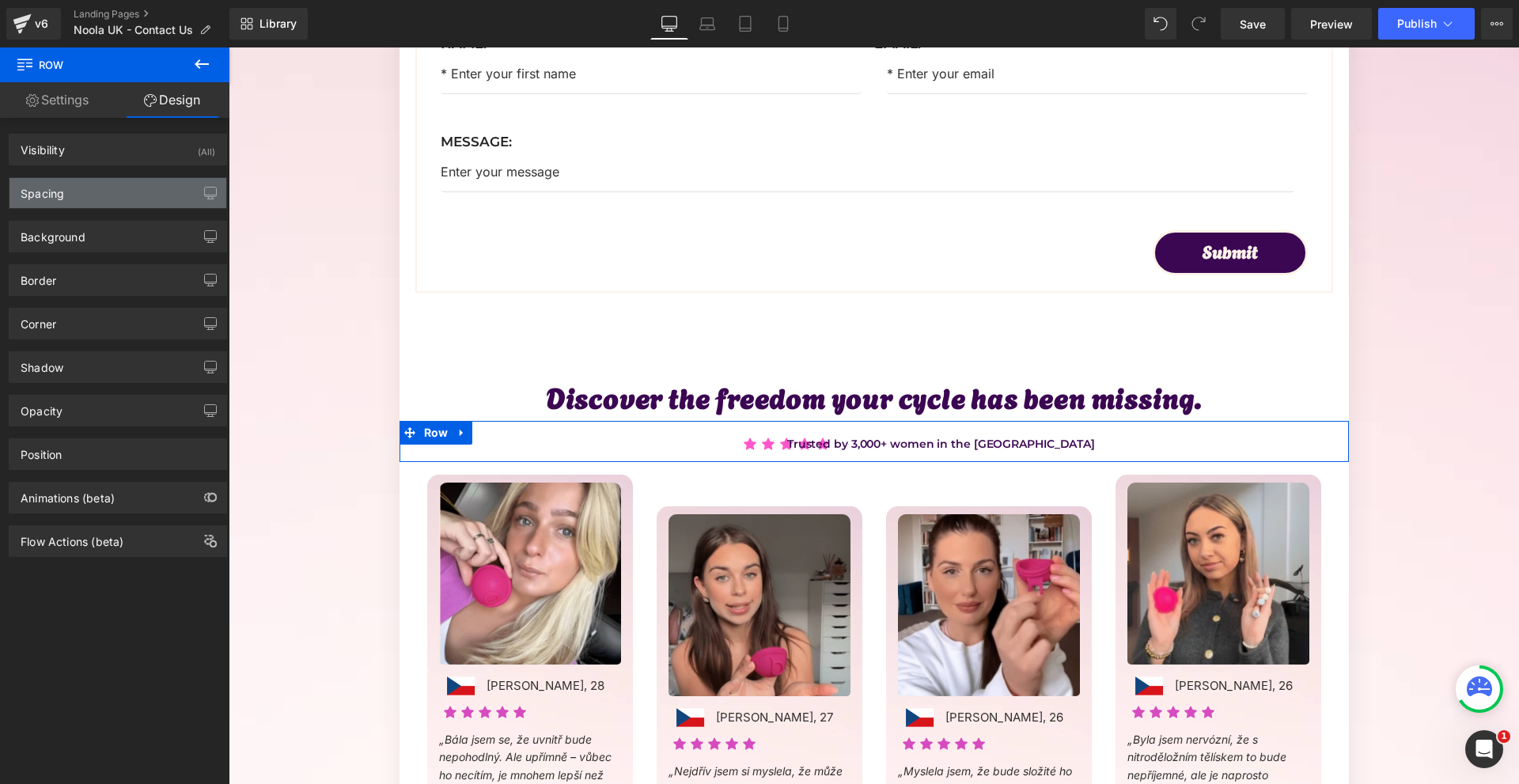
click at [107, 196] on div "Spacing" at bounding box center [118, 193] width 216 height 30
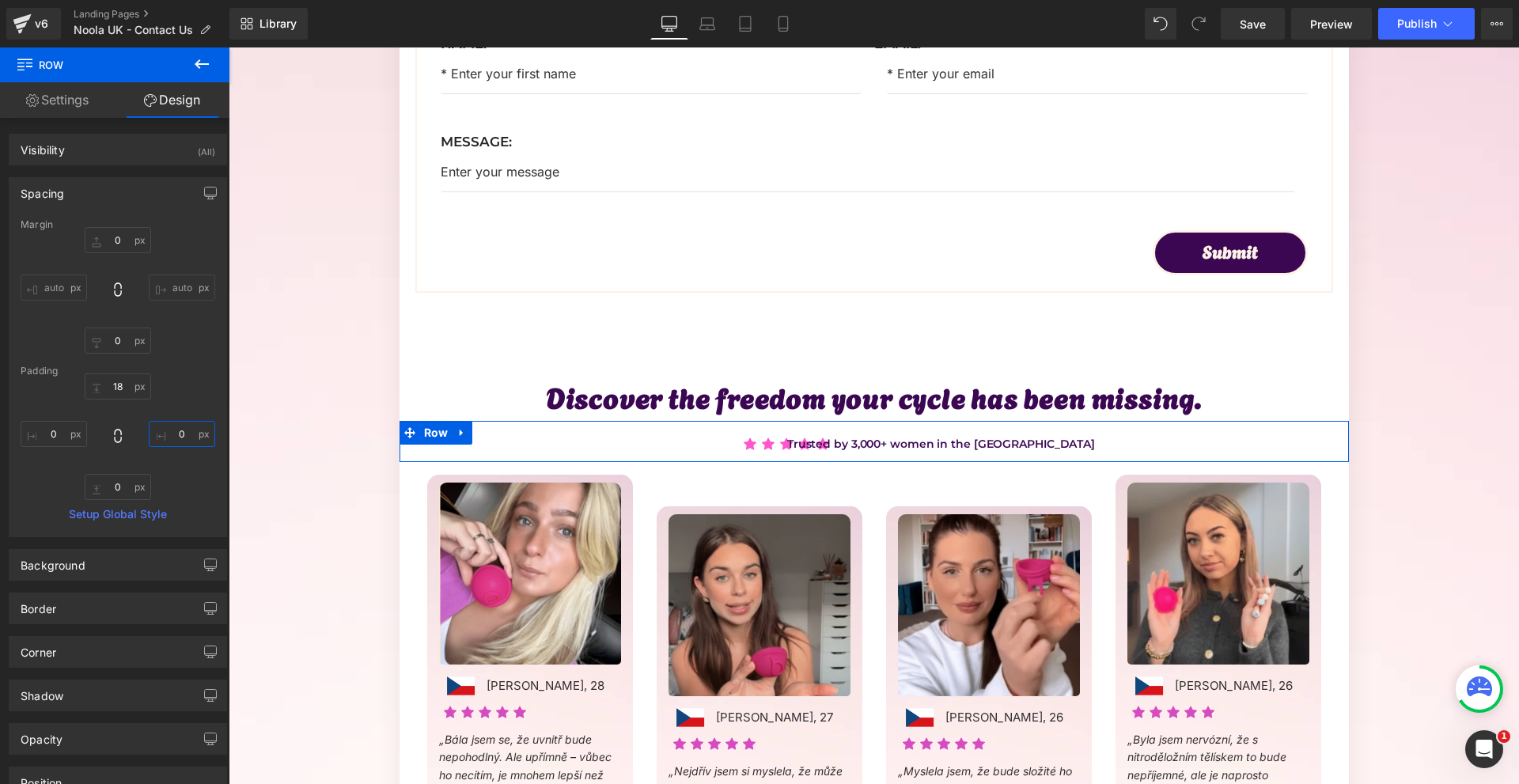
click at [179, 442] on input "text" at bounding box center [182, 434] width 67 height 26
type input "40"
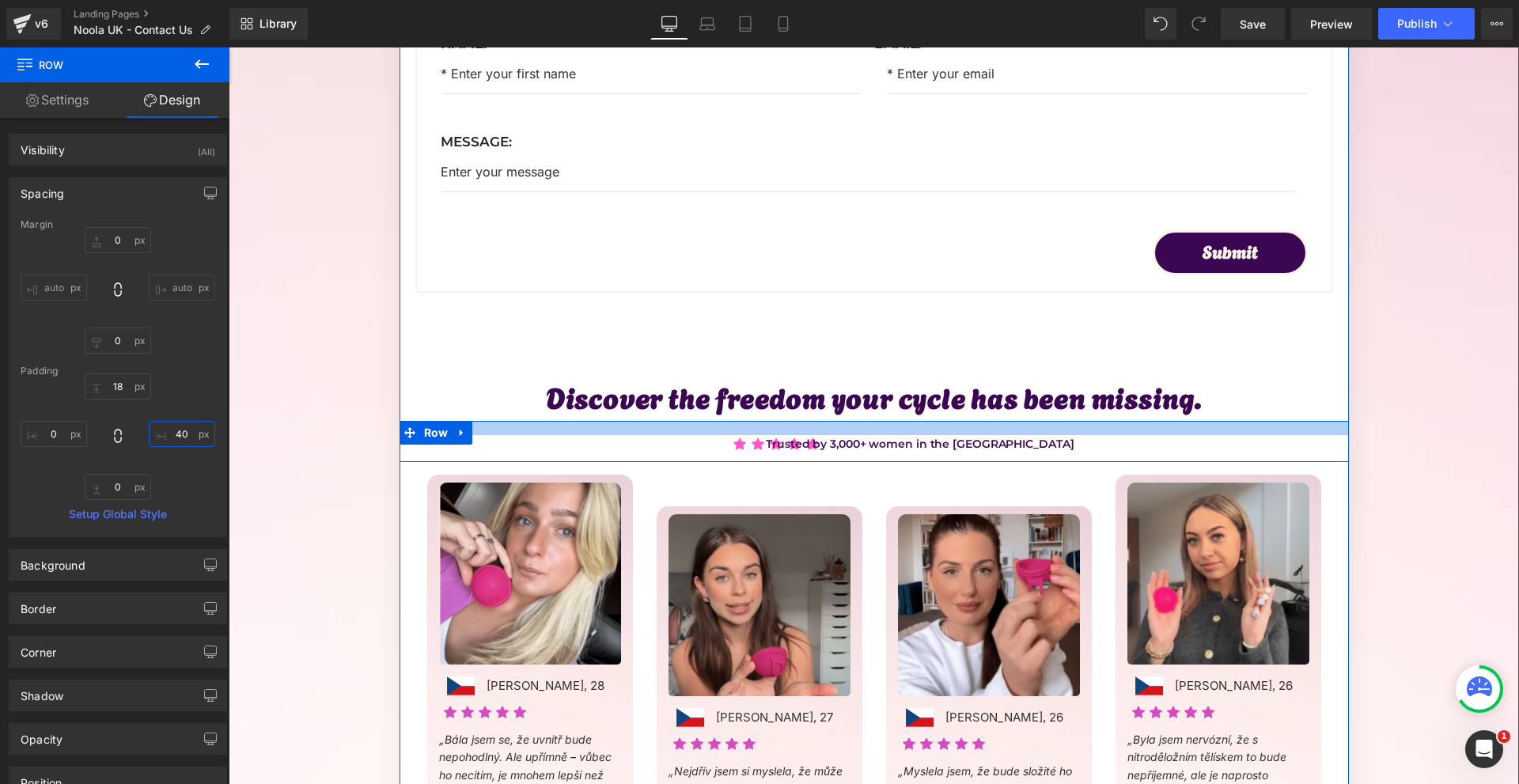
click at [769, 433] on div at bounding box center [874, 428] width 949 height 14
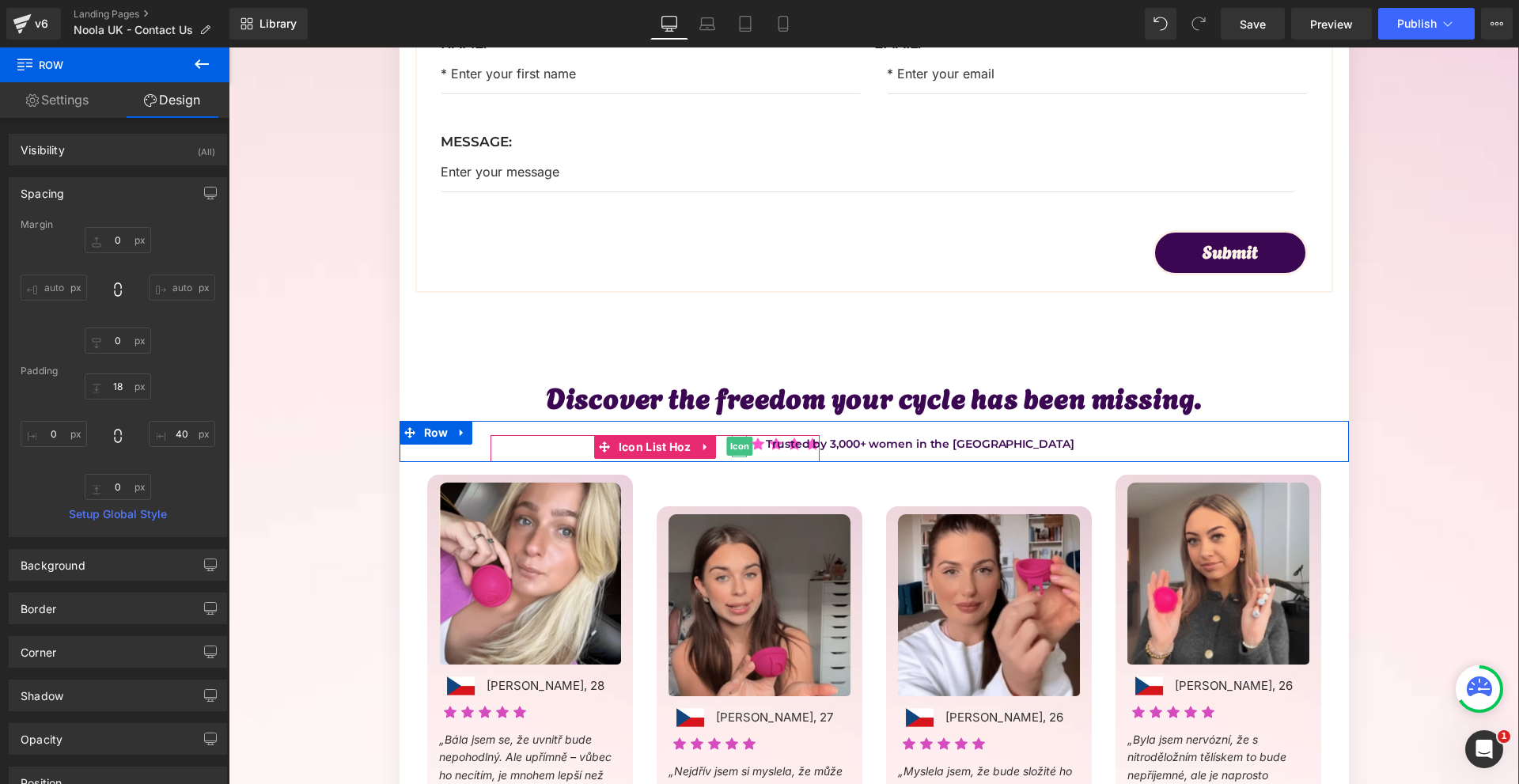
click at [737, 455] on span "Icon" at bounding box center [740, 446] width 26 height 19
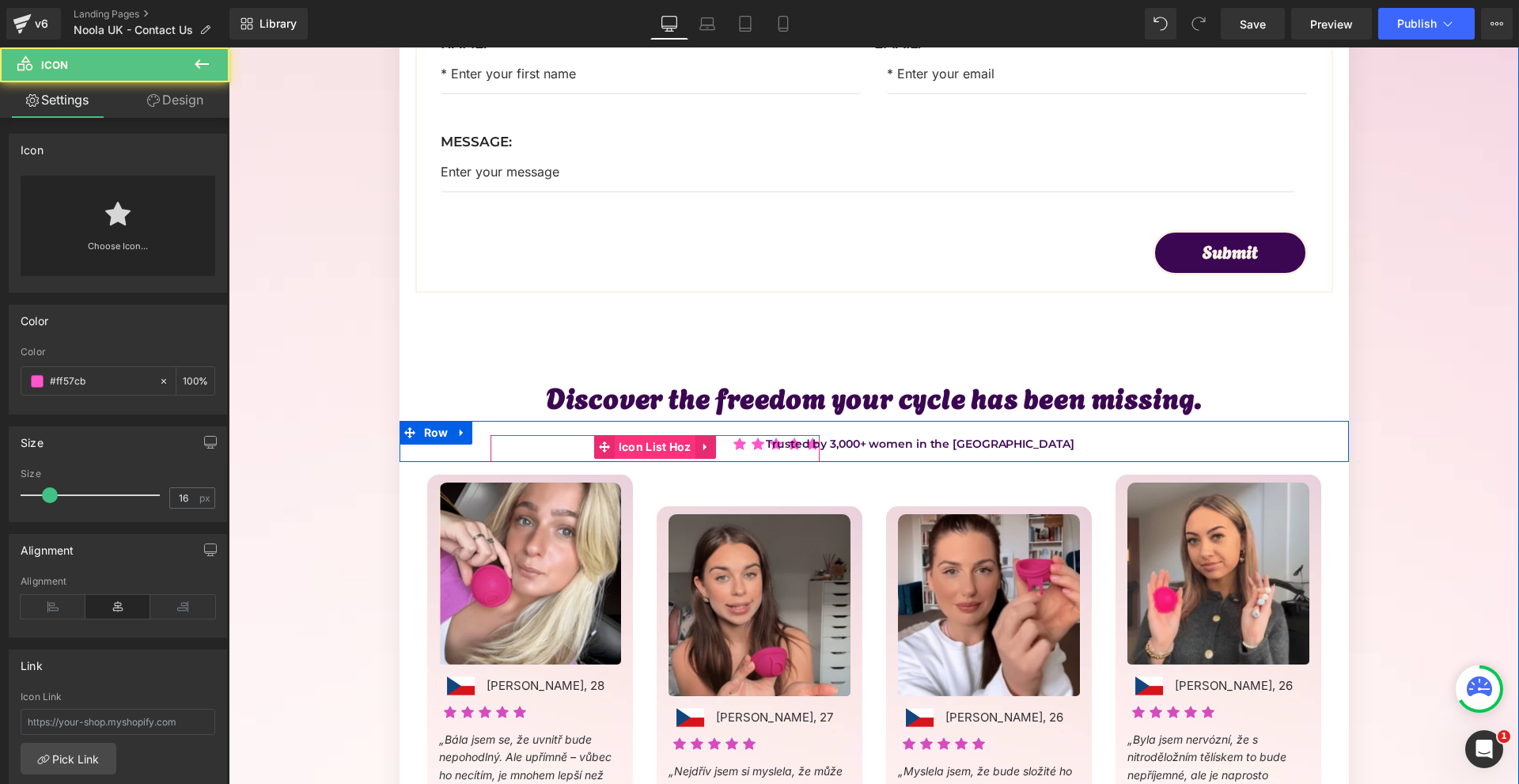
click at [665, 456] on span "Icon List Hoz" at bounding box center [654, 447] width 80 height 24
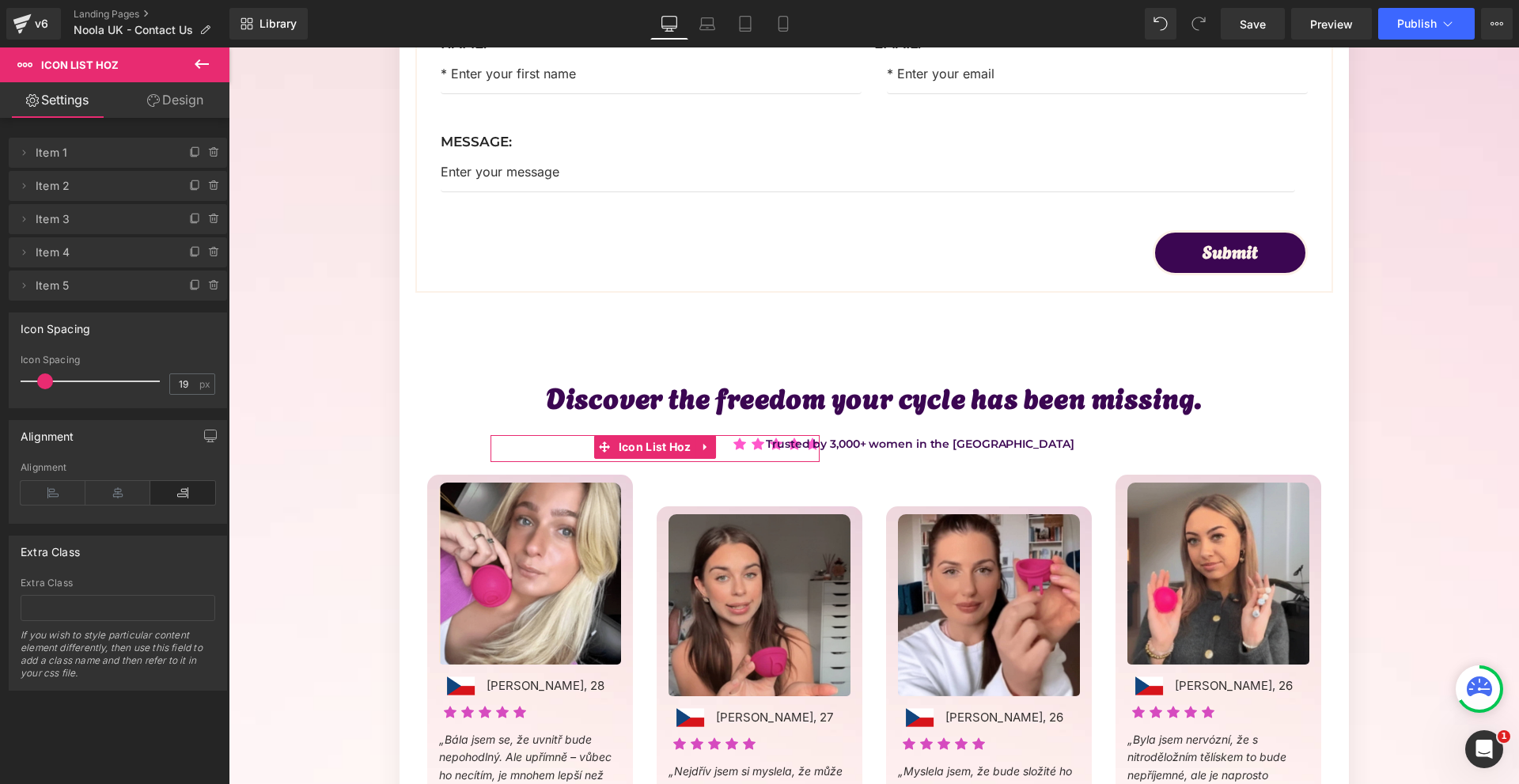
click at [170, 69] on span "Icon List Hoz" at bounding box center [94, 65] width 158 height 35
click at [171, 98] on link "Design" at bounding box center [176, 100] width 115 height 36
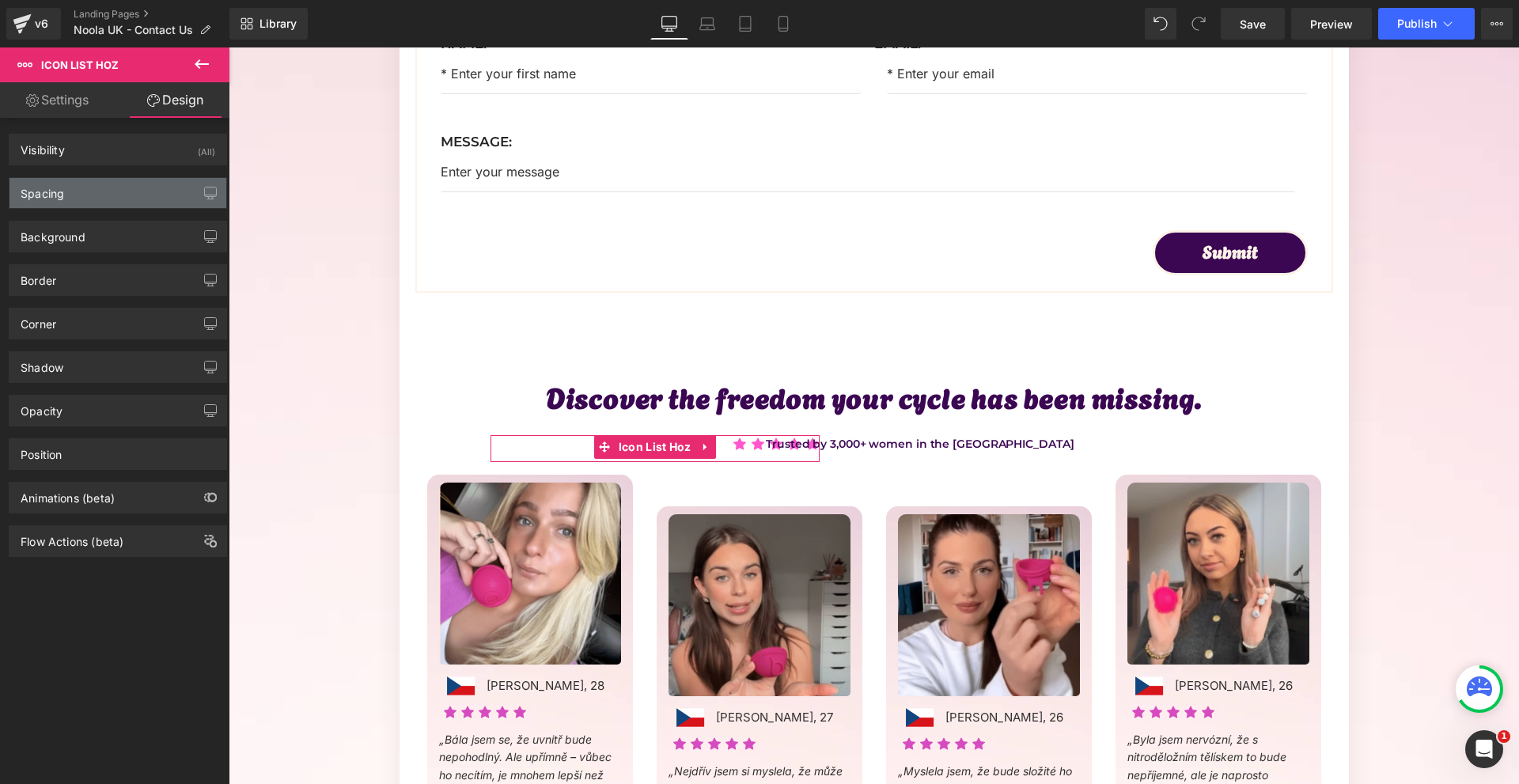
click at [103, 195] on div "Spacing" at bounding box center [118, 193] width 216 height 30
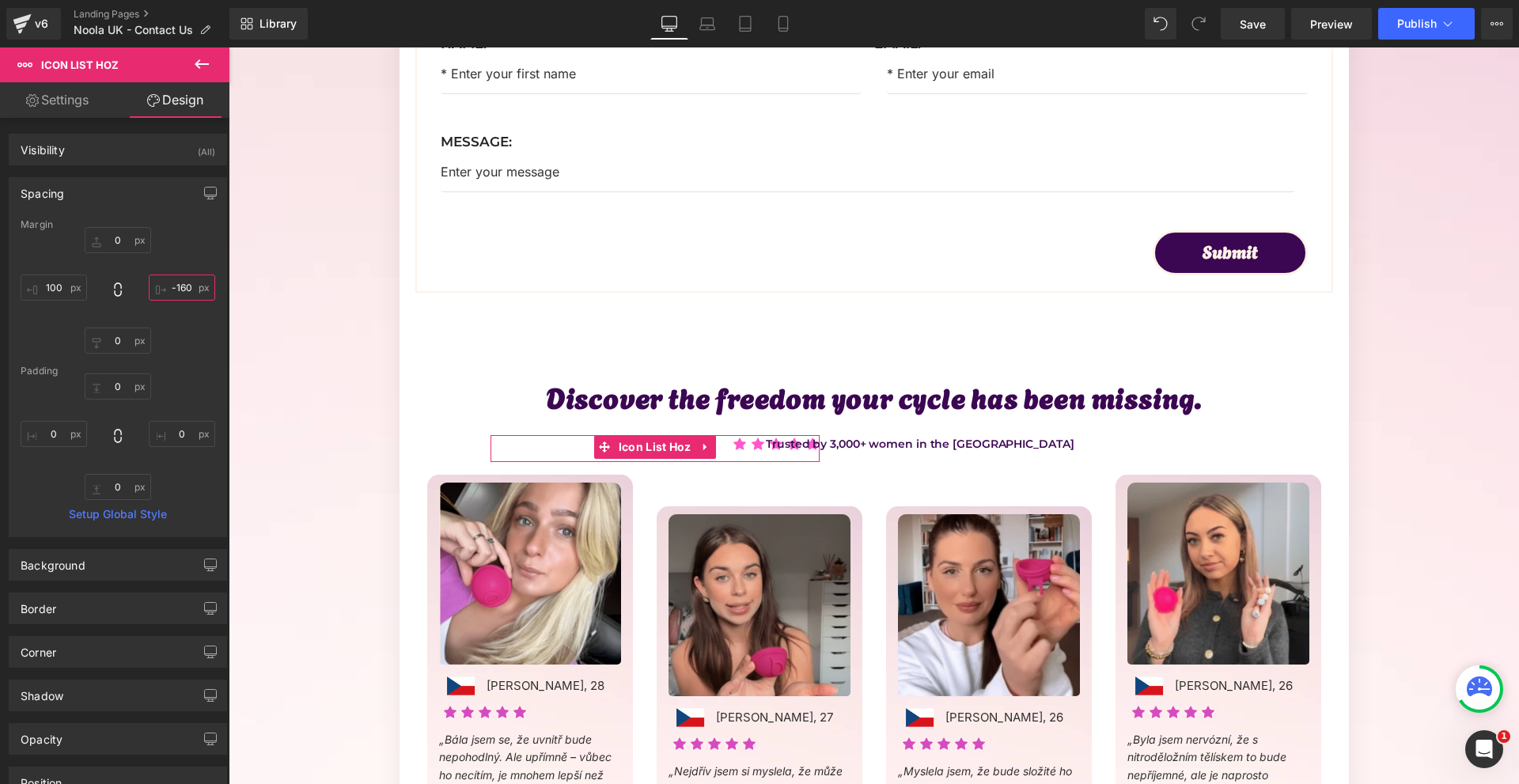
click at [171, 282] on input "-160" at bounding box center [182, 288] width 67 height 26
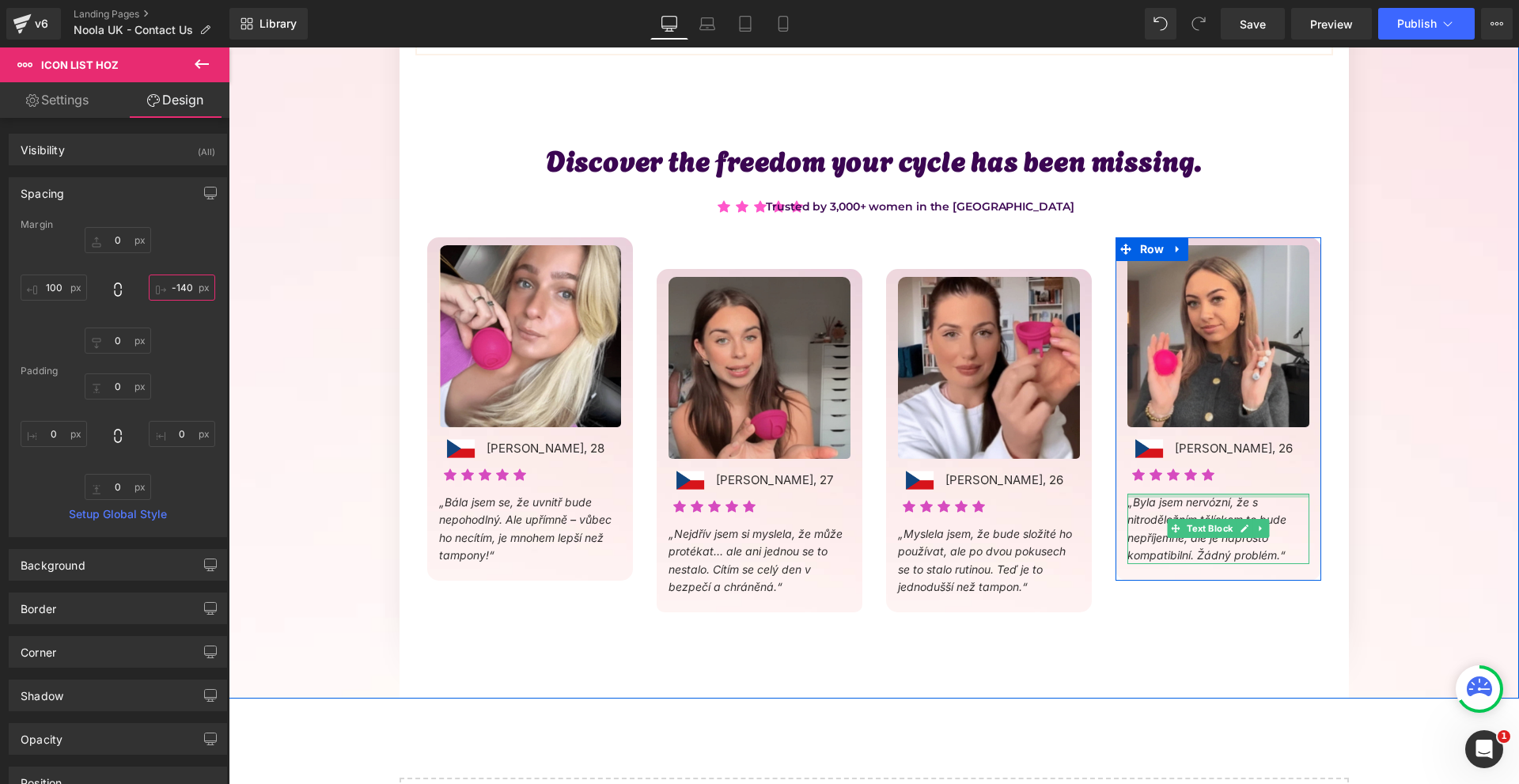
scroll to position [429, 0]
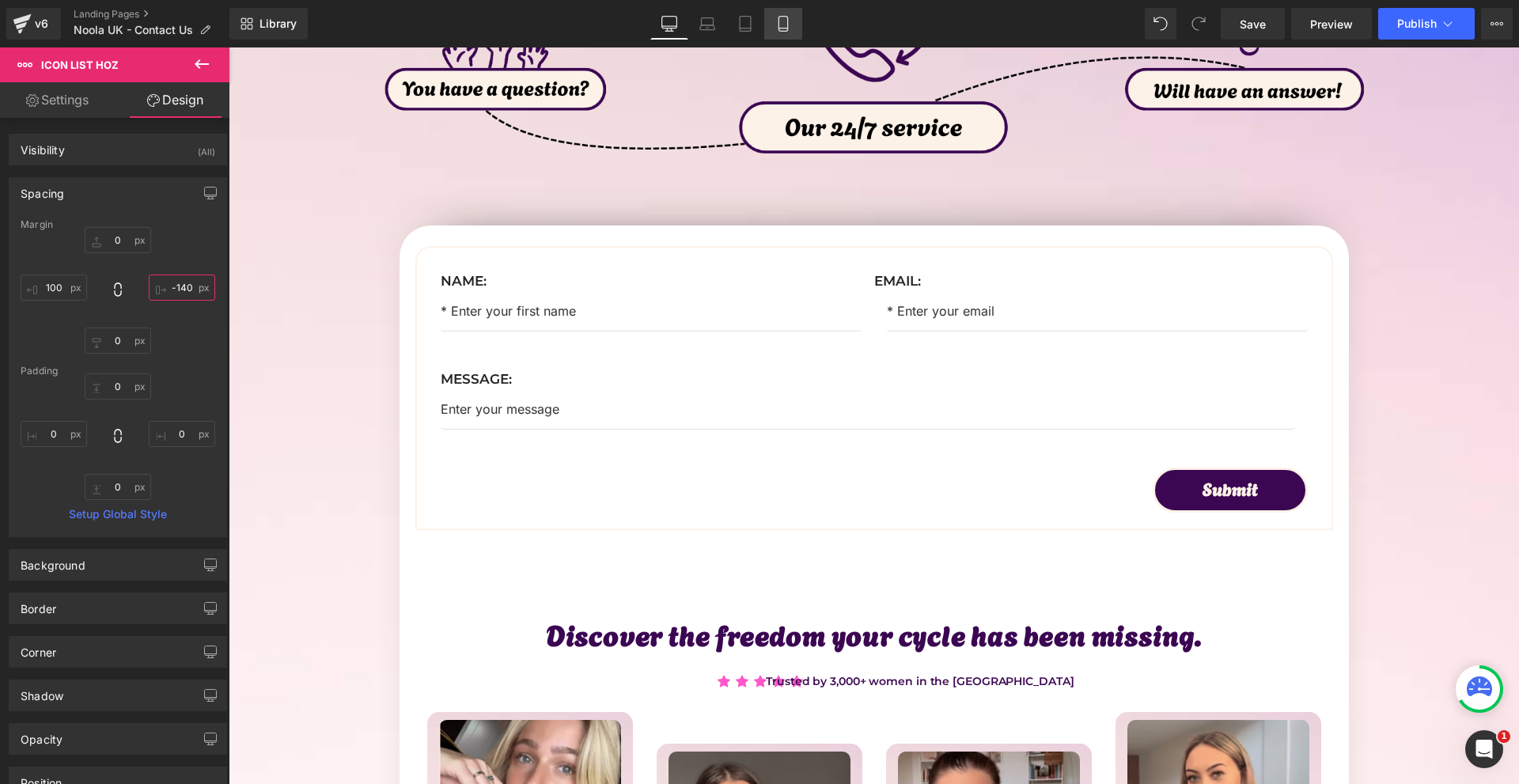
type input "-140"
click at [793, 31] on link "Mobile" at bounding box center [783, 24] width 38 height 32
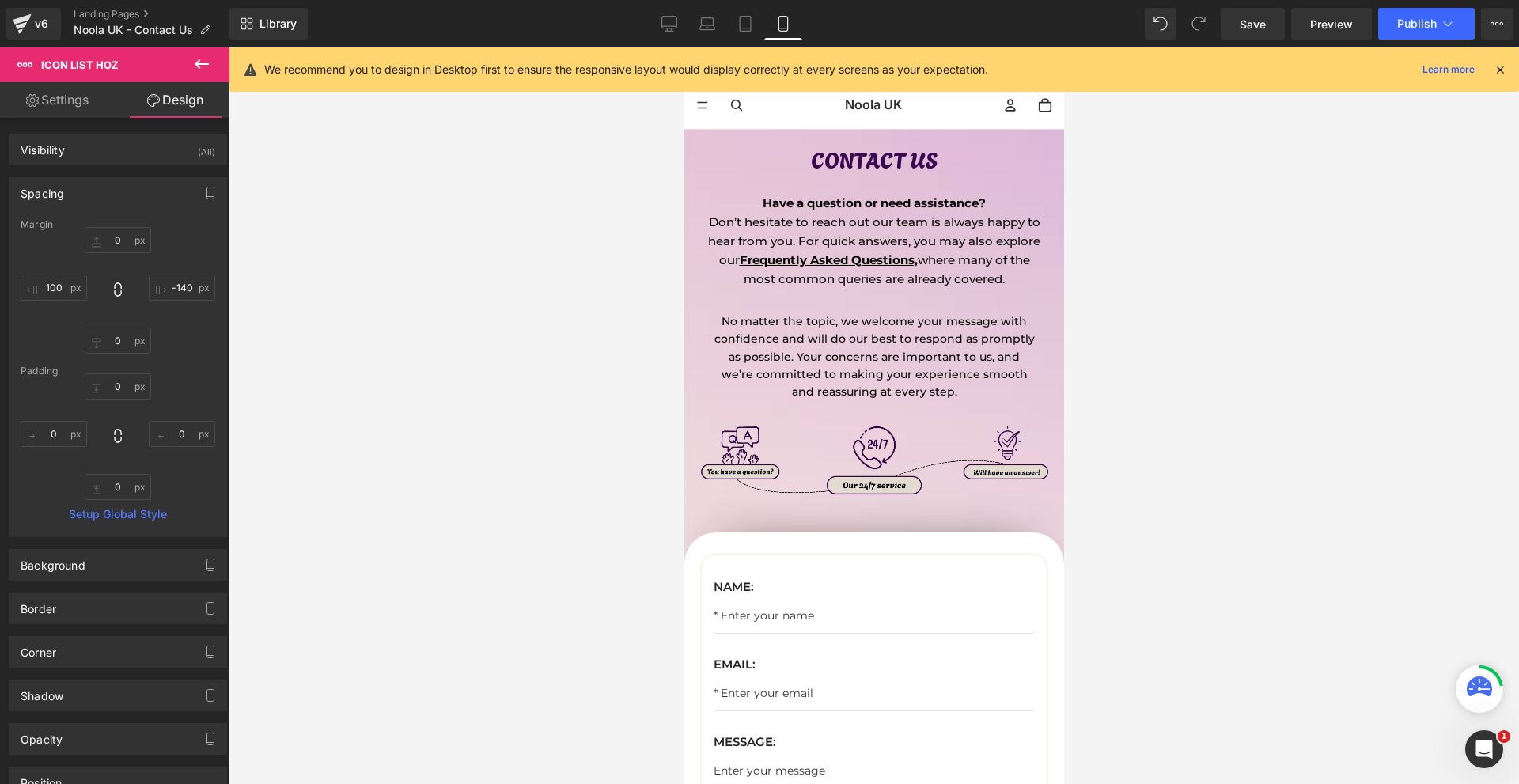
scroll to position [237, 0]
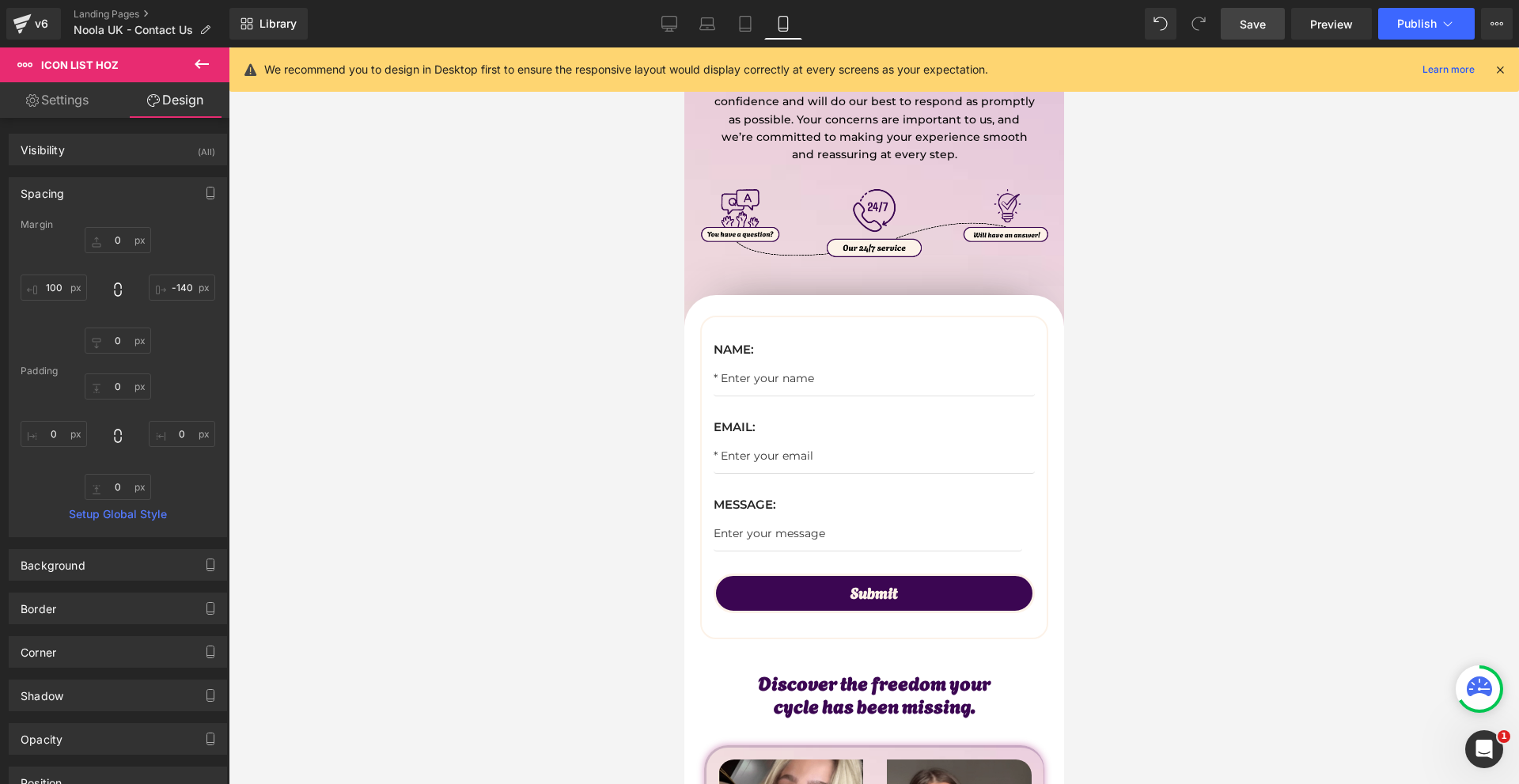
click at [1262, 31] on span "Save" at bounding box center [1253, 24] width 26 height 17
drag, startPoint x: 1263, startPoint y: 19, endPoint x: 267, endPoint y: 319, distance: 1040.2
click at [1263, 19] on span "Save" at bounding box center [1253, 24] width 26 height 17
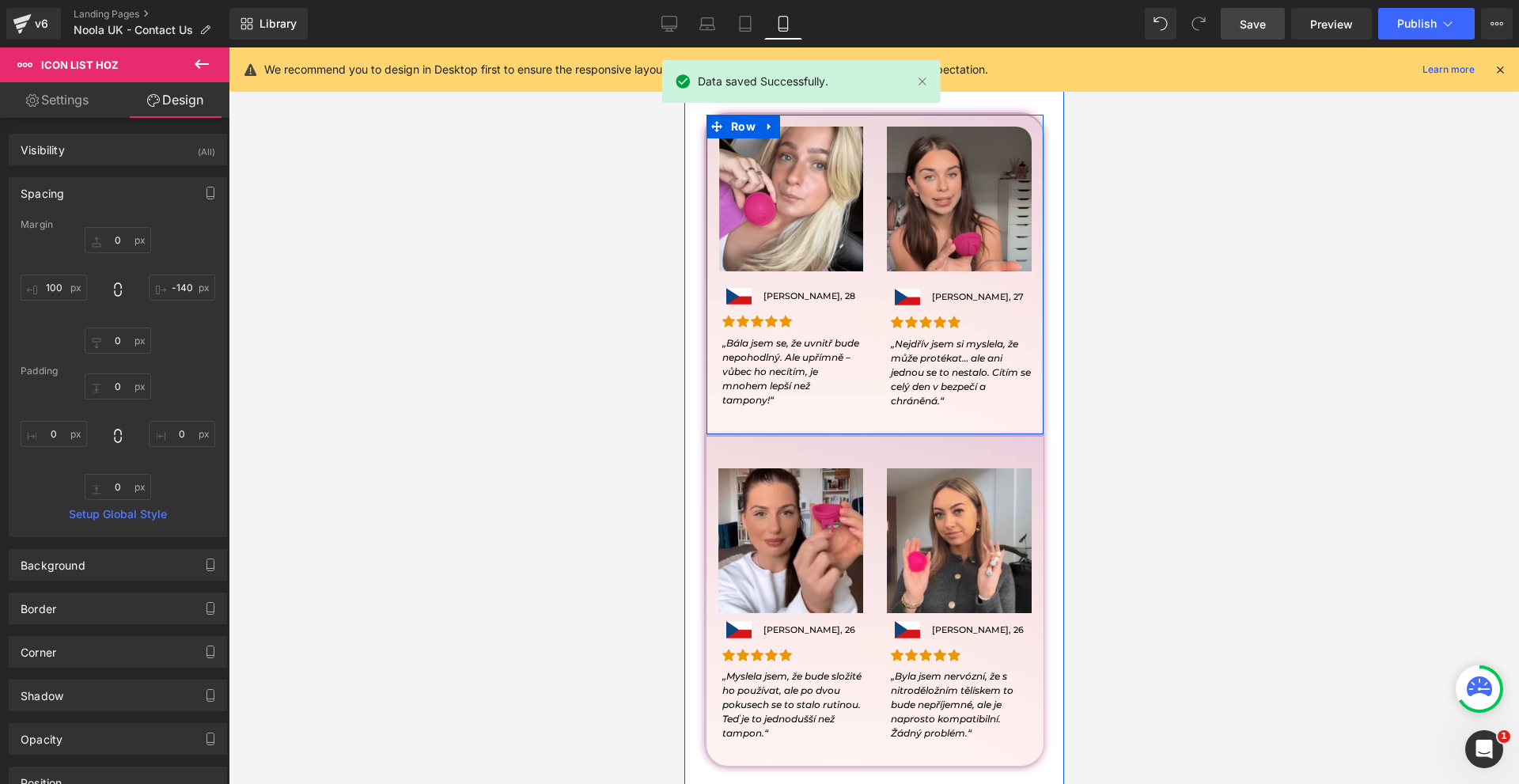
scroll to position [554, 0]
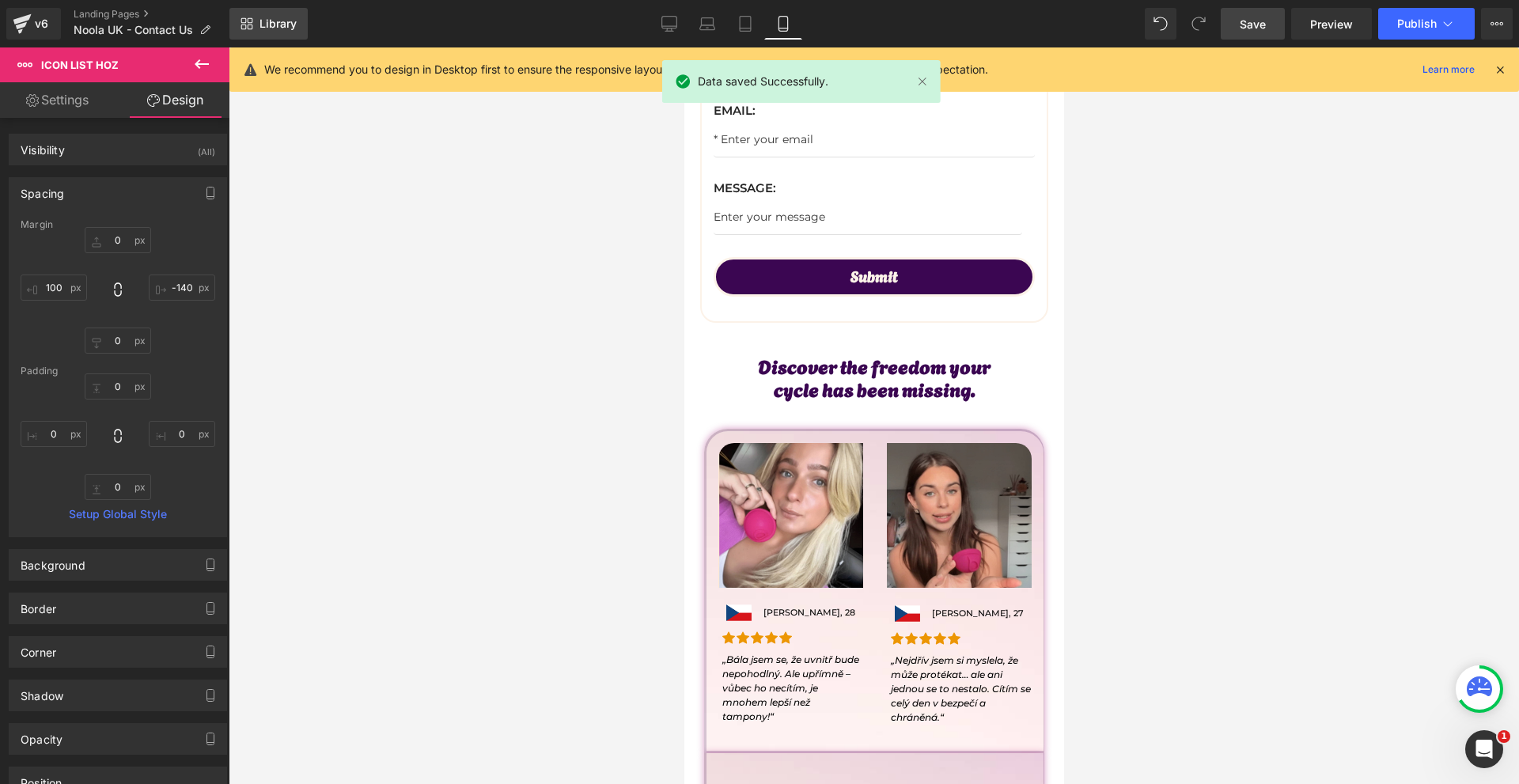
click at [270, 39] on link "Library" at bounding box center [268, 24] width 78 height 32
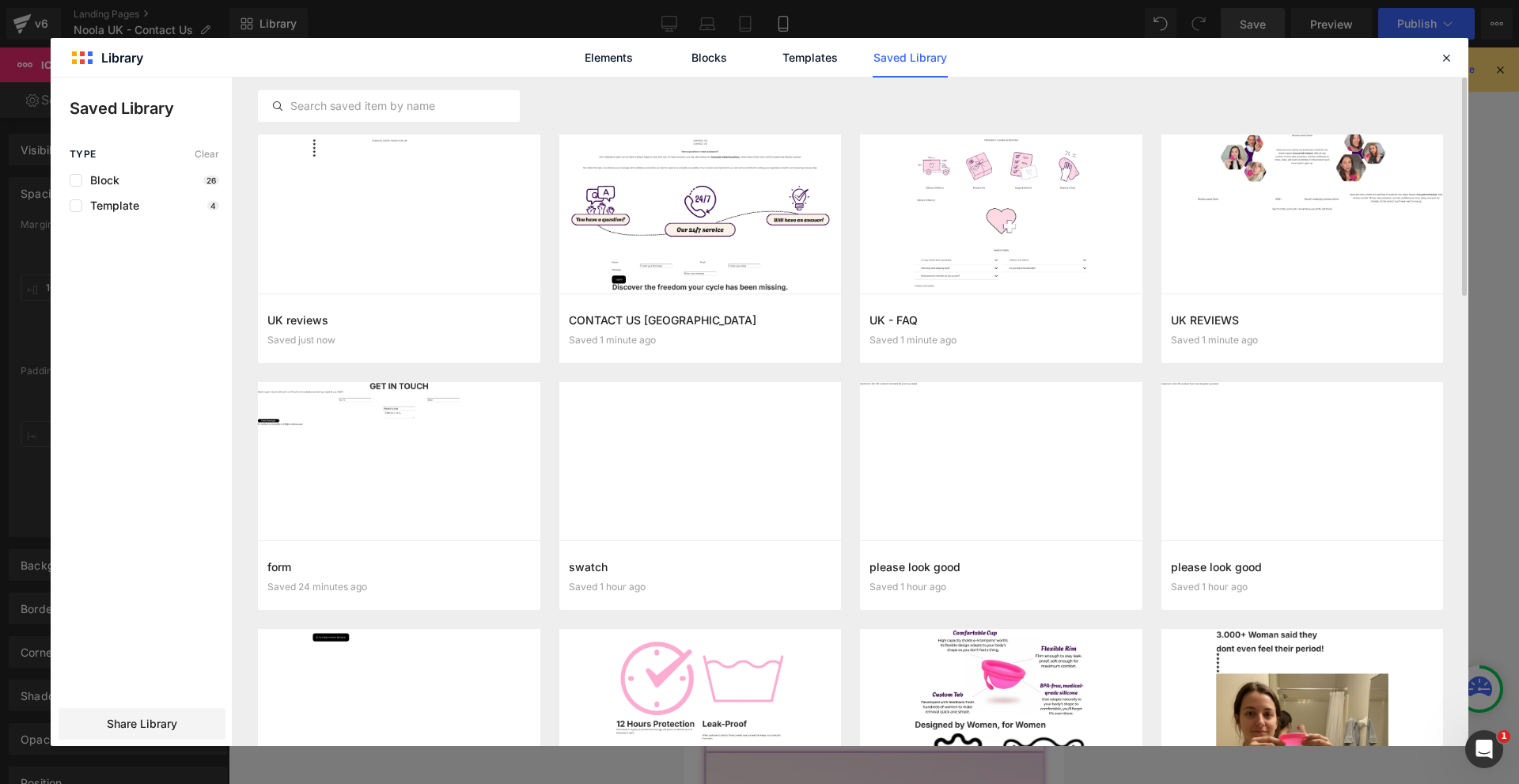
drag, startPoint x: 454, startPoint y: 329, endPoint x: 524, endPoint y: 368, distance: 80.1
click at [1454, 65] on div at bounding box center [1446, 58] width 19 height 19
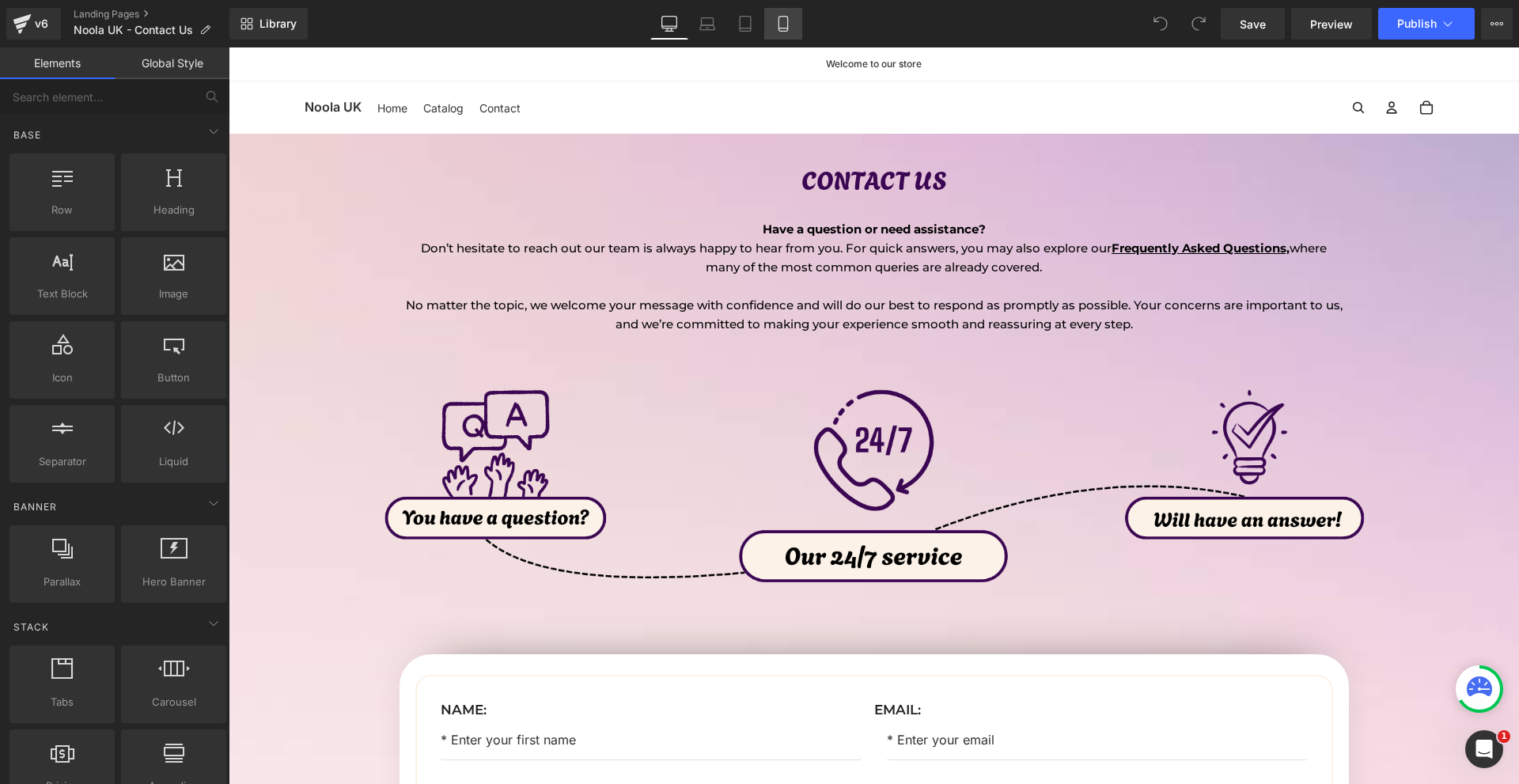
click at [790, 17] on icon at bounding box center [783, 24] width 16 height 16
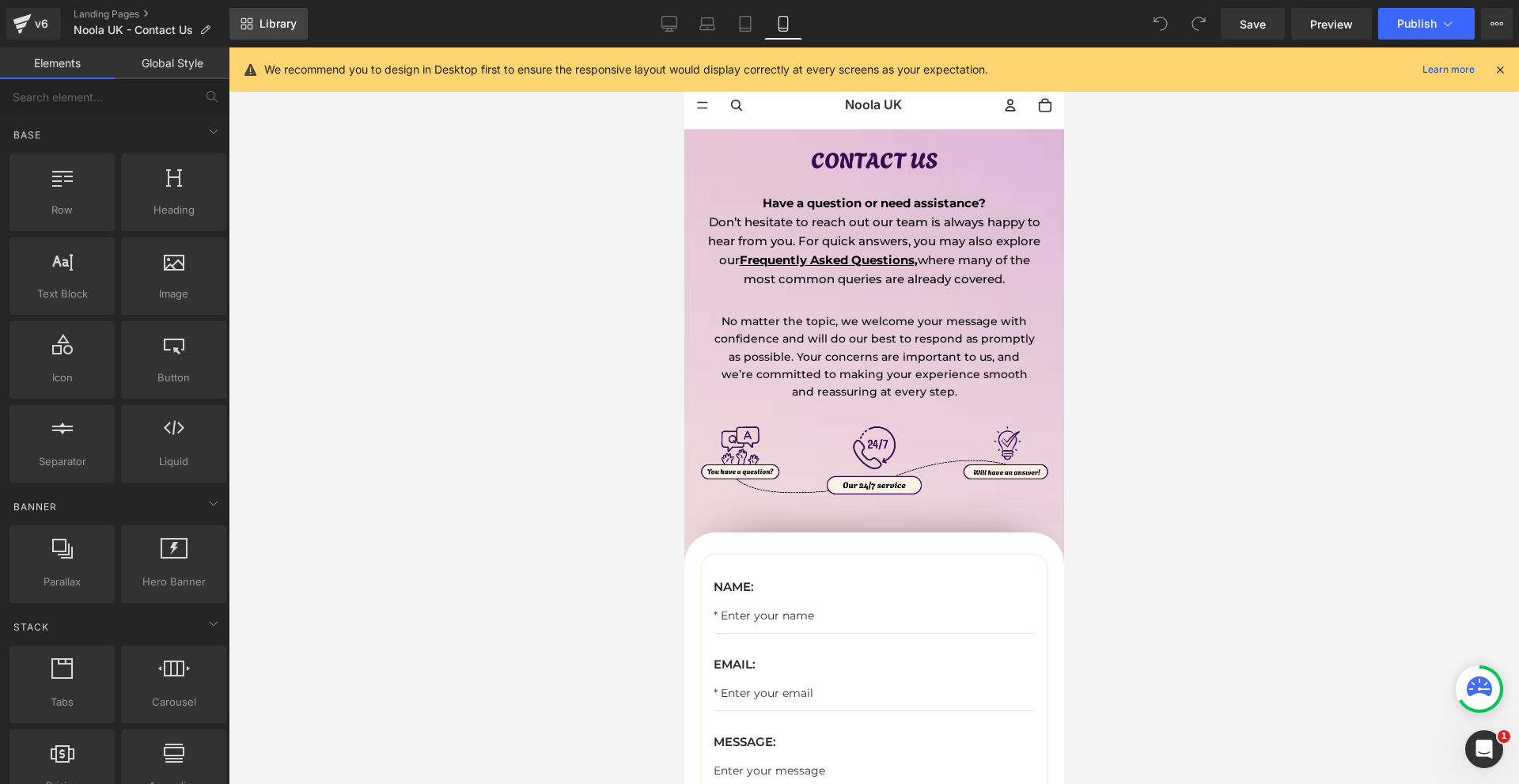
click at [293, 16] on link "Library" at bounding box center [268, 24] width 78 height 32
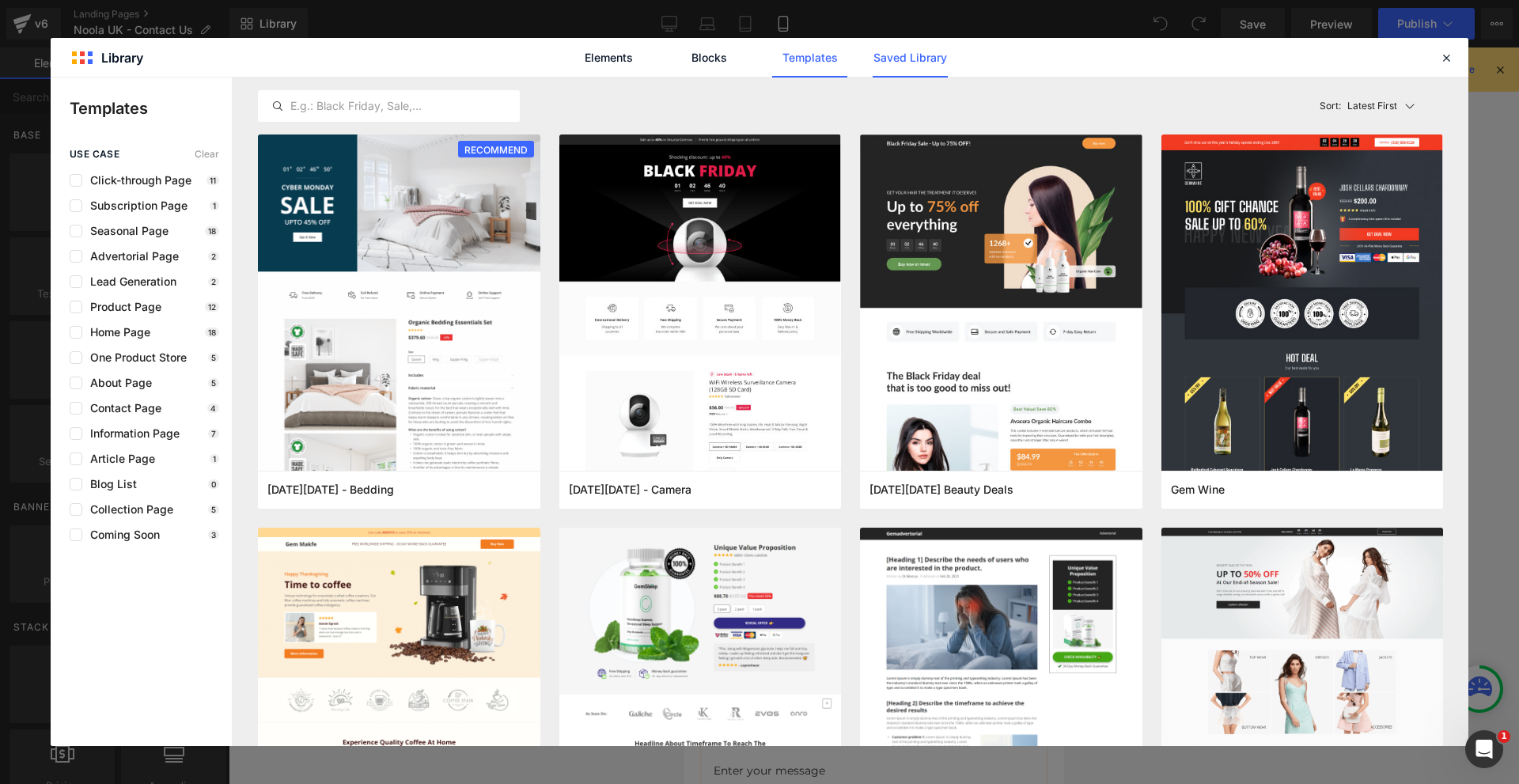
click at [909, 54] on link "Saved Library" at bounding box center [910, 58] width 75 height 40
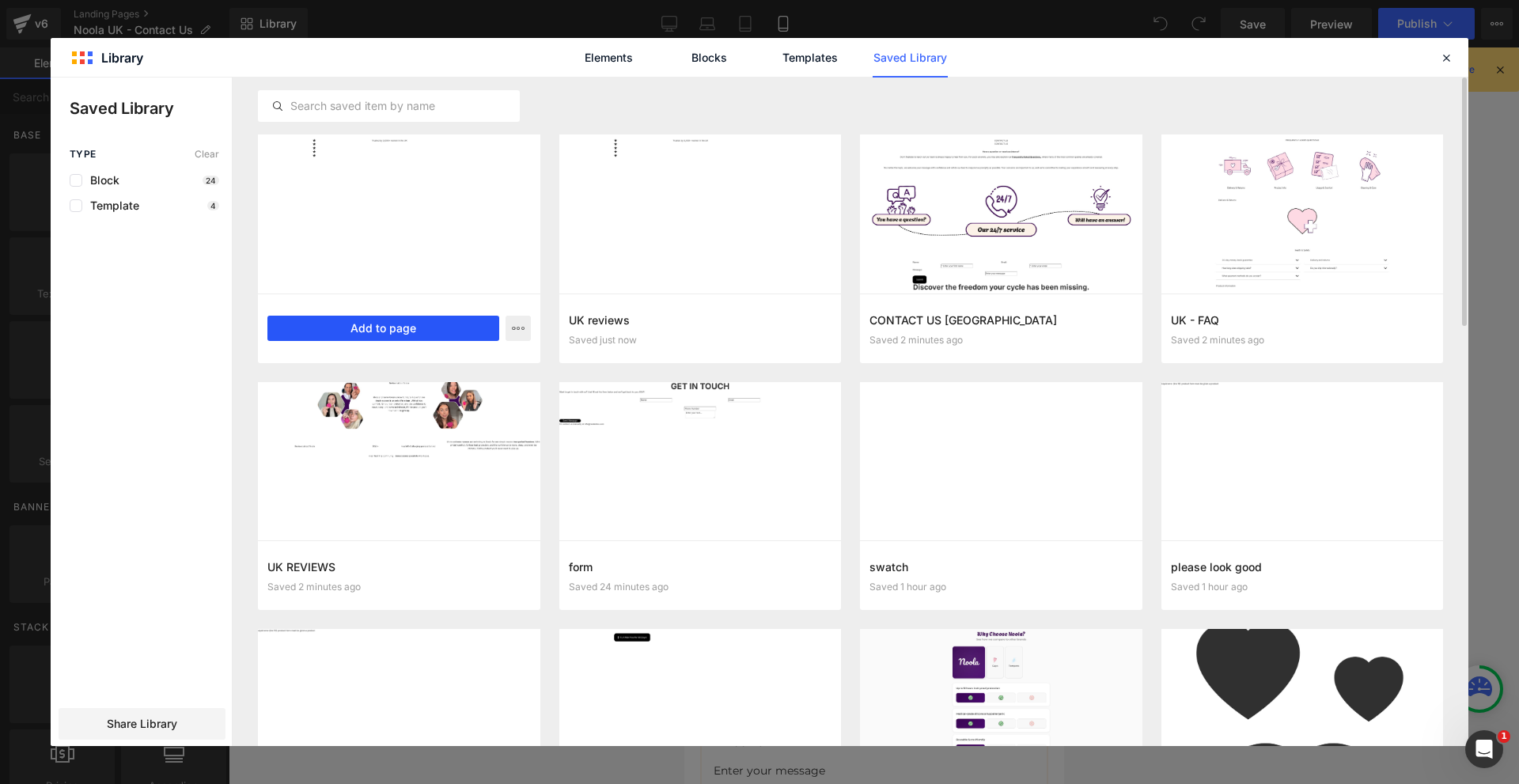
click at [405, 336] on button "Add to page" at bounding box center [382, 328] width 231 height 26
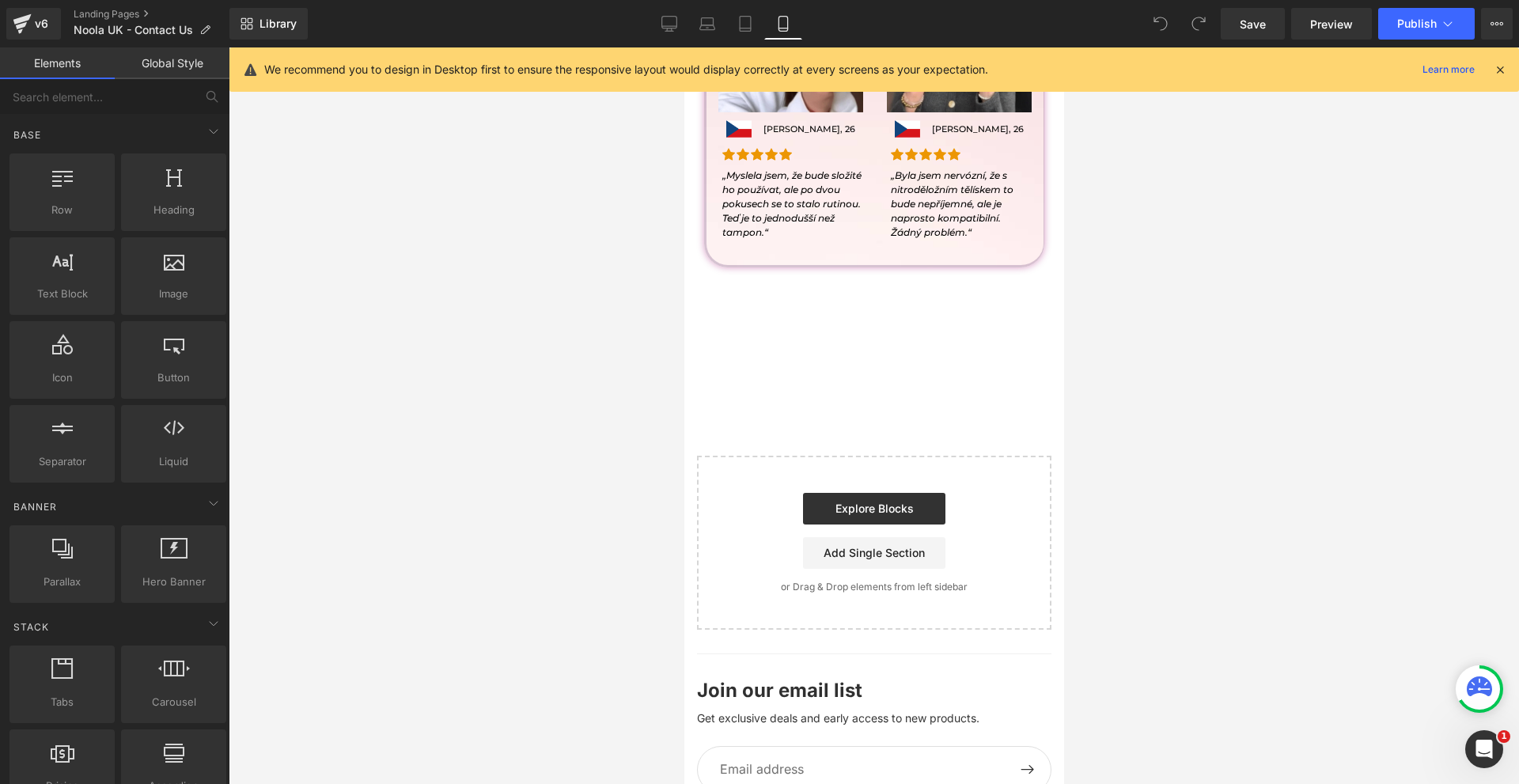
scroll to position [1484, 0]
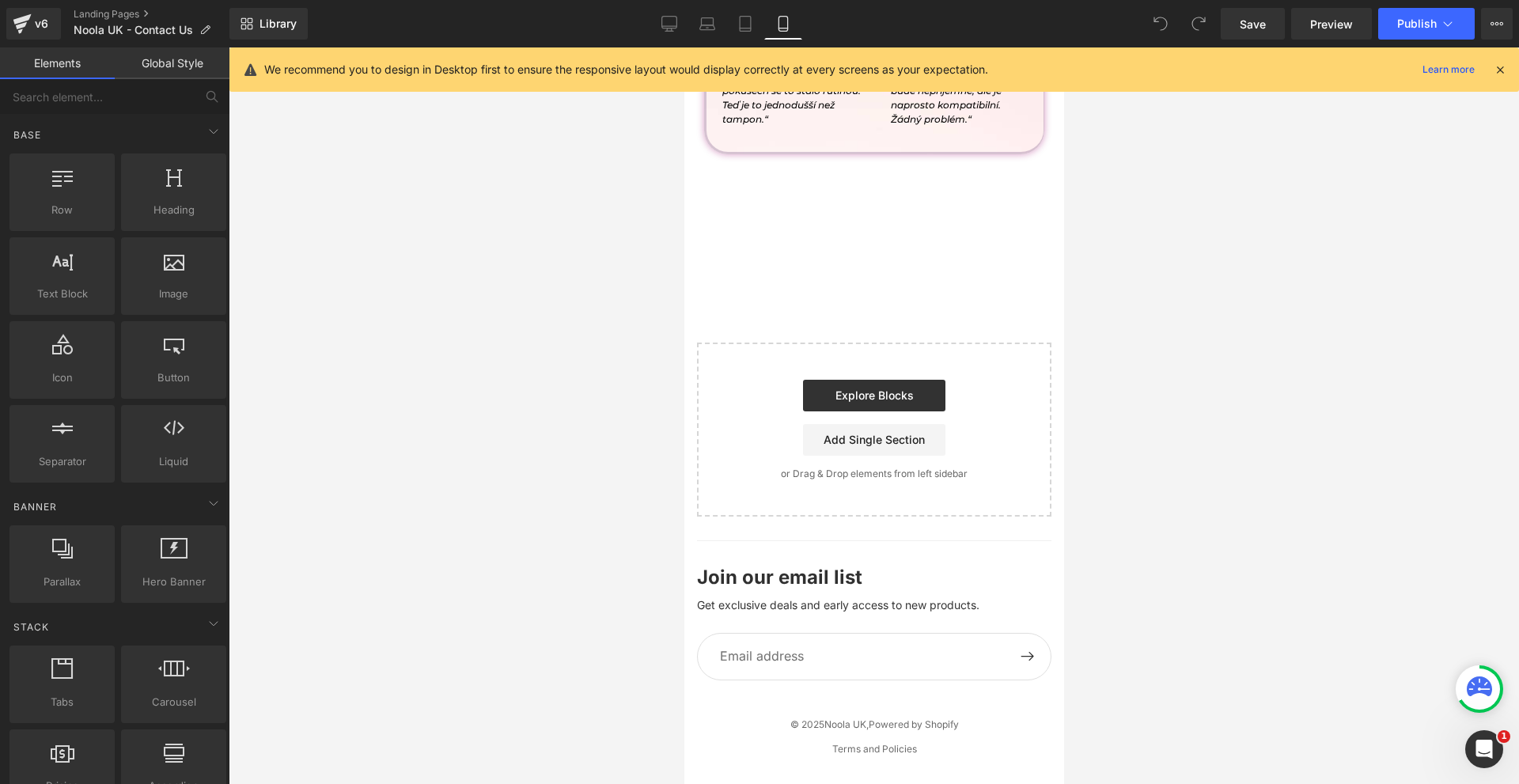
click at [1505, 72] on icon at bounding box center [1500, 69] width 14 height 14
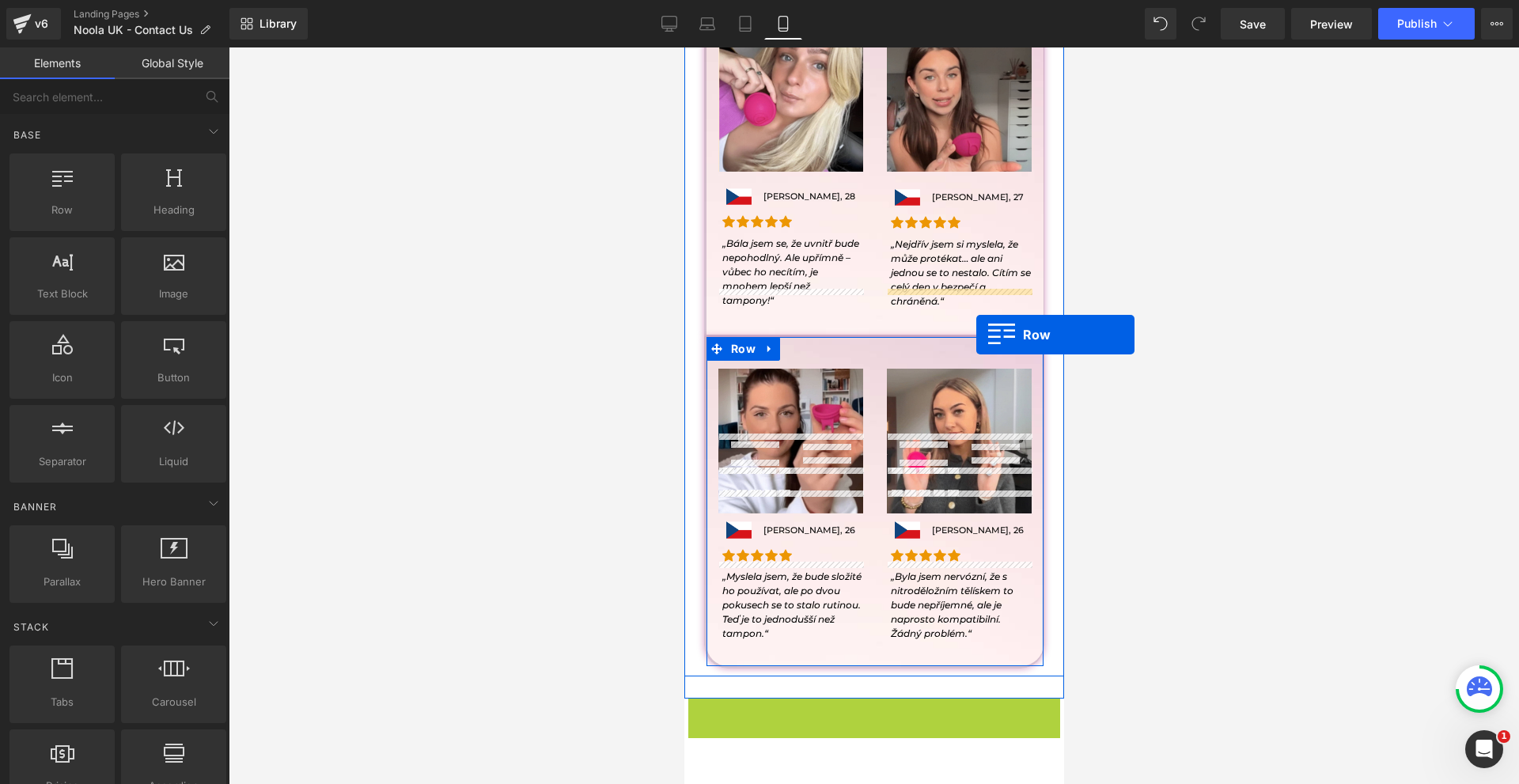
scroll to position [653, 0]
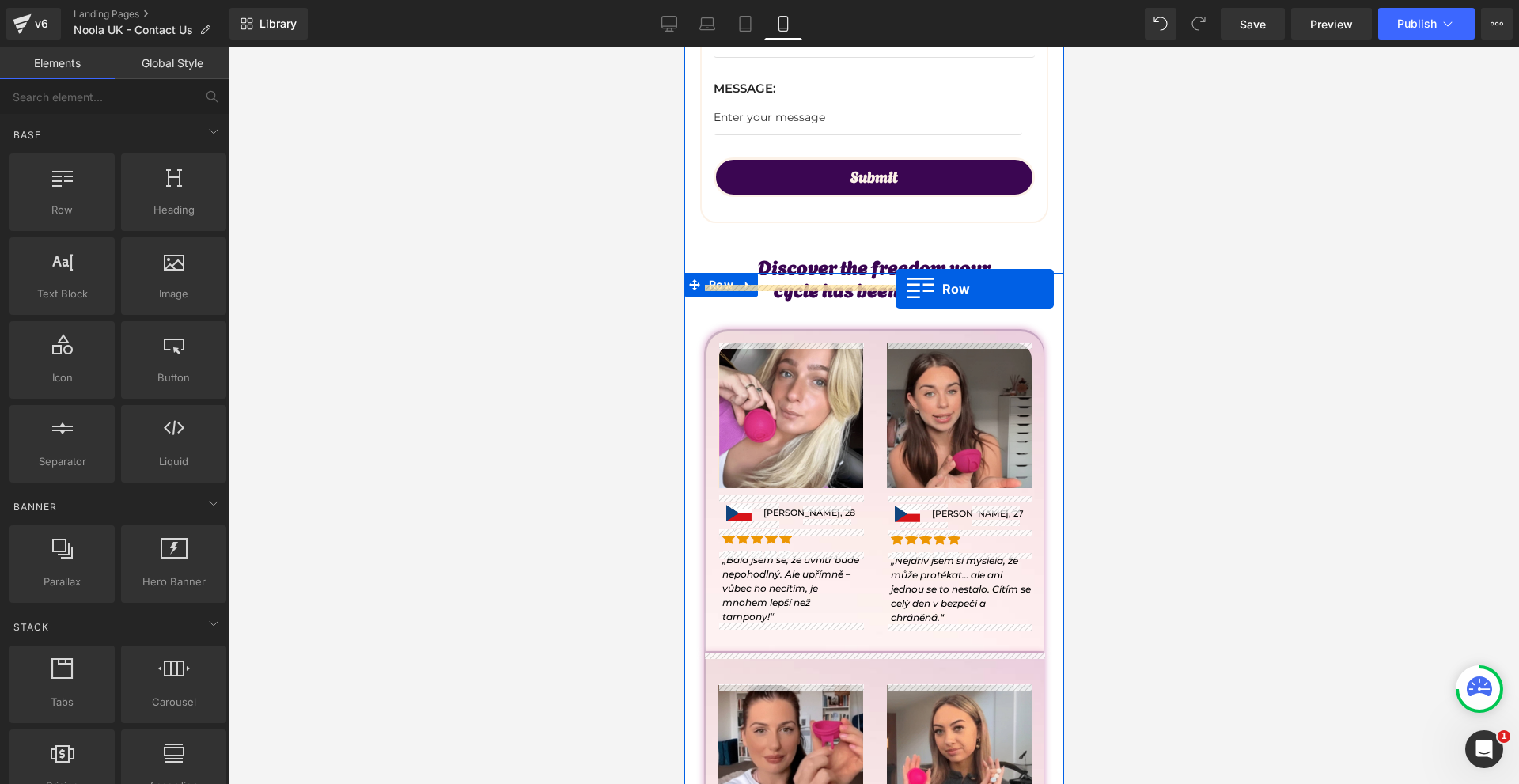
drag, startPoint x: 720, startPoint y: 239, endPoint x: 895, endPoint y: 289, distance: 182.0
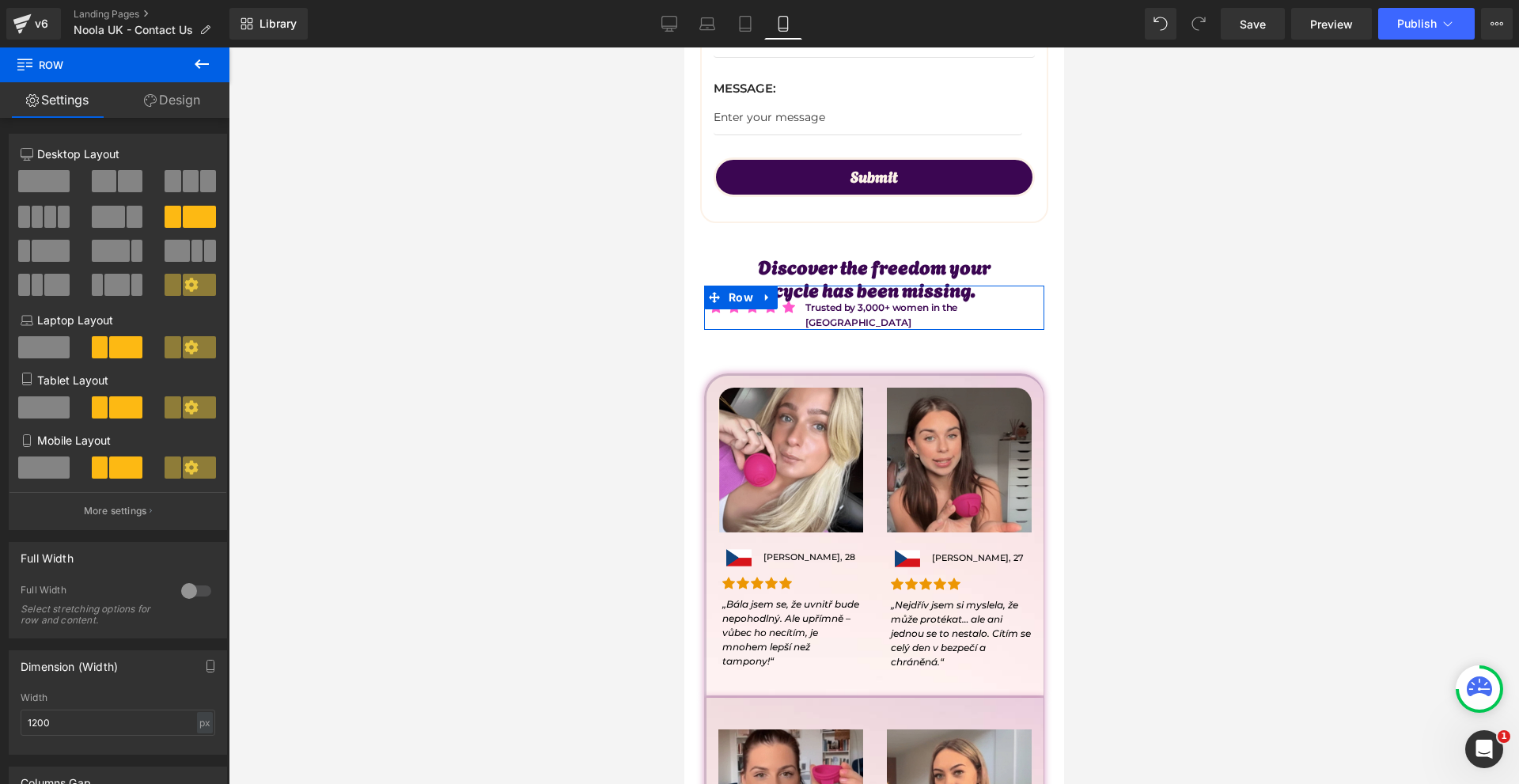
click at [175, 104] on link "Design" at bounding box center [173, 100] width 115 height 36
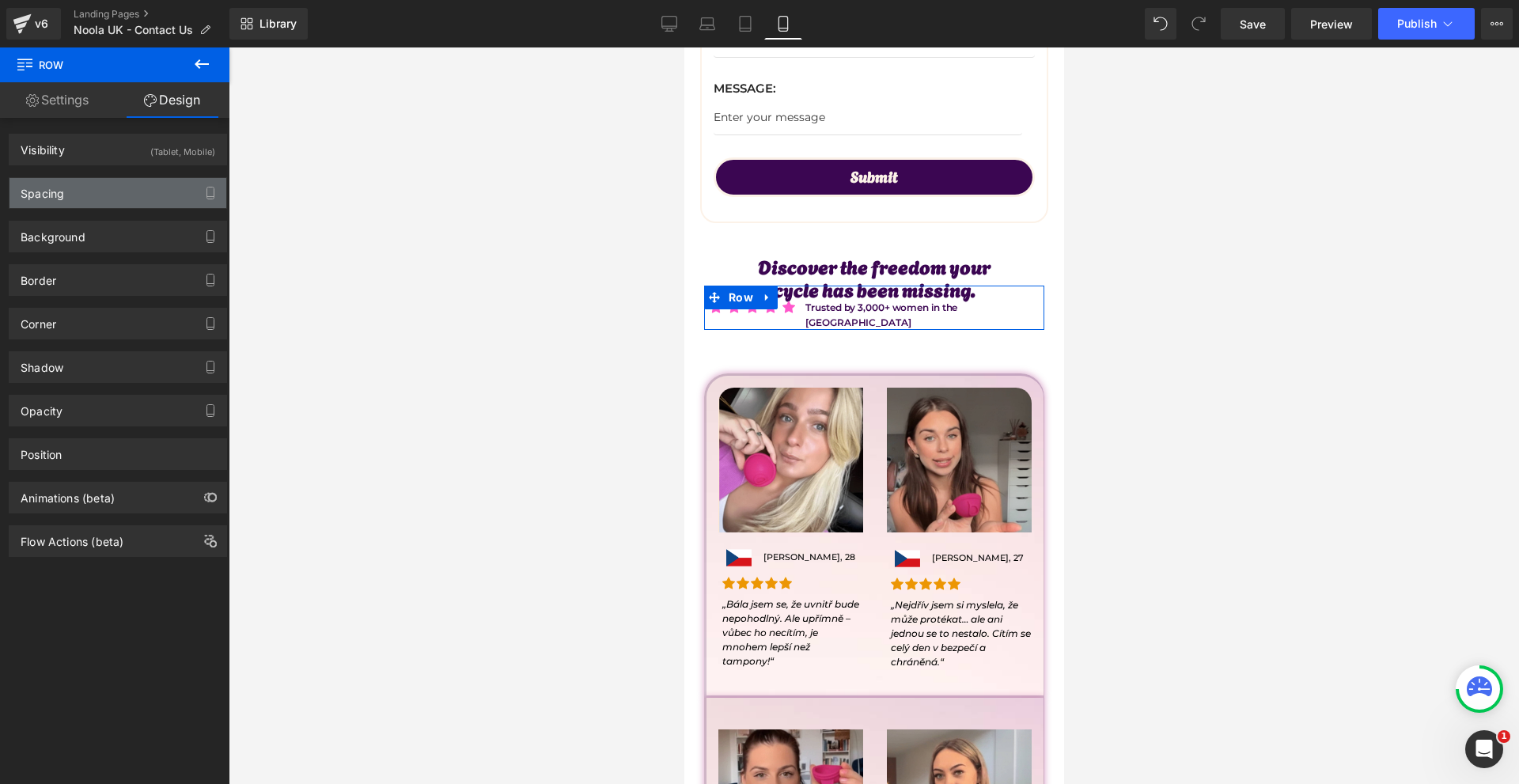
click at [114, 196] on div "Spacing" at bounding box center [118, 193] width 216 height 30
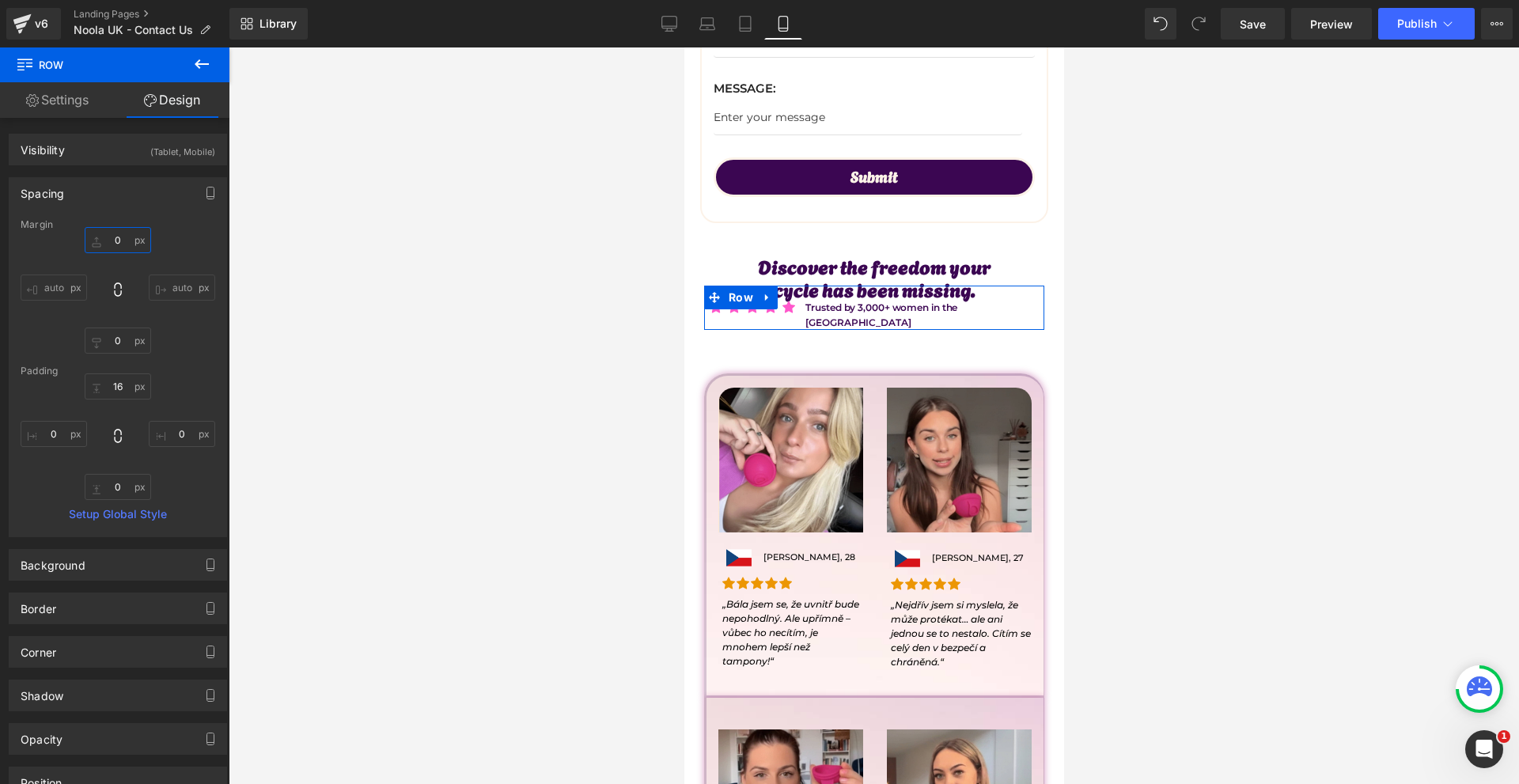
click at [134, 239] on input "text" at bounding box center [117, 240] width 67 height 26
type input "30"
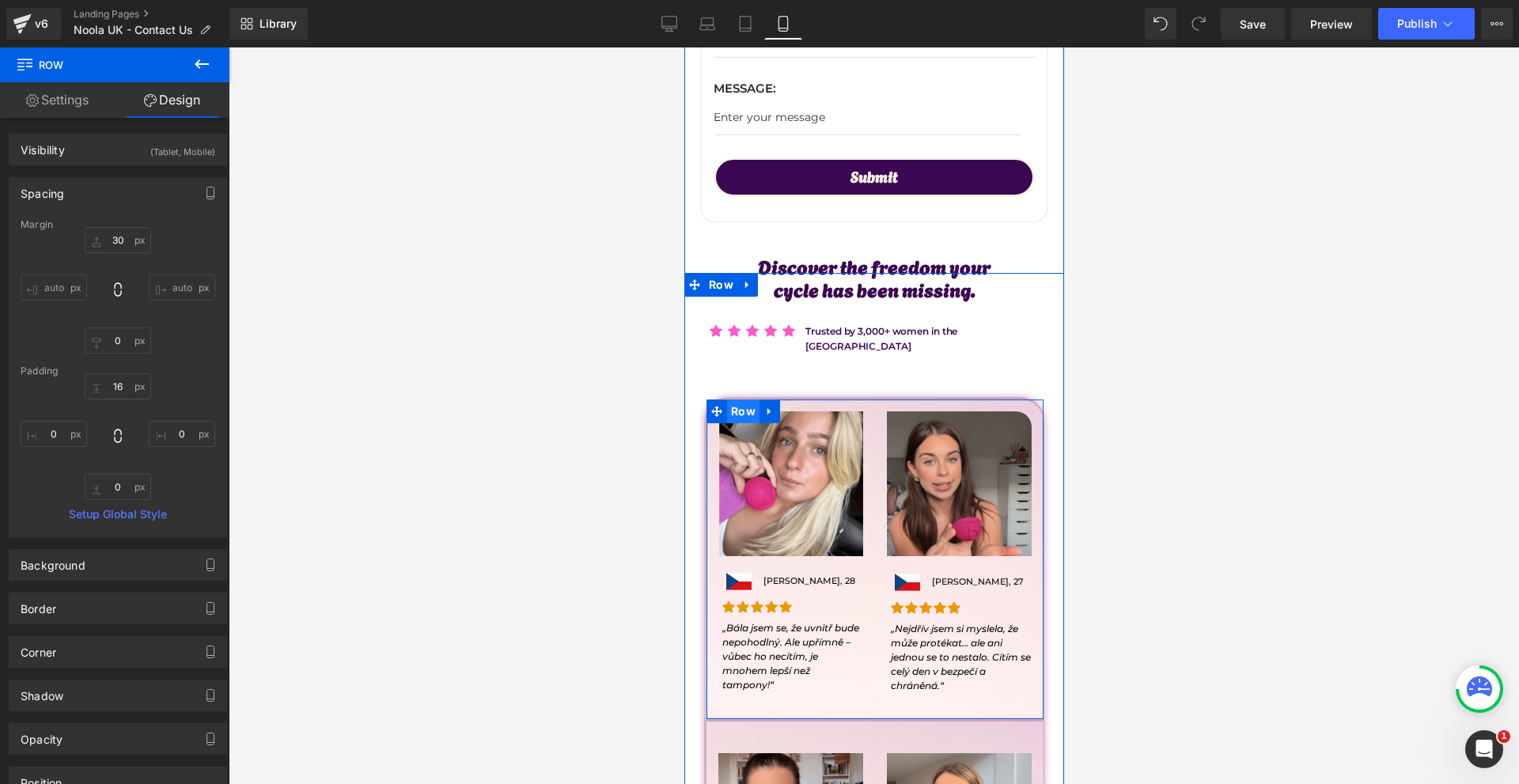
click at [749, 407] on span "Row" at bounding box center [743, 411] width 33 height 24
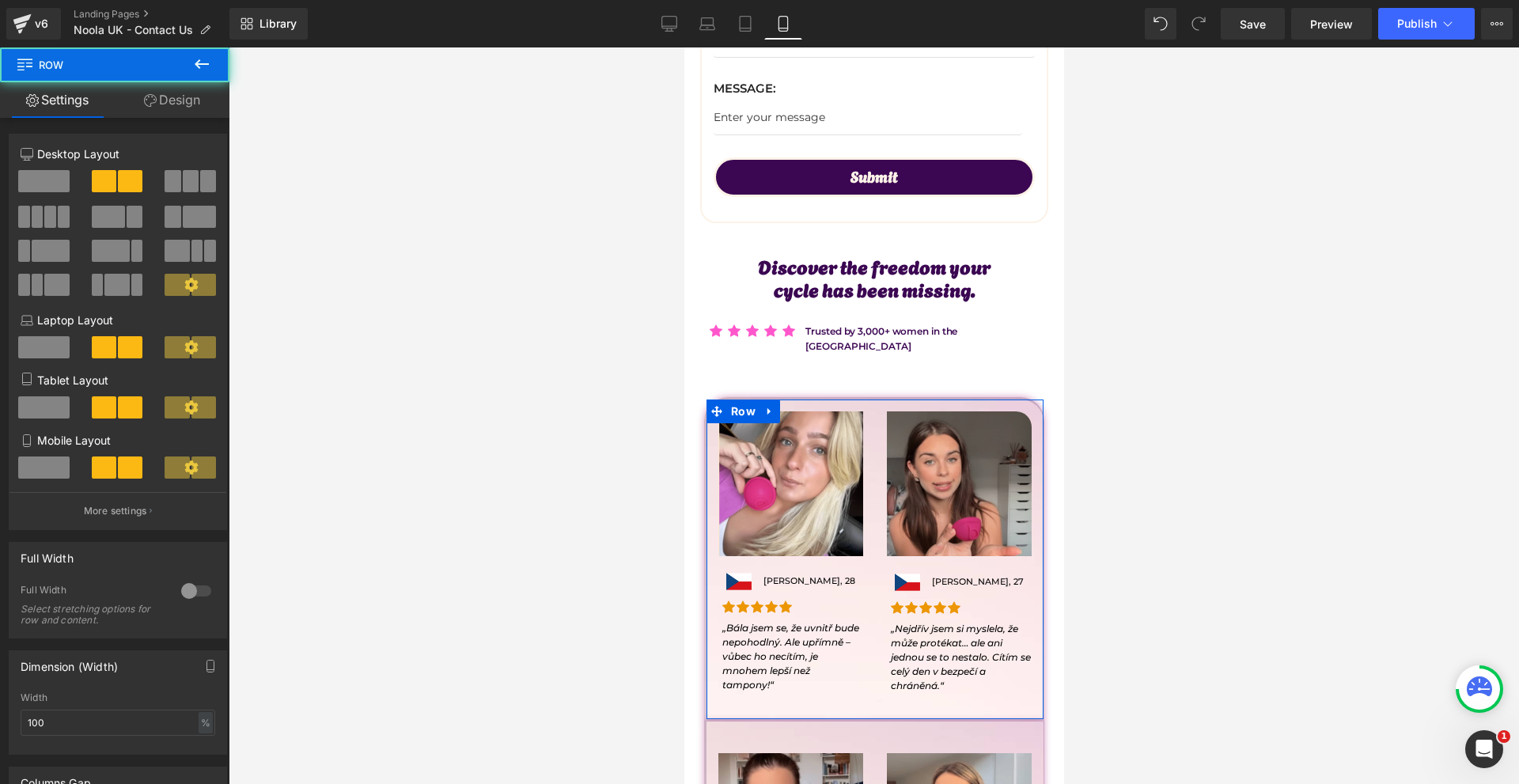
click at [203, 102] on link "Design" at bounding box center [173, 100] width 115 height 36
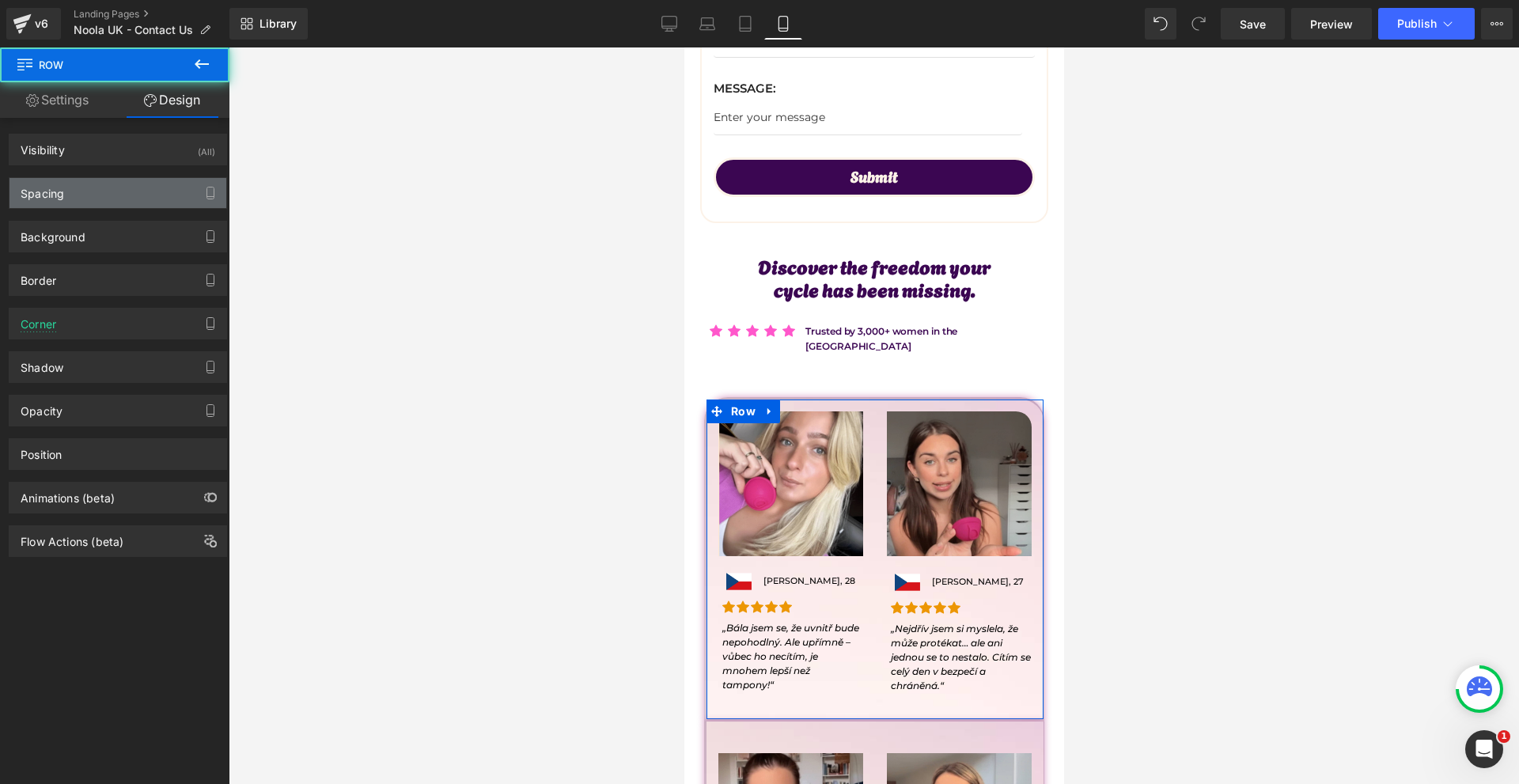
click at [96, 196] on div "Spacing" at bounding box center [118, 193] width 216 height 30
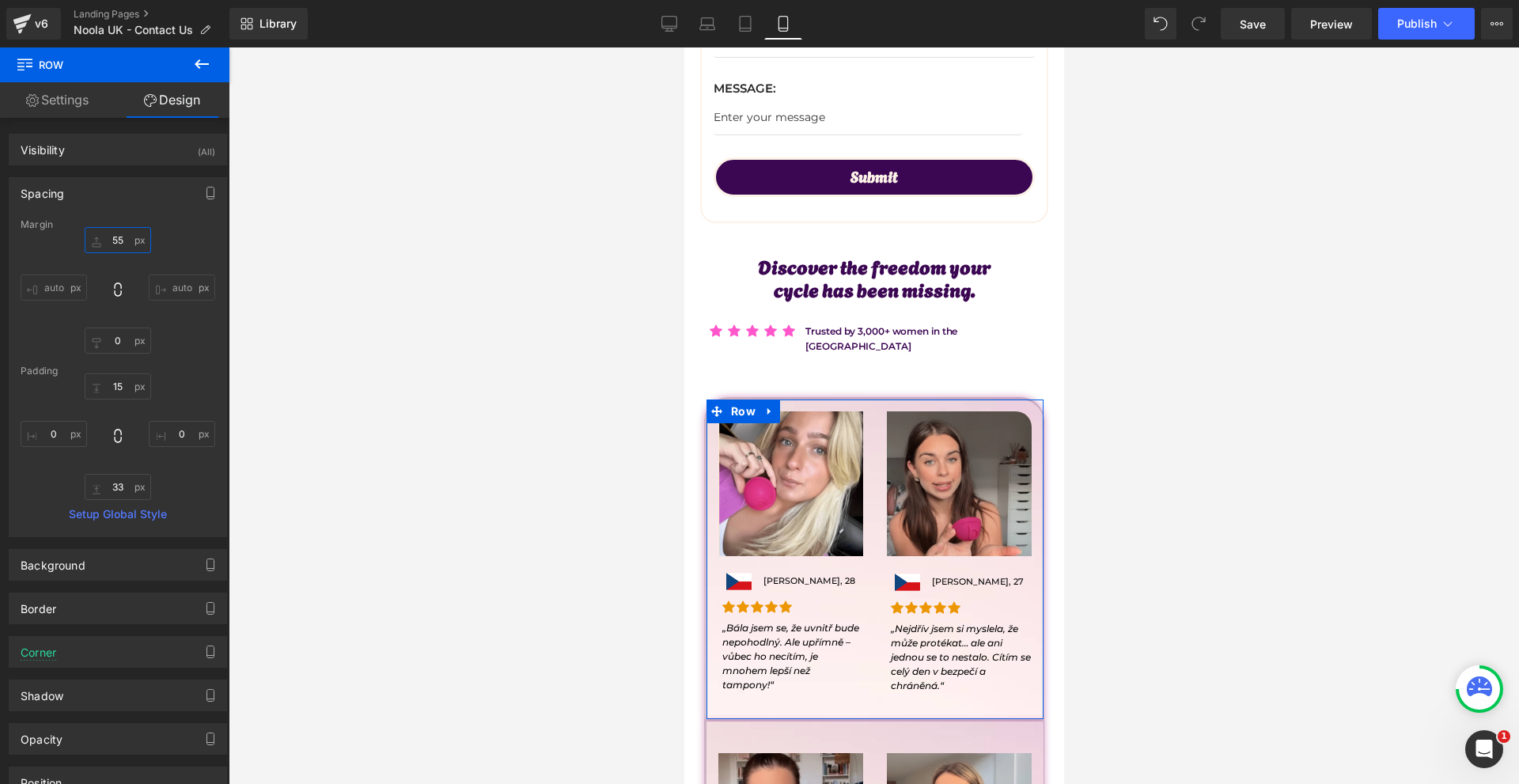
click at [138, 242] on input "55" at bounding box center [117, 240] width 67 height 26
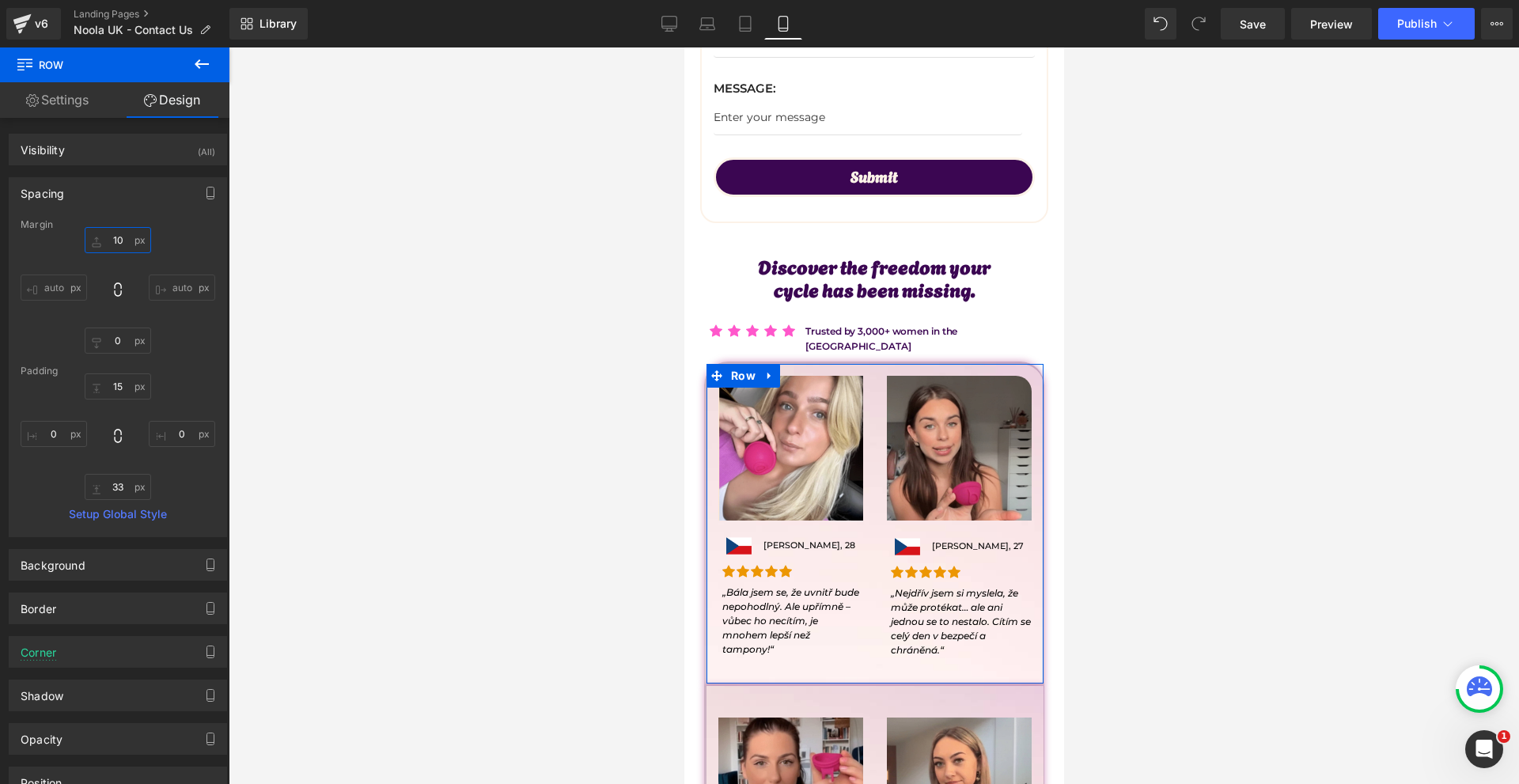
click at [122, 233] on input "10" at bounding box center [117, 240] width 67 height 26
type input "20"
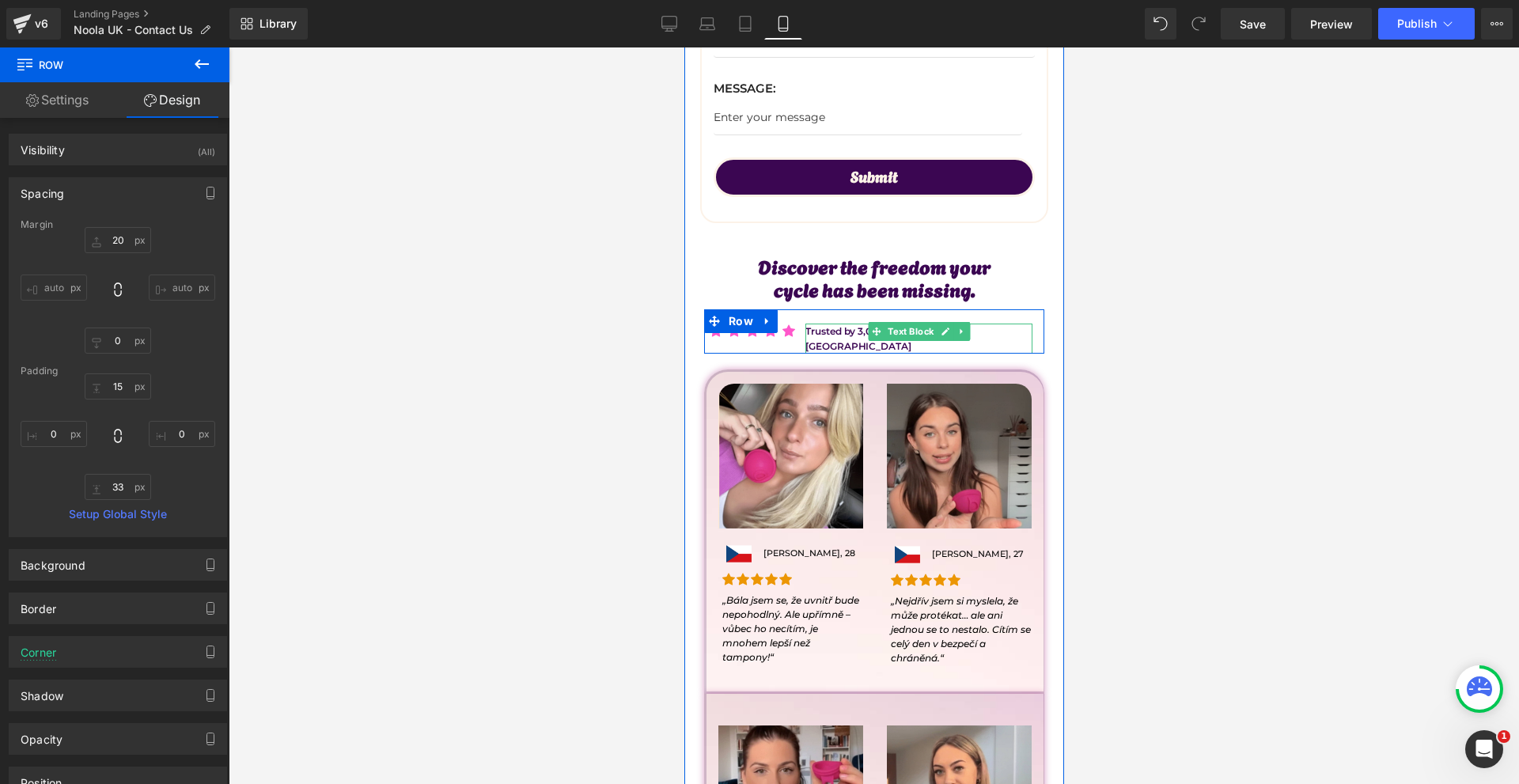
click at [884, 334] on span "Text Block" at bounding box center [909, 330] width 53 height 19
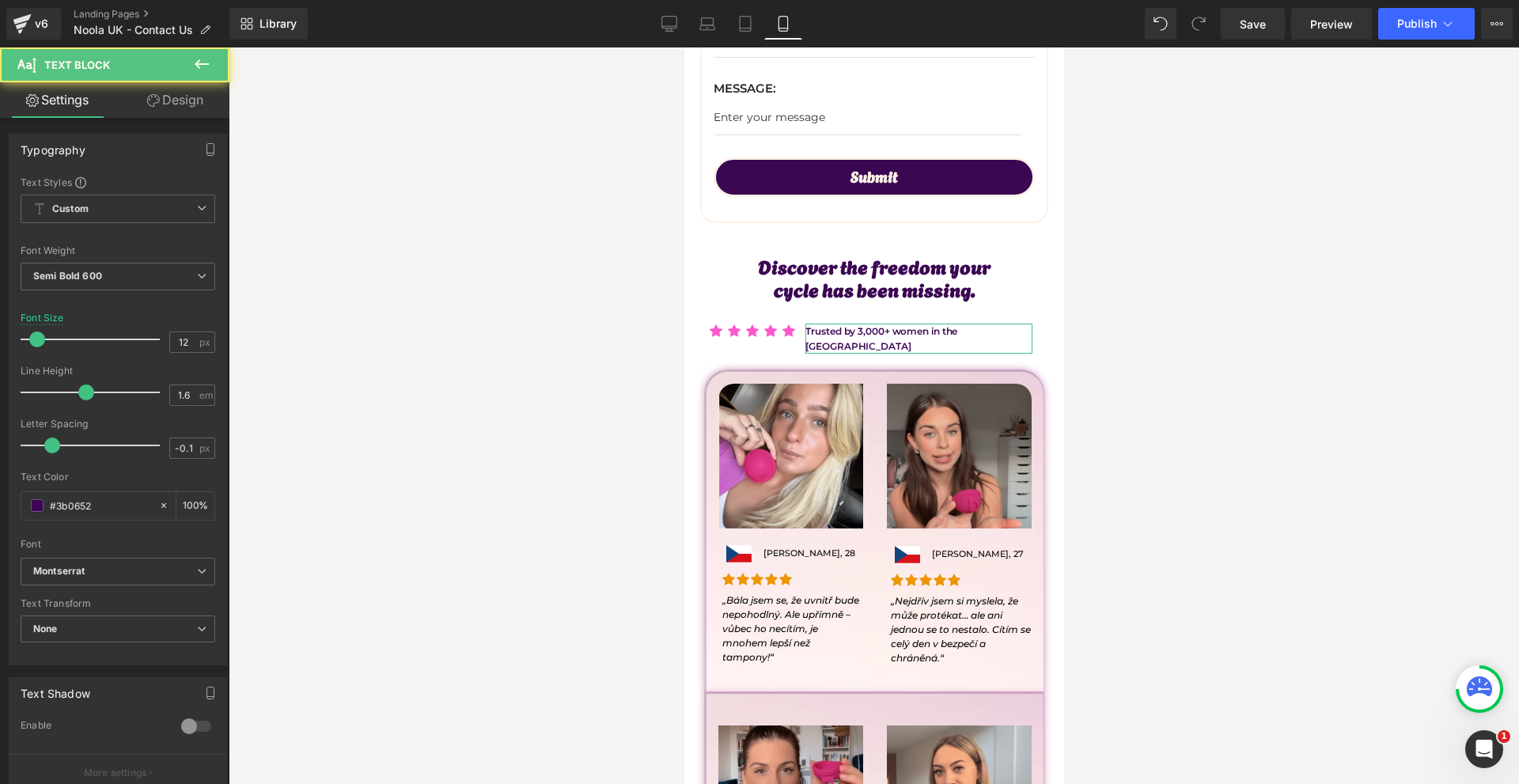
click at [175, 95] on link "Design" at bounding box center [176, 100] width 115 height 36
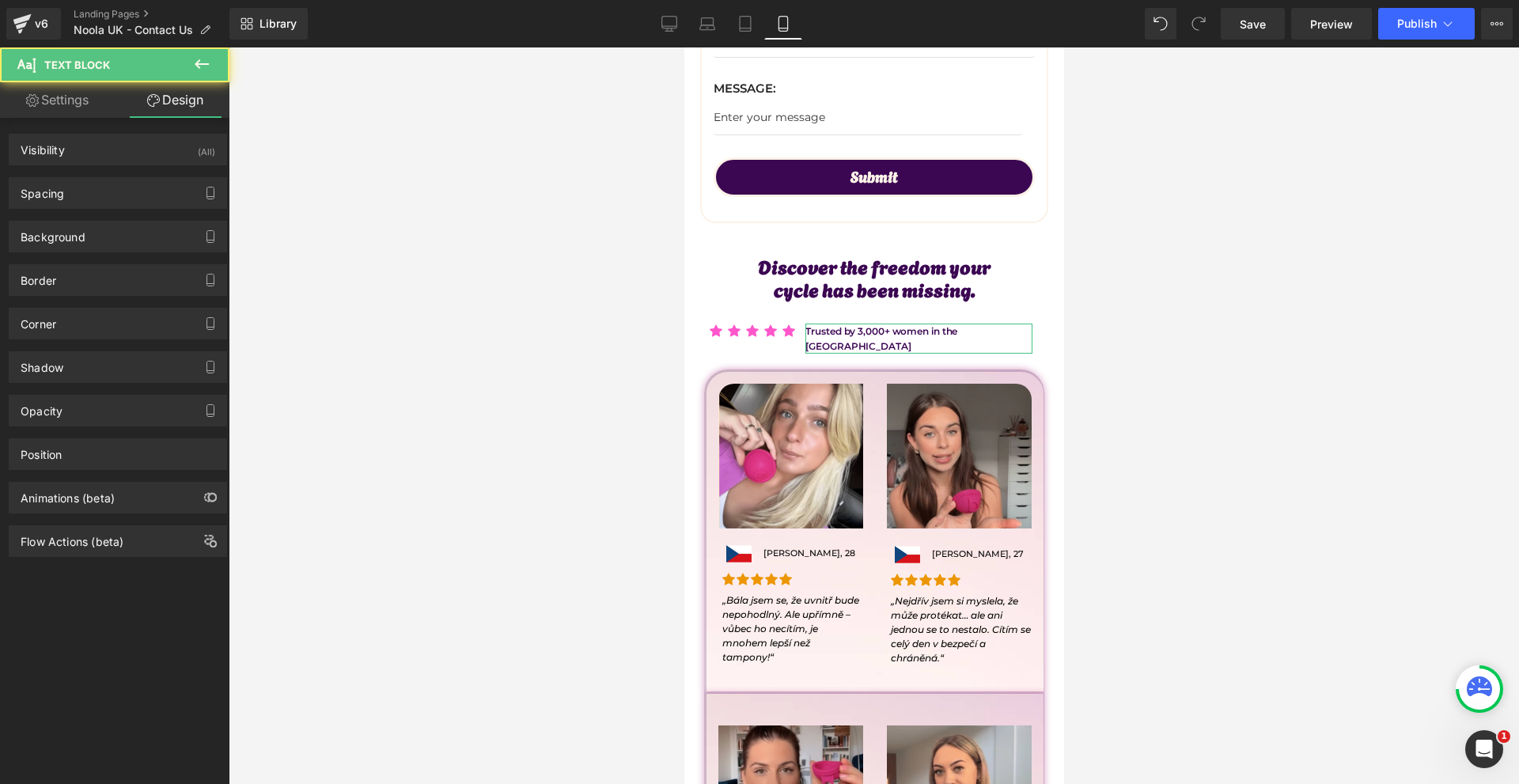
click at [79, 195] on div "Spacing" at bounding box center [118, 193] width 216 height 30
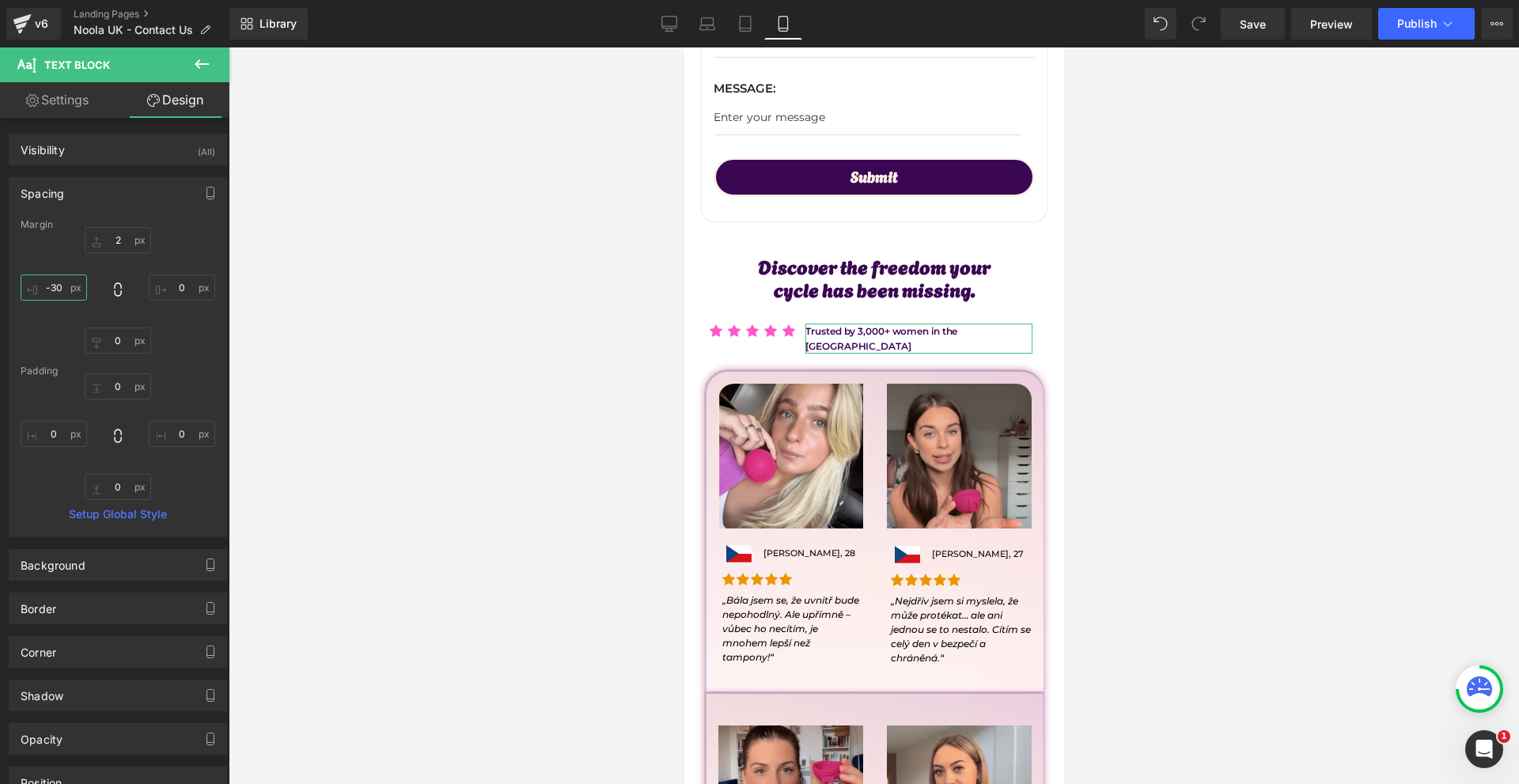
click at [81, 282] on input "text" at bounding box center [54, 288] width 67 height 26
type input "0"
click at [203, 298] on input "text" at bounding box center [182, 288] width 67 height 26
type input "-30"
click at [69, 297] on input "0" at bounding box center [54, 288] width 67 height 26
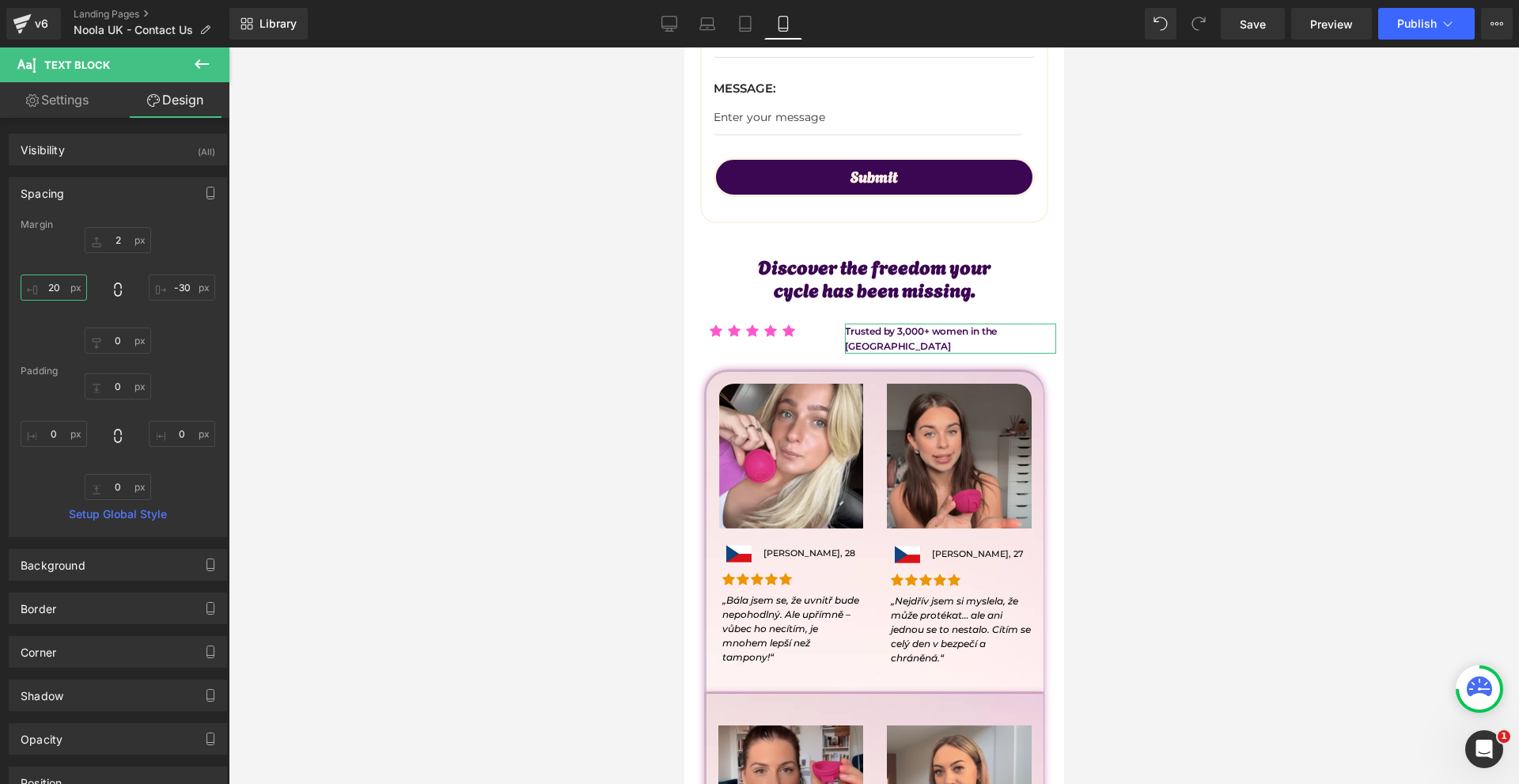
click at [65, 292] on input "20" at bounding box center [54, 288] width 67 height 26
click at [65, 291] on input "40" at bounding box center [54, 288] width 67 height 26
type input "30"
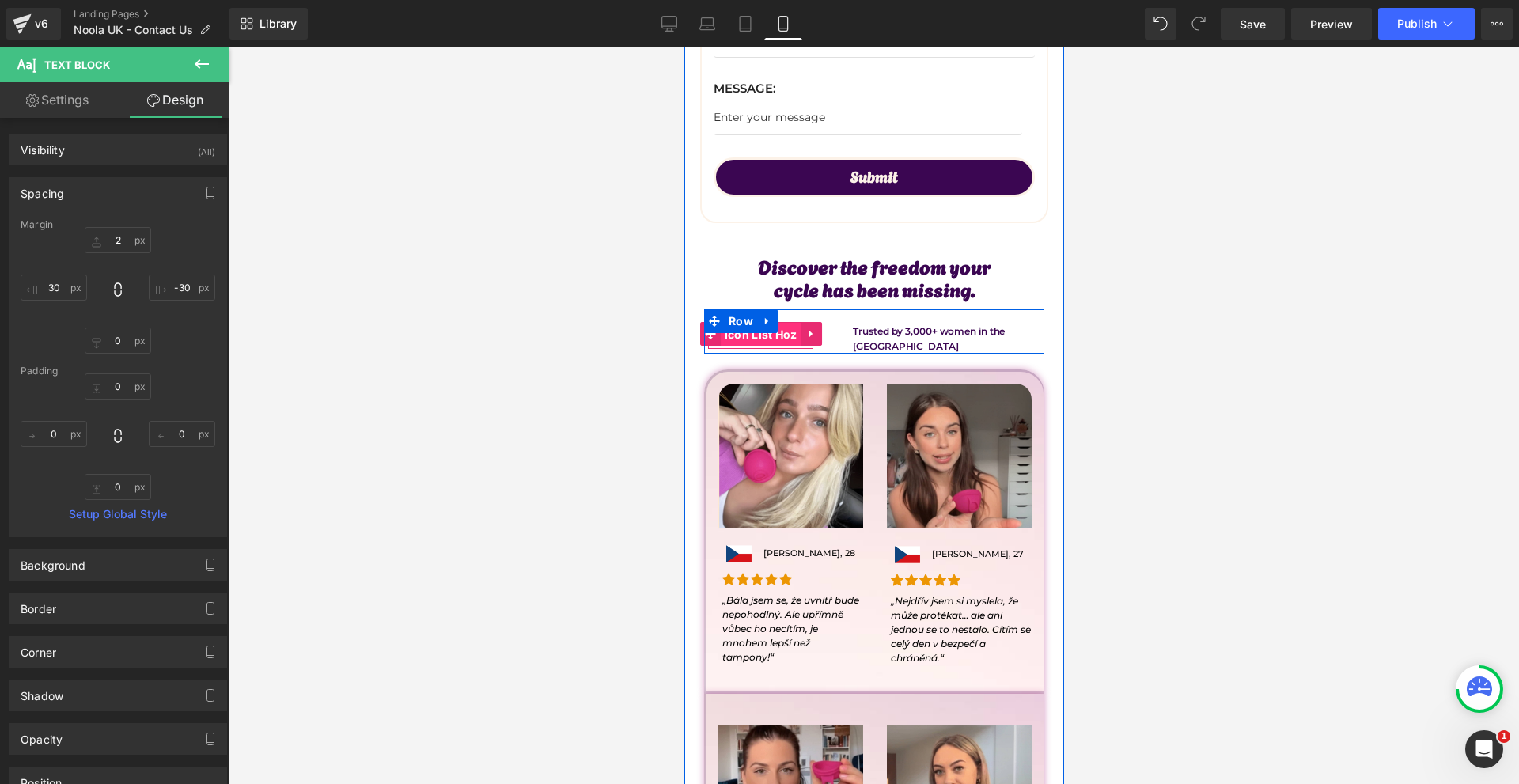
click at [752, 334] on span "Icon List Hoz" at bounding box center [760, 334] width 80 height 24
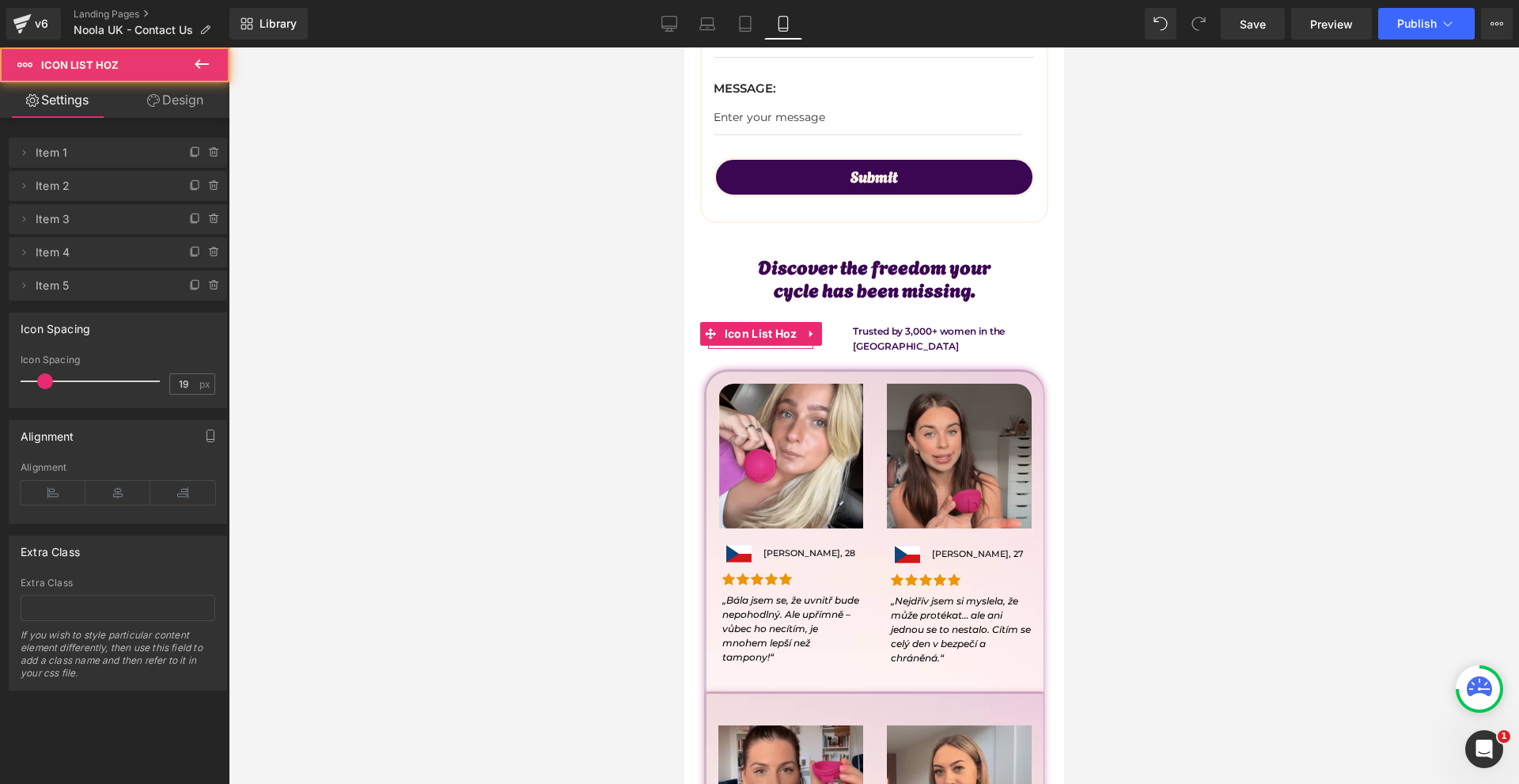
click at [189, 111] on link "Design" at bounding box center [176, 100] width 115 height 36
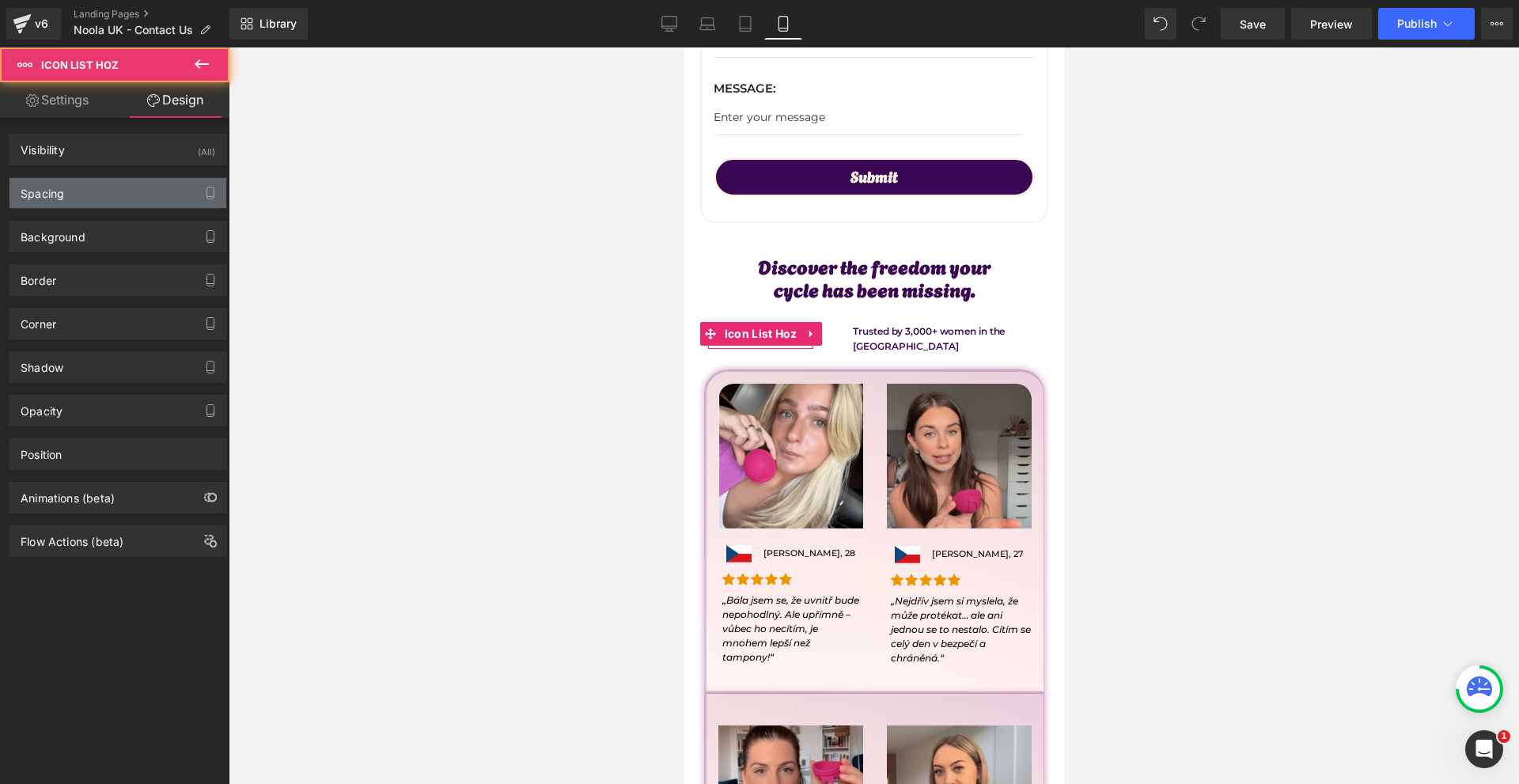
click at [128, 190] on div "Spacing" at bounding box center [118, 193] width 216 height 30
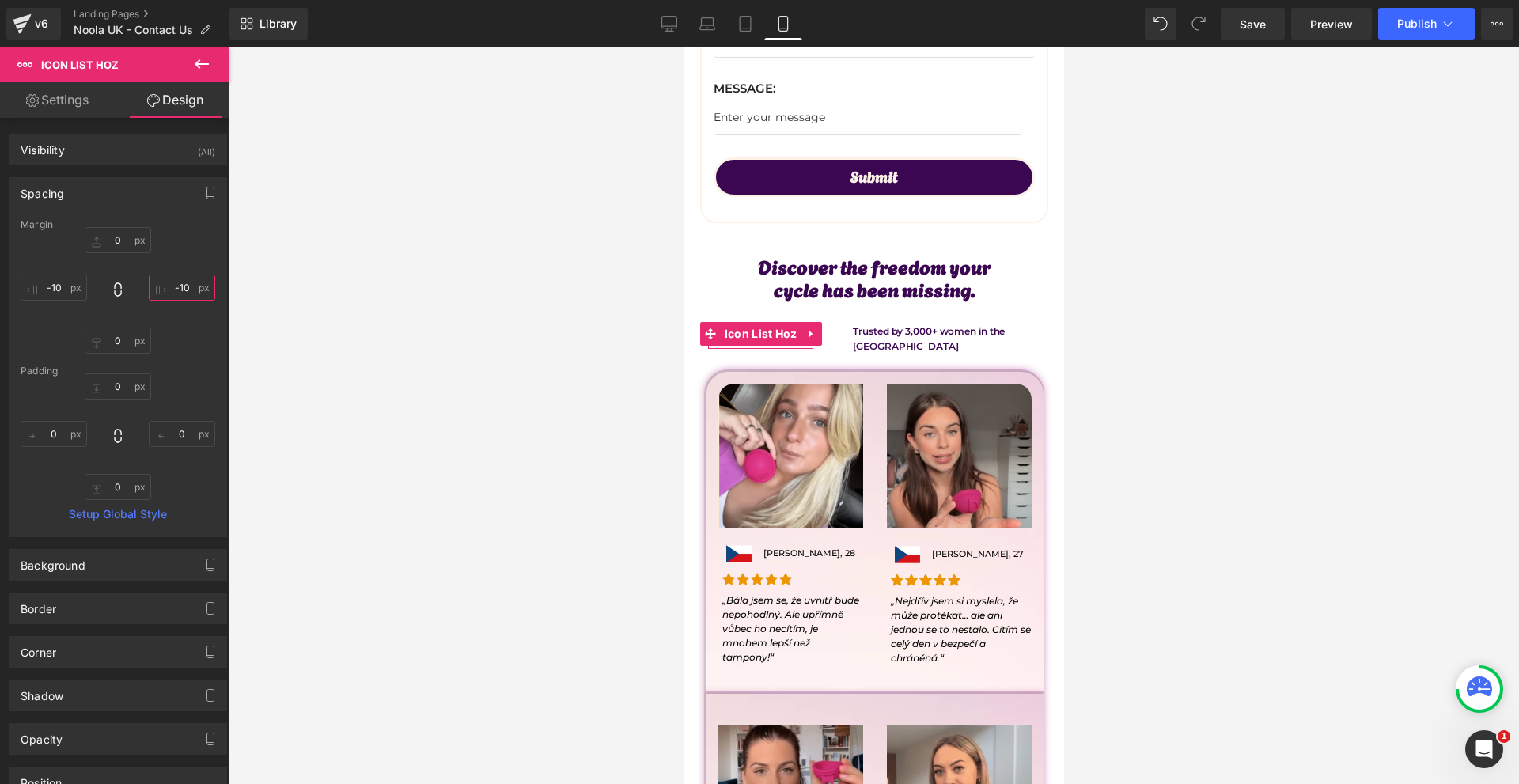
click at [182, 283] on input "-10" at bounding box center [182, 288] width 67 height 26
type input "-60"
click at [56, 288] on input "-10" at bounding box center [54, 288] width 67 height 26
click at [72, 290] on input "50" at bounding box center [54, 288] width 67 height 26
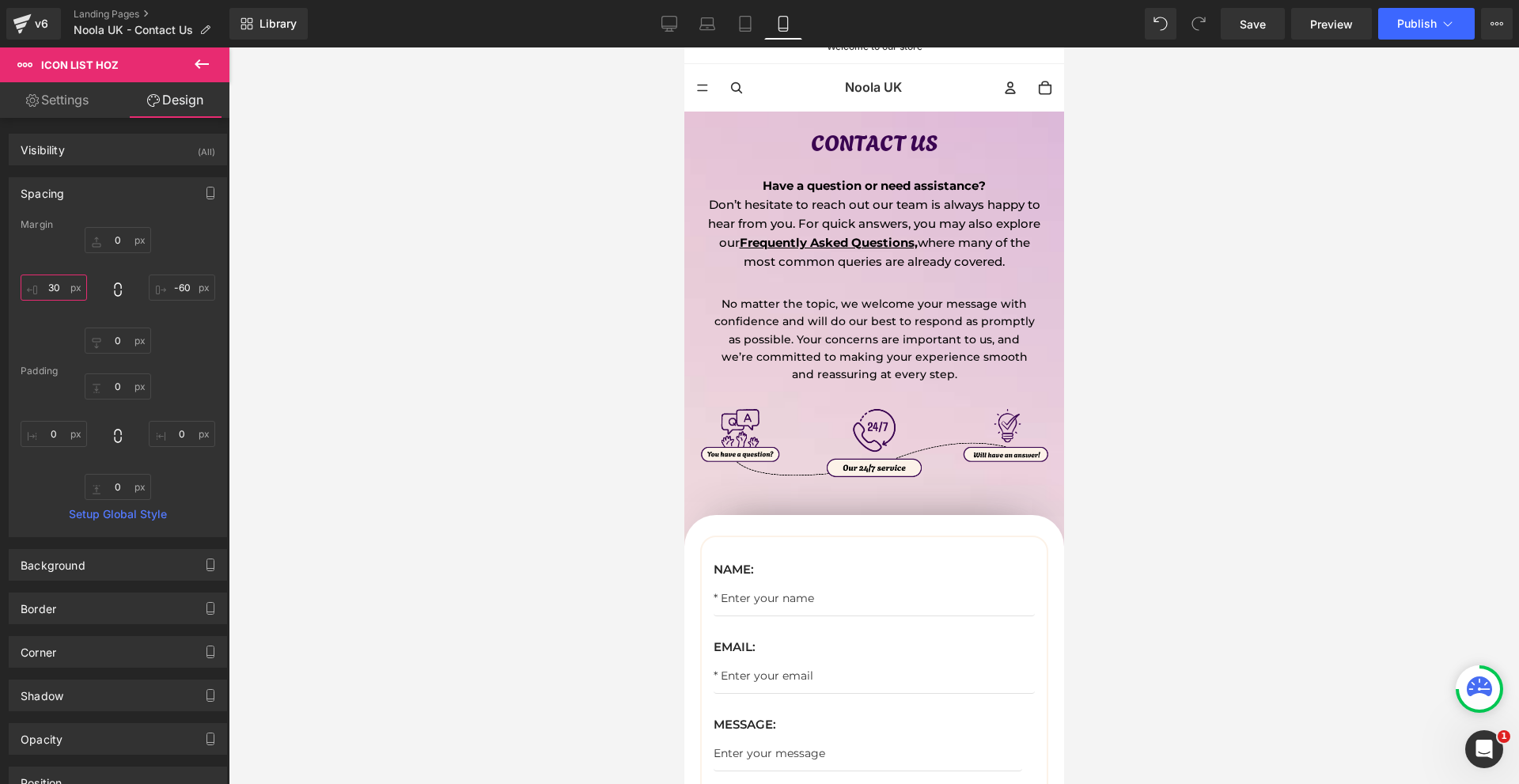
scroll to position [0, 0]
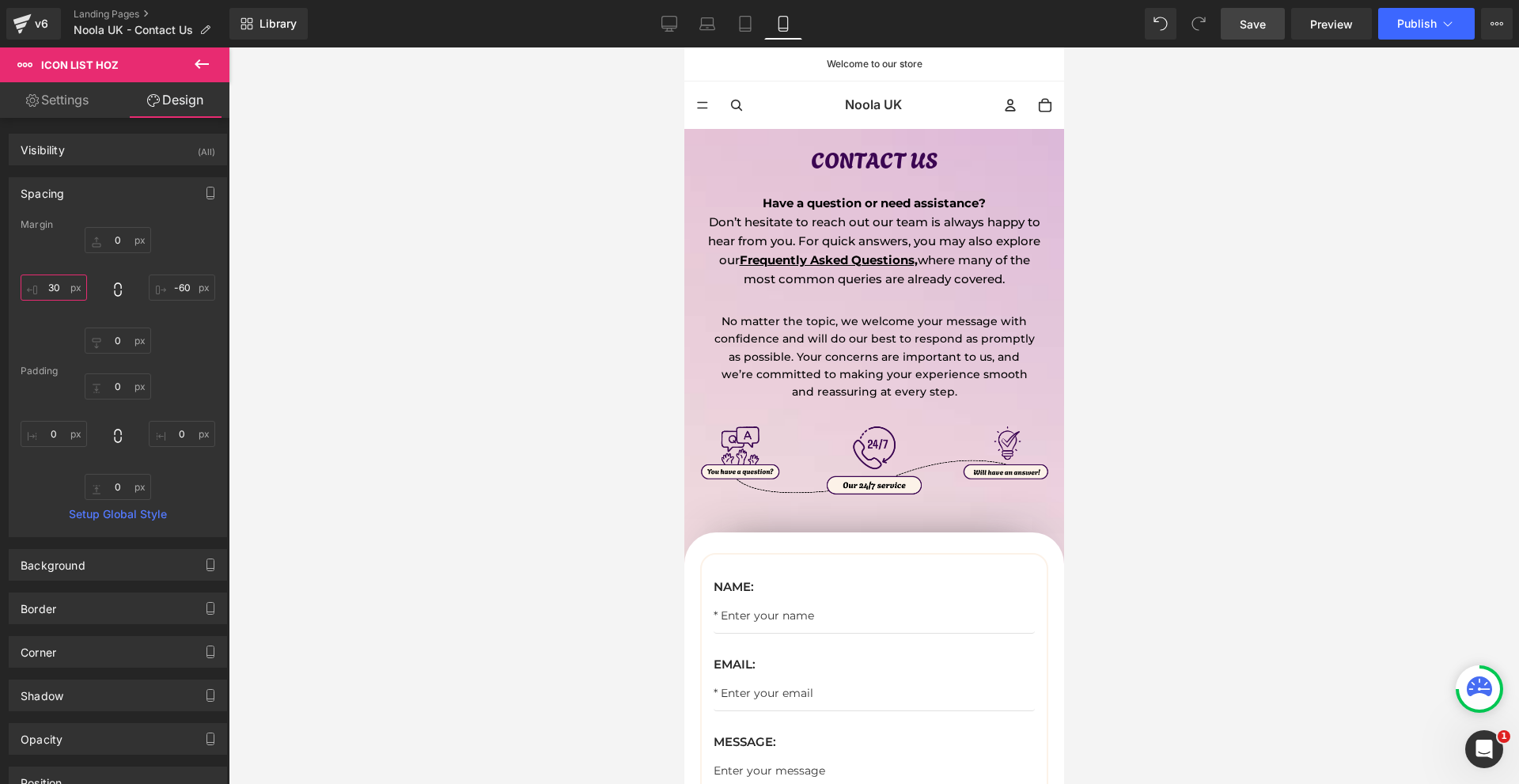
type input "30"
click at [1264, 24] on span "Save" at bounding box center [1253, 24] width 26 height 17
click at [1260, 33] on link "Save" at bounding box center [1253, 24] width 65 height 32
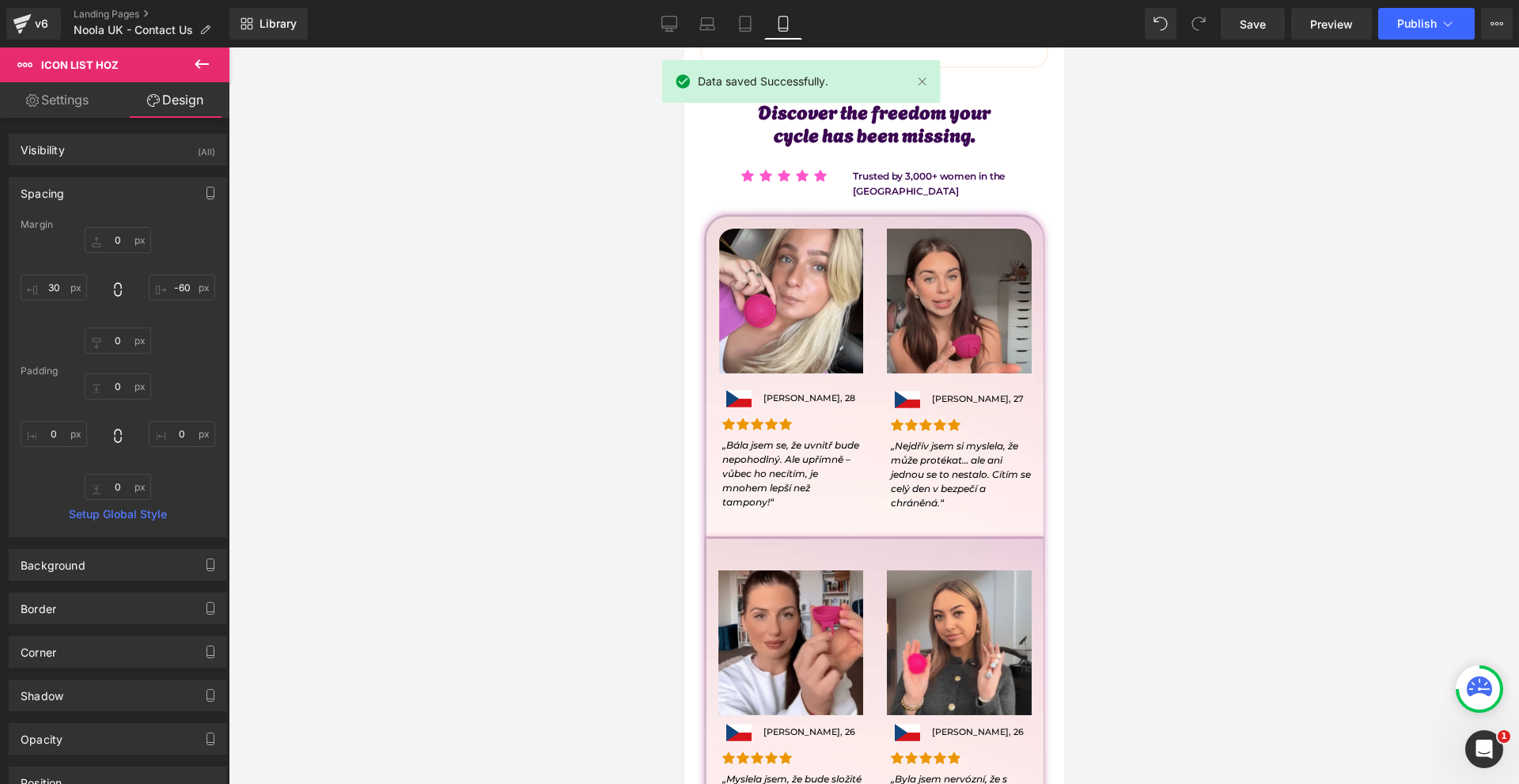
scroll to position [729, 0]
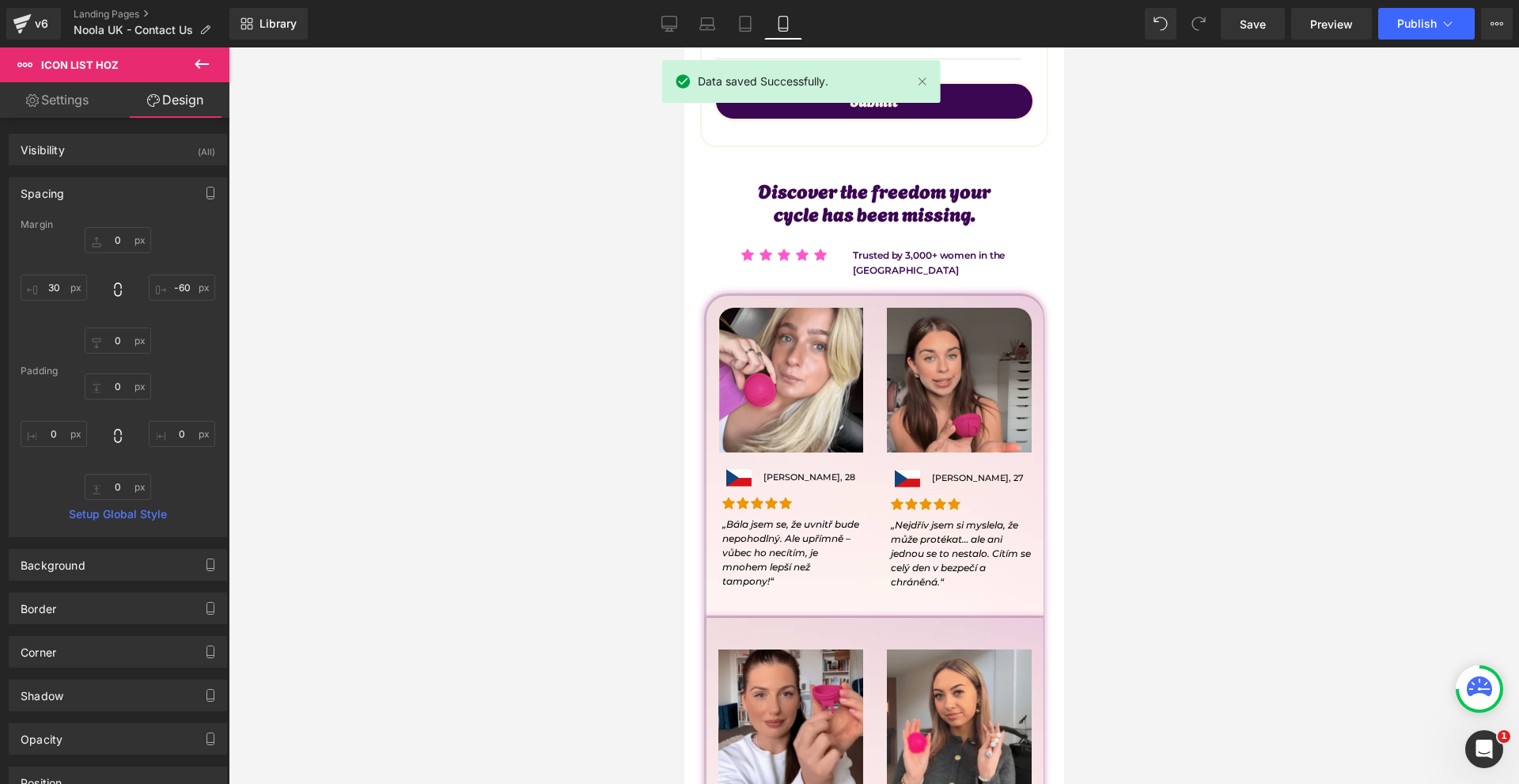
click at [49, 6] on div "v6 Landing Pages Noola UK - Contact Us" at bounding box center [114, 24] width 229 height 48
click at [41, 19] on div "v6" at bounding box center [42, 24] width 20 height 21
